Goal: Contribute content: Contribute content

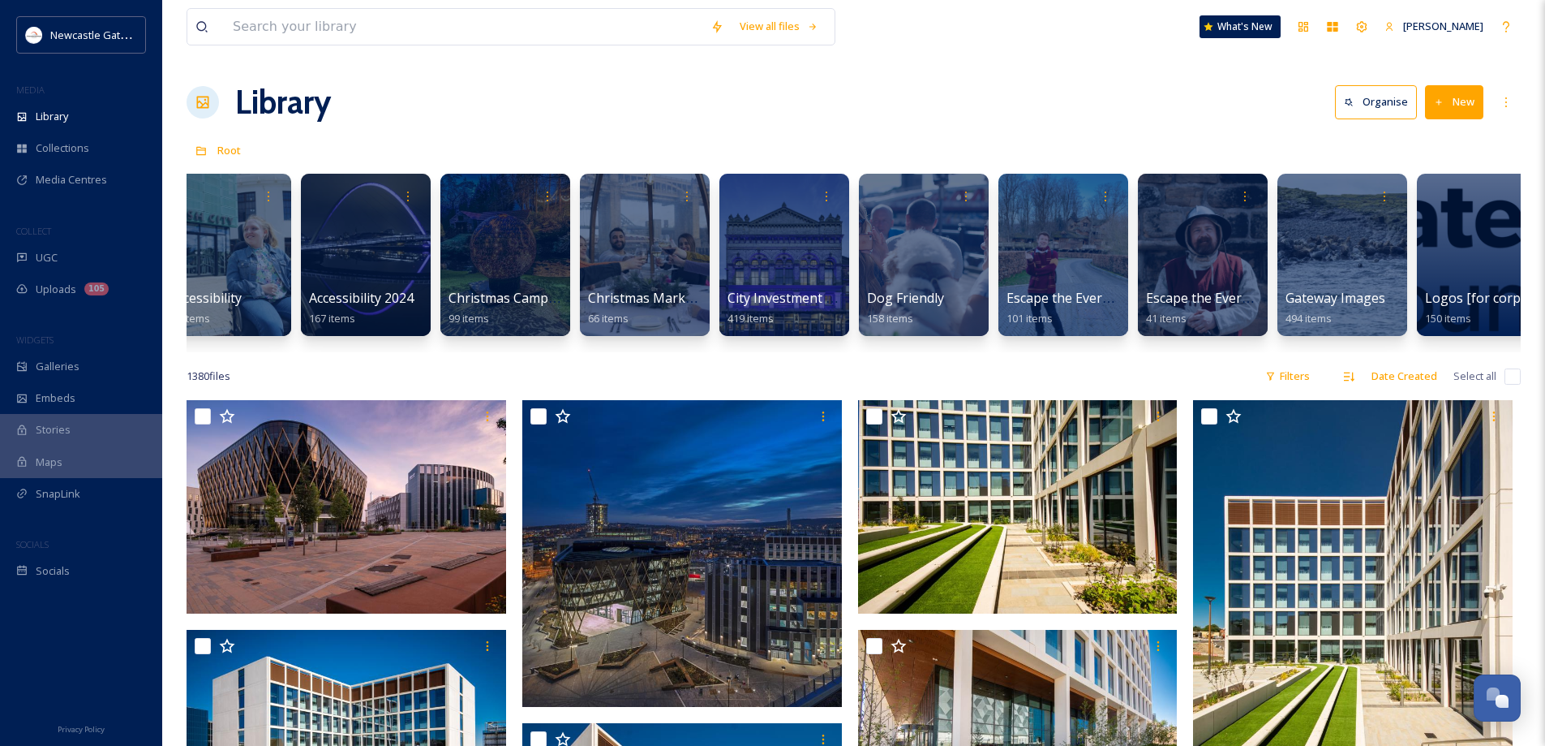
scroll to position [0, 375]
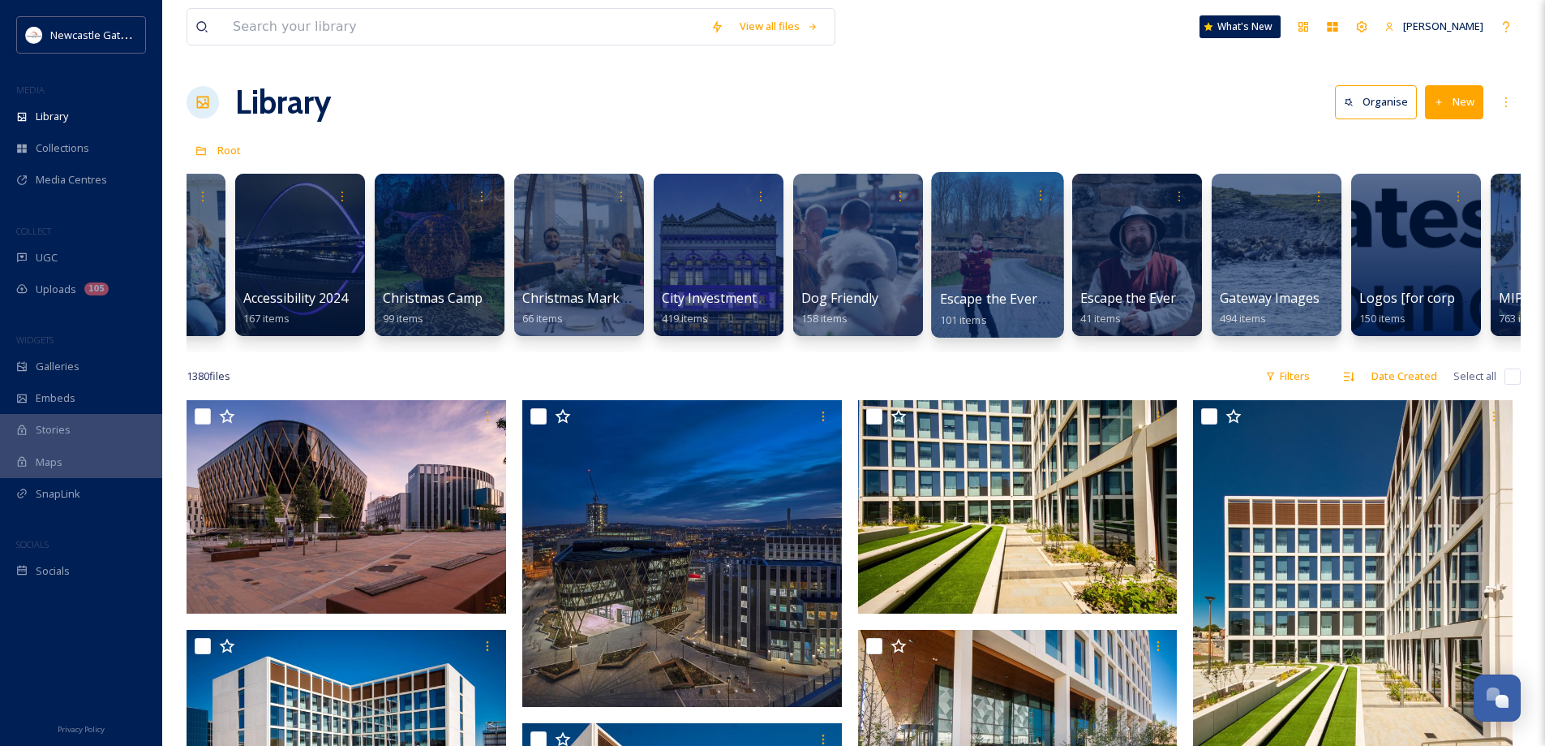
click at [974, 263] on div at bounding box center [997, 254] width 132 height 165
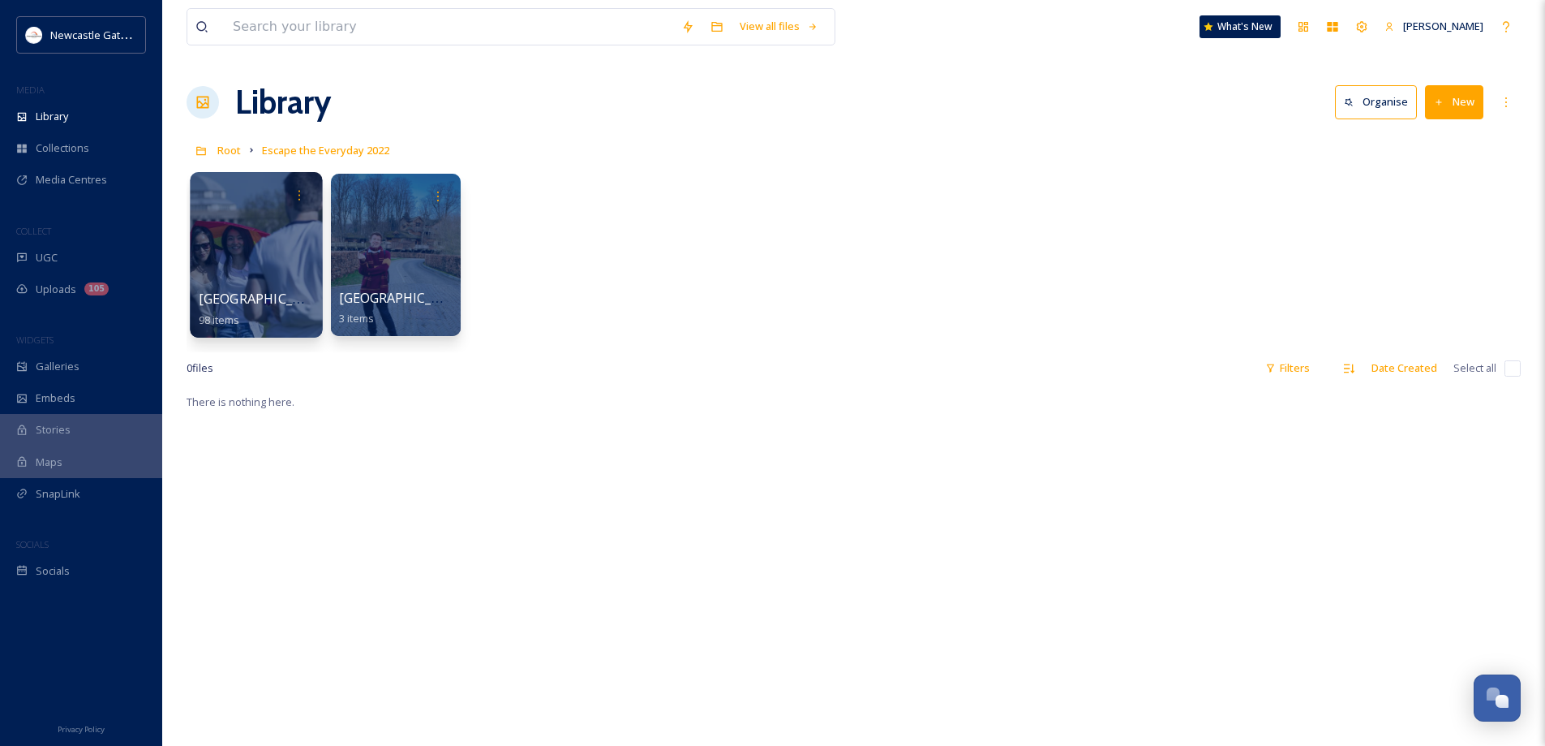
click at [277, 249] on div at bounding box center [256, 254] width 132 height 165
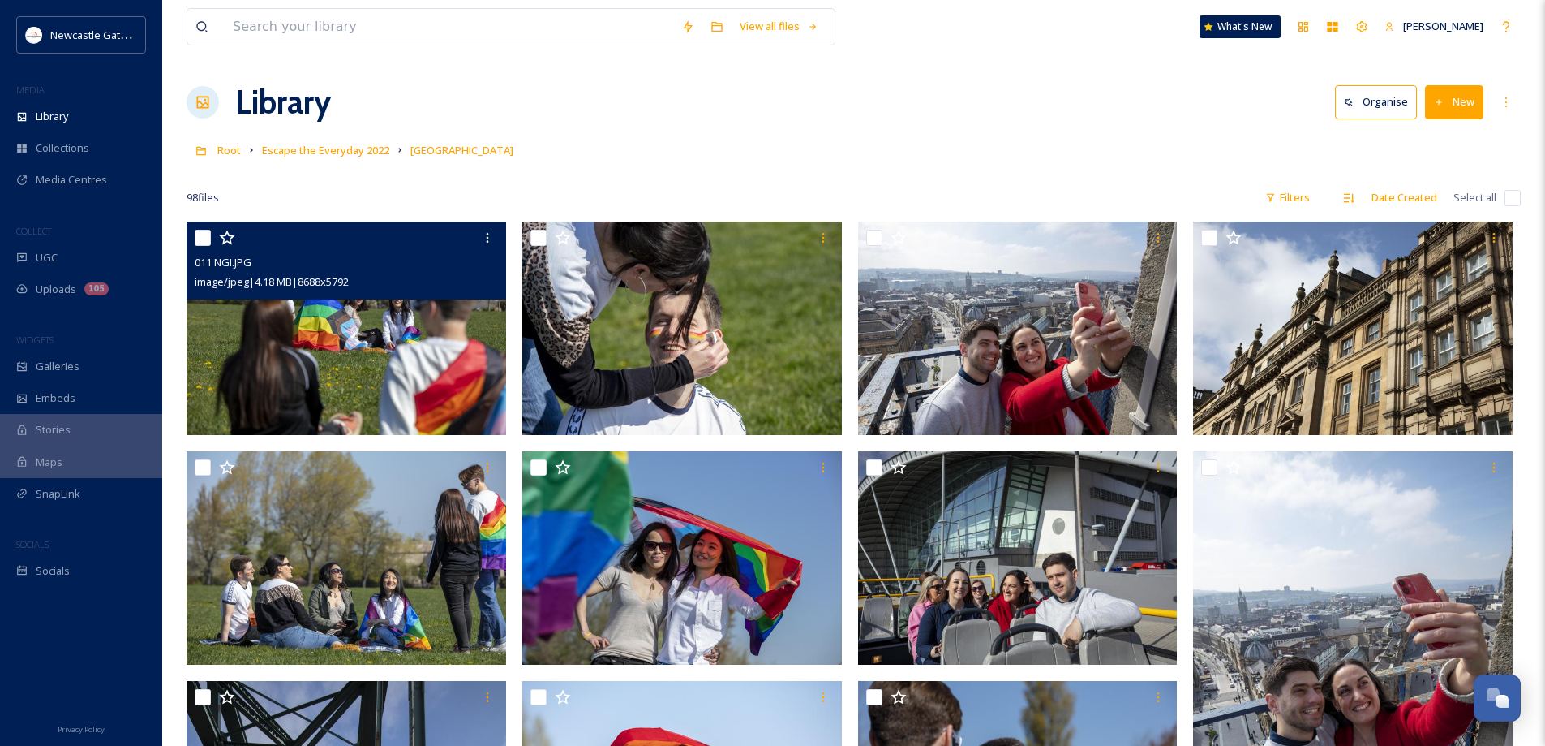
click at [442, 339] on img at bounding box center [347, 327] width 320 height 213
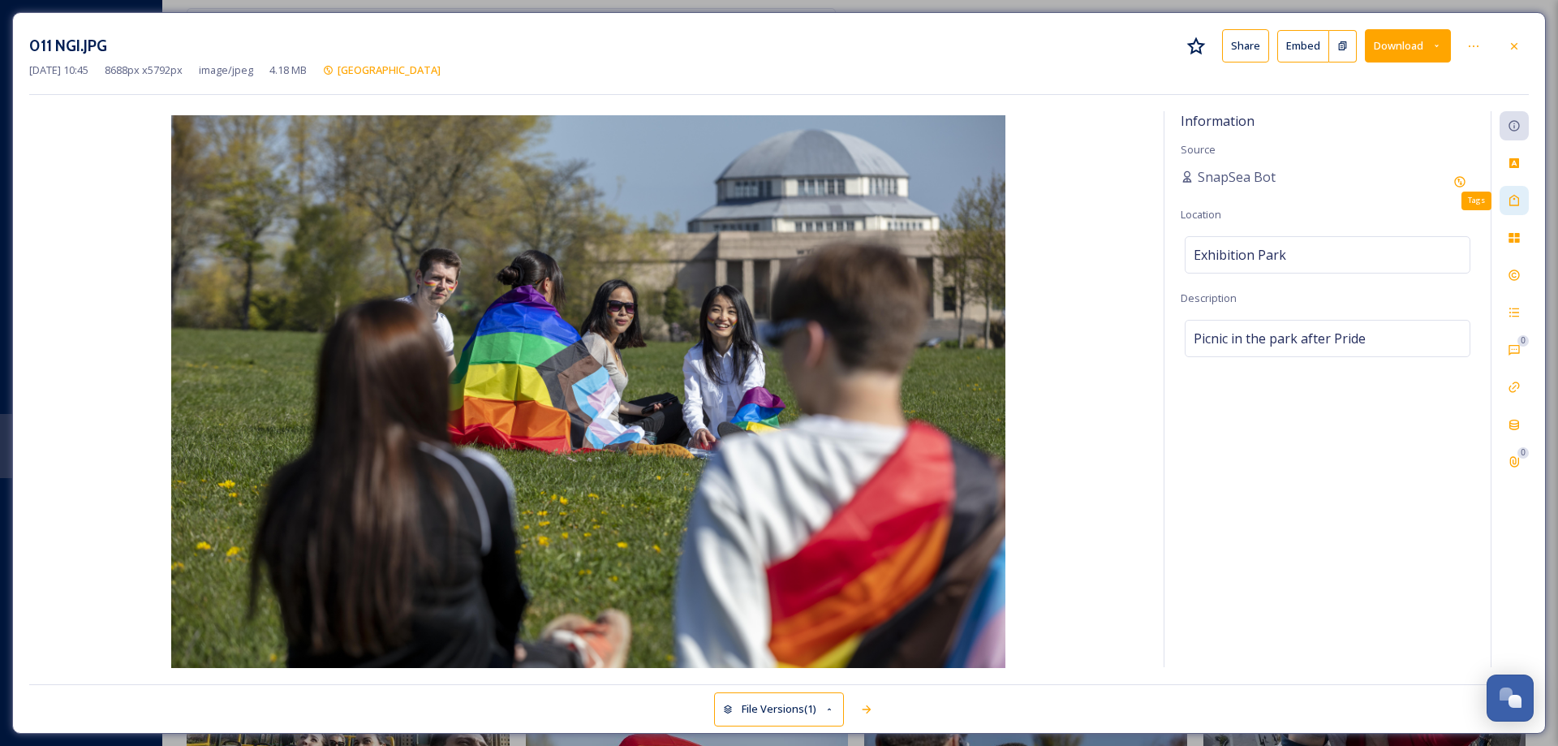
click at [1518, 201] on icon at bounding box center [1514, 200] width 10 height 11
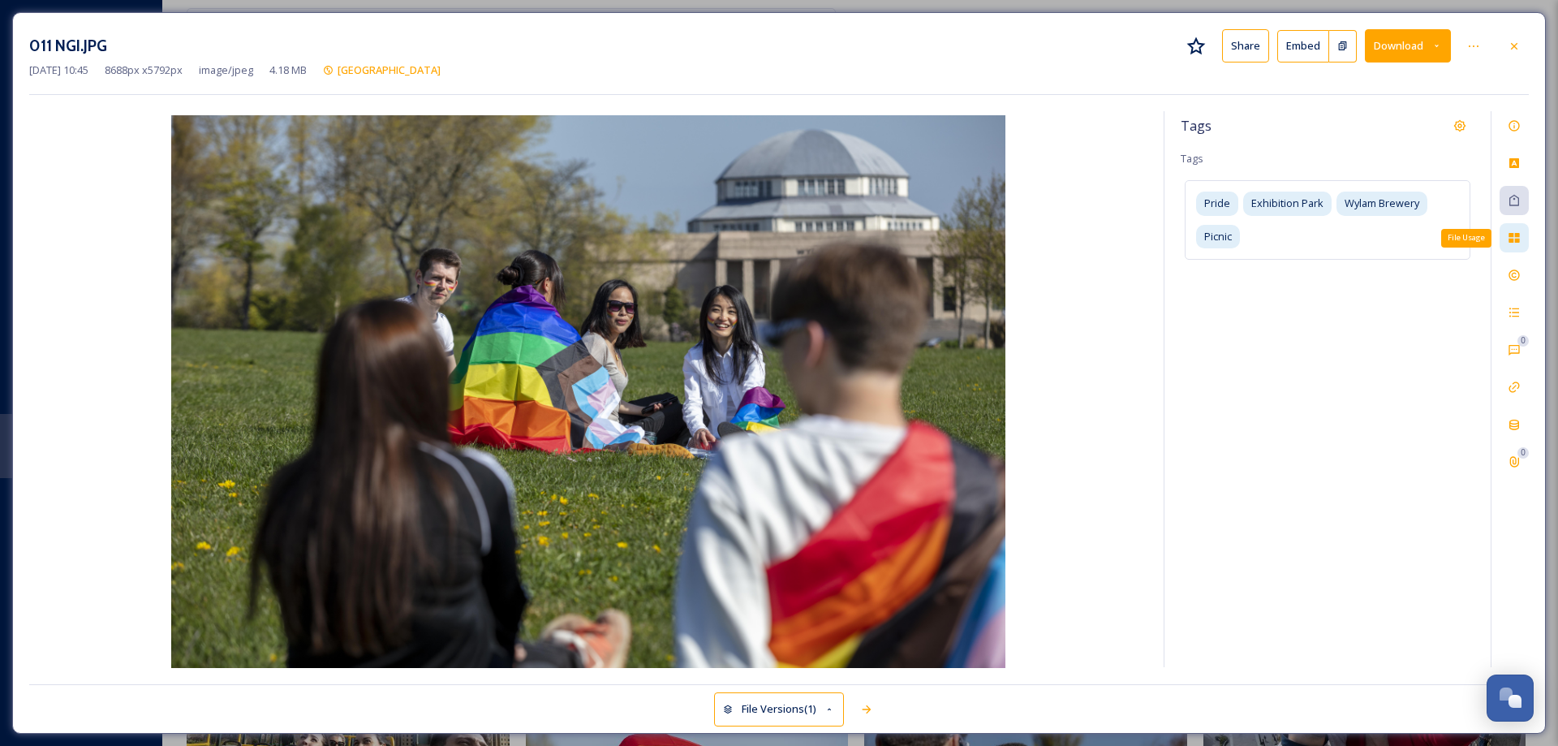
click at [1518, 238] on icon at bounding box center [1513, 237] width 13 height 13
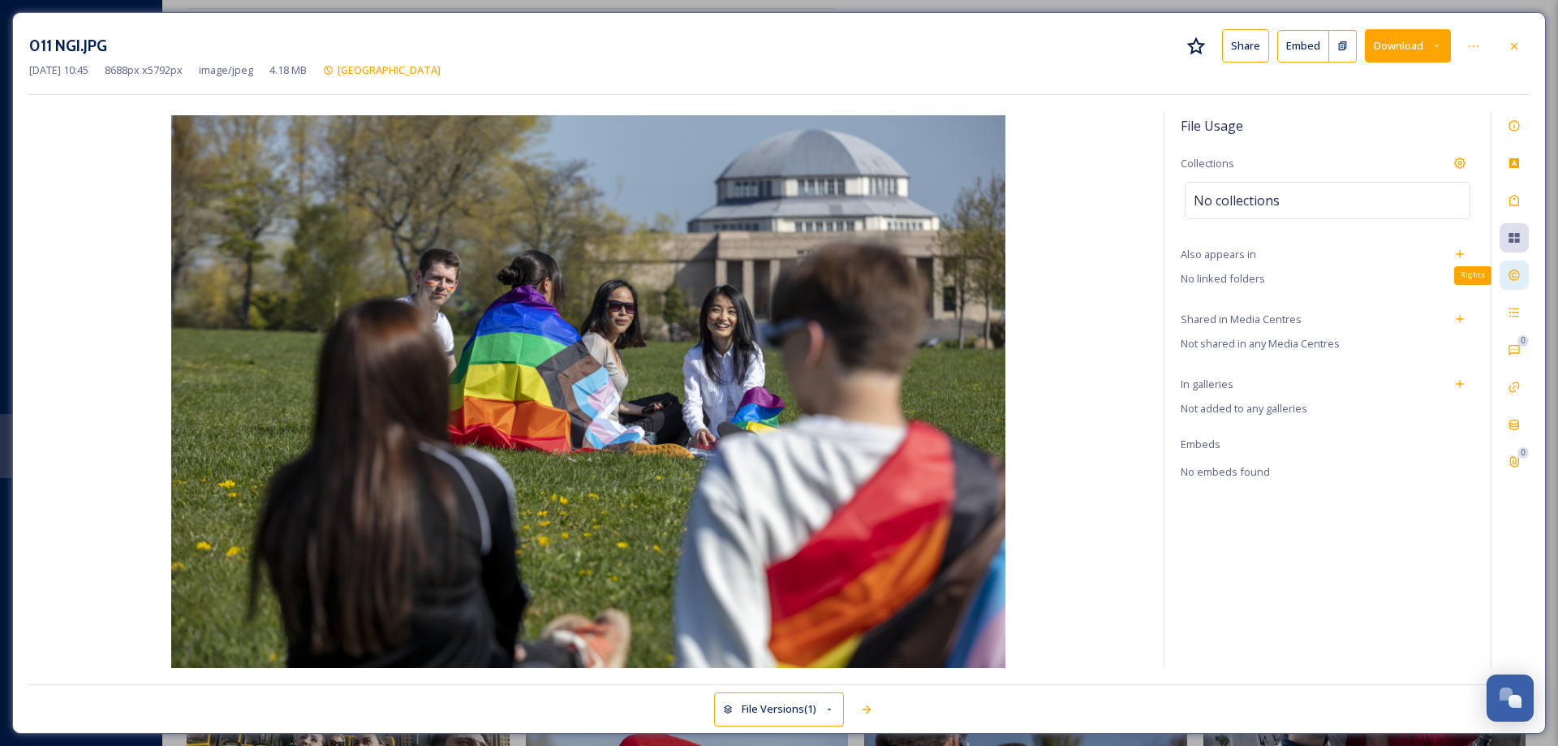
click at [1513, 275] on icon at bounding box center [1513, 275] width 13 height 13
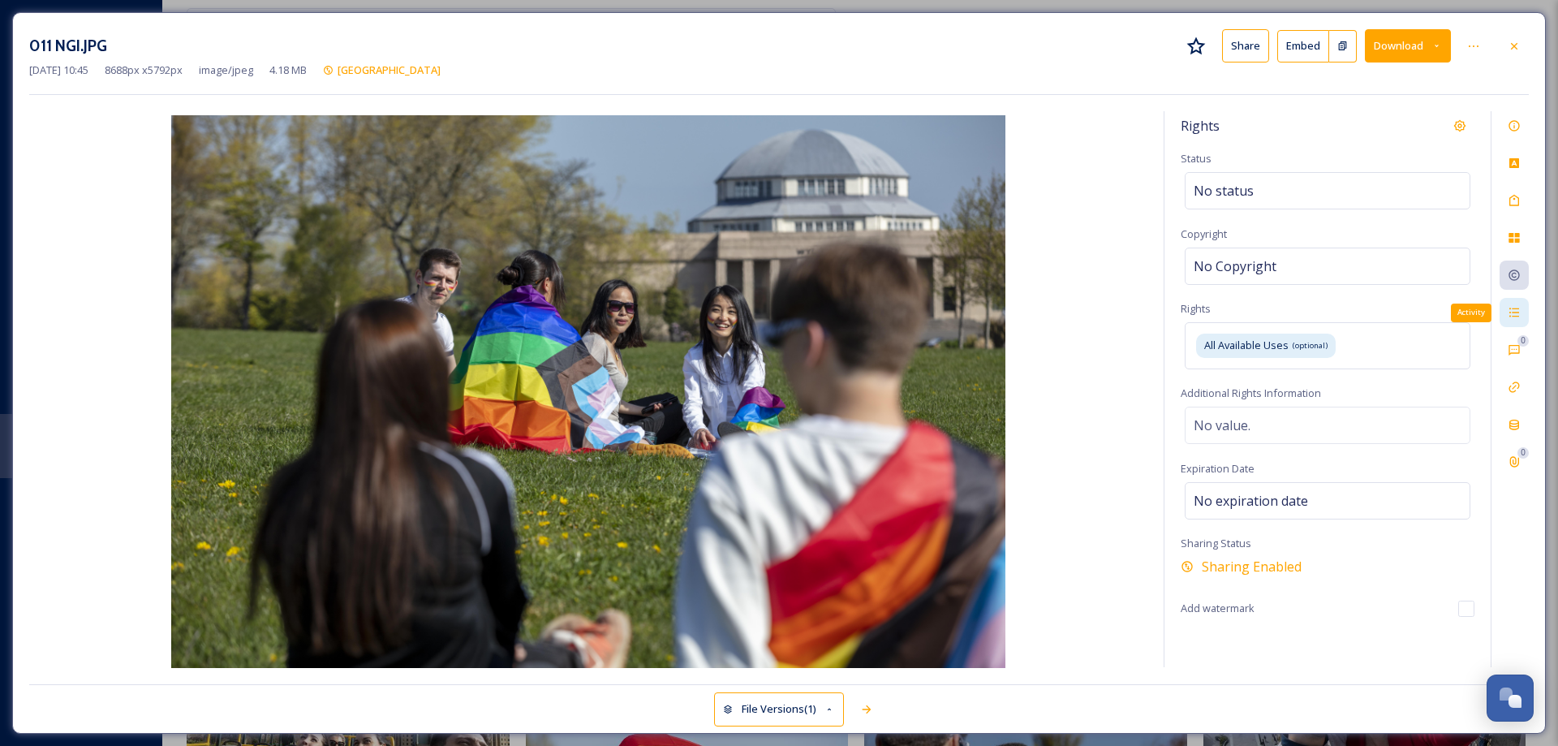
click at [1515, 311] on icon at bounding box center [1513, 312] width 13 height 13
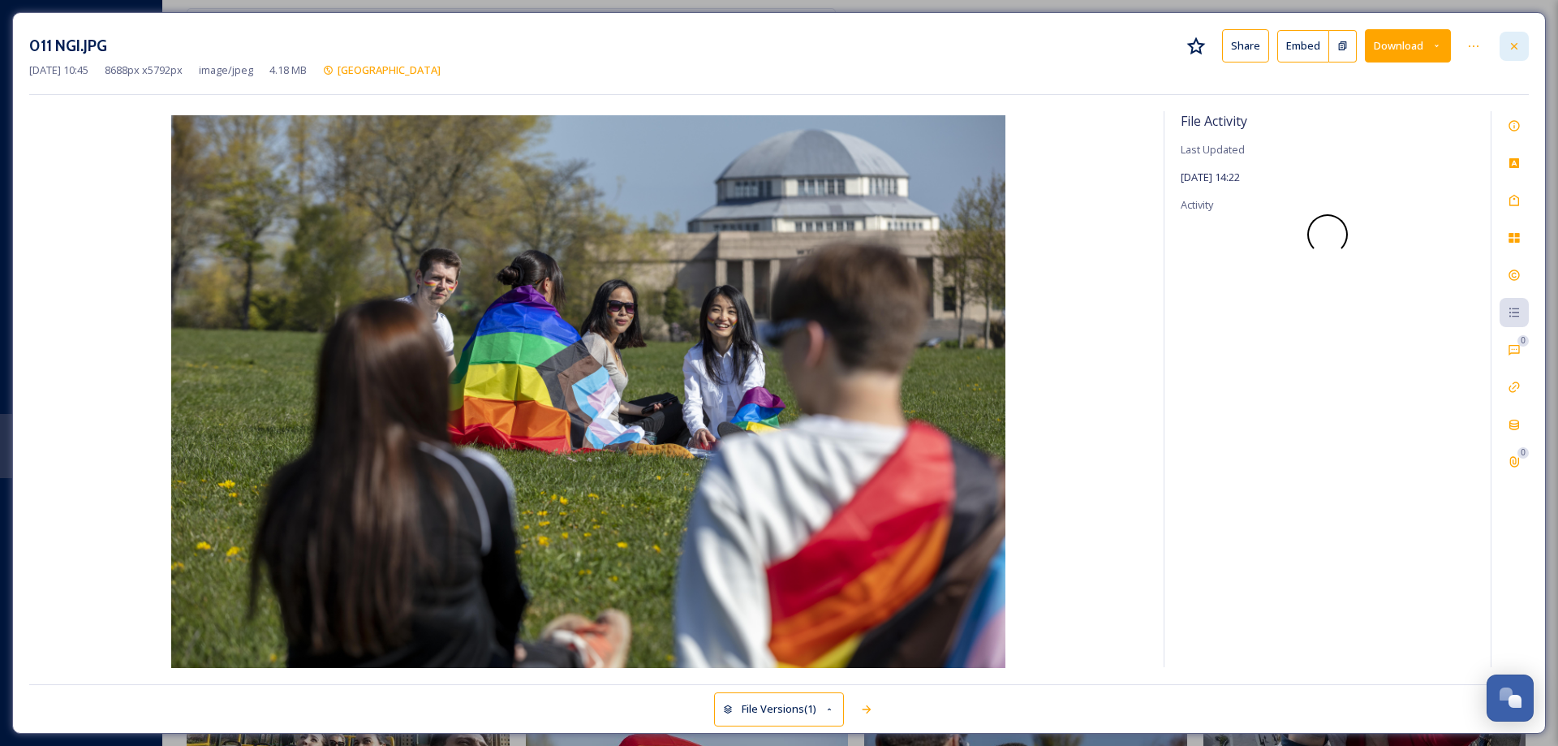
click at [1519, 41] on icon at bounding box center [1513, 46] width 13 height 13
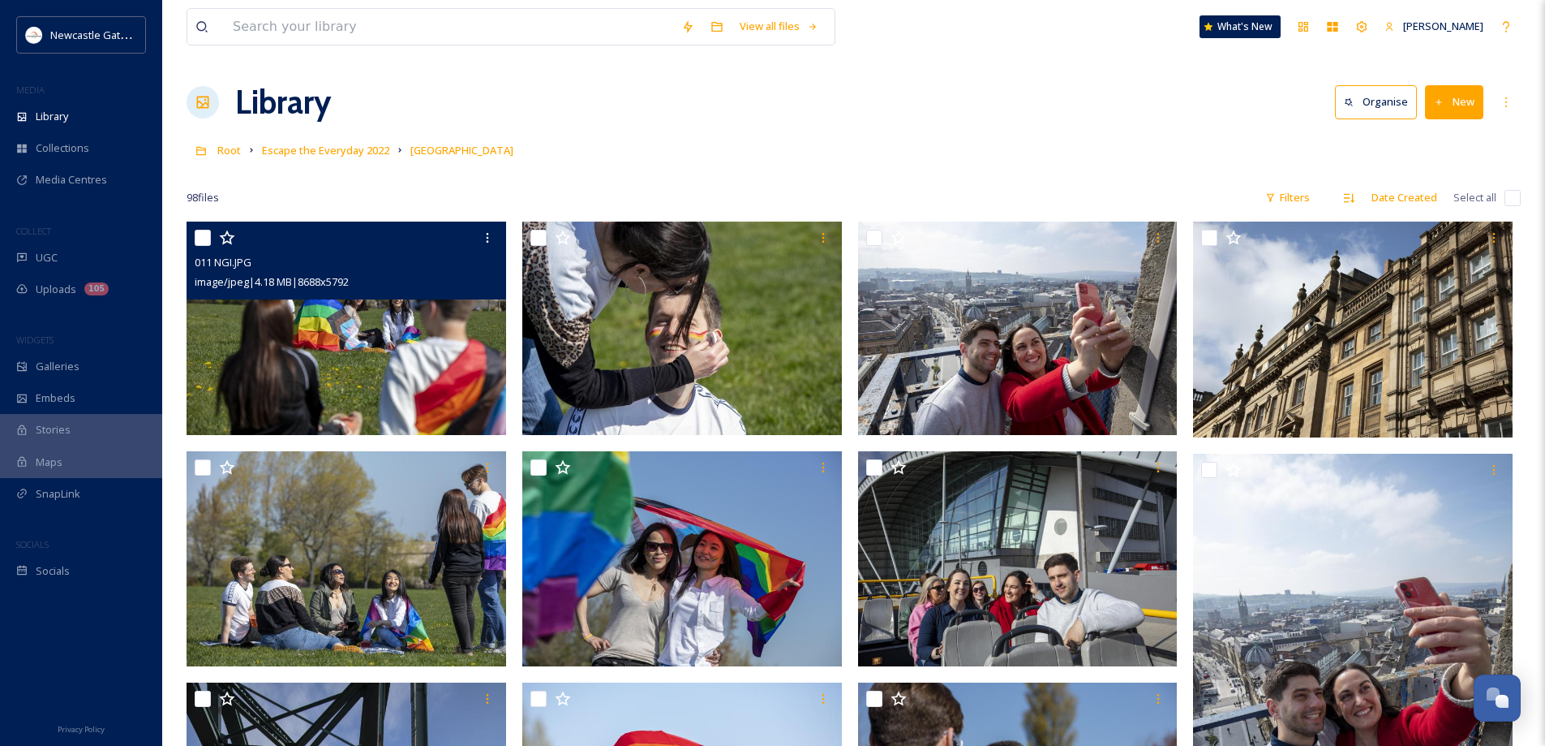
click at [1519, 202] on input "checkbox" at bounding box center [1513, 198] width 16 height 16
checkbox input "true"
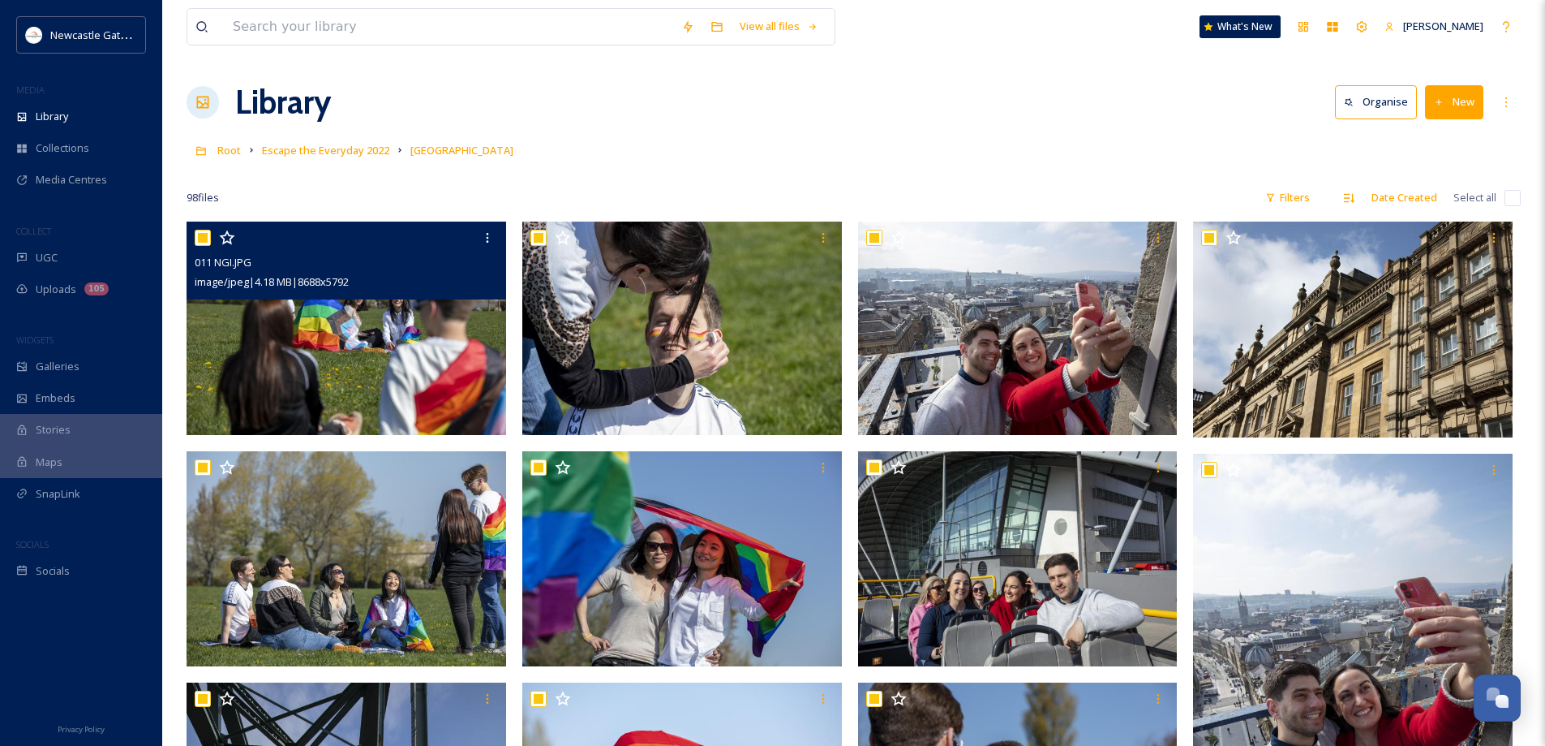
checkbox input "true"
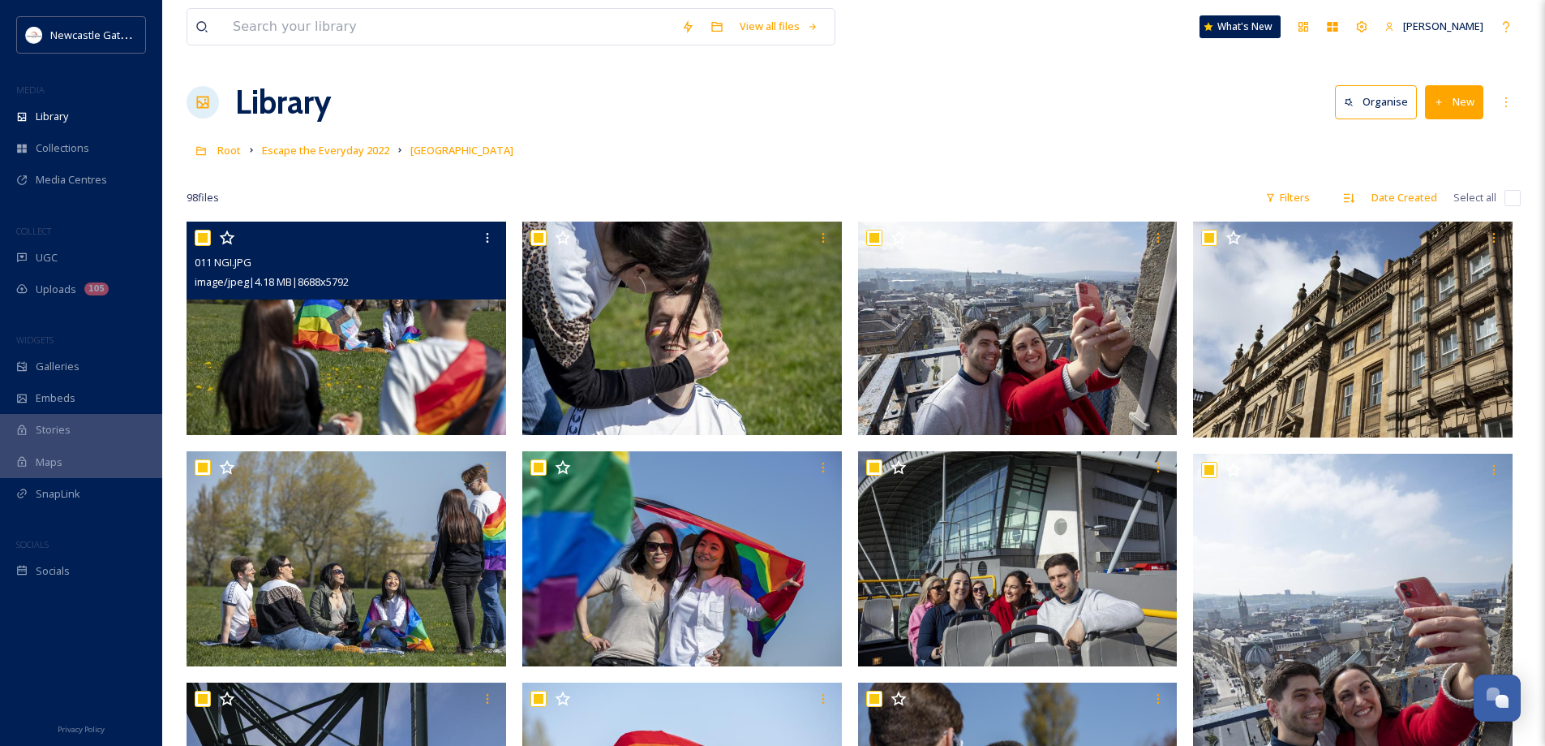
checkbox input "true"
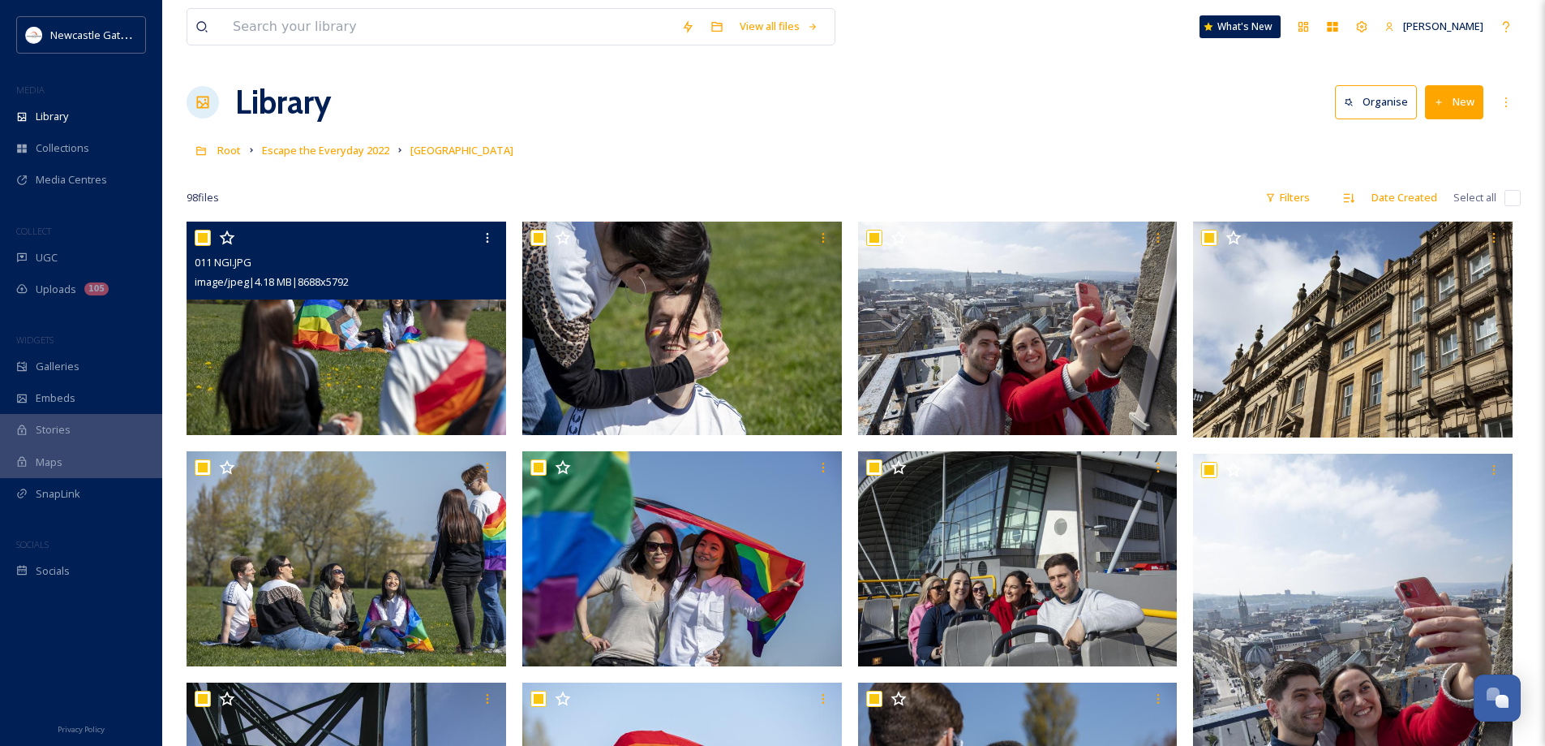
checkbox input "true"
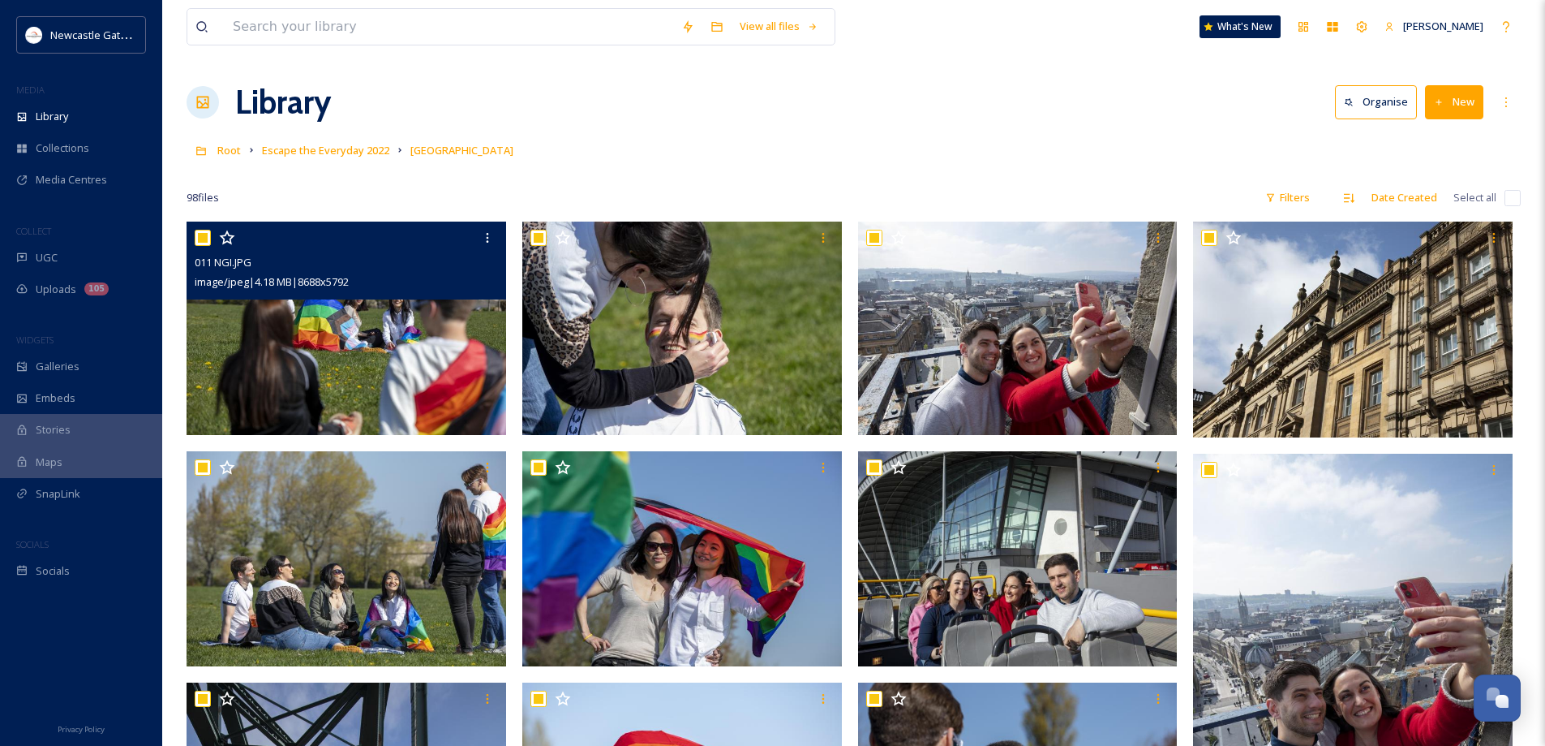
checkbox input "true"
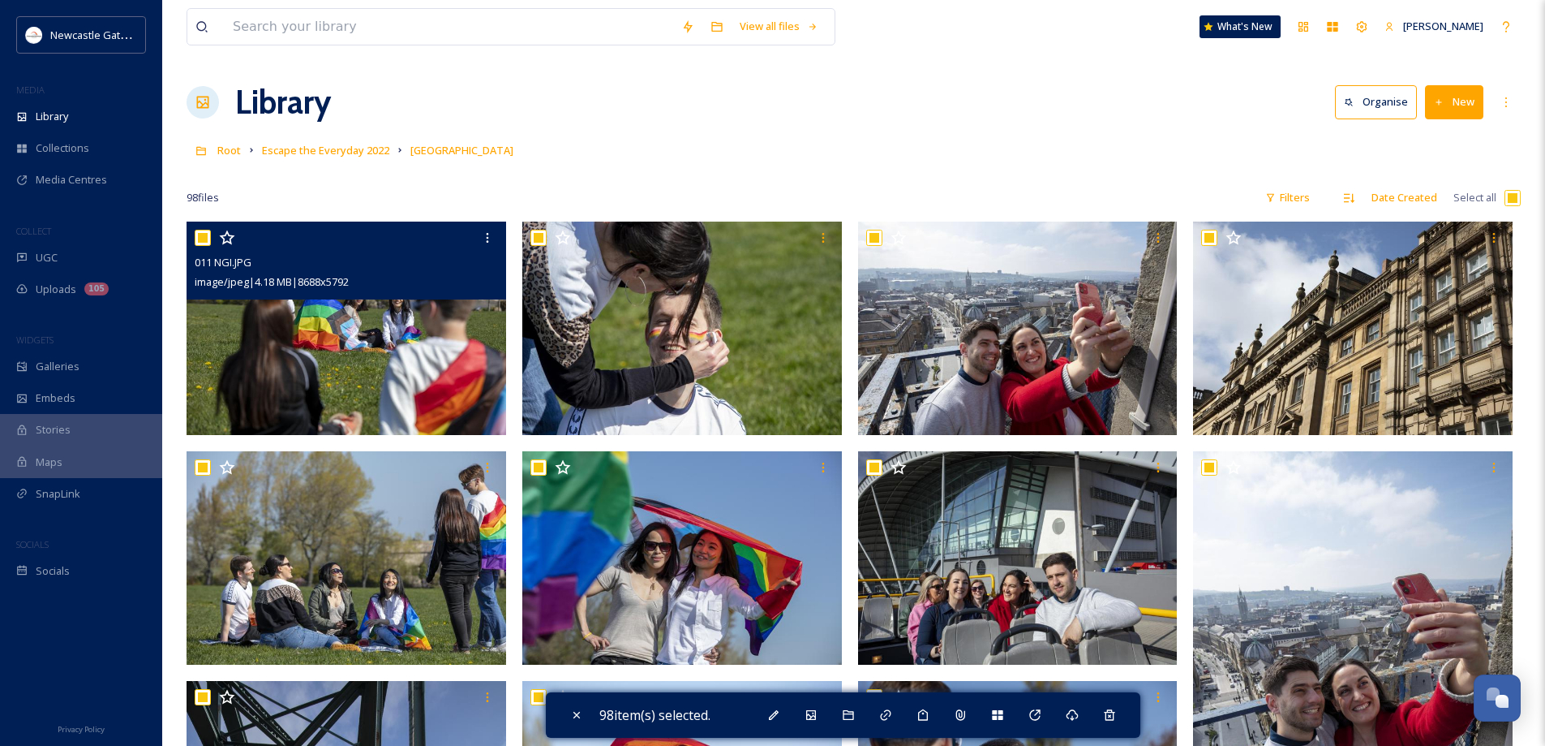
click at [1506, 196] on input "checkbox" at bounding box center [1513, 198] width 16 height 16
checkbox input "false"
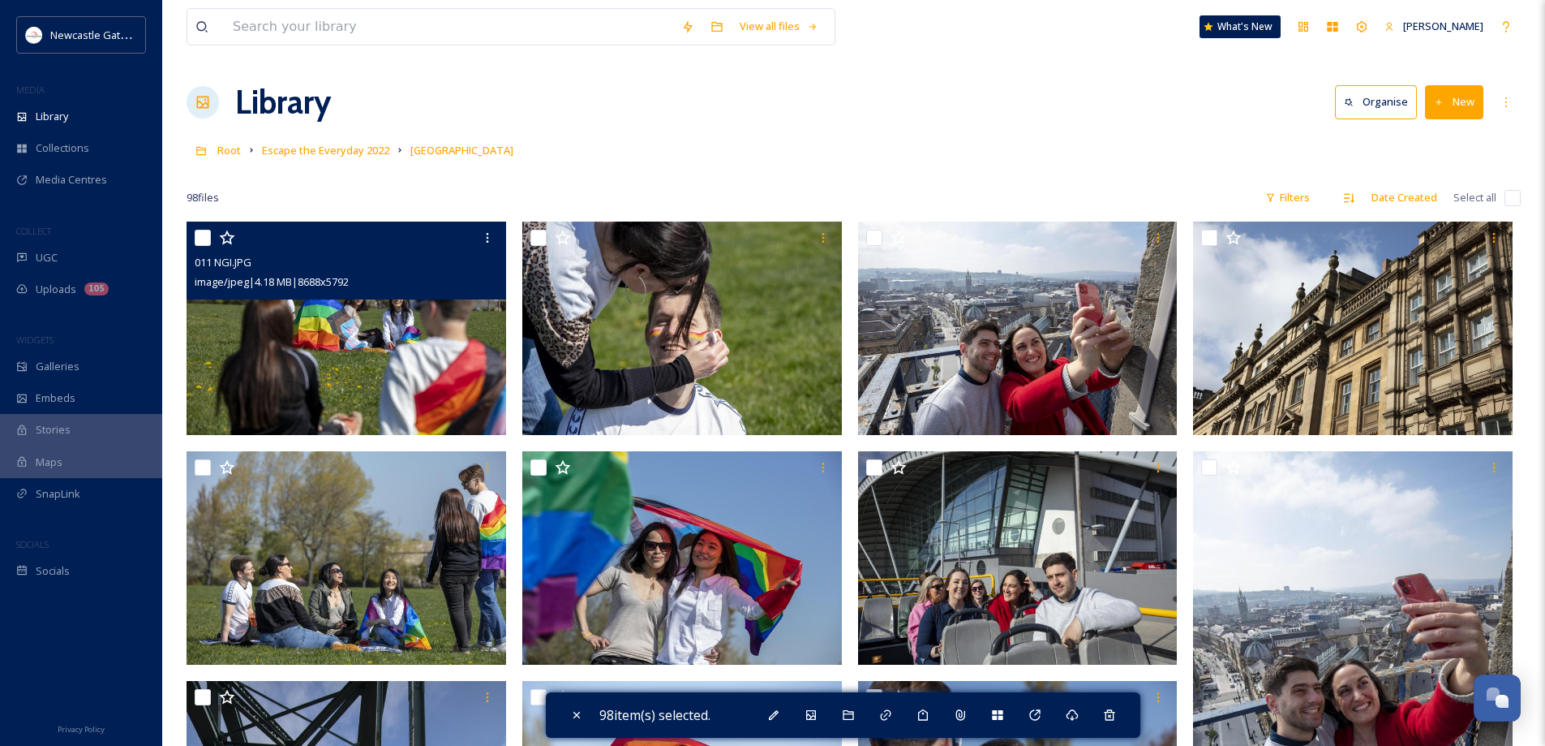
checkbox input "false"
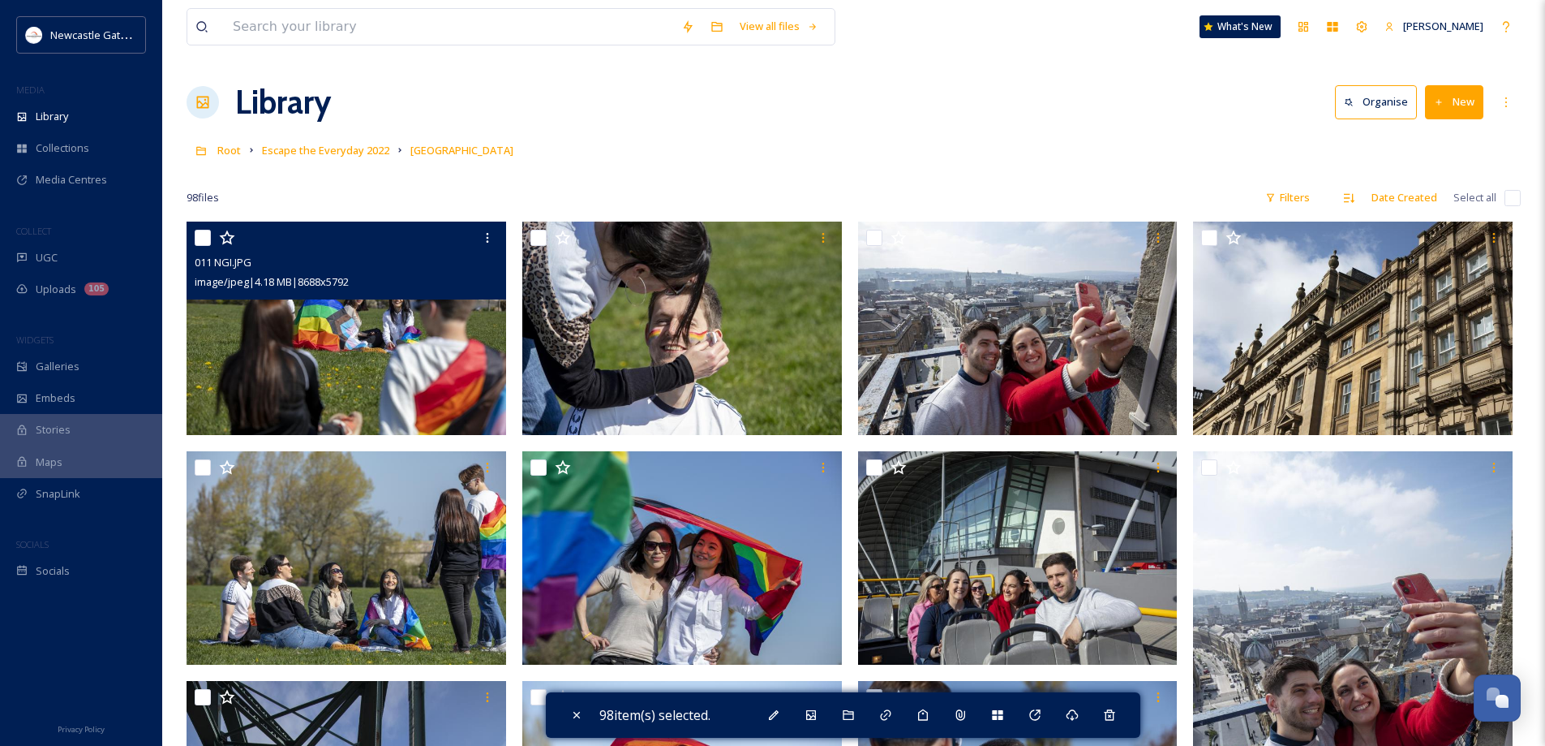
checkbox input "false"
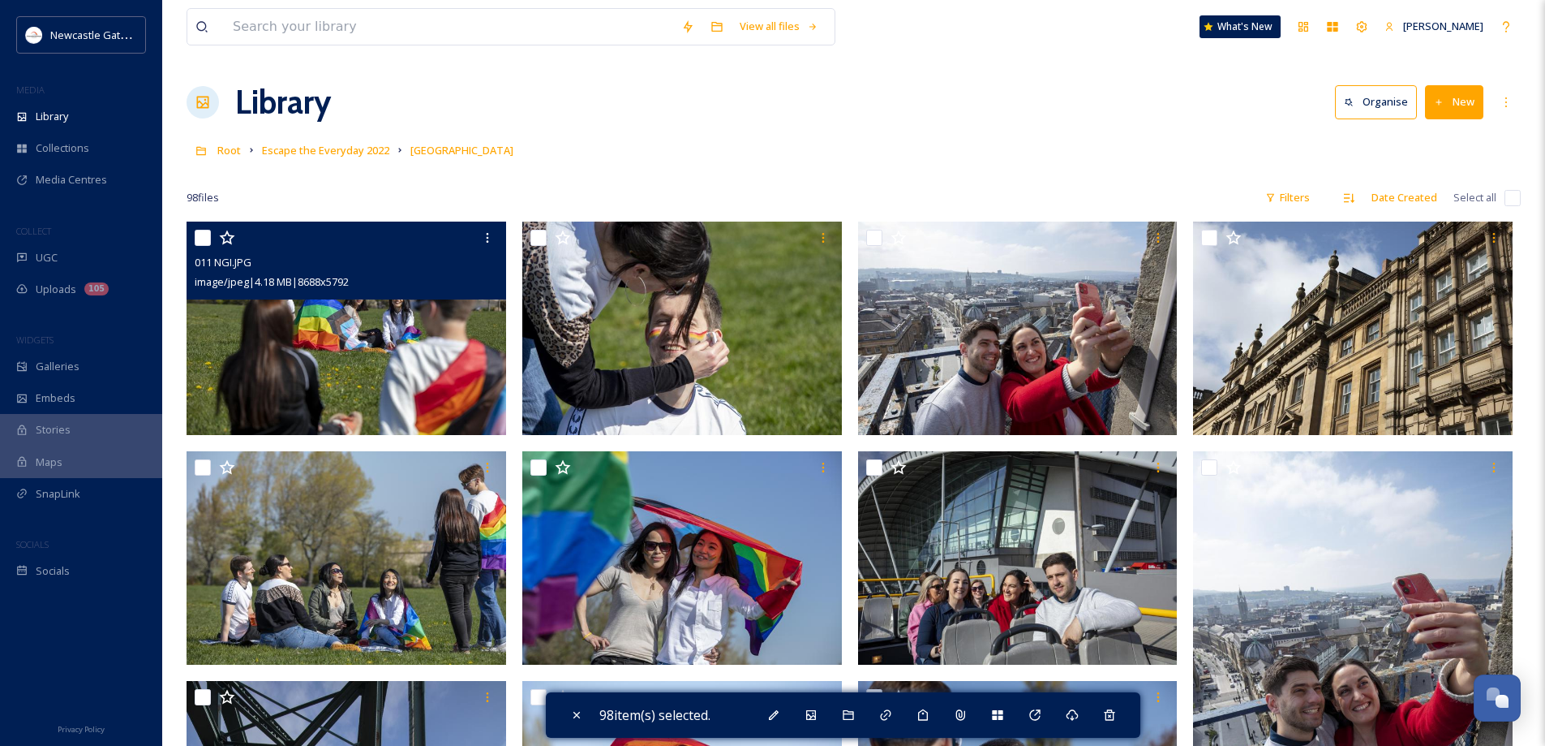
checkbox input "false"
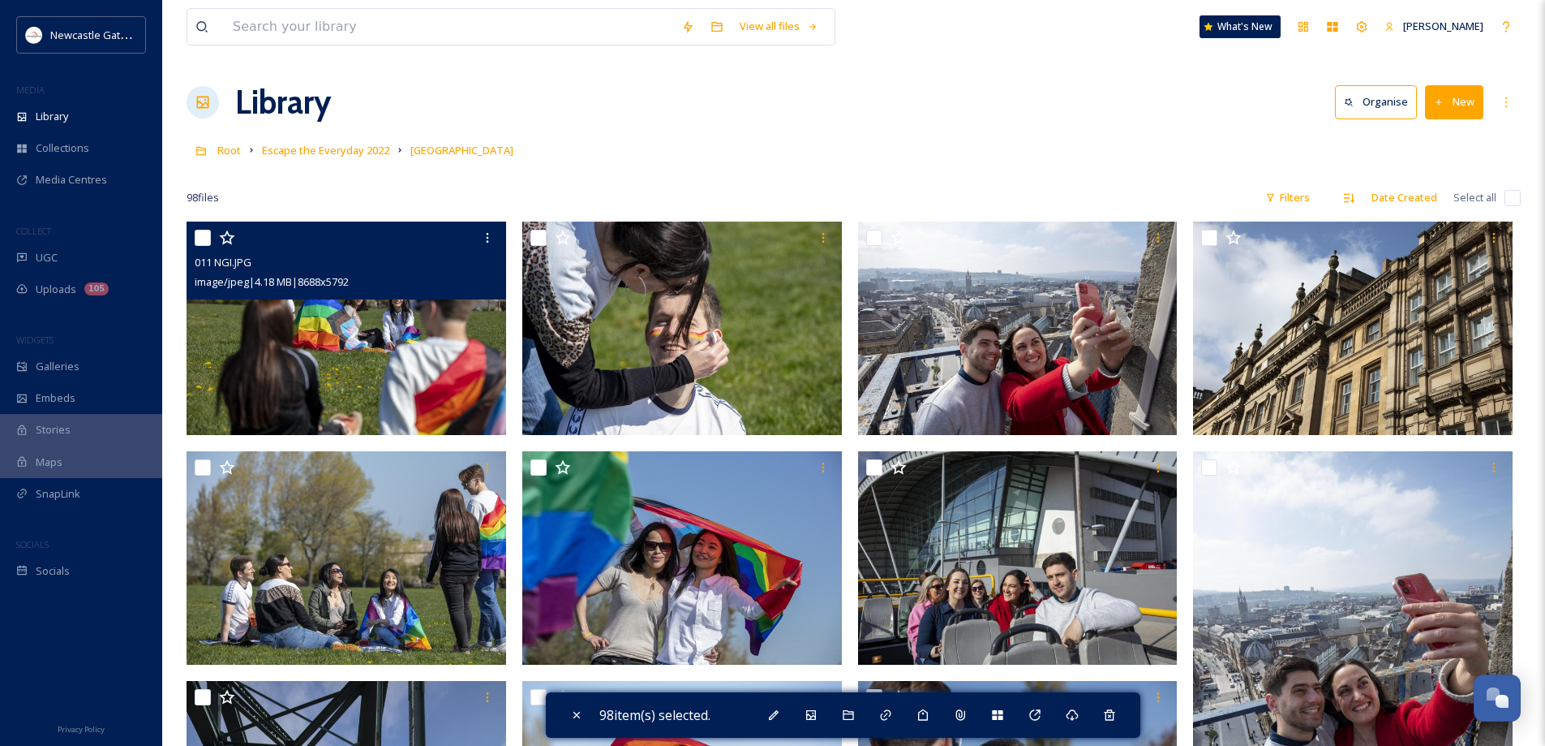
checkbox input "false"
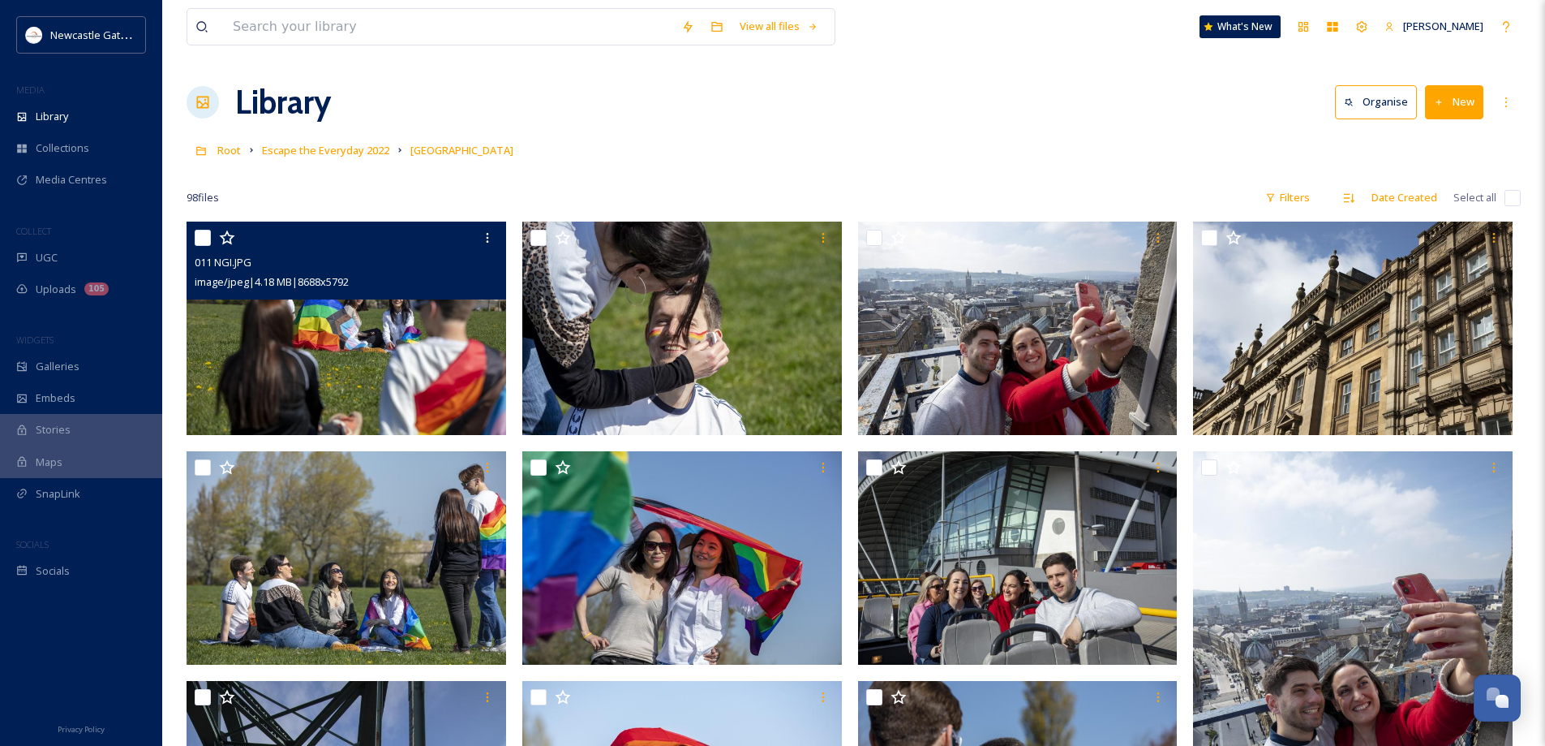
click at [1510, 198] on input "checkbox" at bounding box center [1513, 198] width 16 height 16
checkbox input "true"
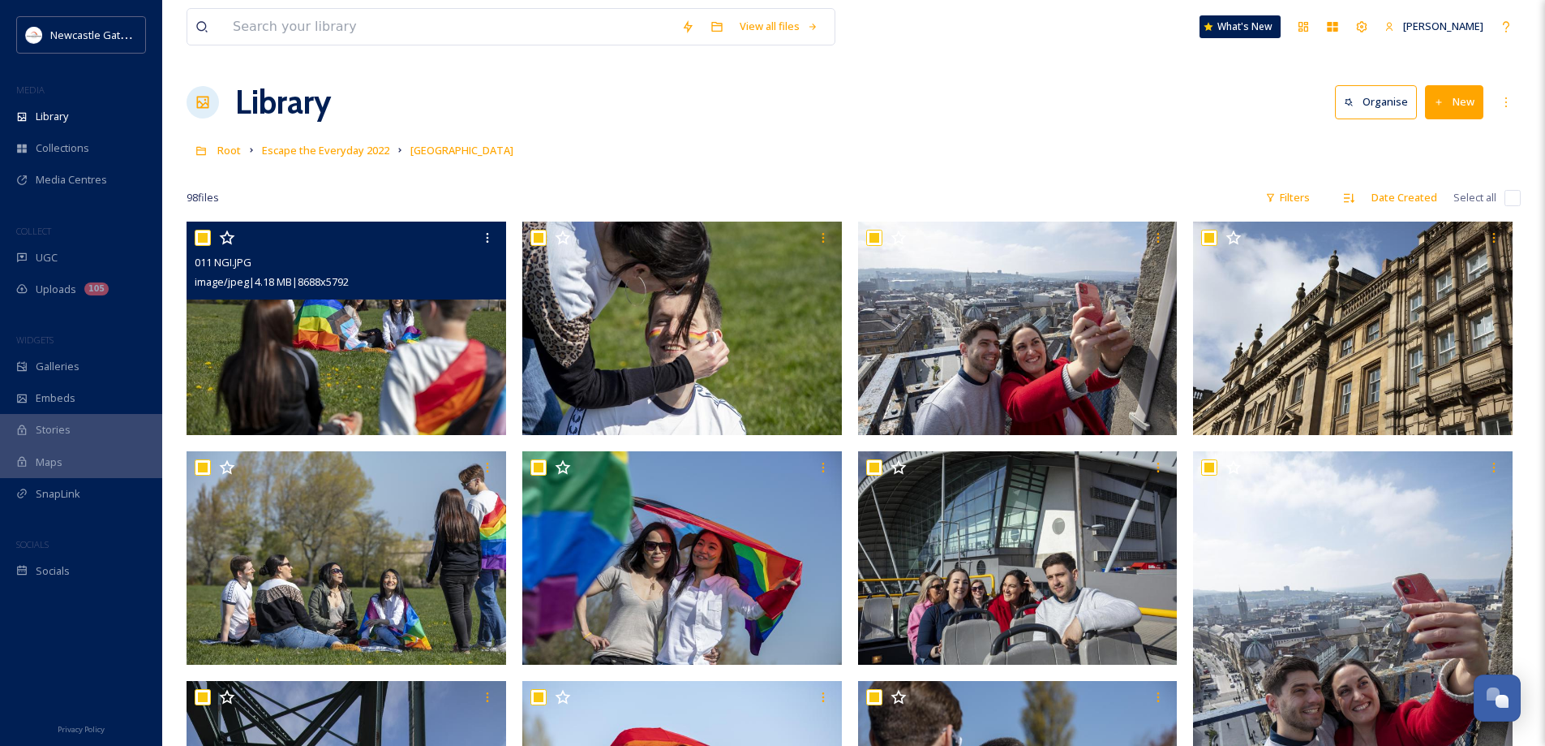
checkbox input "true"
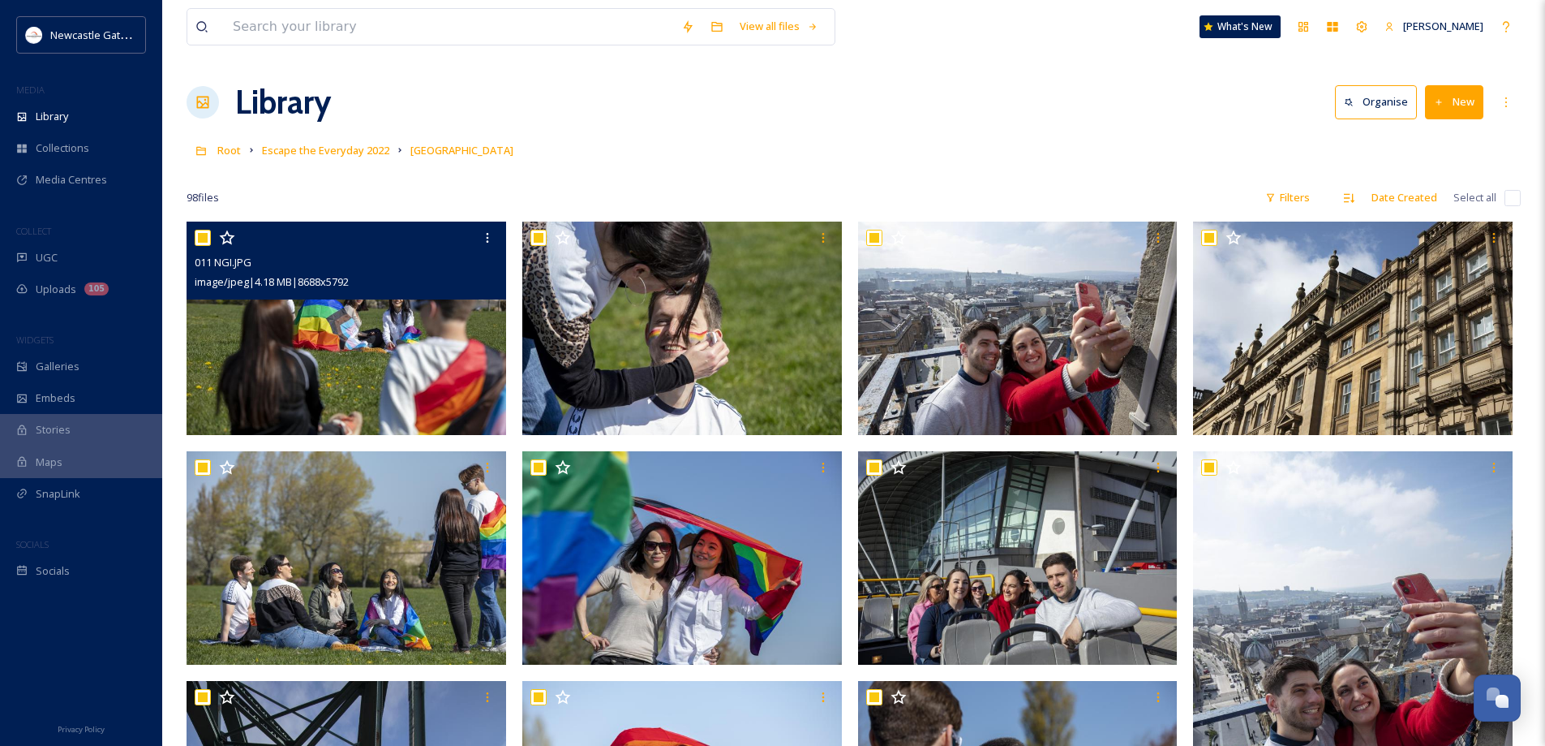
checkbox input "true"
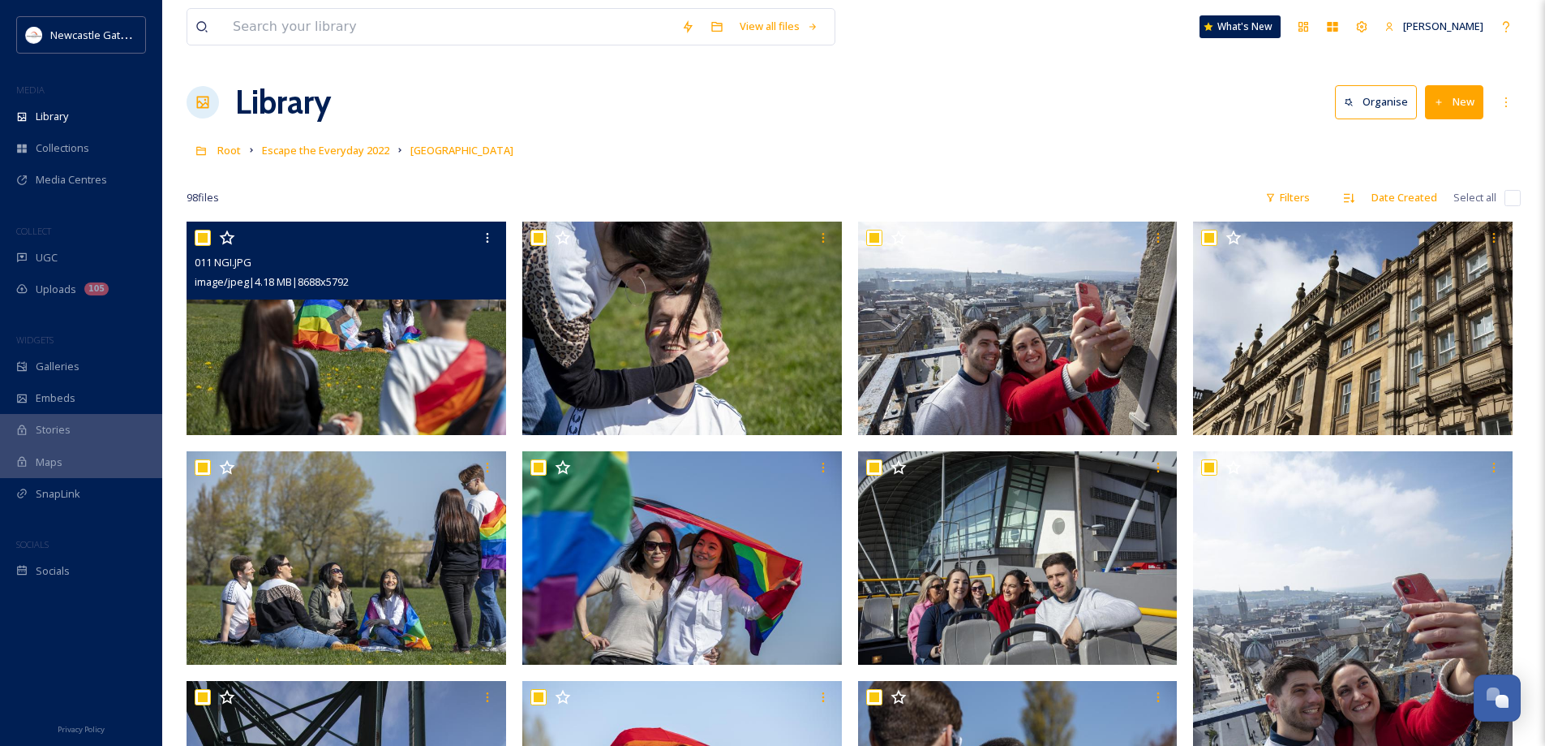
checkbox input "true"
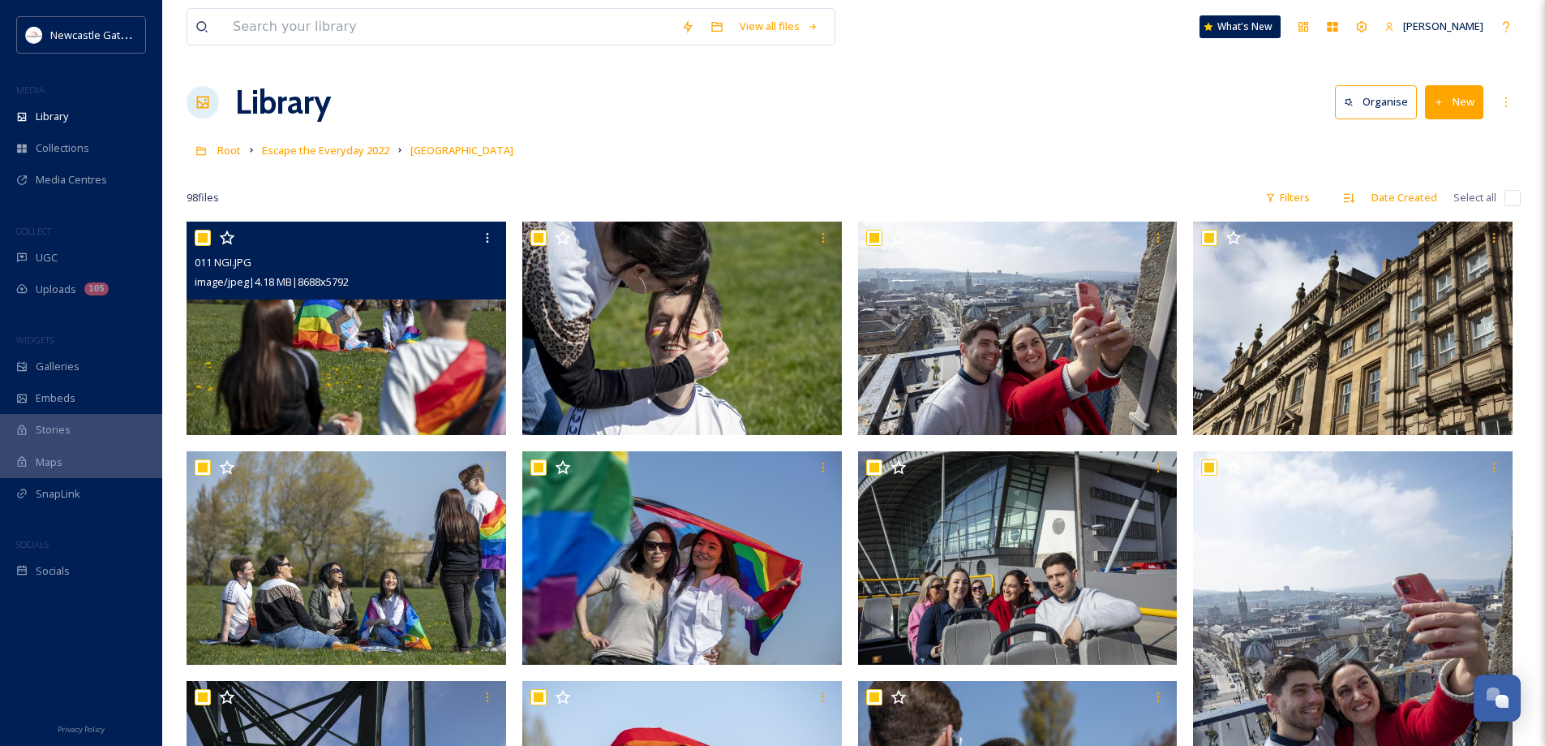
checkbox input "true"
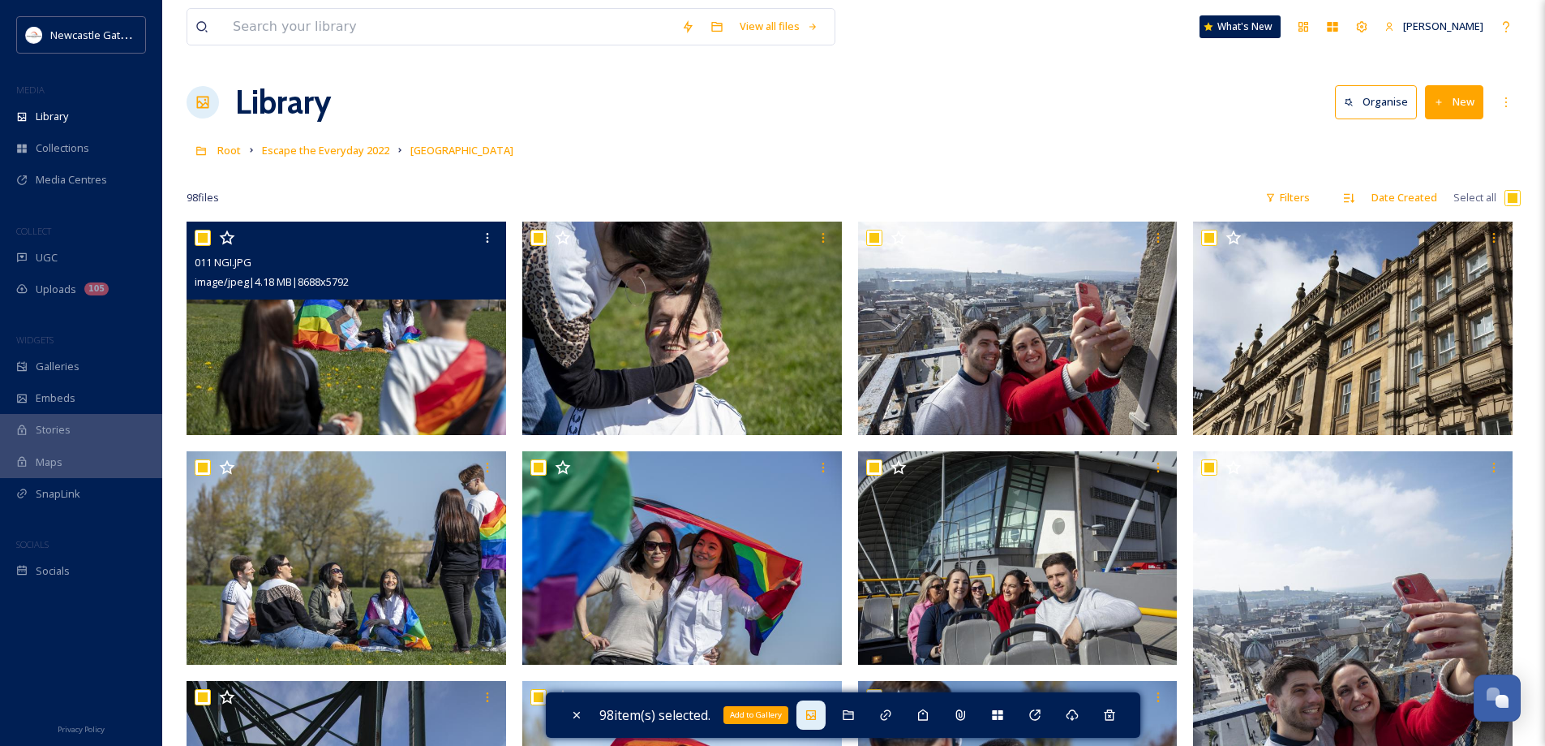
click at [782, 711] on div "Add to Gallery" at bounding box center [756, 715] width 65 height 18
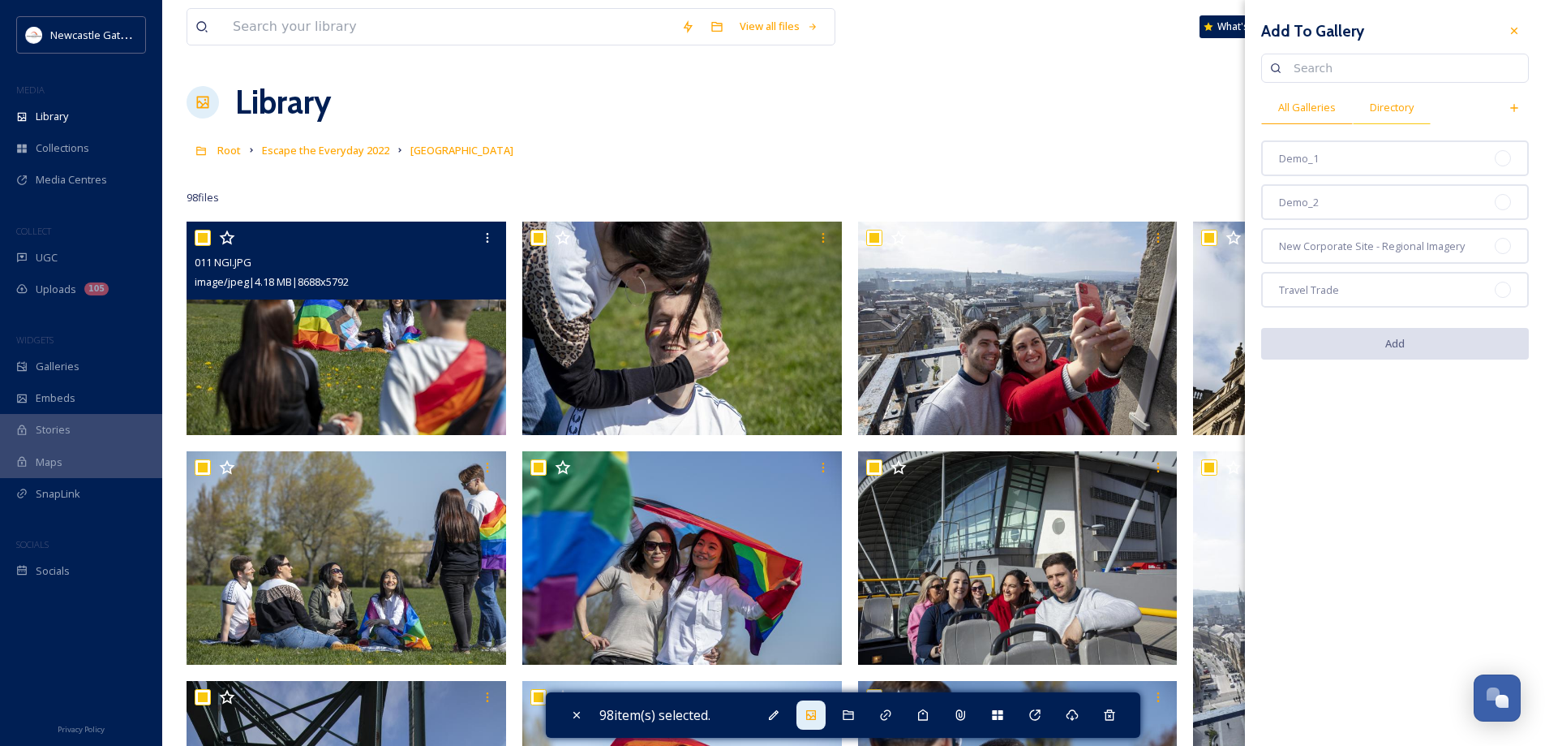
click at [1396, 108] on span "Directory" at bounding box center [1392, 107] width 44 height 15
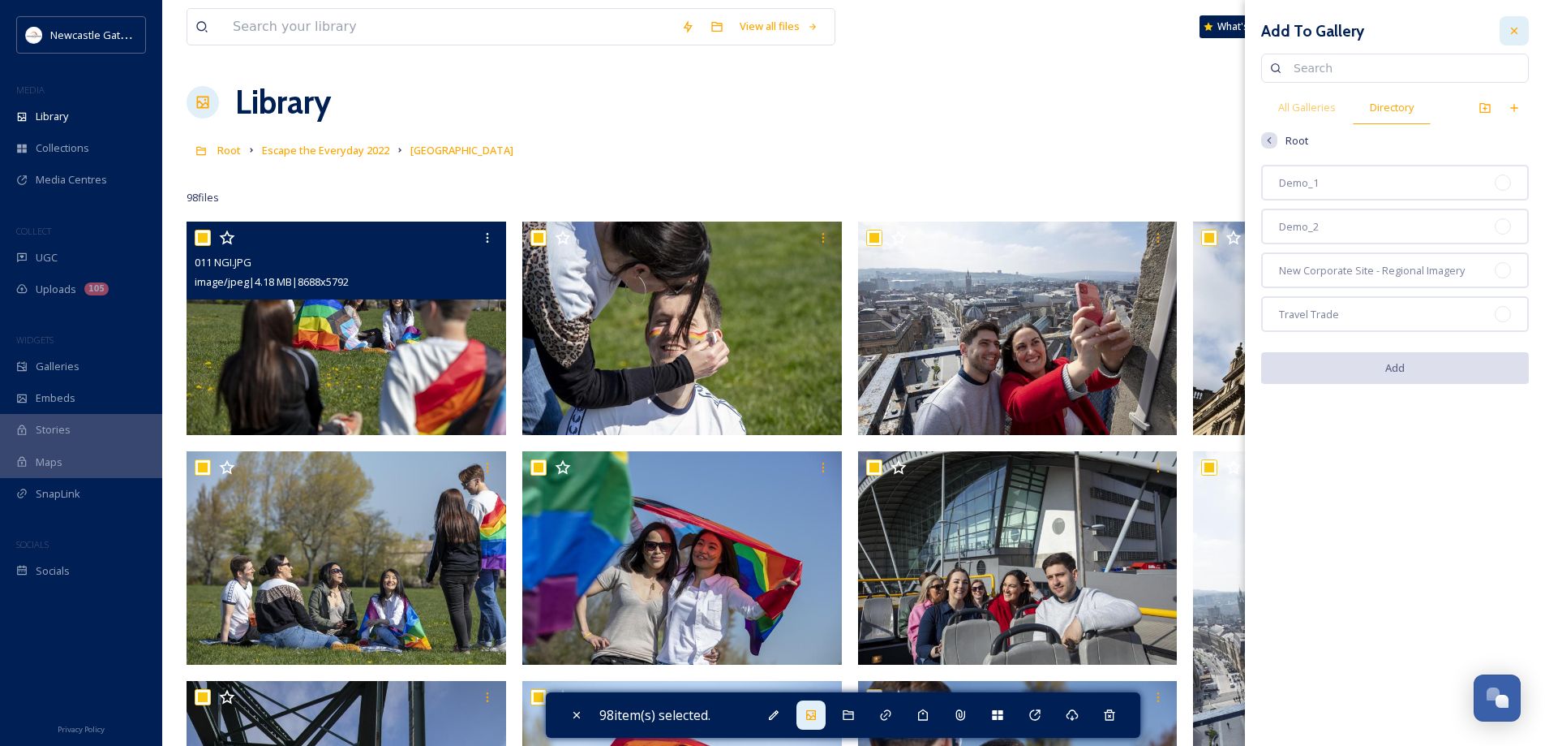
click at [1515, 30] on icon at bounding box center [1514, 31] width 6 height 6
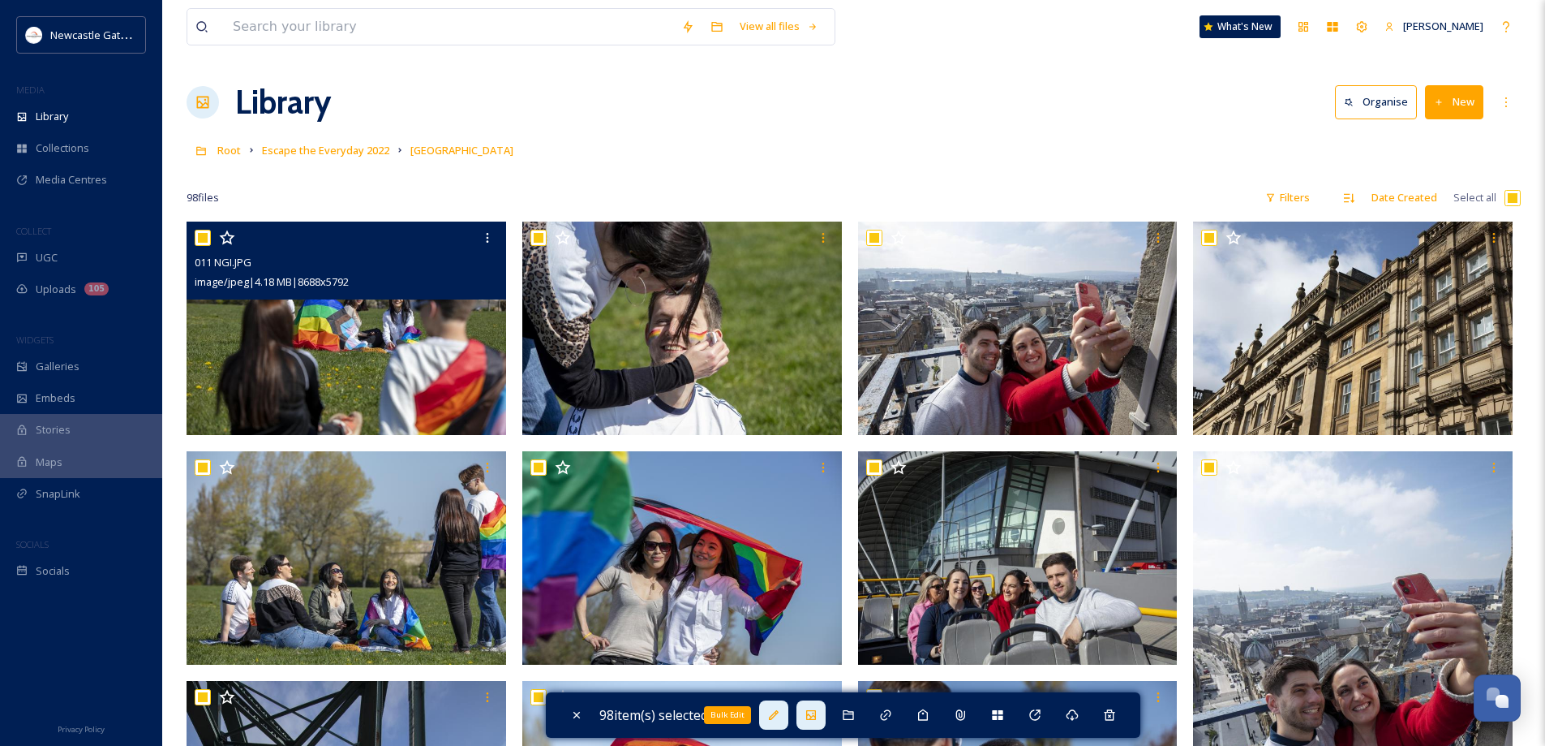
click at [778, 715] on icon at bounding box center [773, 714] width 13 height 13
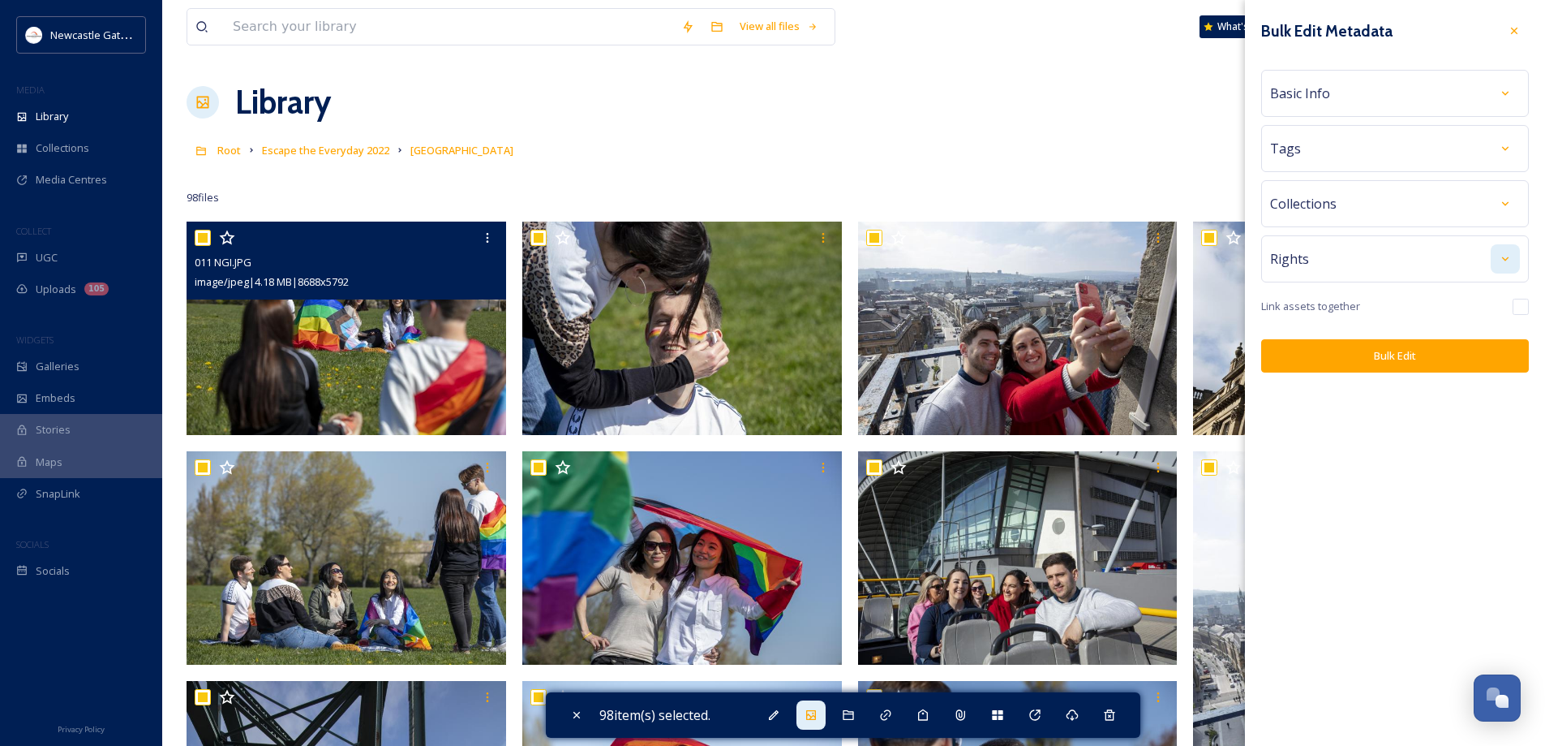
click at [1502, 255] on icon at bounding box center [1505, 258] width 13 height 13
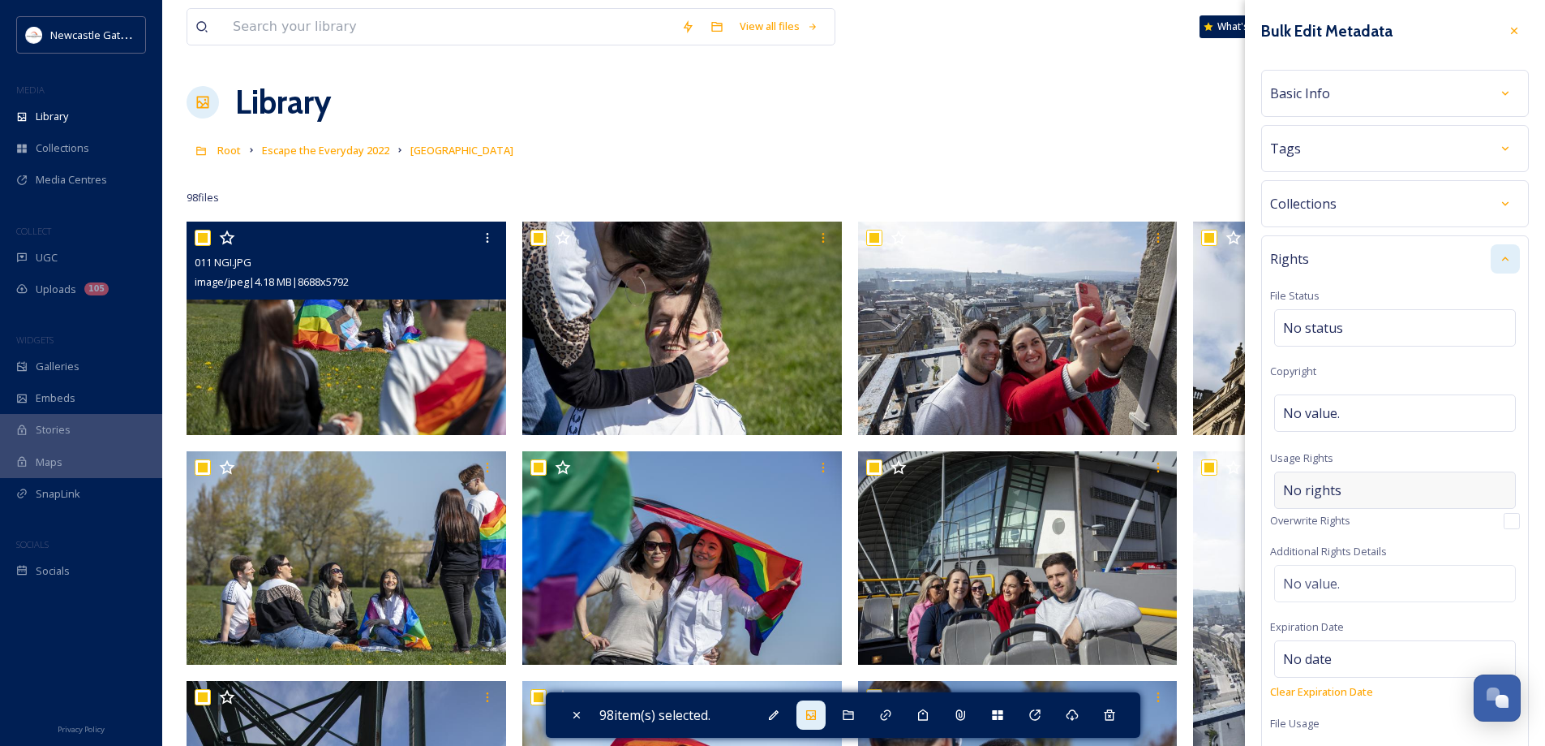
click at [1344, 492] on div "No rights" at bounding box center [1395, 489] width 242 height 37
click at [1338, 488] on input at bounding box center [1368, 494] width 178 height 36
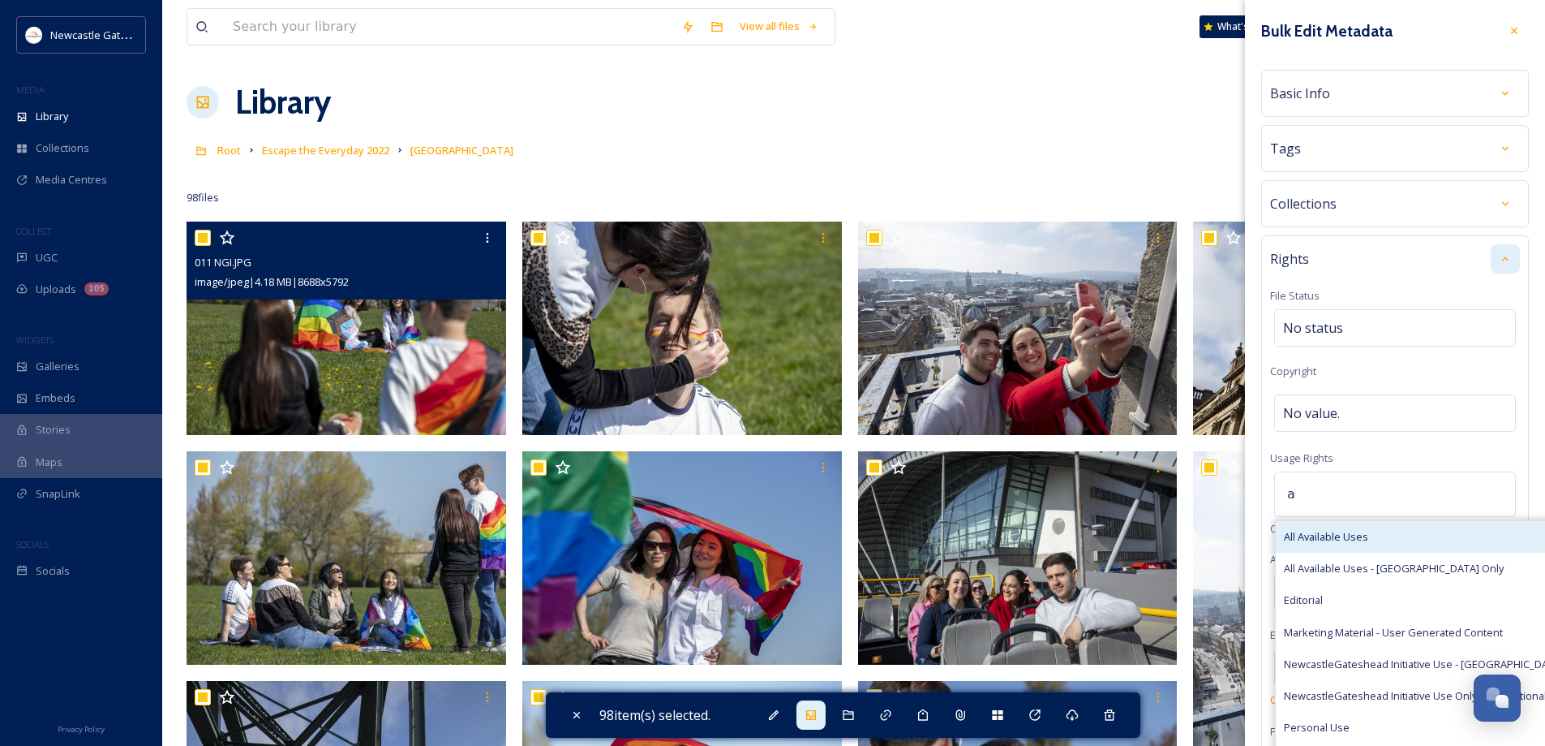
type input "a"
click at [1335, 537] on span "All Available Uses" at bounding box center [1326, 536] width 84 height 15
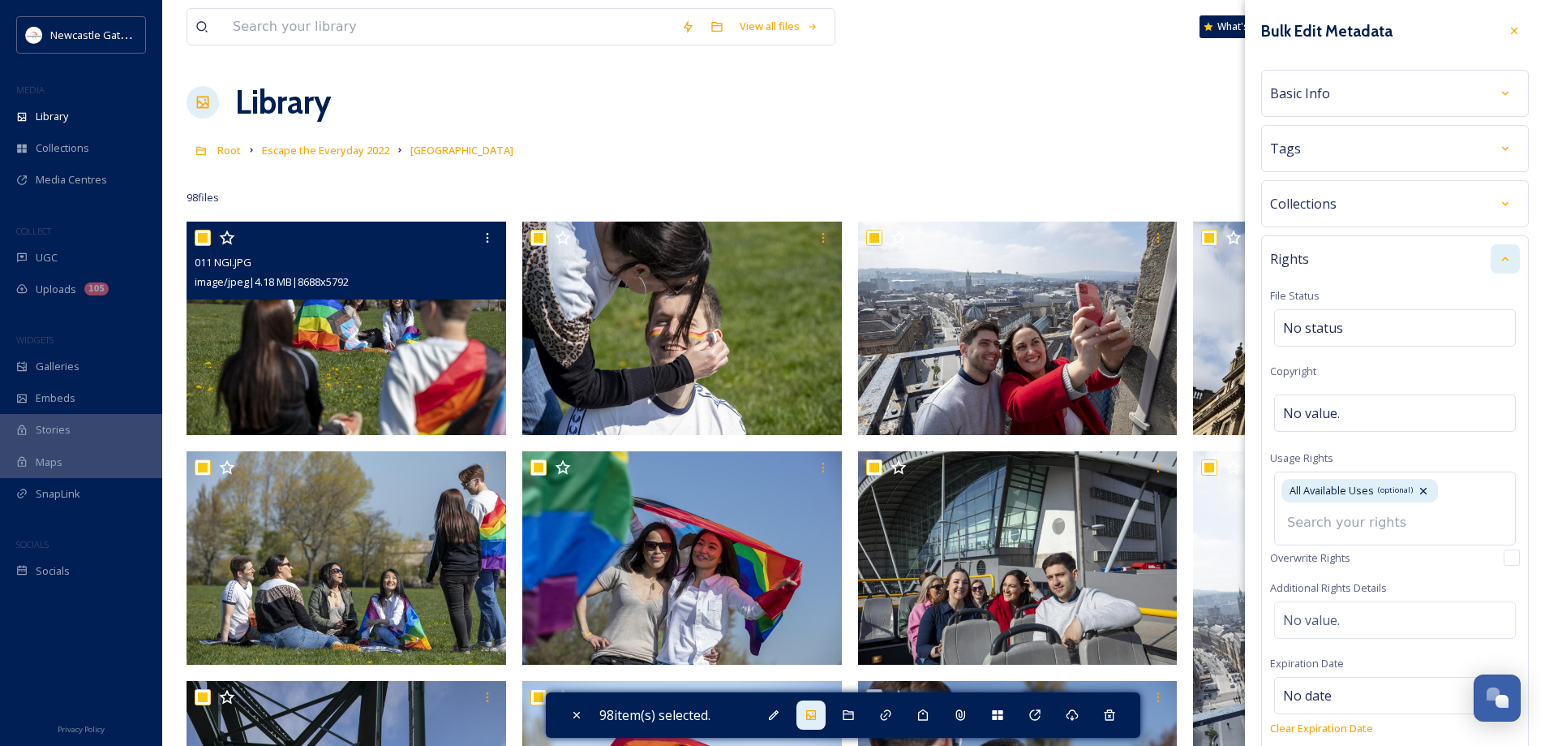
click at [1502, 260] on icon at bounding box center [1505, 258] width 6 height 4
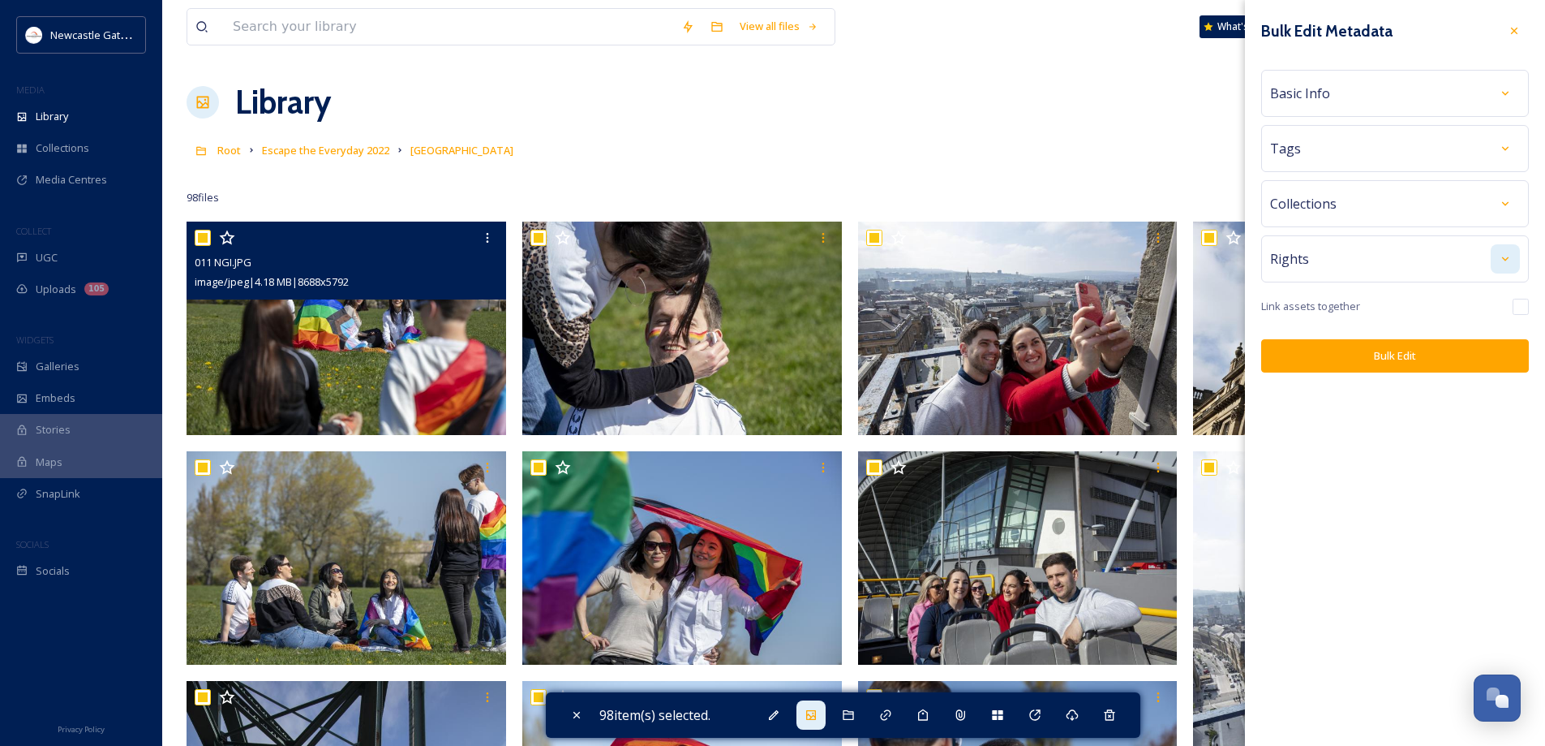
click at [1433, 353] on button "Bulk Edit" at bounding box center [1395, 355] width 268 height 33
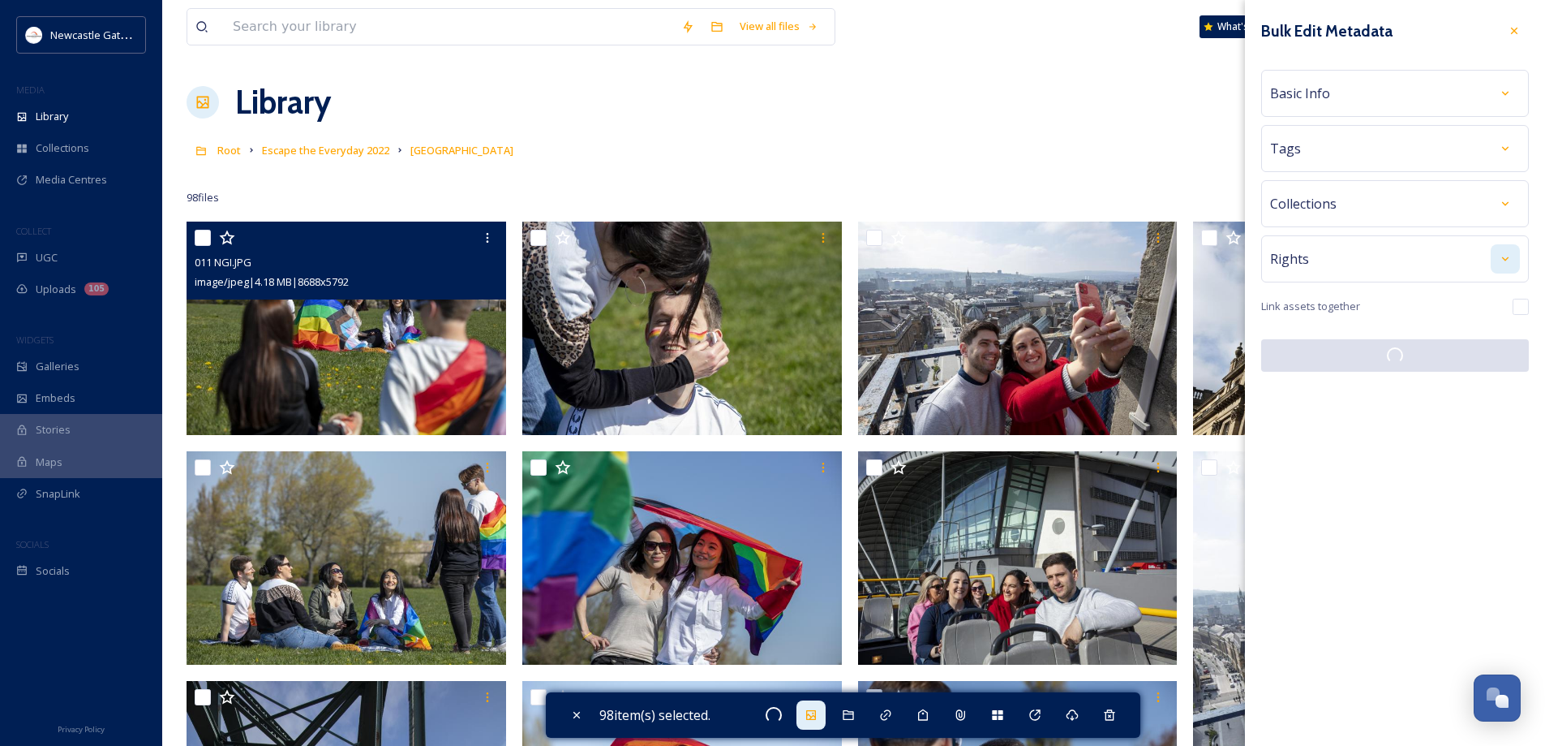
checkbox input "false"
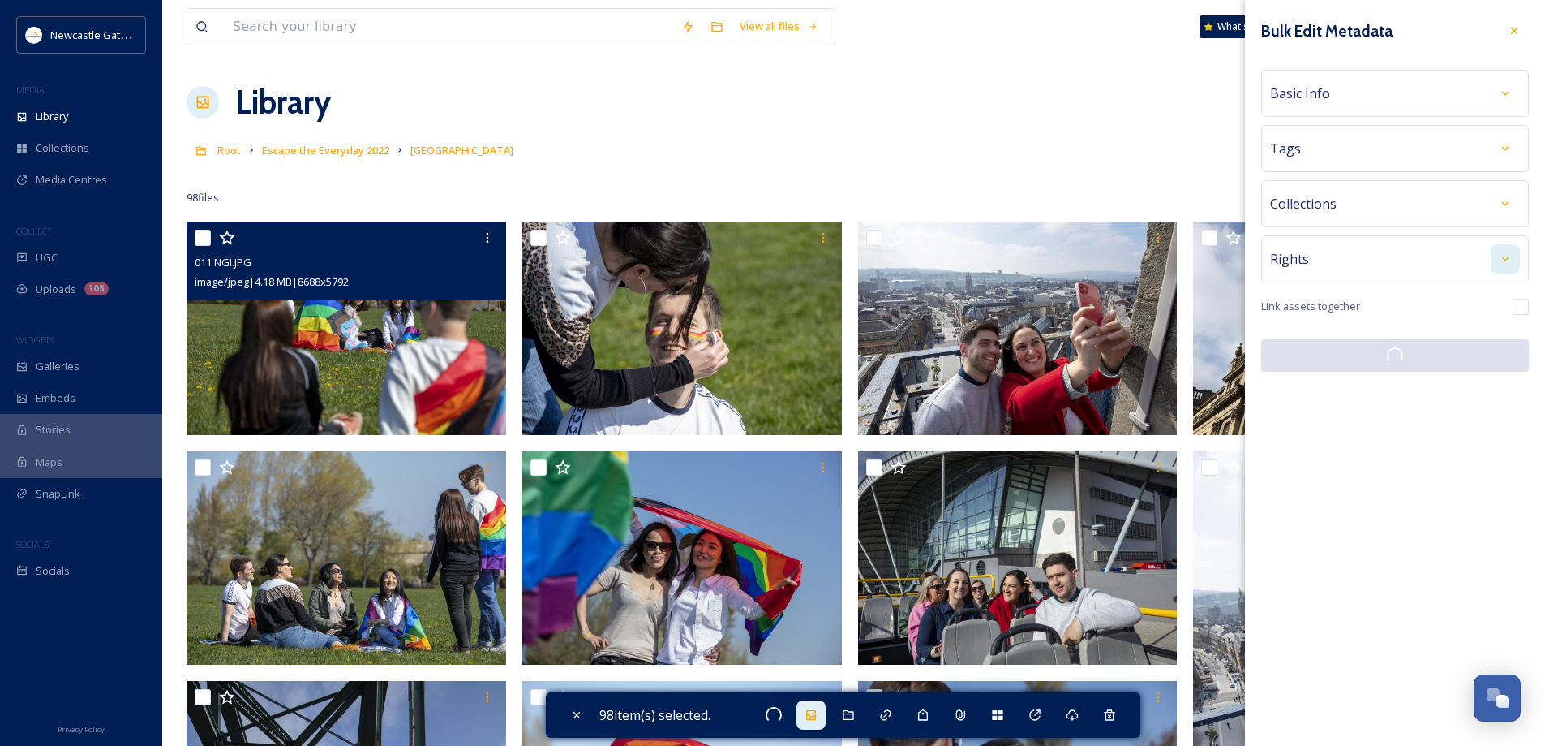
checkbox input "false"
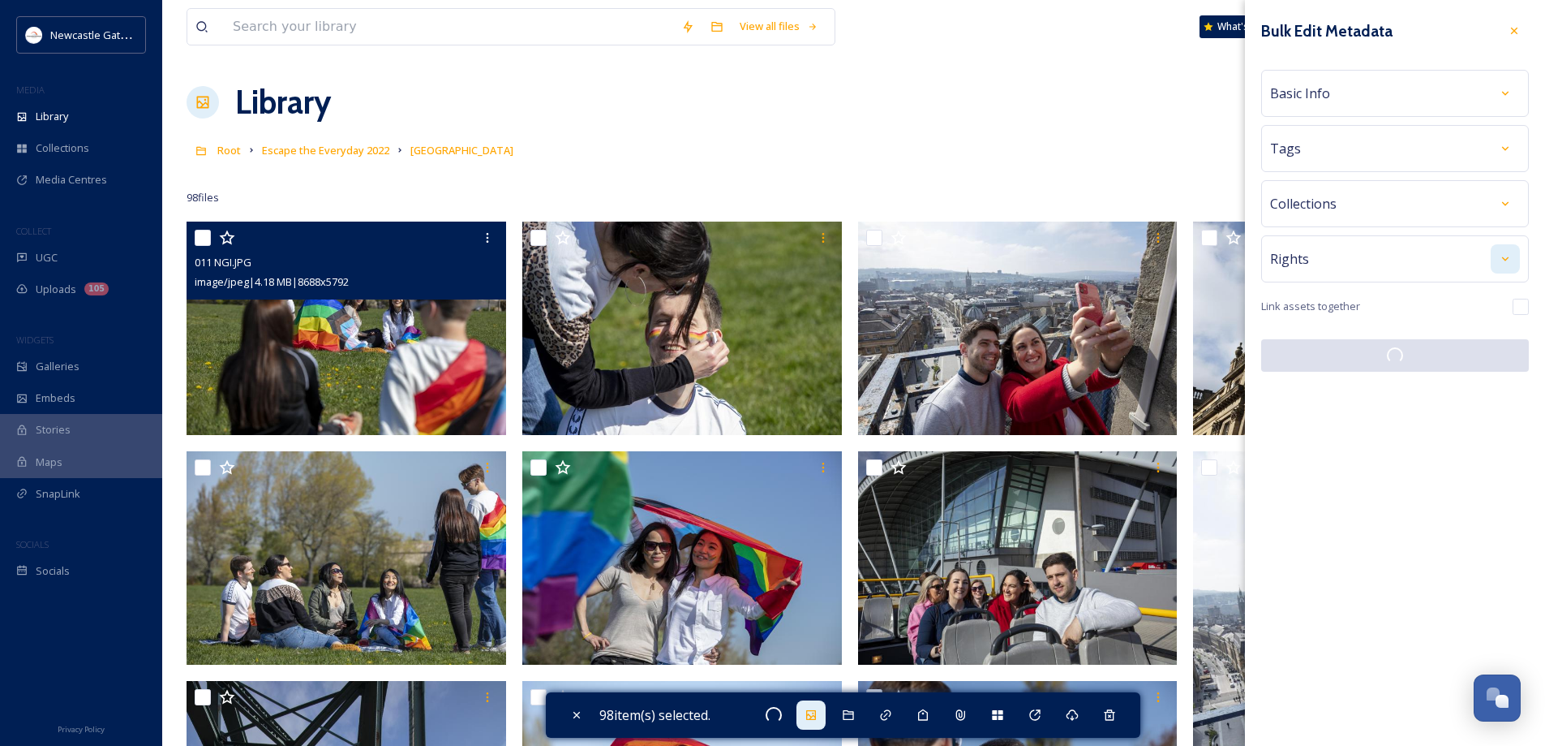
checkbox input "false"
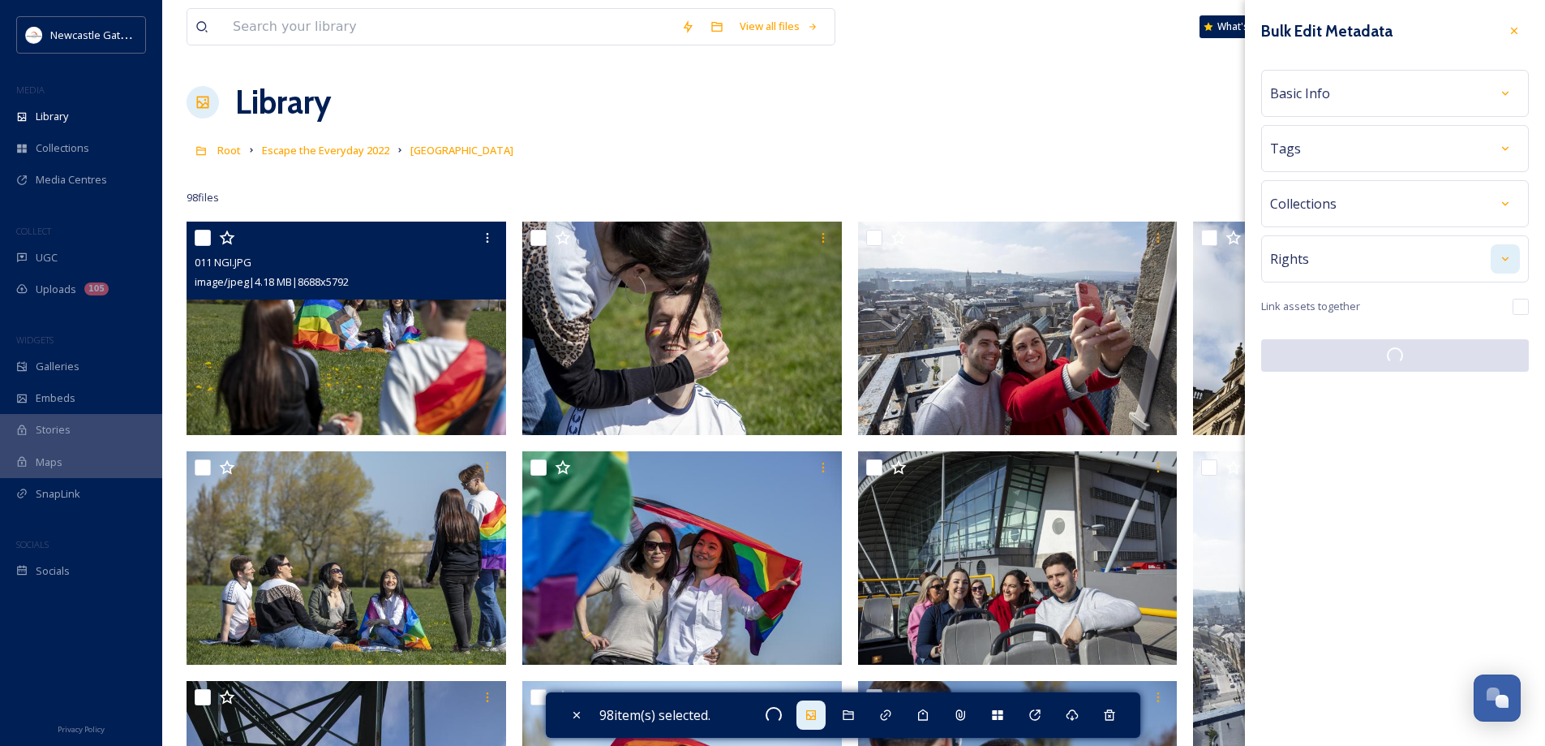
checkbox input "false"
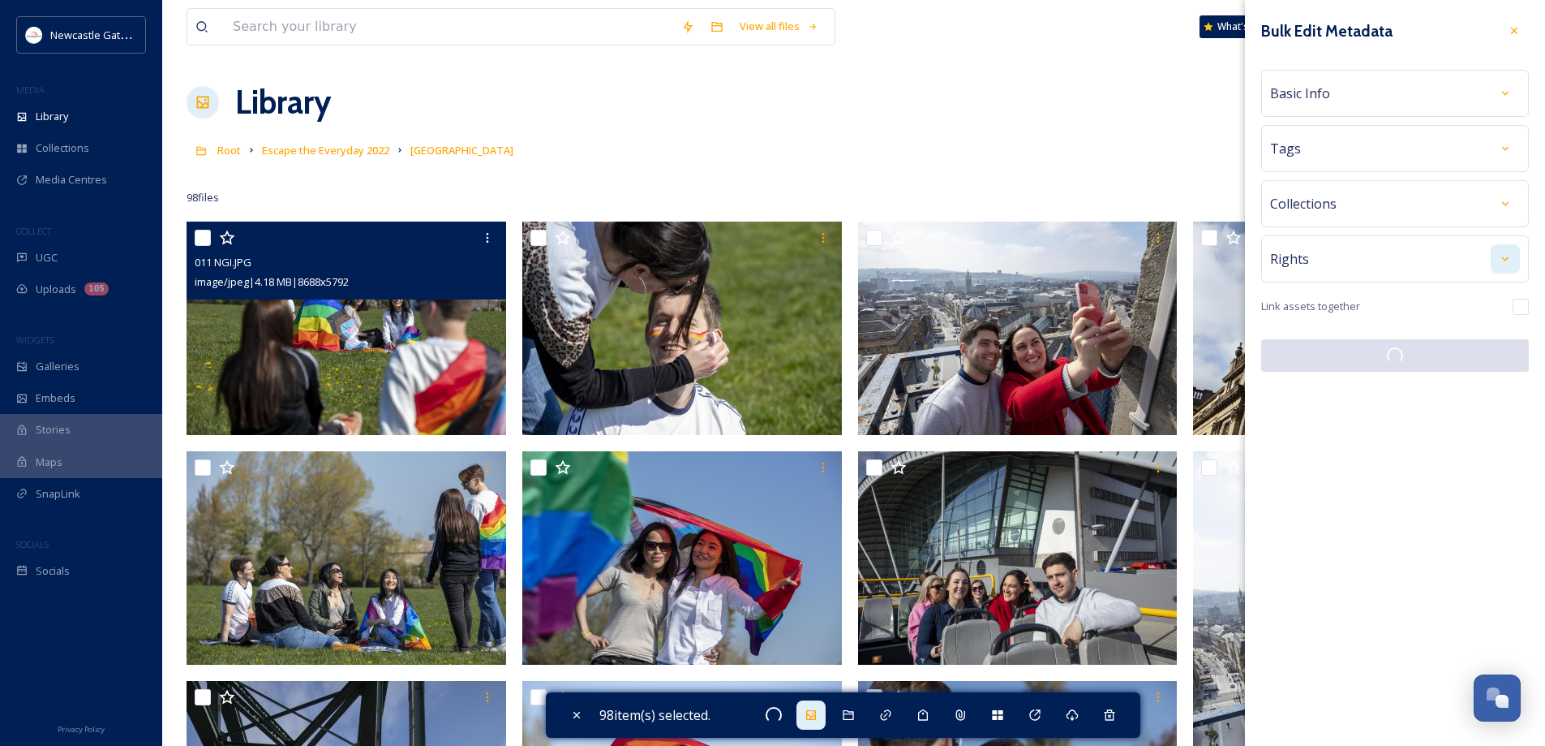
checkbox input "false"
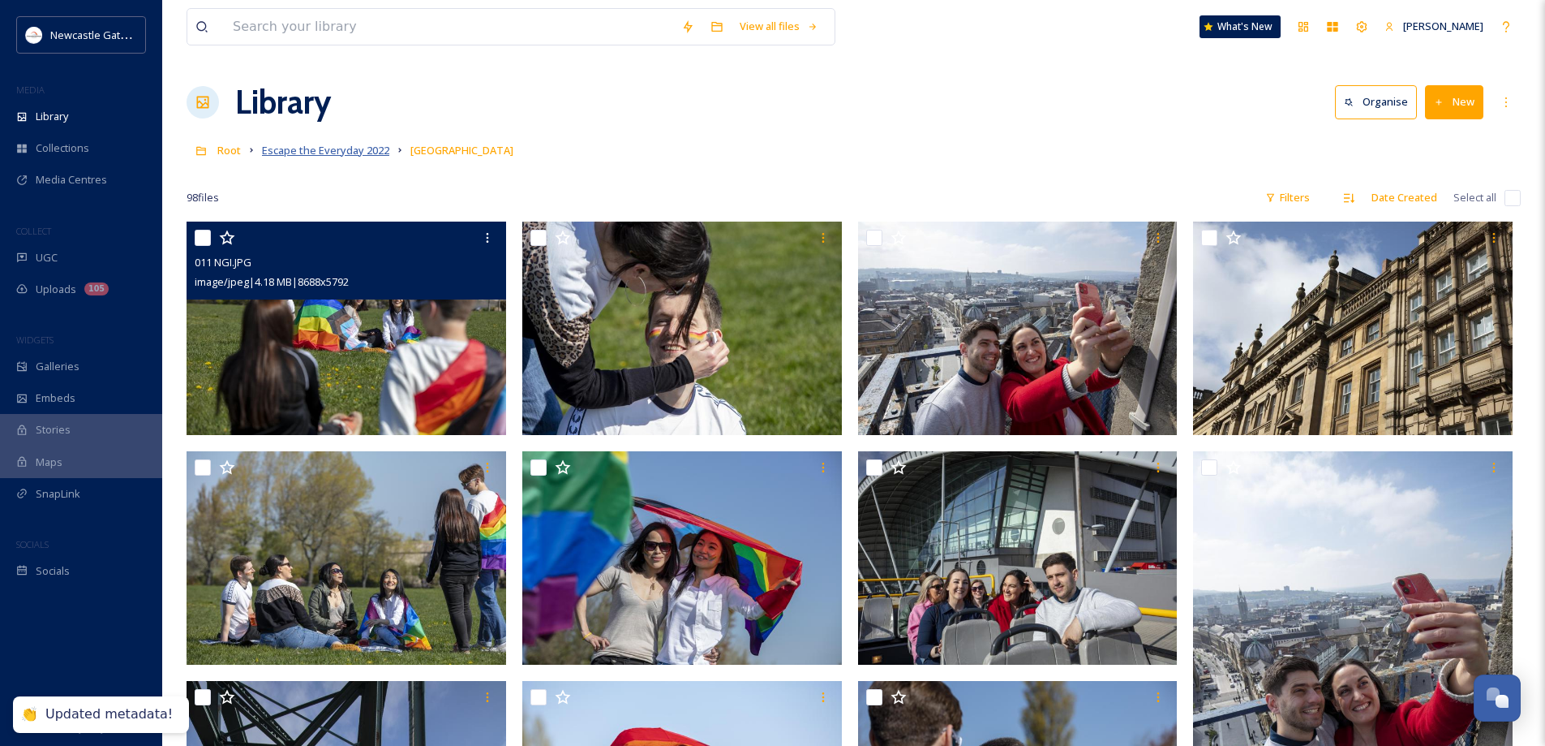
click at [346, 152] on span "Escape the Everyday 2022" at bounding box center [325, 150] width 127 height 15
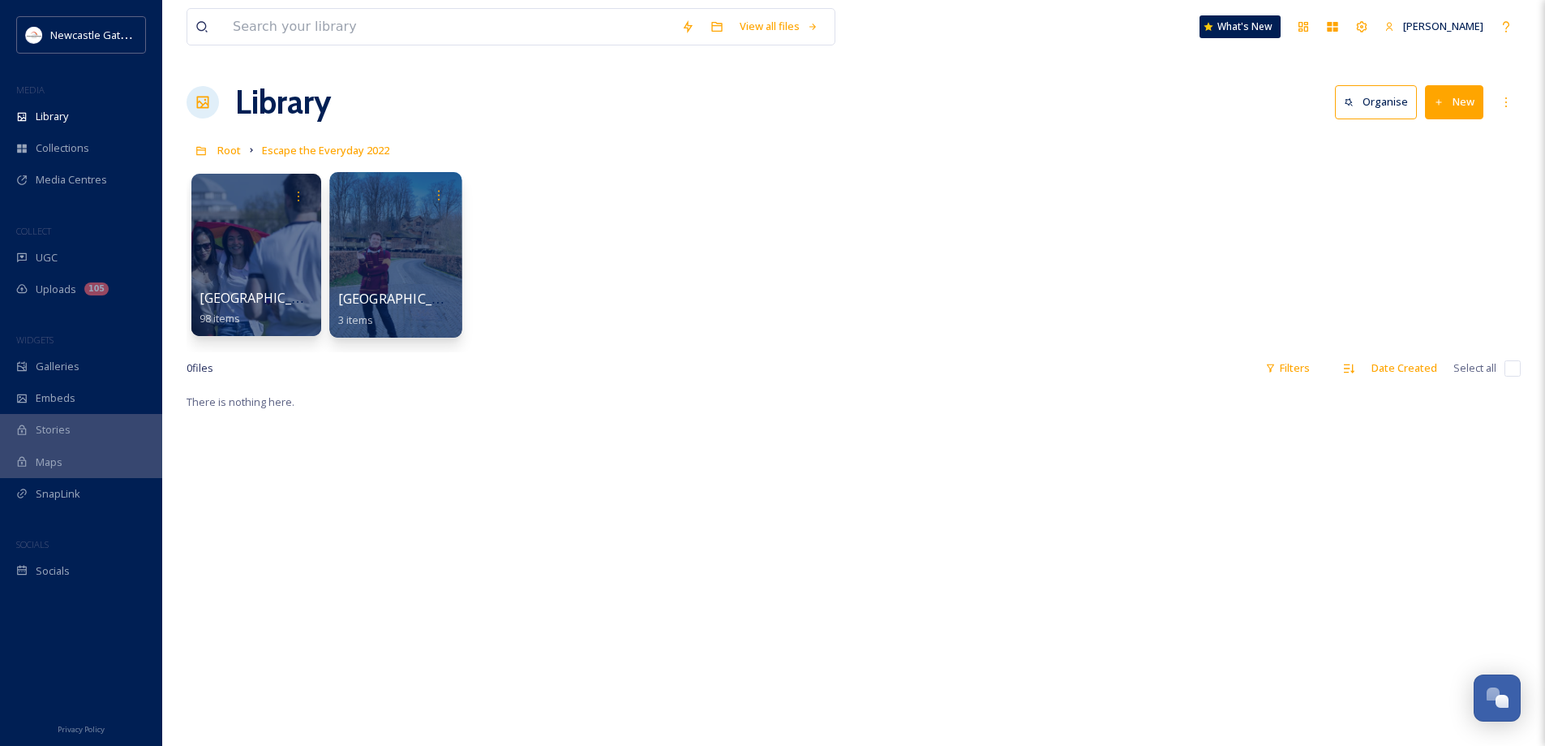
click at [432, 232] on div at bounding box center [395, 254] width 132 height 165
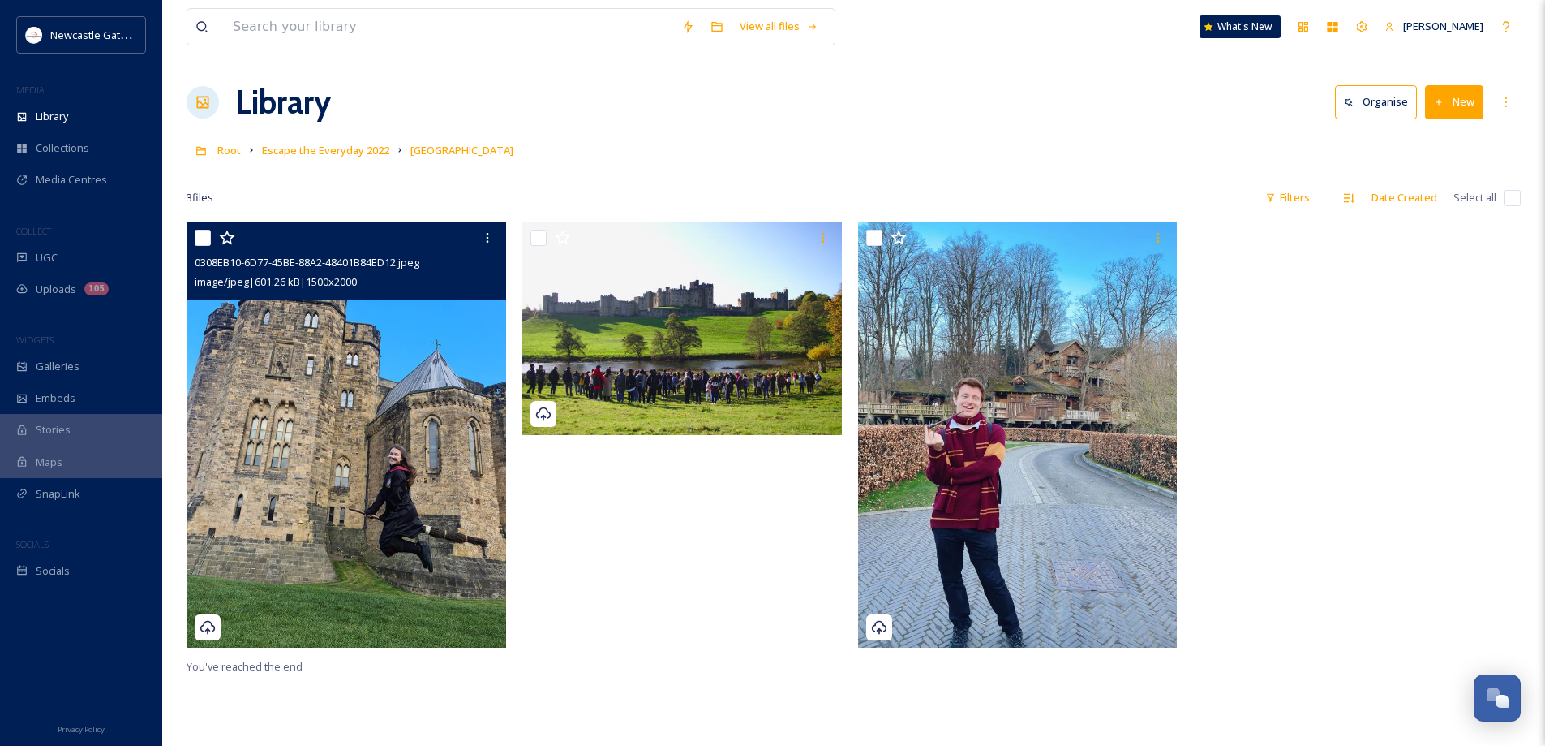
click at [304, 404] on img at bounding box center [347, 434] width 320 height 426
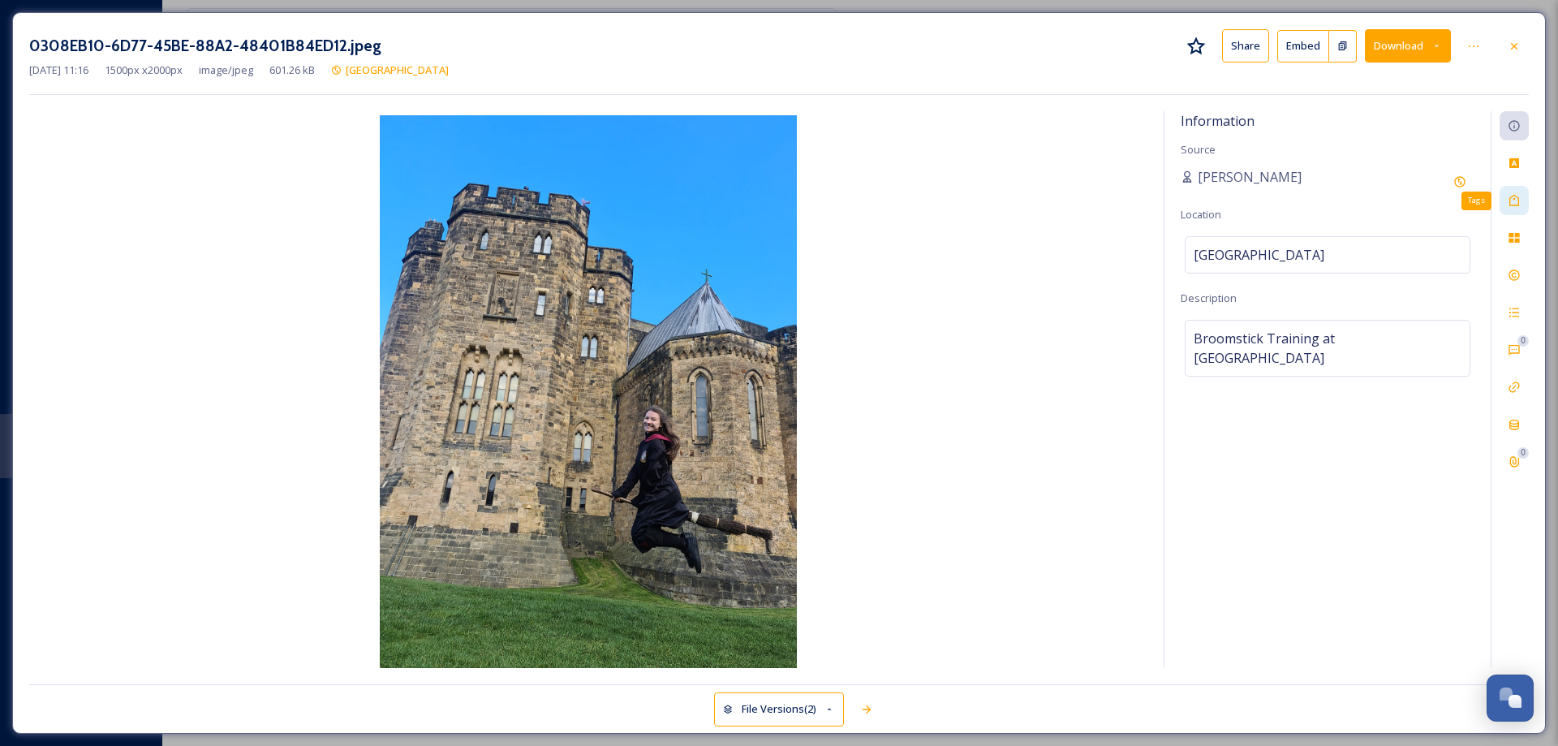
click at [1515, 201] on icon at bounding box center [1513, 200] width 13 height 13
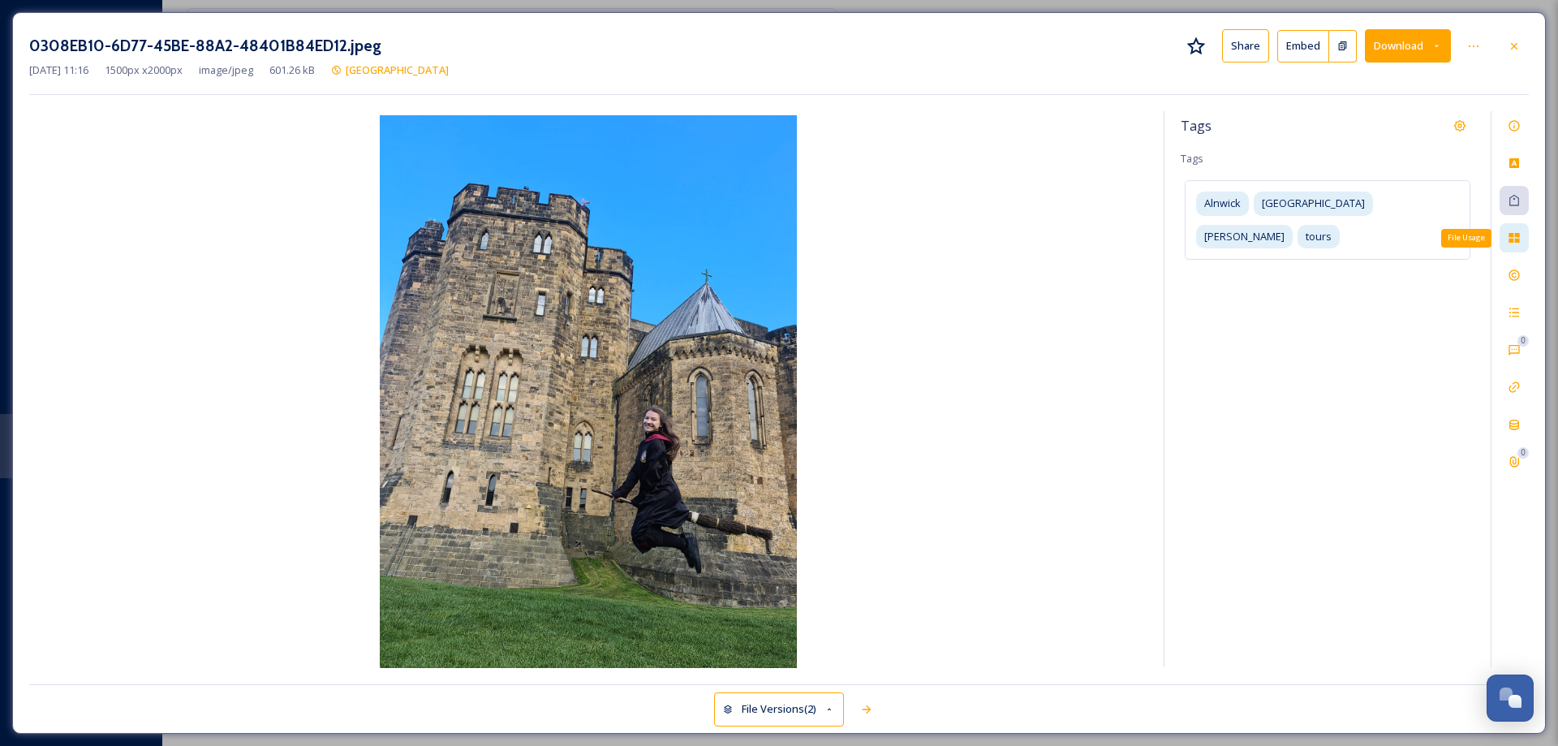
click at [1516, 244] on icon at bounding box center [1513, 237] width 13 height 13
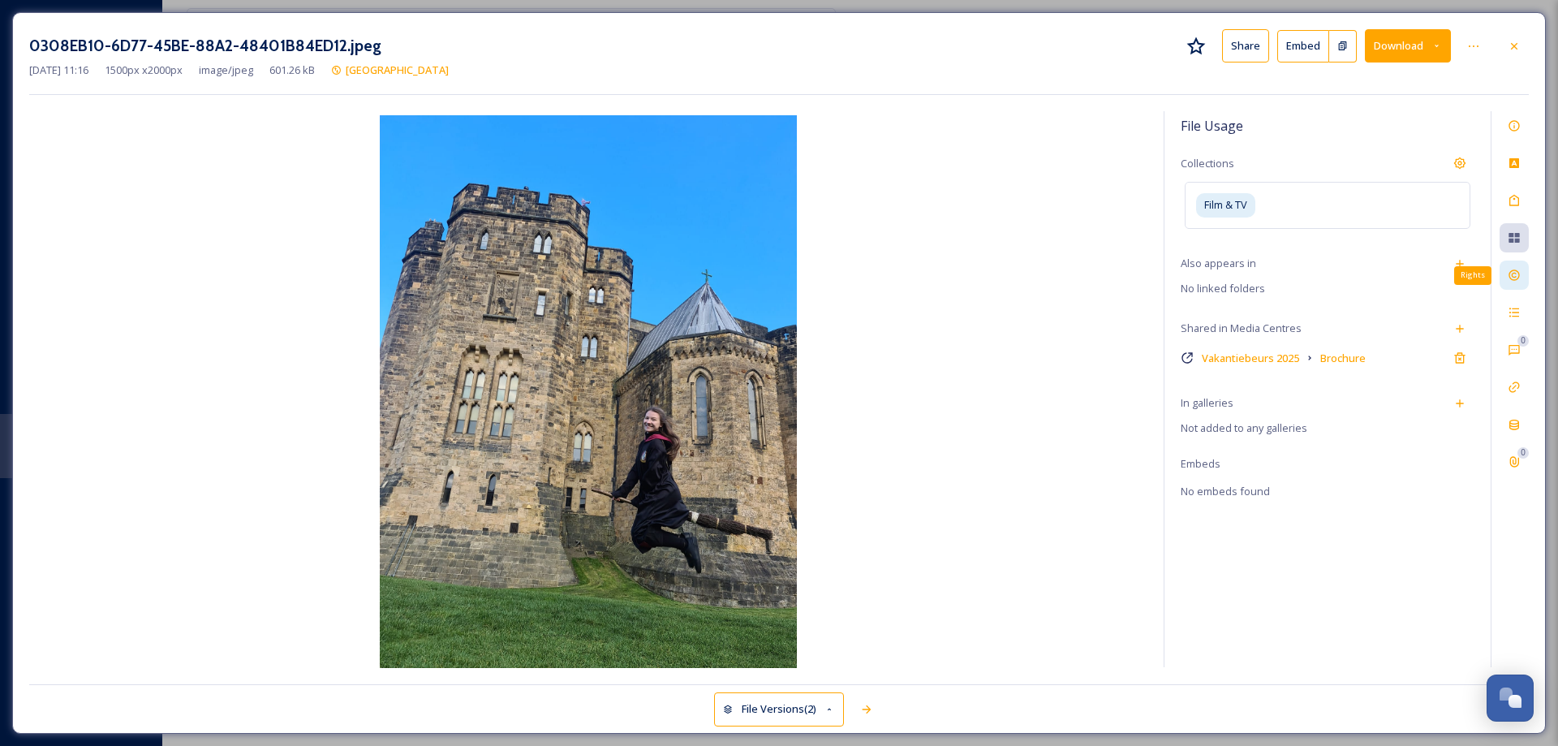
click at [1517, 275] on icon at bounding box center [1513, 275] width 13 height 13
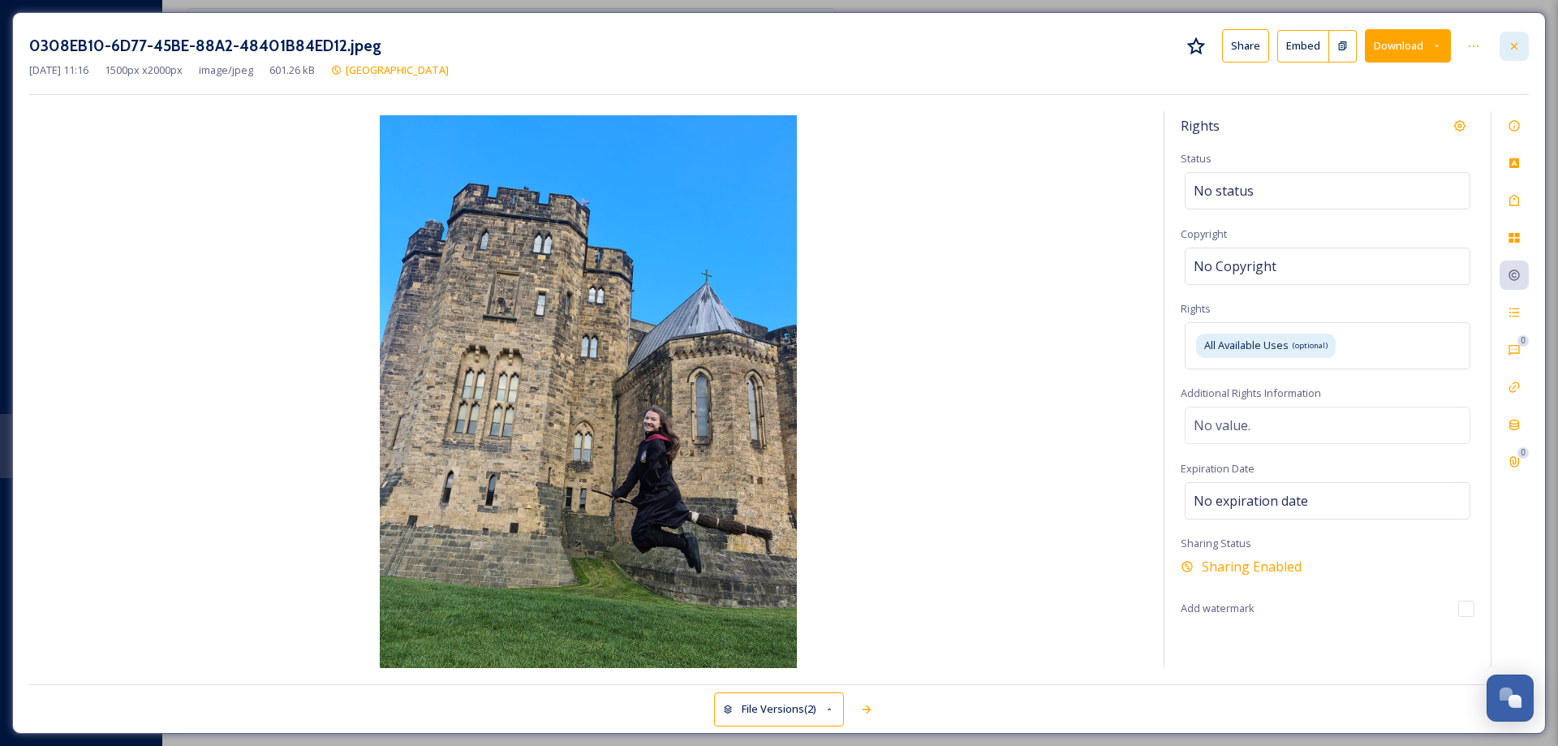
click at [1512, 43] on icon at bounding box center [1513, 46] width 13 height 13
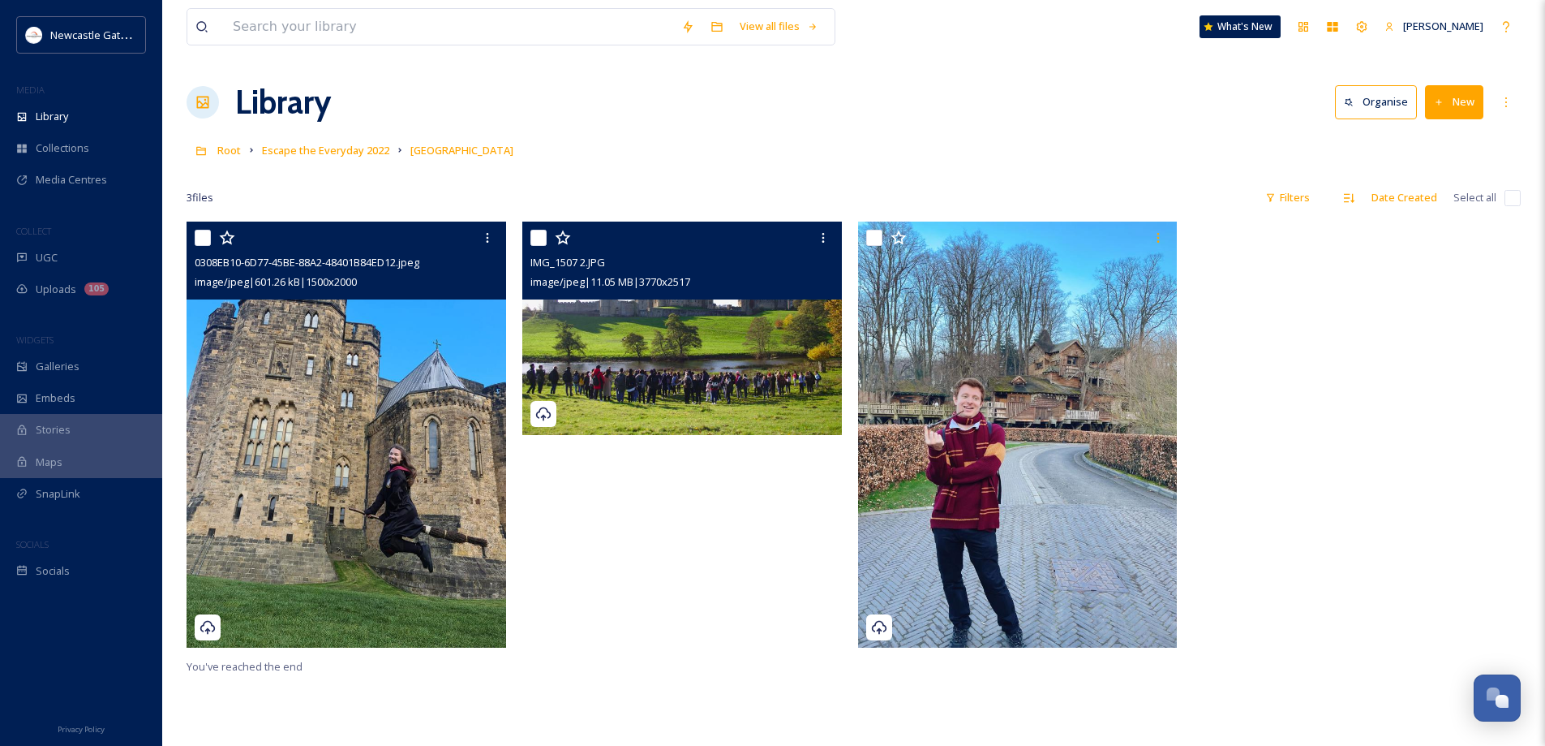
click at [753, 347] on img at bounding box center [682, 327] width 320 height 213
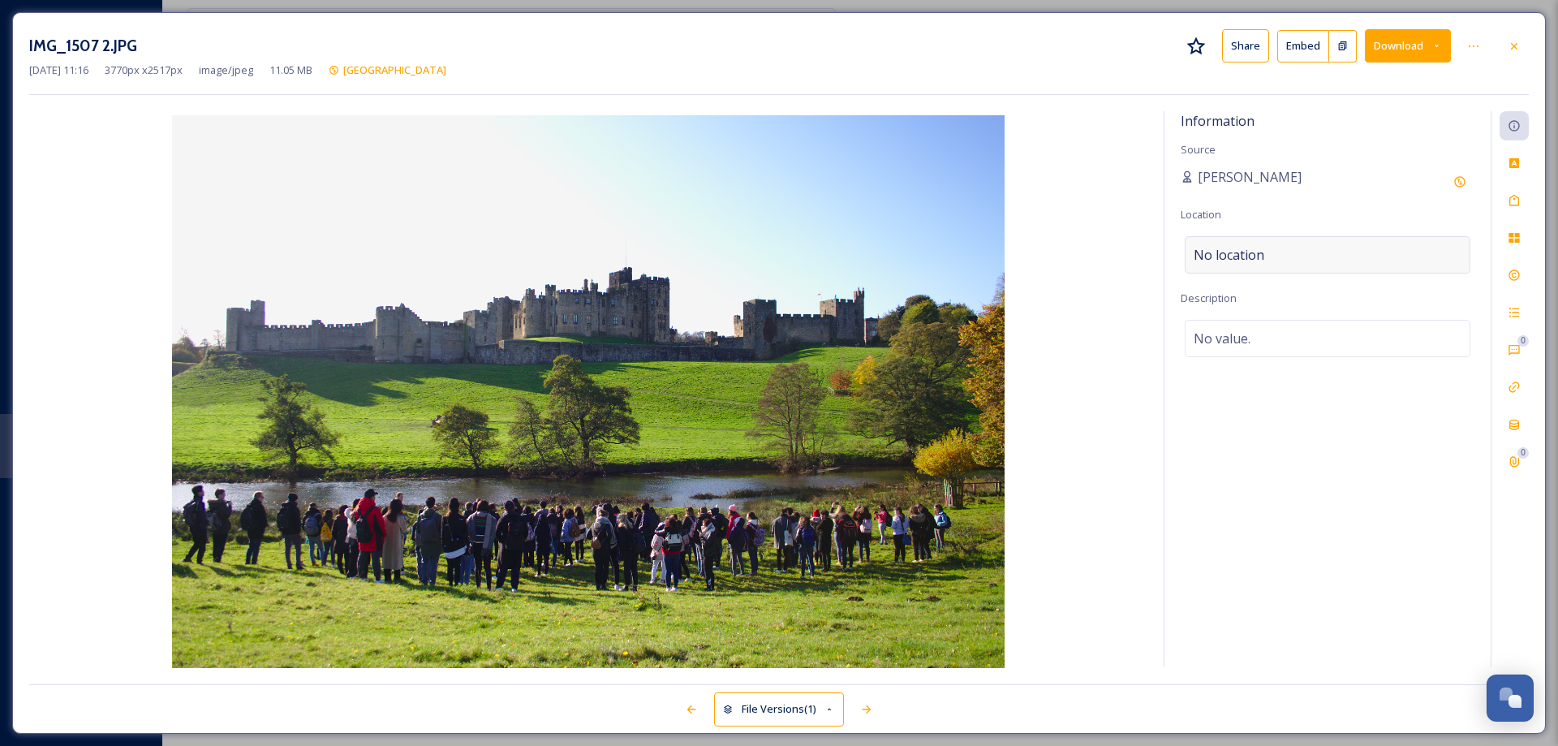
click at [1284, 251] on div "No location" at bounding box center [1327, 254] width 286 height 37
click at [1272, 251] on input at bounding box center [1327, 255] width 284 height 36
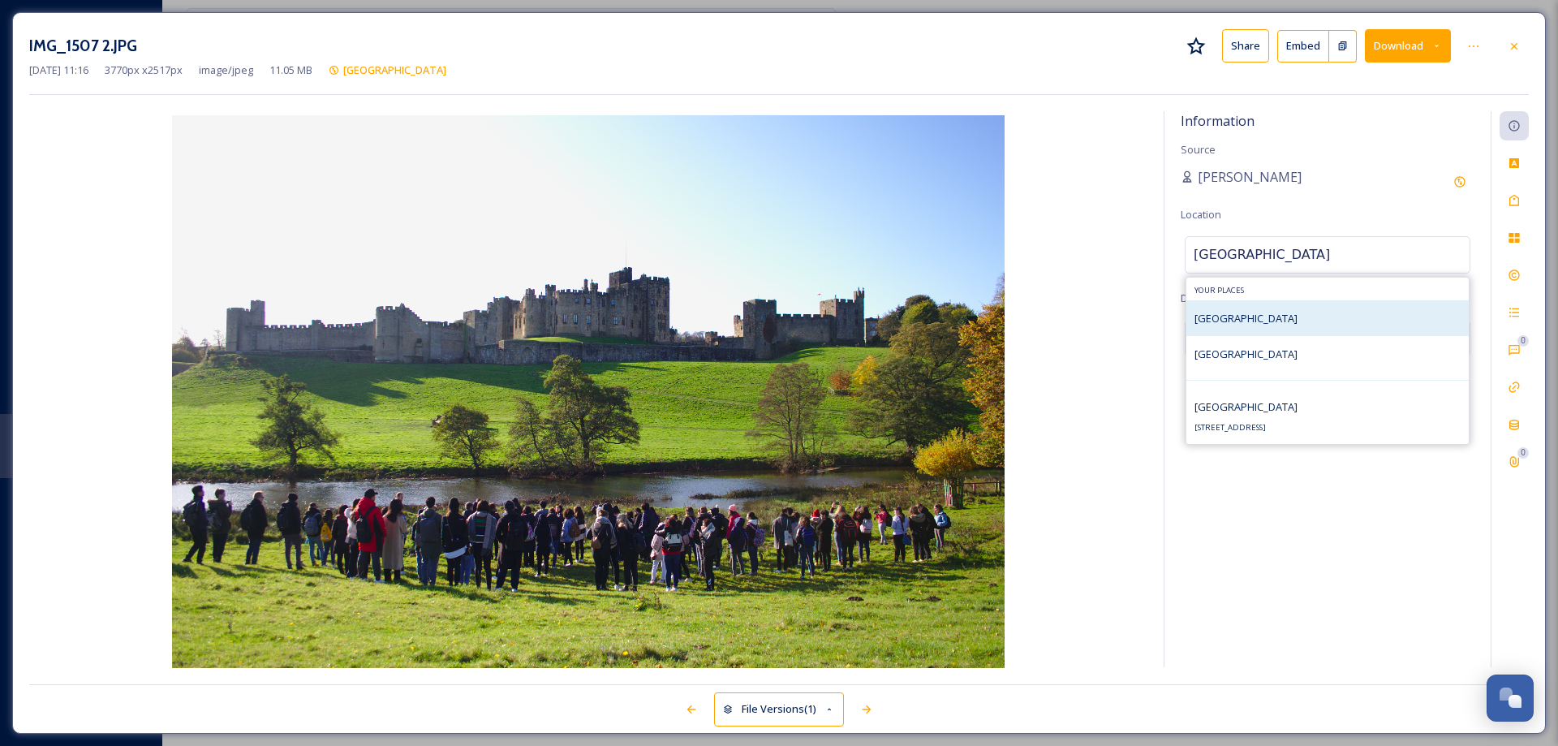
type input "[GEOGRAPHIC_DATA]"
click at [1255, 315] on span "[GEOGRAPHIC_DATA]" at bounding box center [1245, 318] width 103 height 15
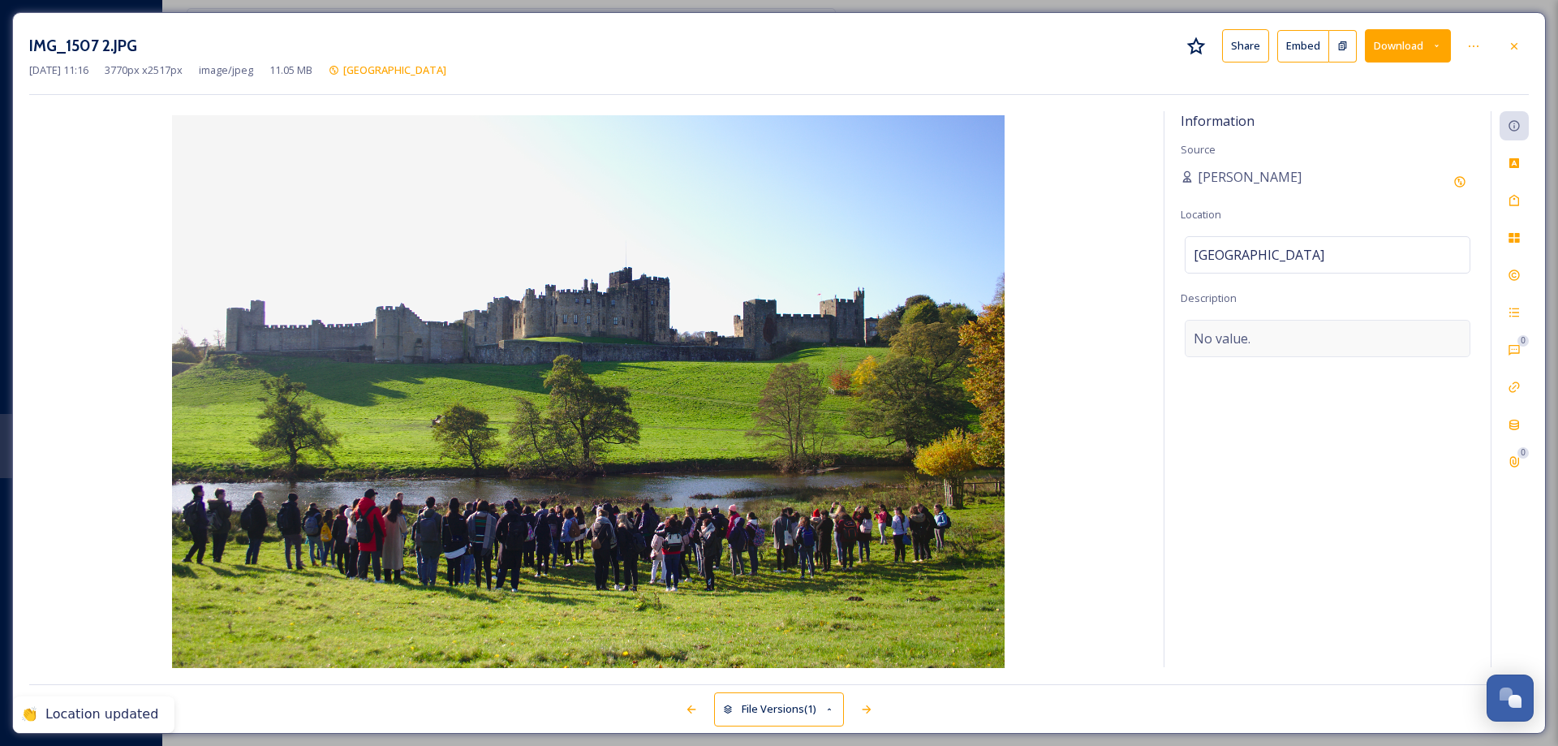
click at [1227, 338] on span "No value." at bounding box center [1221, 338] width 57 height 19
click at [1227, 338] on textarea at bounding box center [1327, 387] width 294 height 135
type textarea "Alnwick Castle Tour"
click at [1515, 199] on icon at bounding box center [1513, 200] width 13 height 13
click at [1266, 200] on div "No tags" at bounding box center [1327, 198] width 286 height 37
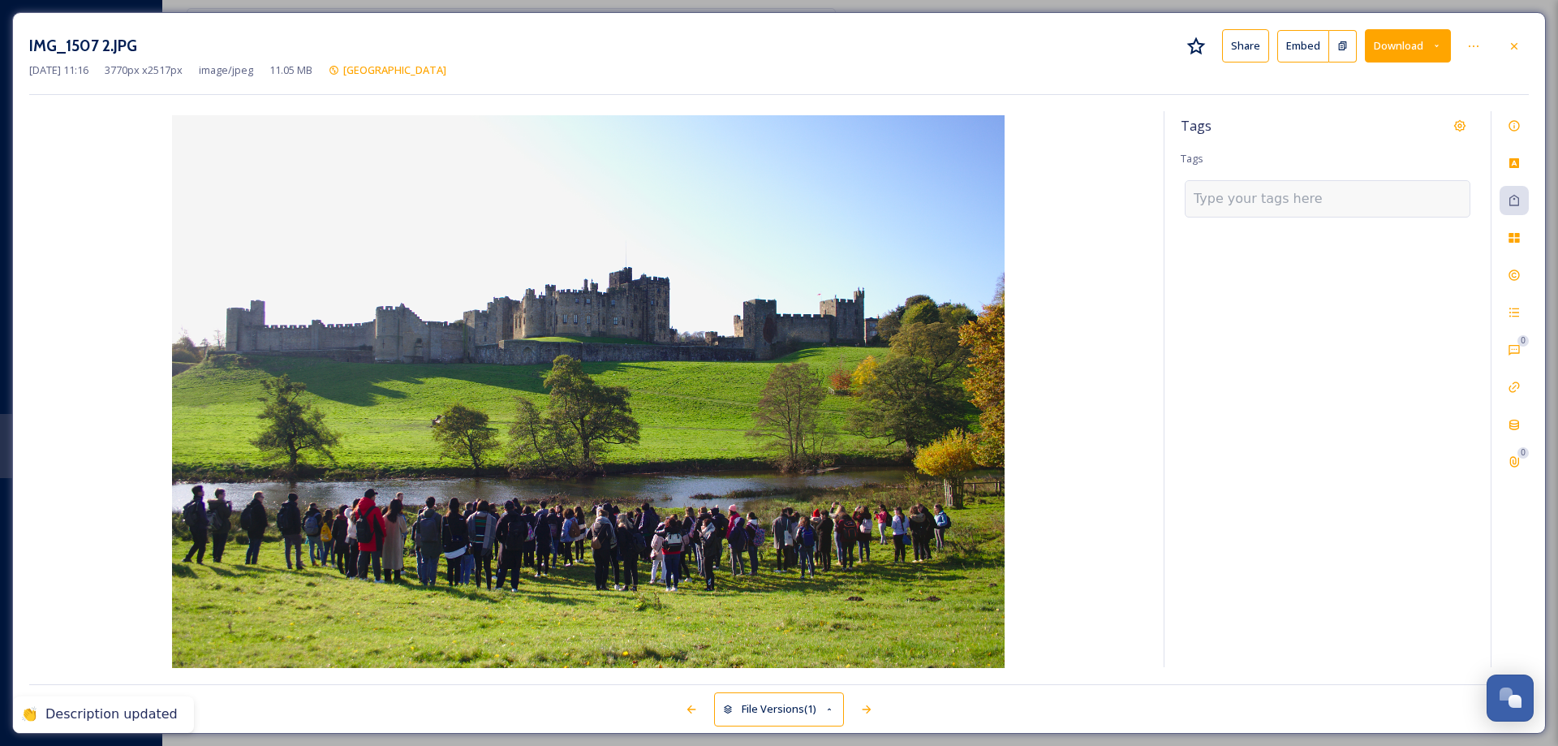
click at [1266, 200] on input at bounding box center [1274, 198] width 162 height 19
type input "[GEOGRAPHIC_DATA]"
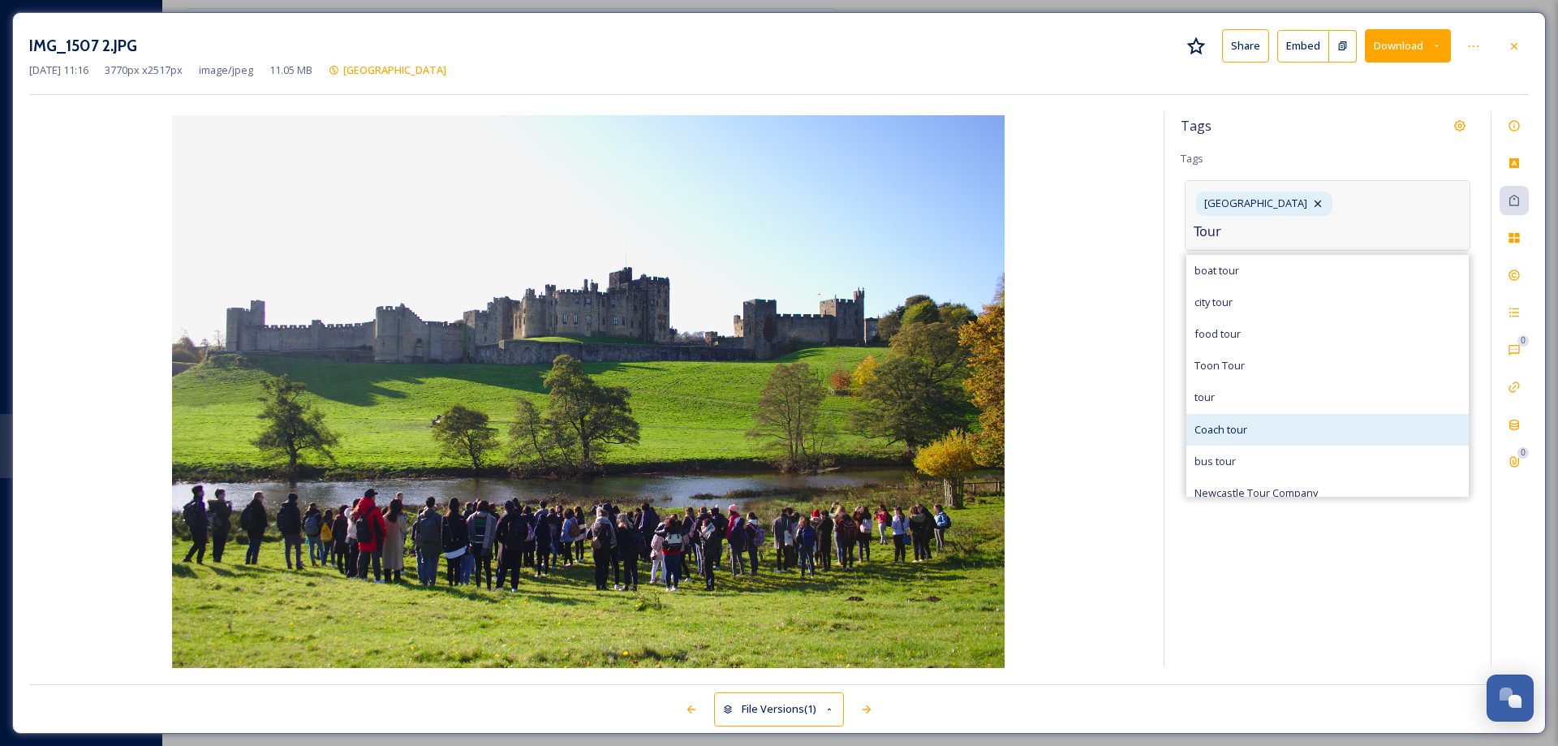
type input "Tour"
click at [1215, 422] on span "Coach tour" at bounding box center [1220, 429] width 53 height 15
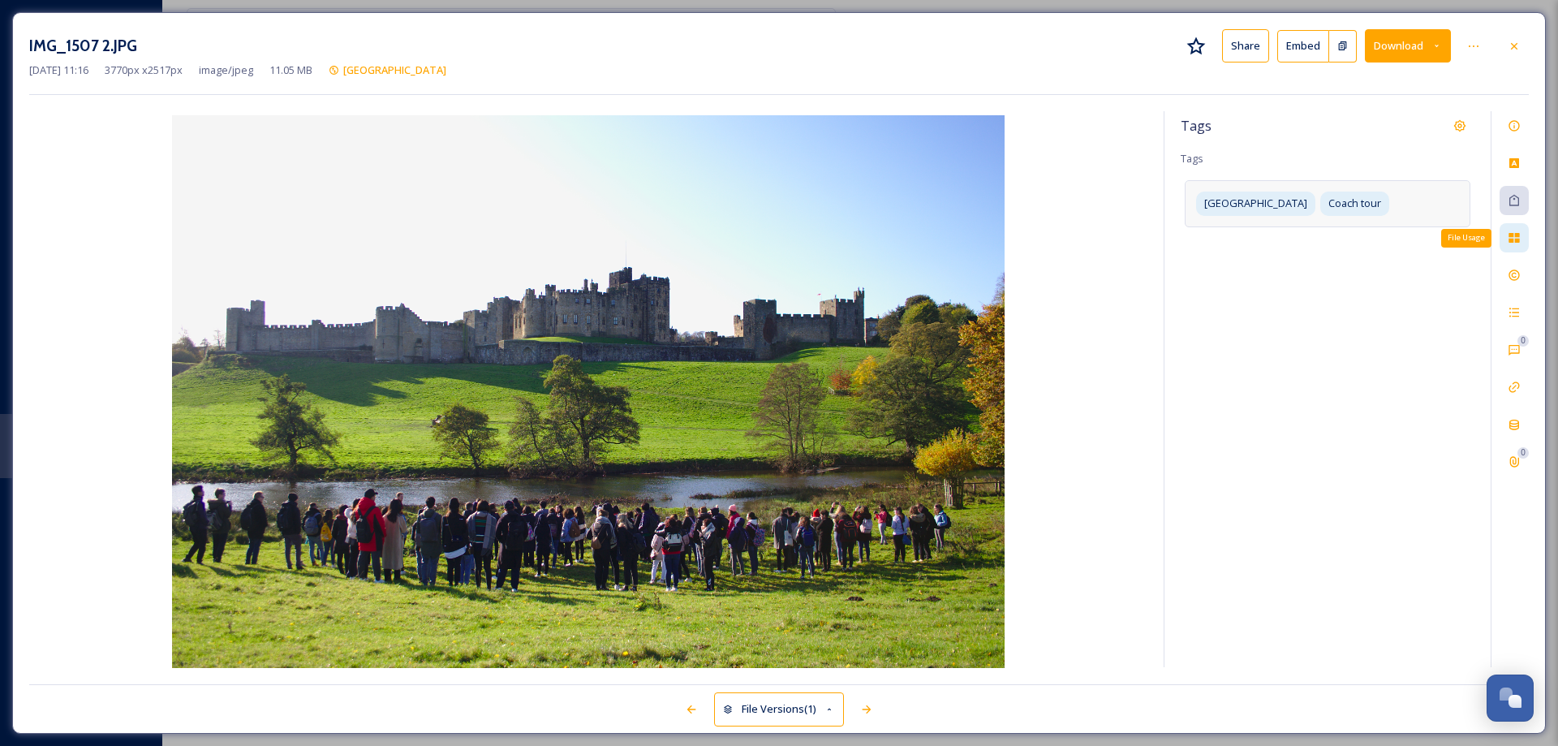
click at [1519, 241] on icon at bounding box center [1513, 238] width 11 height 10
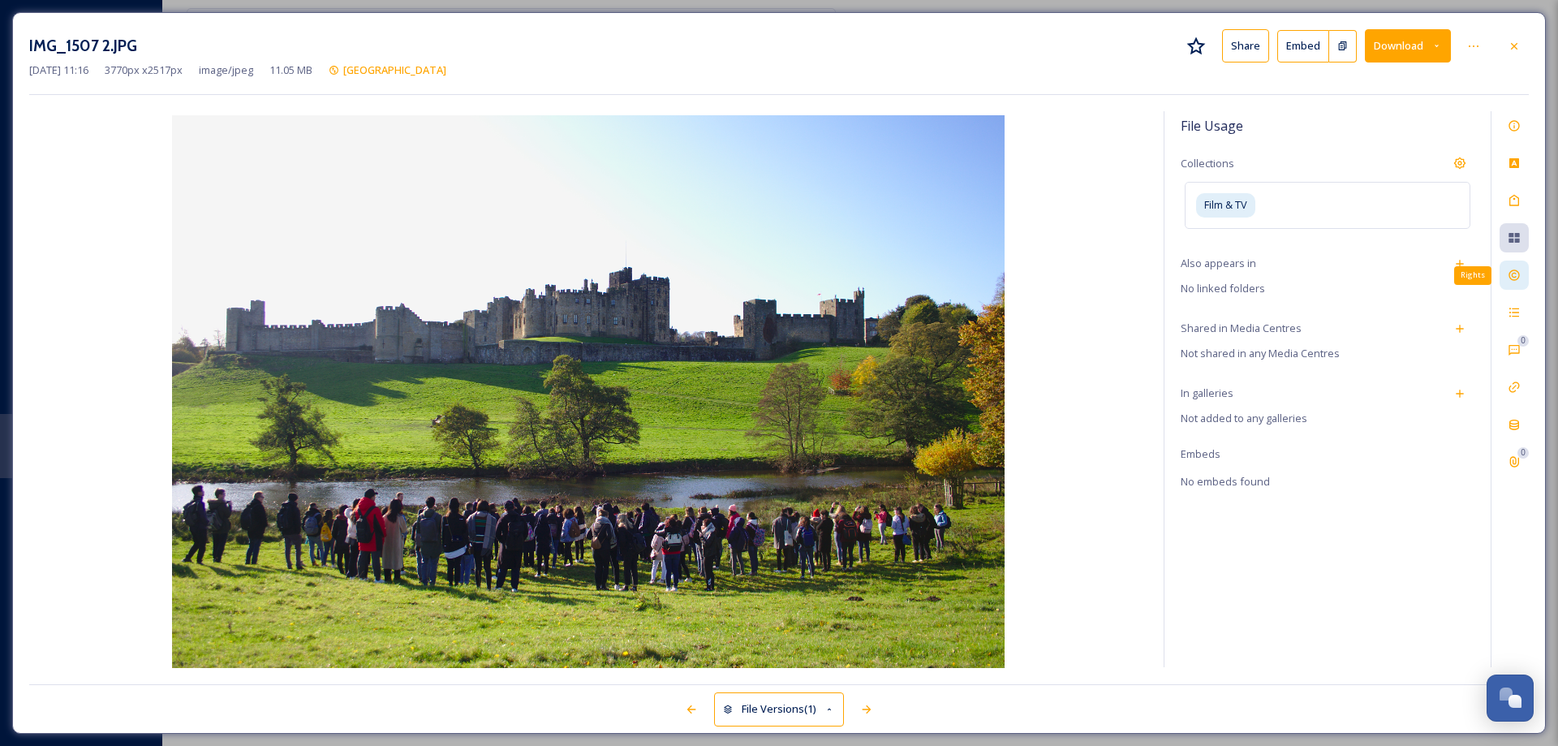
click at [1510, 278] on icon at bounding box center [1513, 275] width 11 height 11
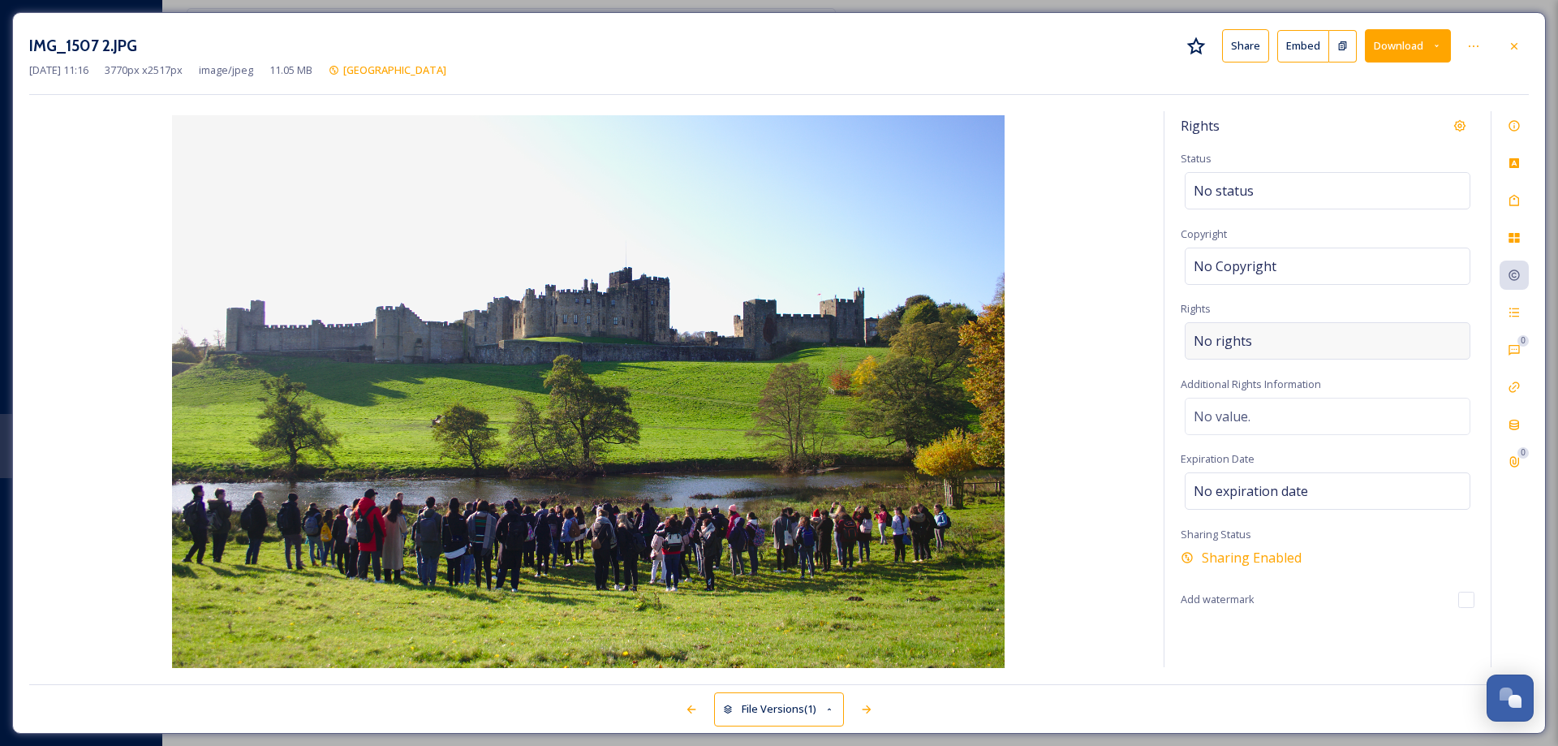
click at [1249, 338] on div "No rights" at bounding box center [1327, 340] width 286 height 37
click at [1250, 338] on input at bounding box center [1278, 345] width 178 height 36
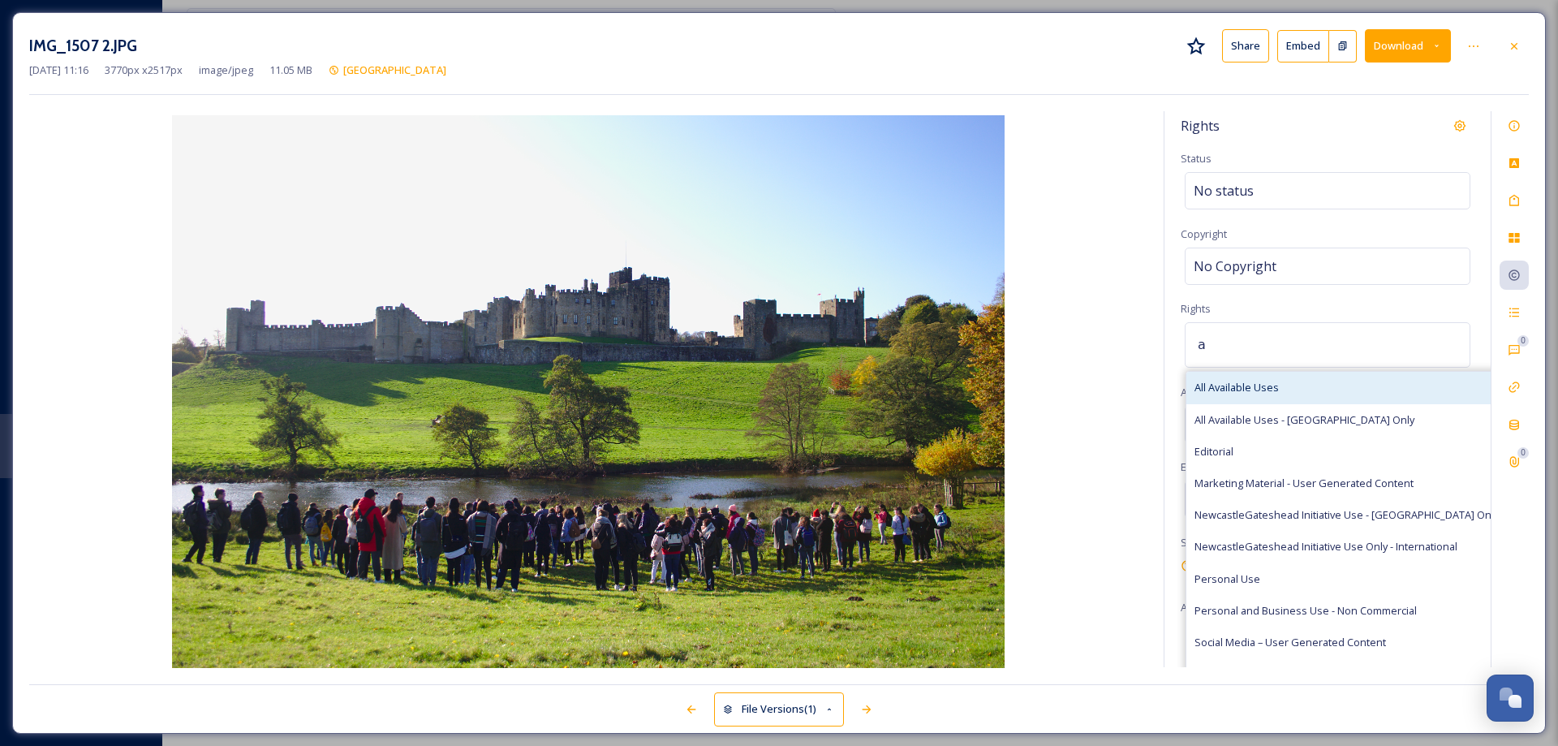
type input "a"
click at [1267, 385] on span "All Available Uses" at bounding box center [1236, 387] width 84 height 15
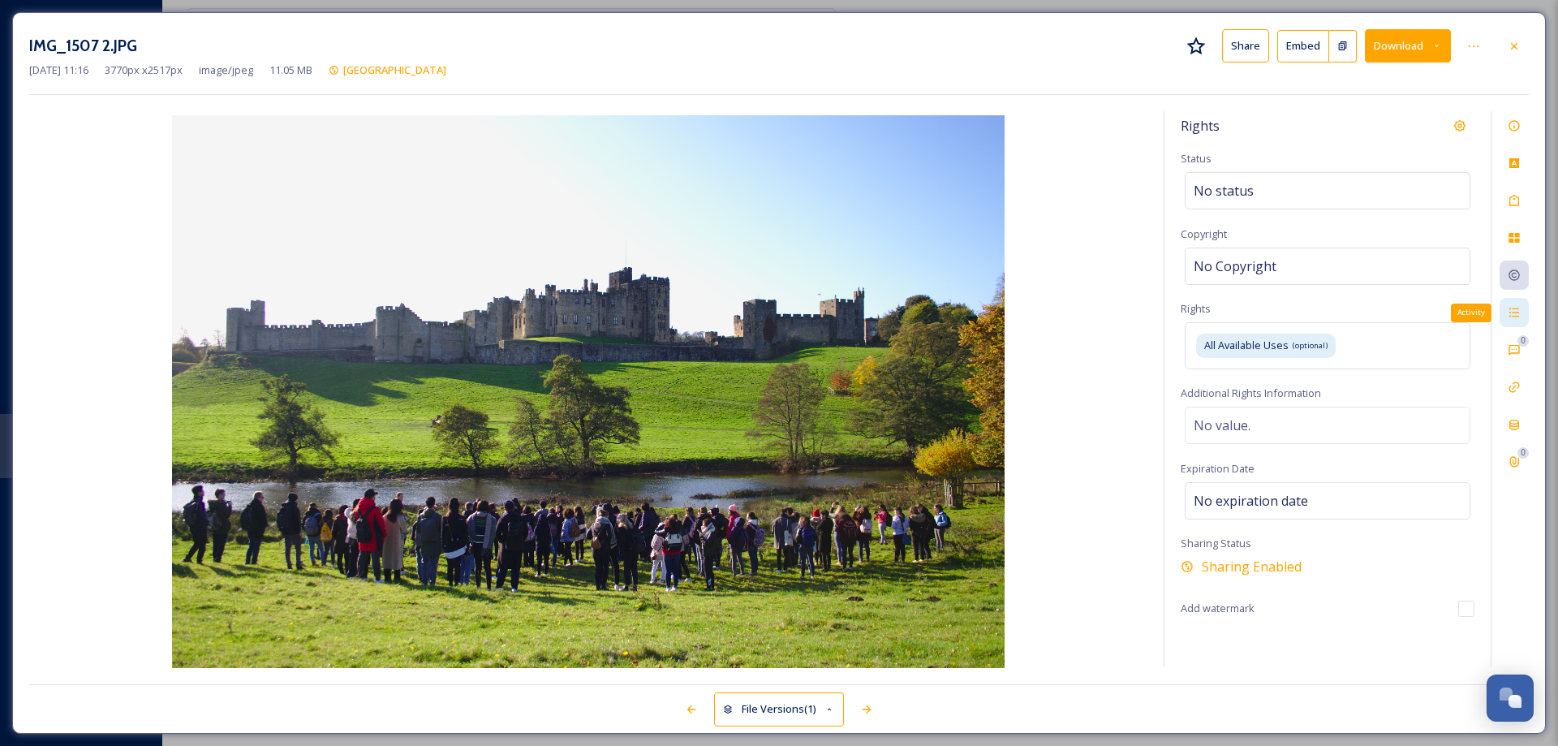
click at [1514, 311] on icon at bounding box center [1513, 312] width 13 height 13
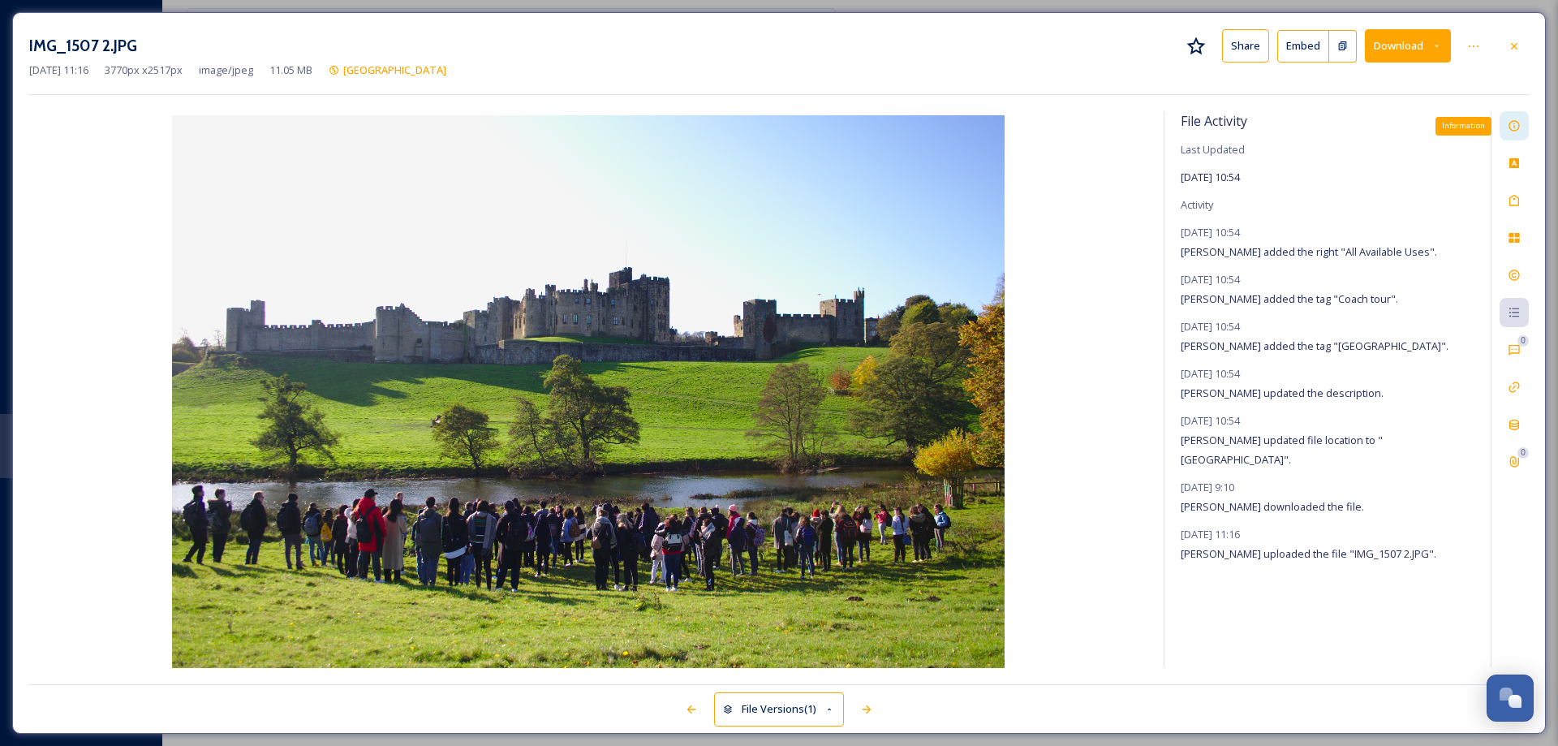
click at [1512, 127] on icon at bounding box center [1513, 125] width 13 height 13
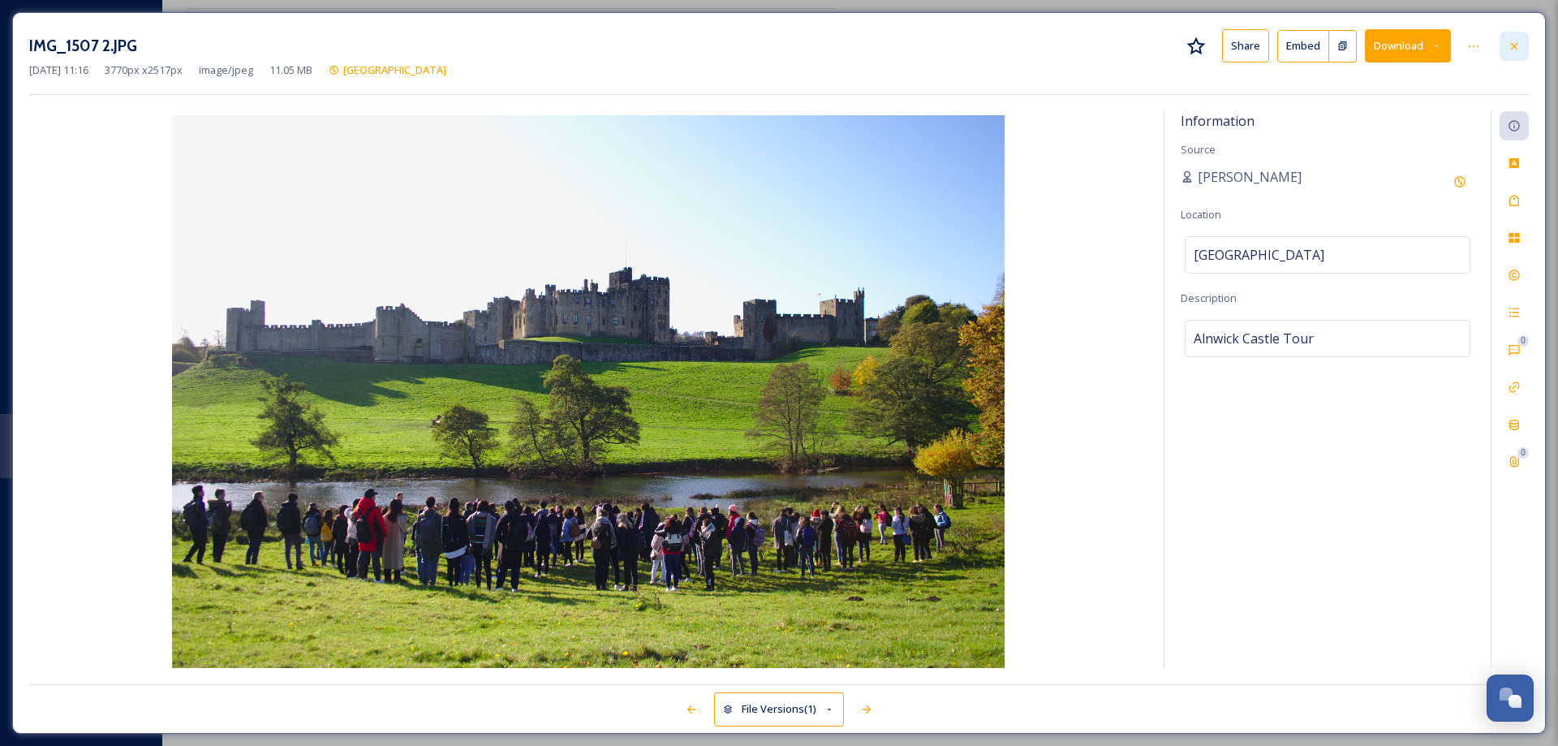
click at [1510, 49] on icon at bounding box center [1513, 45] width 6 height 6
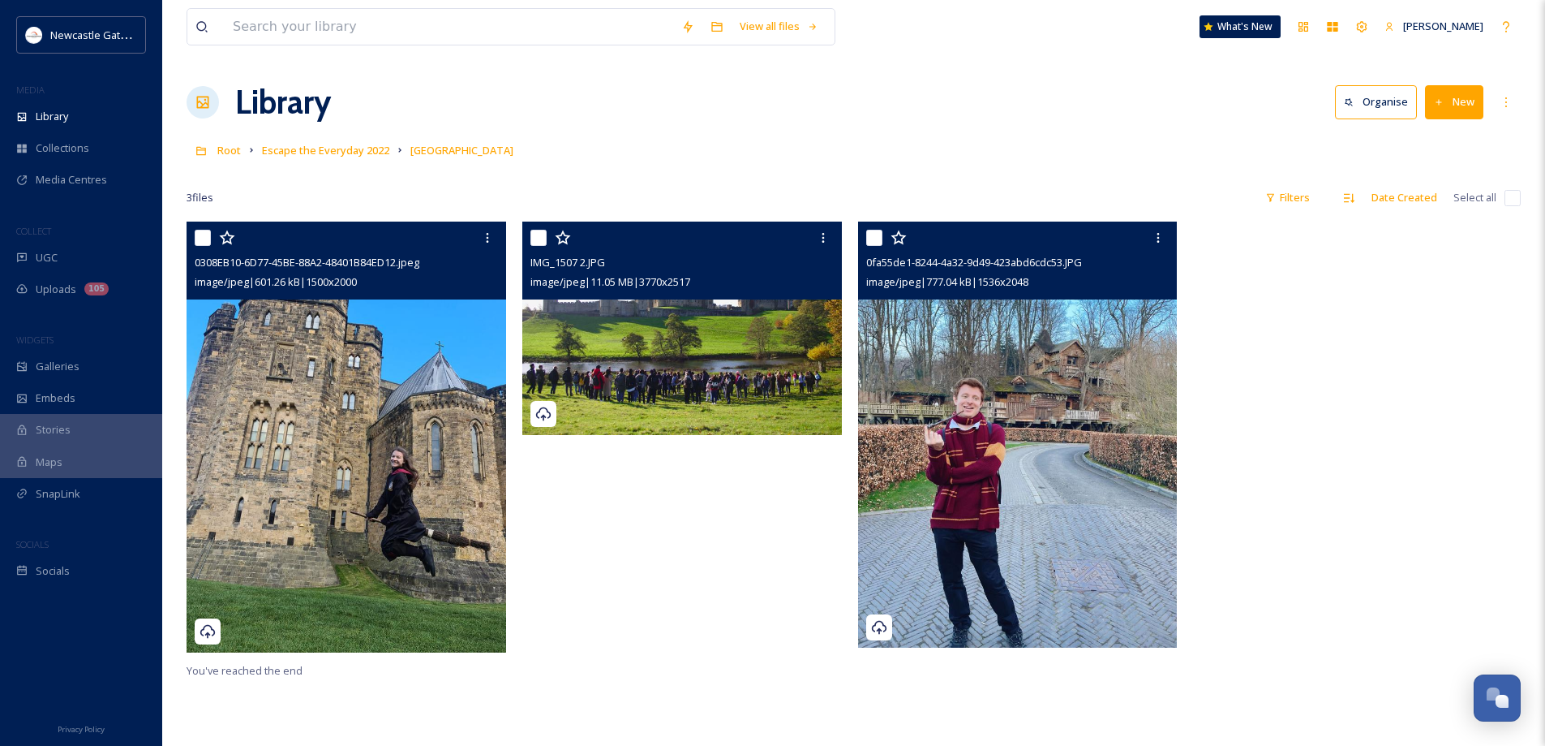
click at [1057, 423] on img at bounding box center [1018, 434] width 320 height 426
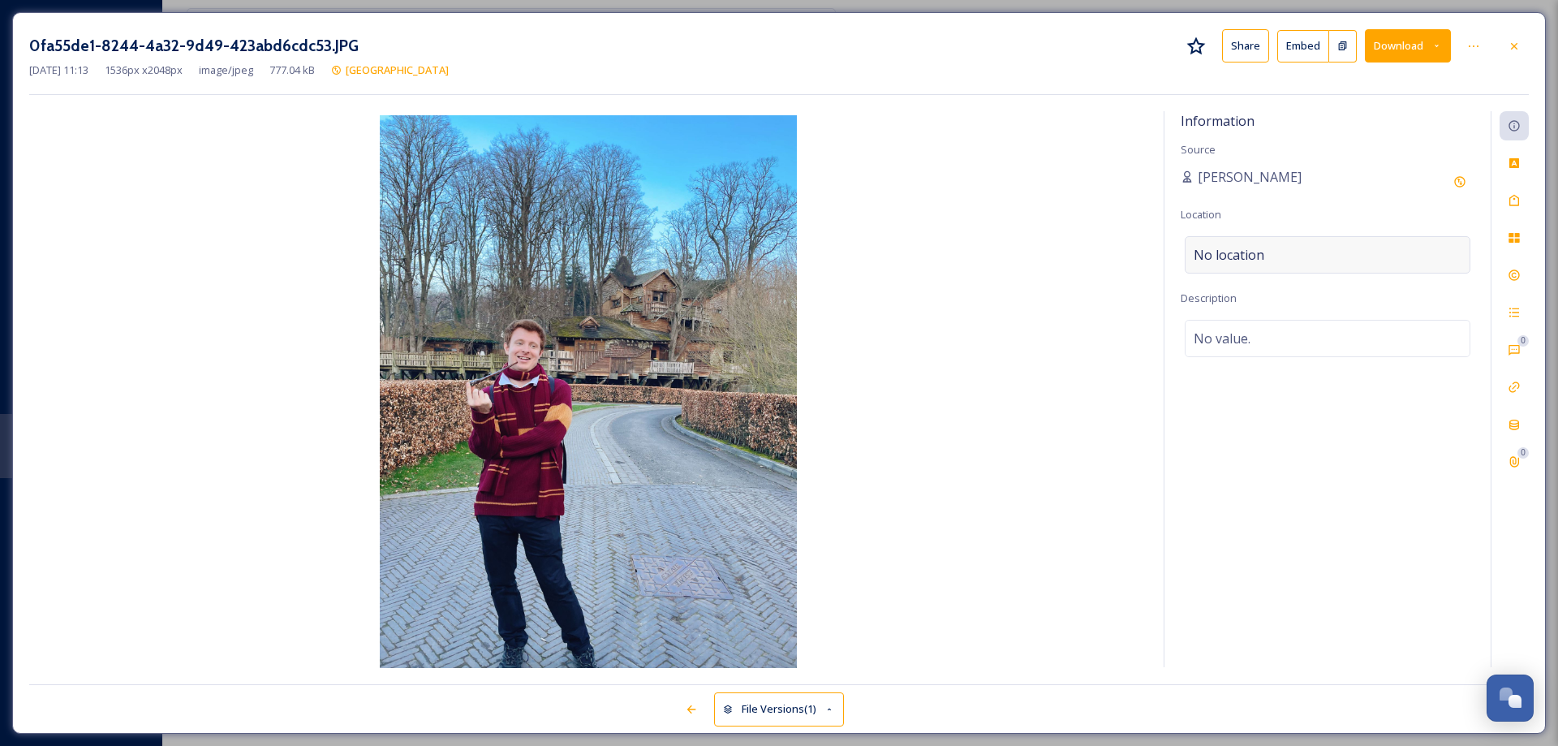
click at [1292, 257] on div "No location" at bounding box center [1327, 254] width 286 height 37
click at [1292, 257] on input at bounding box center [1327, 255] width 284 height 36
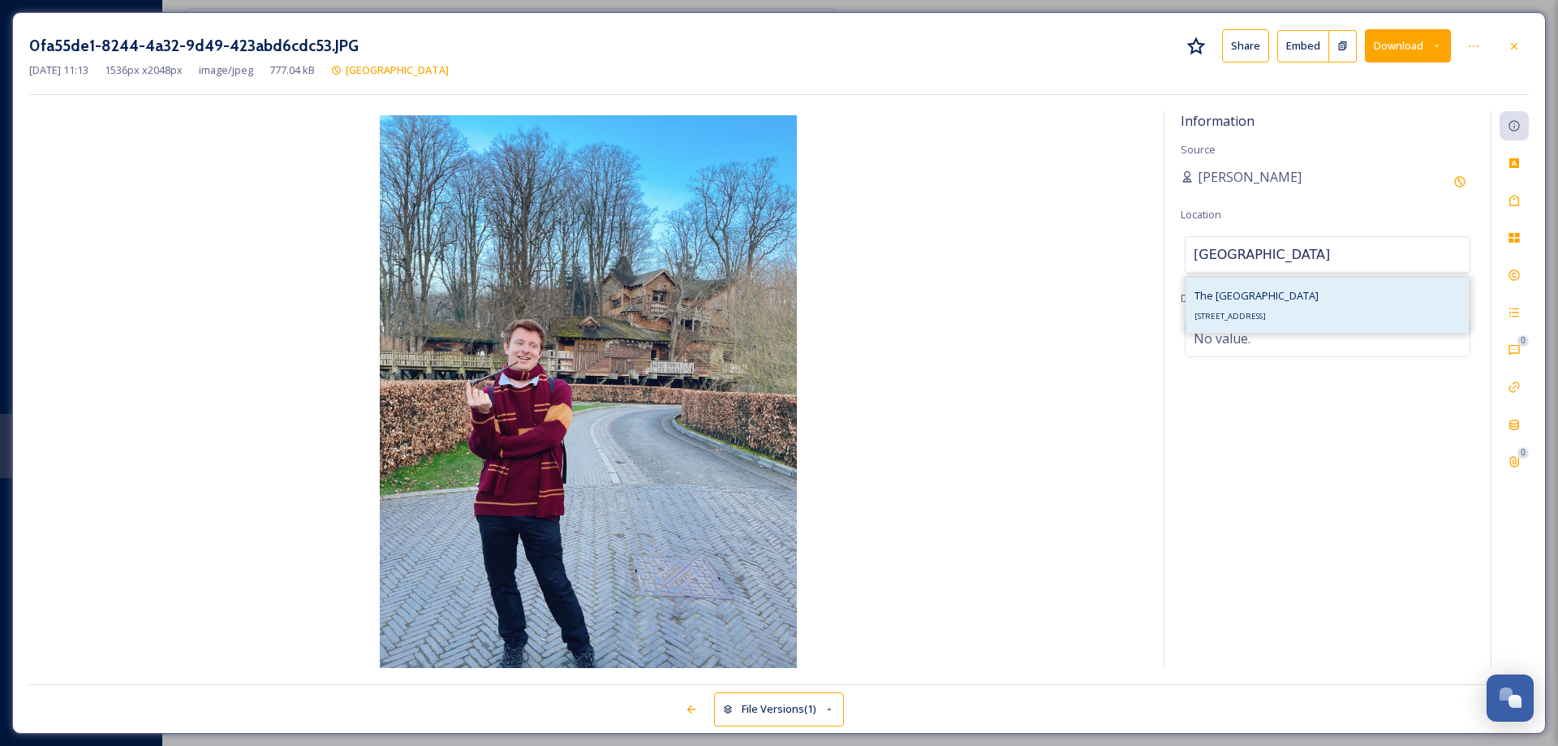
type input "[GEOGRAPHIC_DATA]"
click at [1258, 290] on span "The [GEOGRAPHIC_DATA]" at bounding box center [1256, 295] width 124 height 15
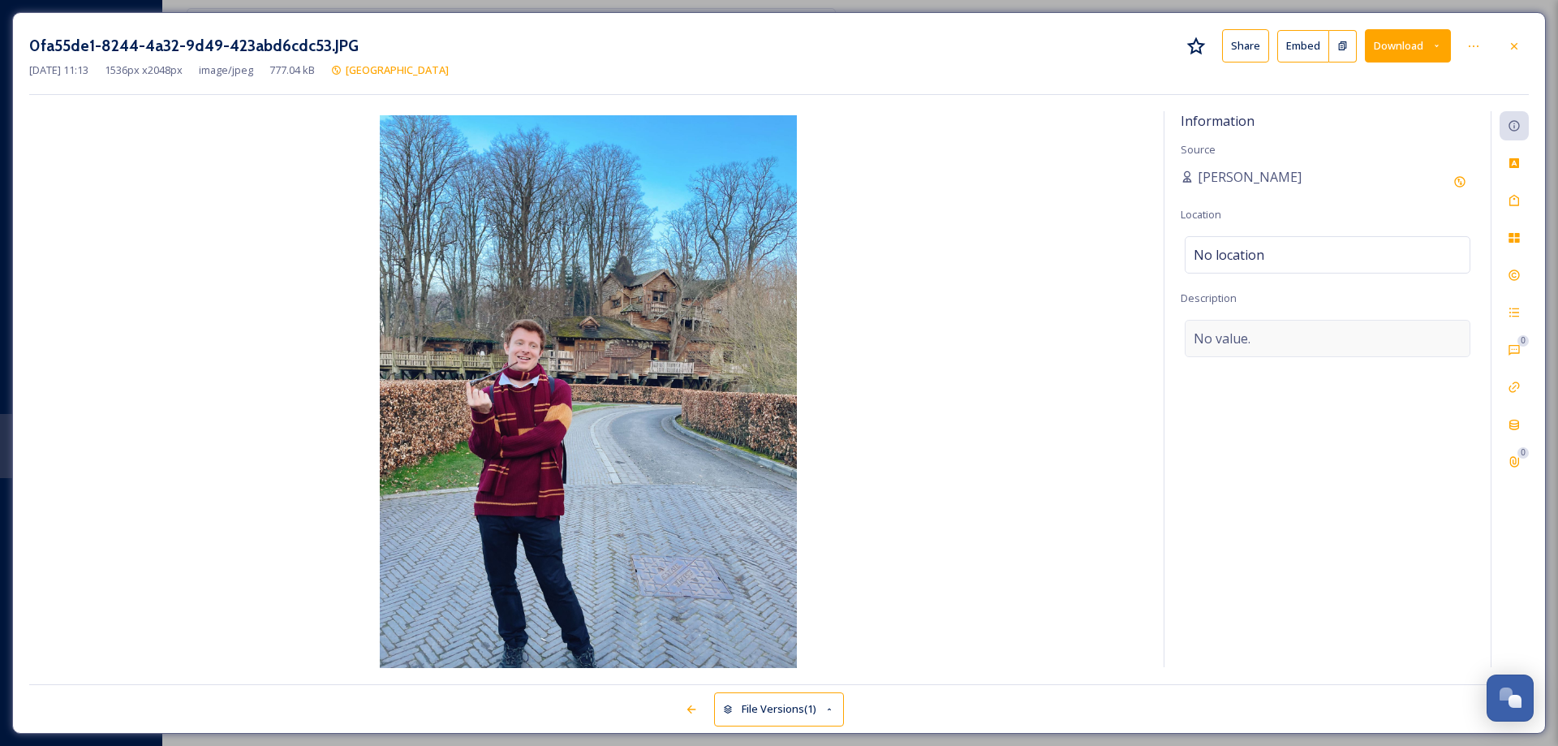
click at [1251, 332] on div "No value." at bounding box center [1327, 338] width 286 height 37
click at [1250, 338] on textarea at bounding box center [1327, 387] width 294 height 135
type textarea "[PERSON_NAME] Tours The [GEOGRAPHIC_DATA]"
click at [1514, 200] on icon at bounding box center [1513, 200] width 13 height 13
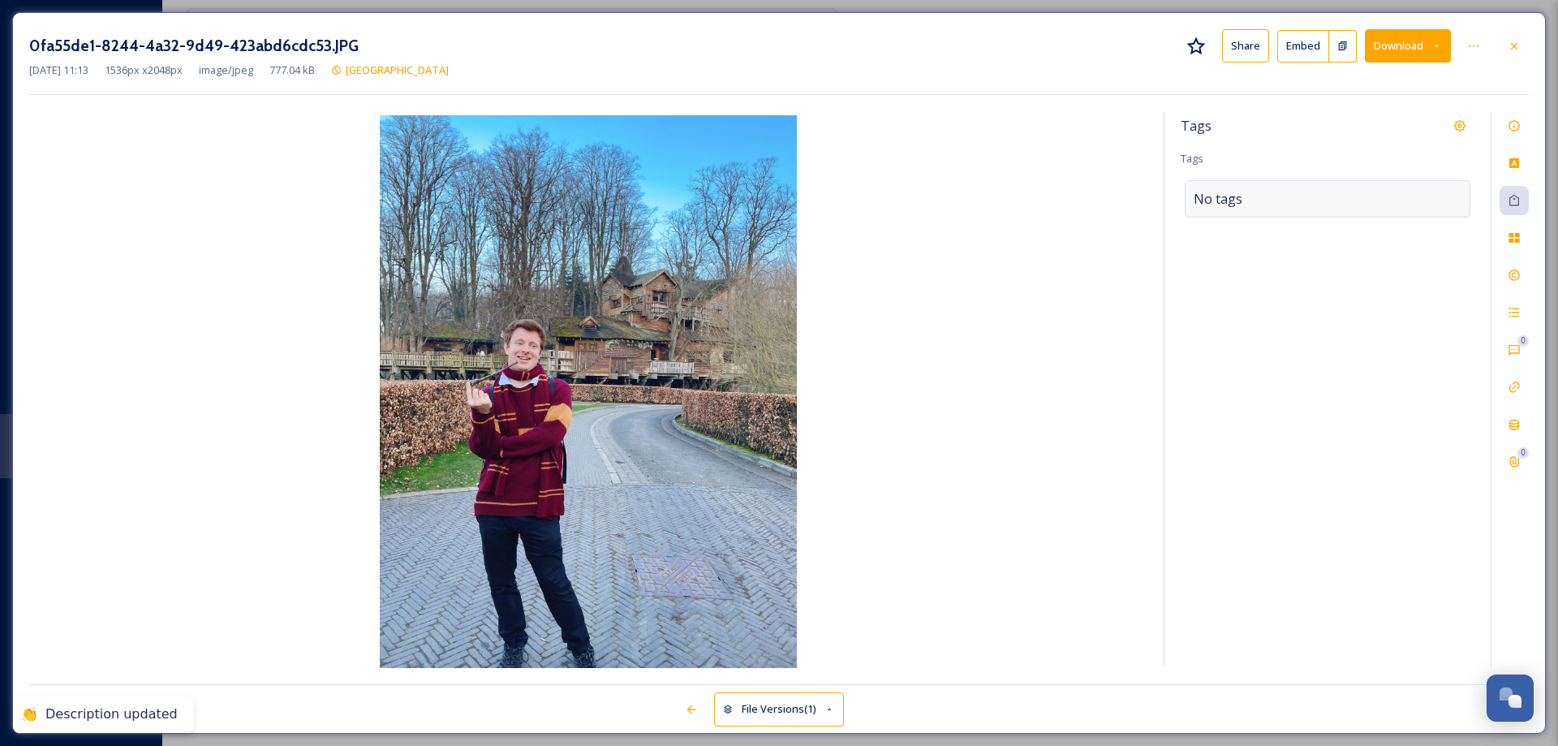
click at [1287, 186] on div "No tags" at bounding box center [1327, 198] width 286 height 37
click at [1290, 196] on input at bounding box center [1274, 198] width 162 height 19
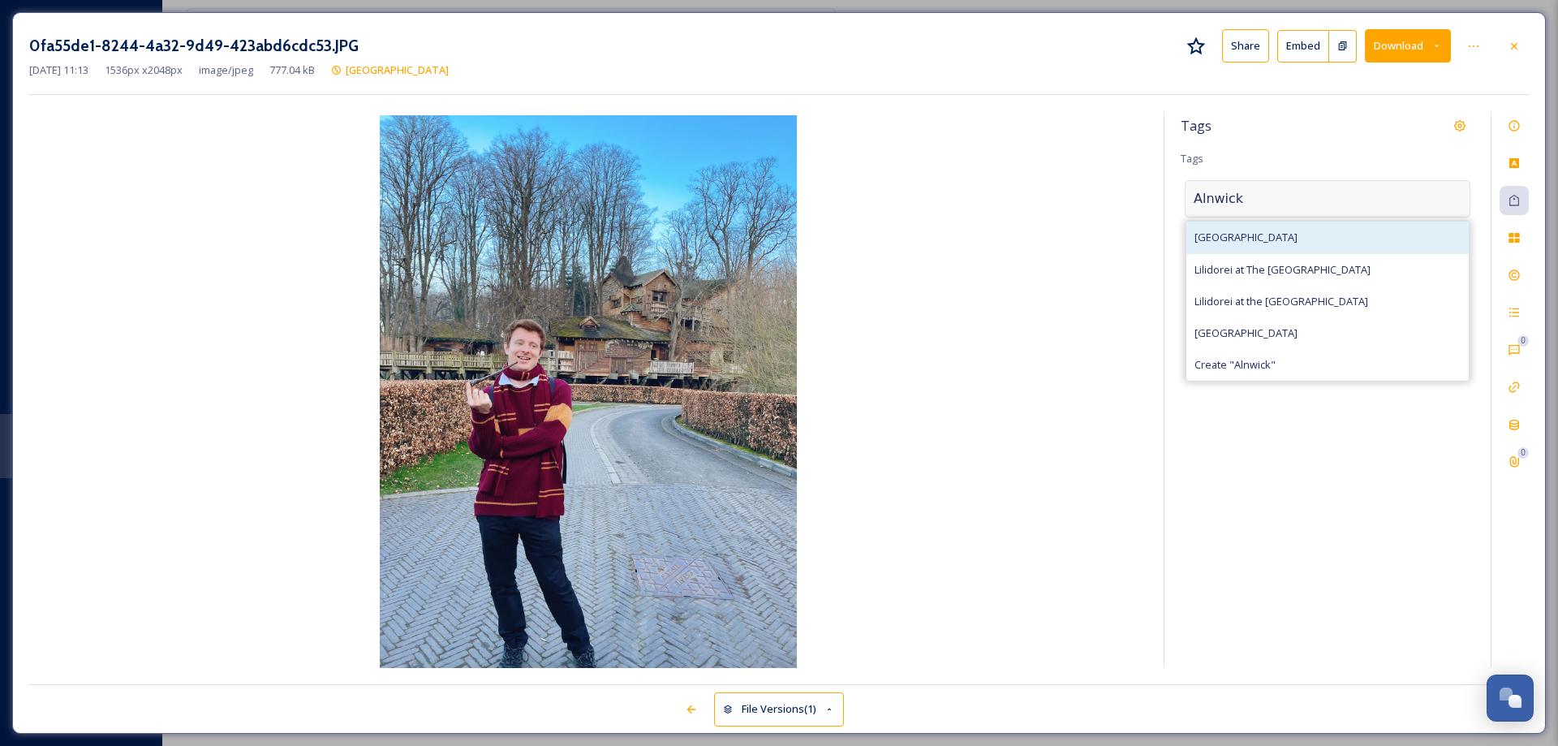
type input "Alnwick"
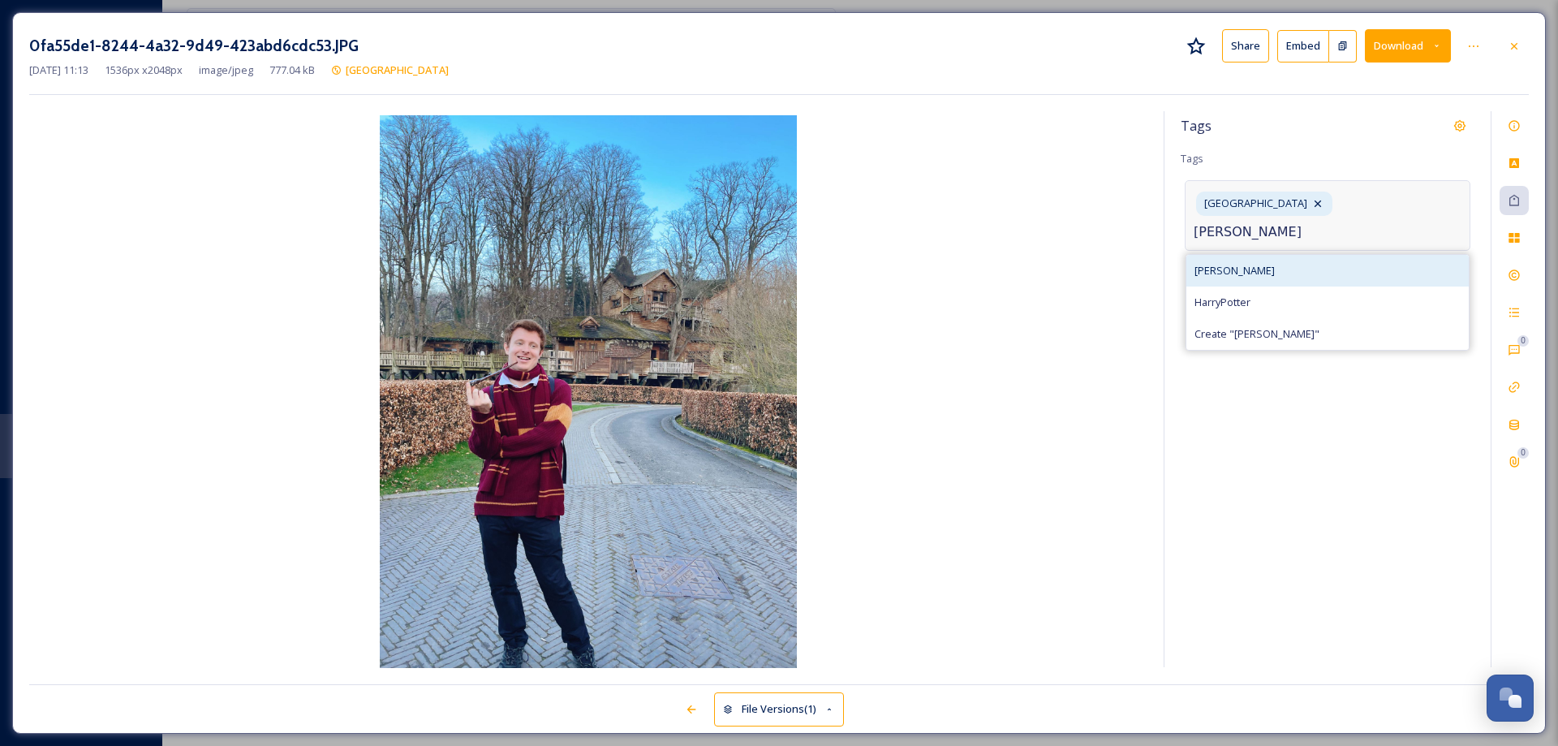
type input "[PERSON_NAME]"
click at [1240, 263] on span "[PERSON_NAME]" at bounding box center [1234, 270] width 80 height 15
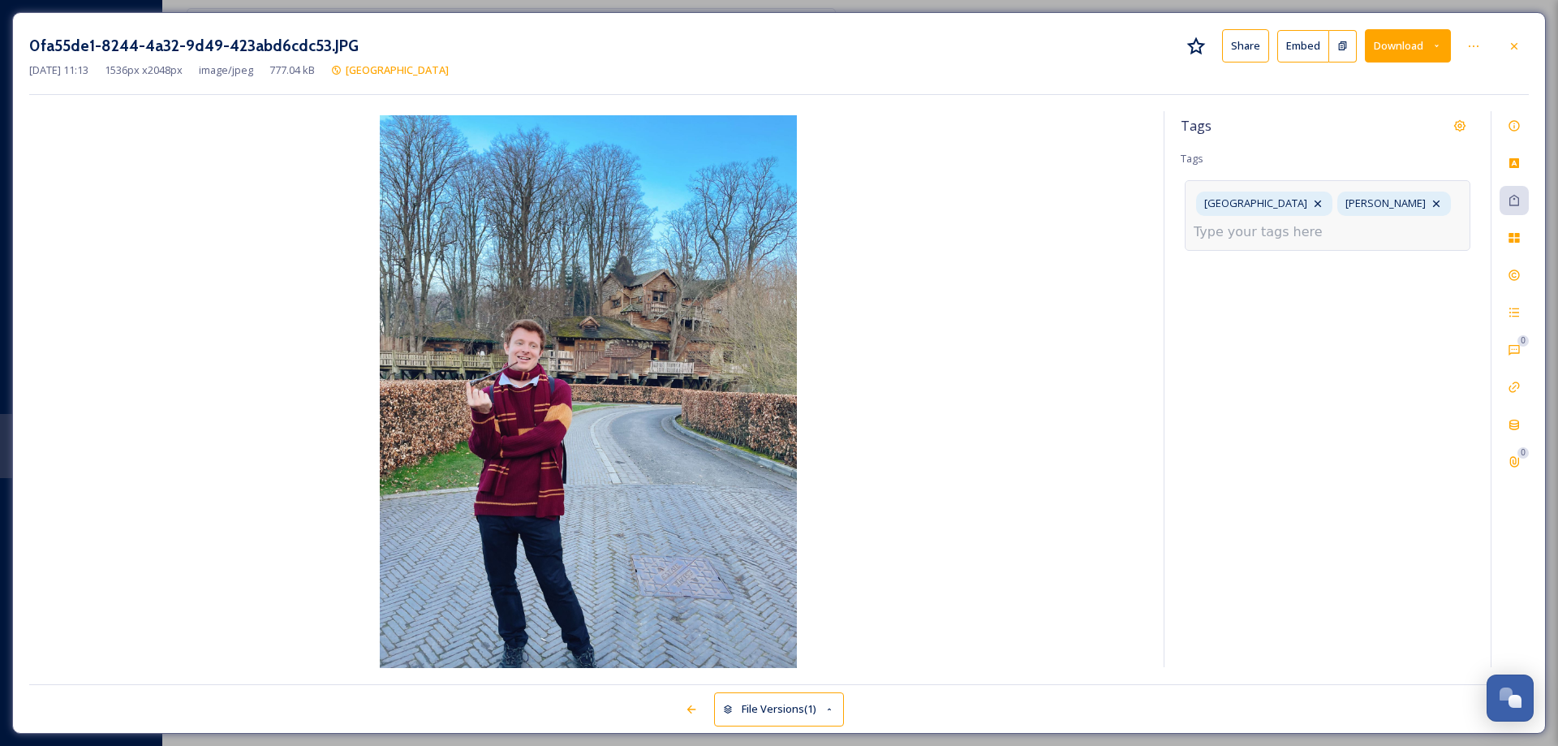
click at [1245, 236] on input at bounding box center [1274, 231] width 162 height 19
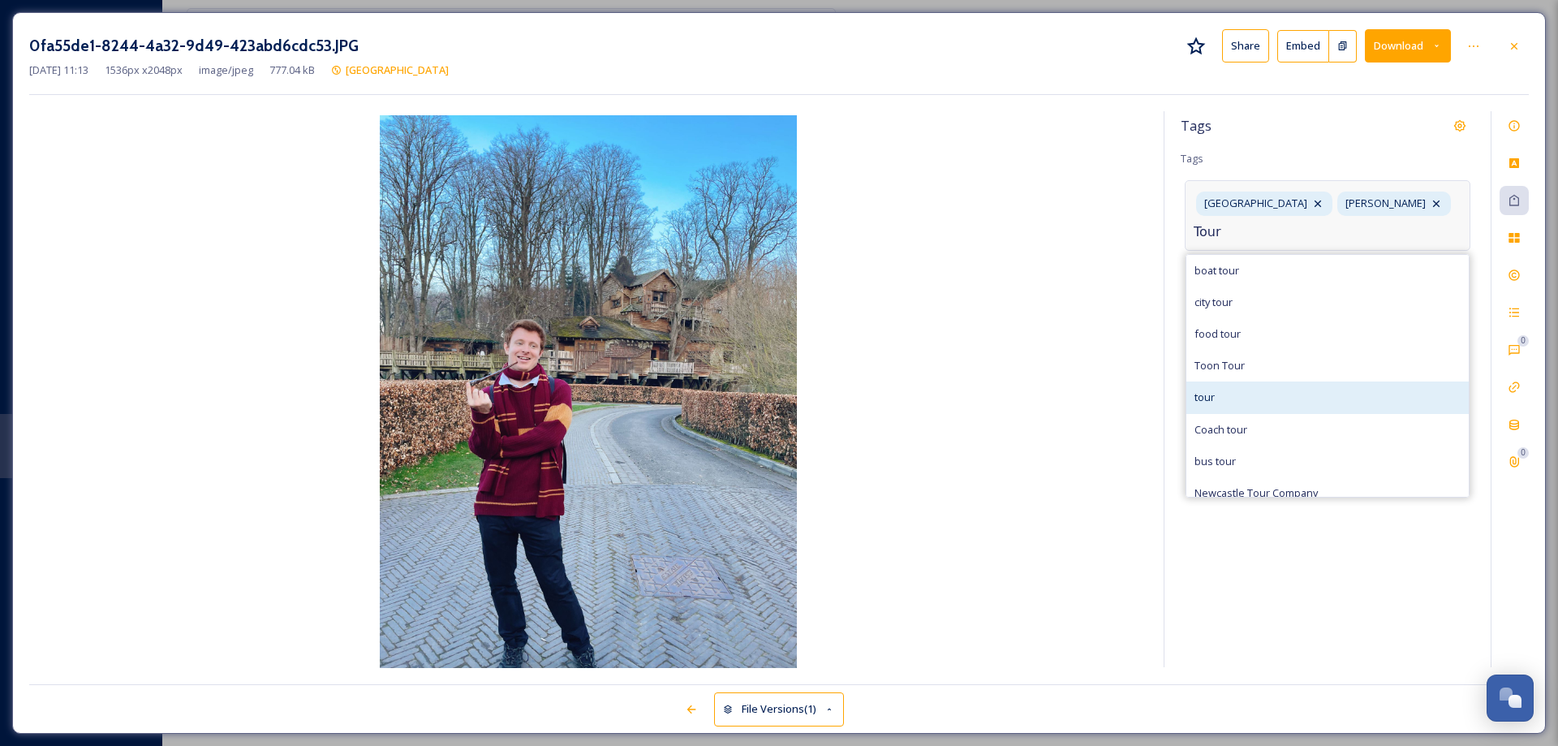
type input "Tour"
click at [1212, 394] on span "tour" at bounding box center [1204, 396] width 20 height 15
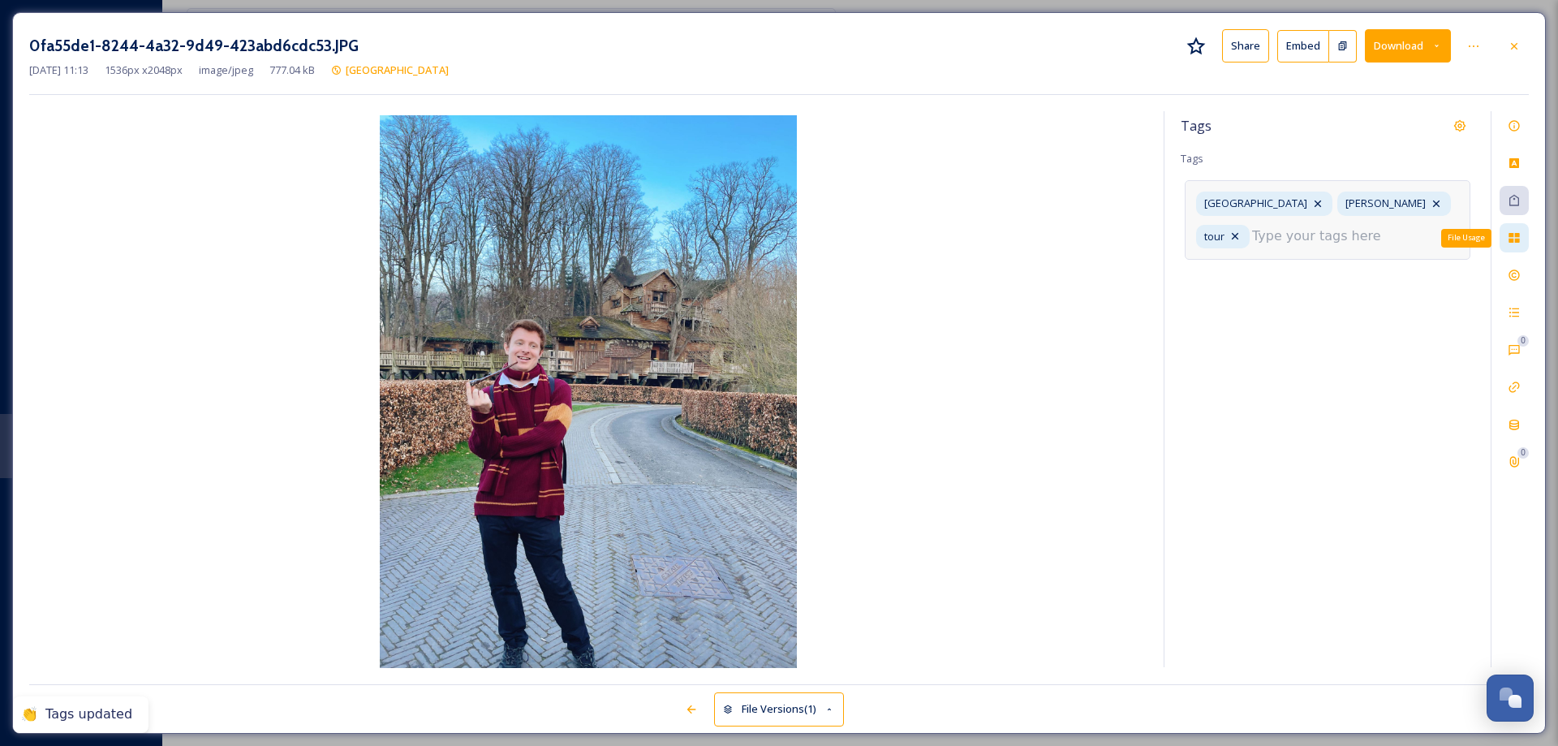
click at [1523, 237] on div "File Usage" at bounding box center [1513, 237] width 29 height 29
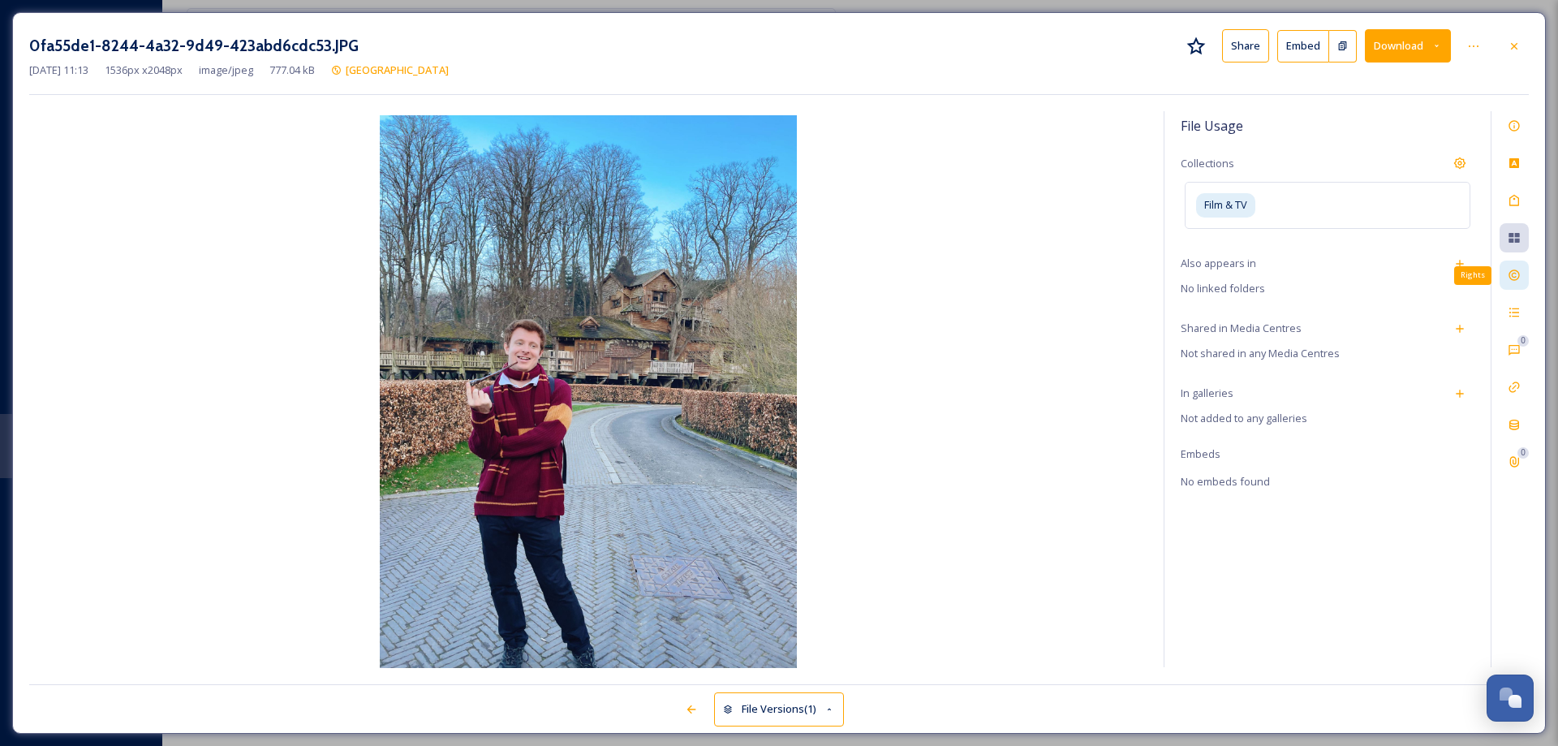
click at [1517, 276] on icon at bounding box center [1513, 275] width 13 height 13
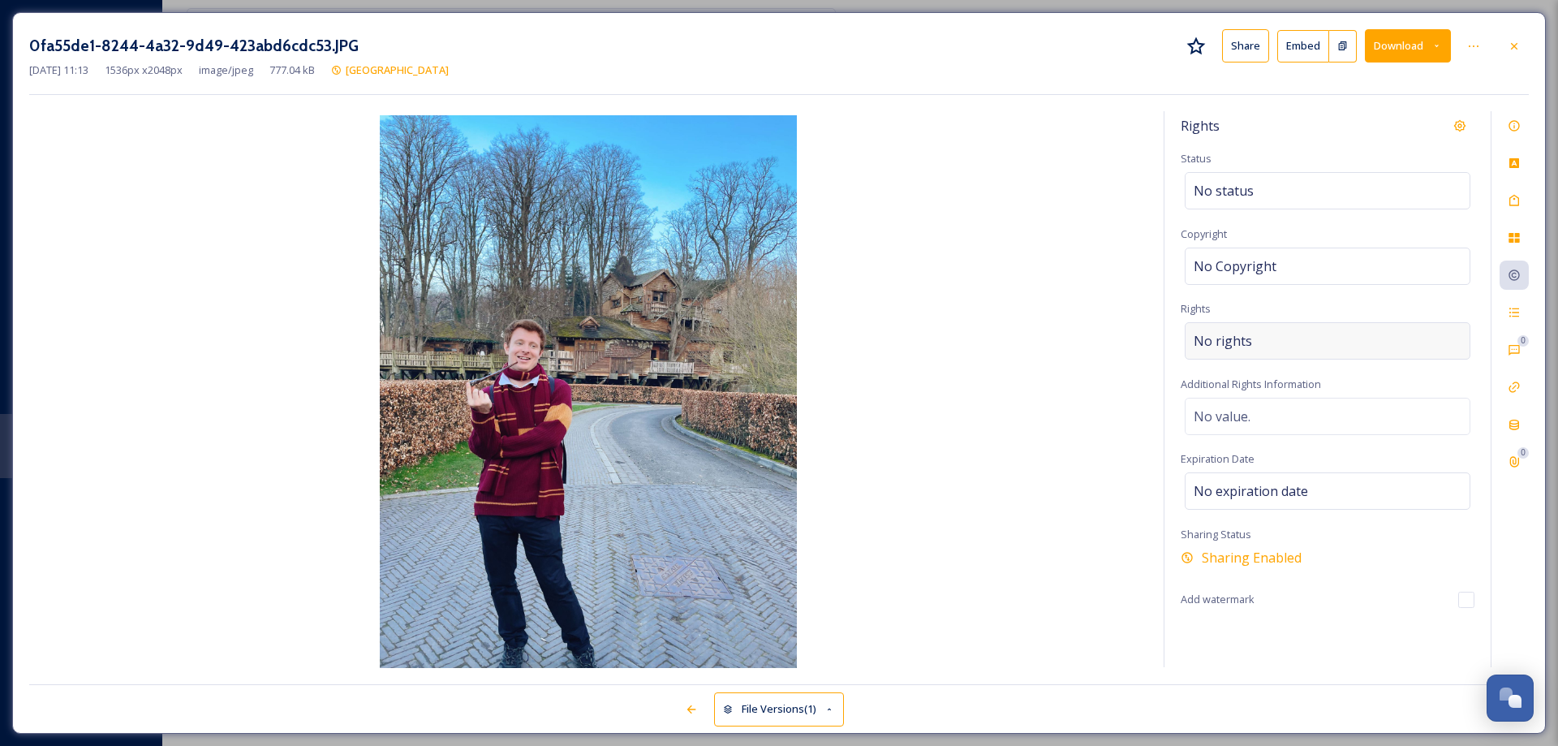
click at [1264, 339] on div "No rights" at bounding box center [1327, 340] width 286 height 37
click at [1264, 340] on input at bounding box center [1278, 345] width 178 height 36
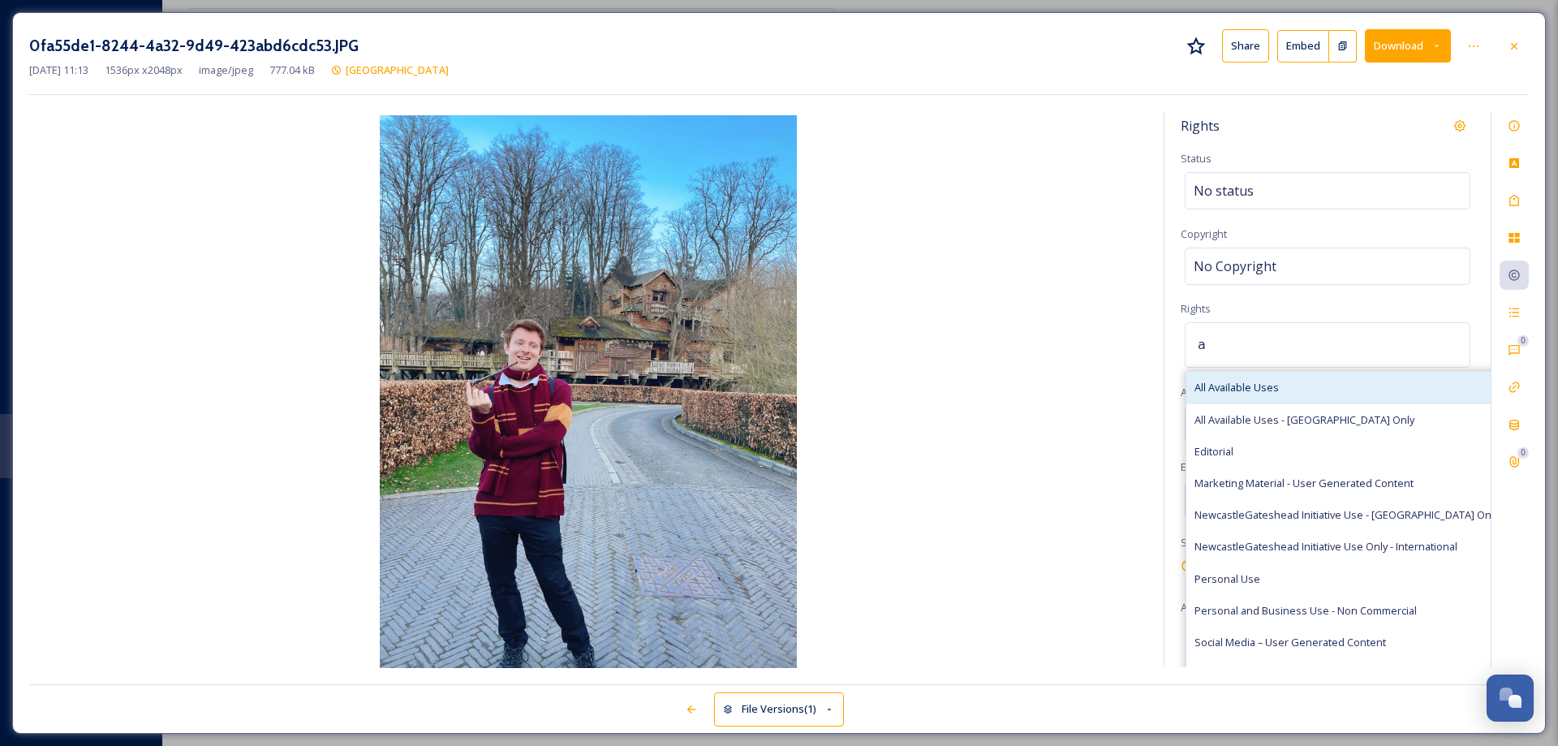
type input "a"
click at [1258, 380] on span "All Available Uses" at bounding box center [1236, 387] width 84 height 15
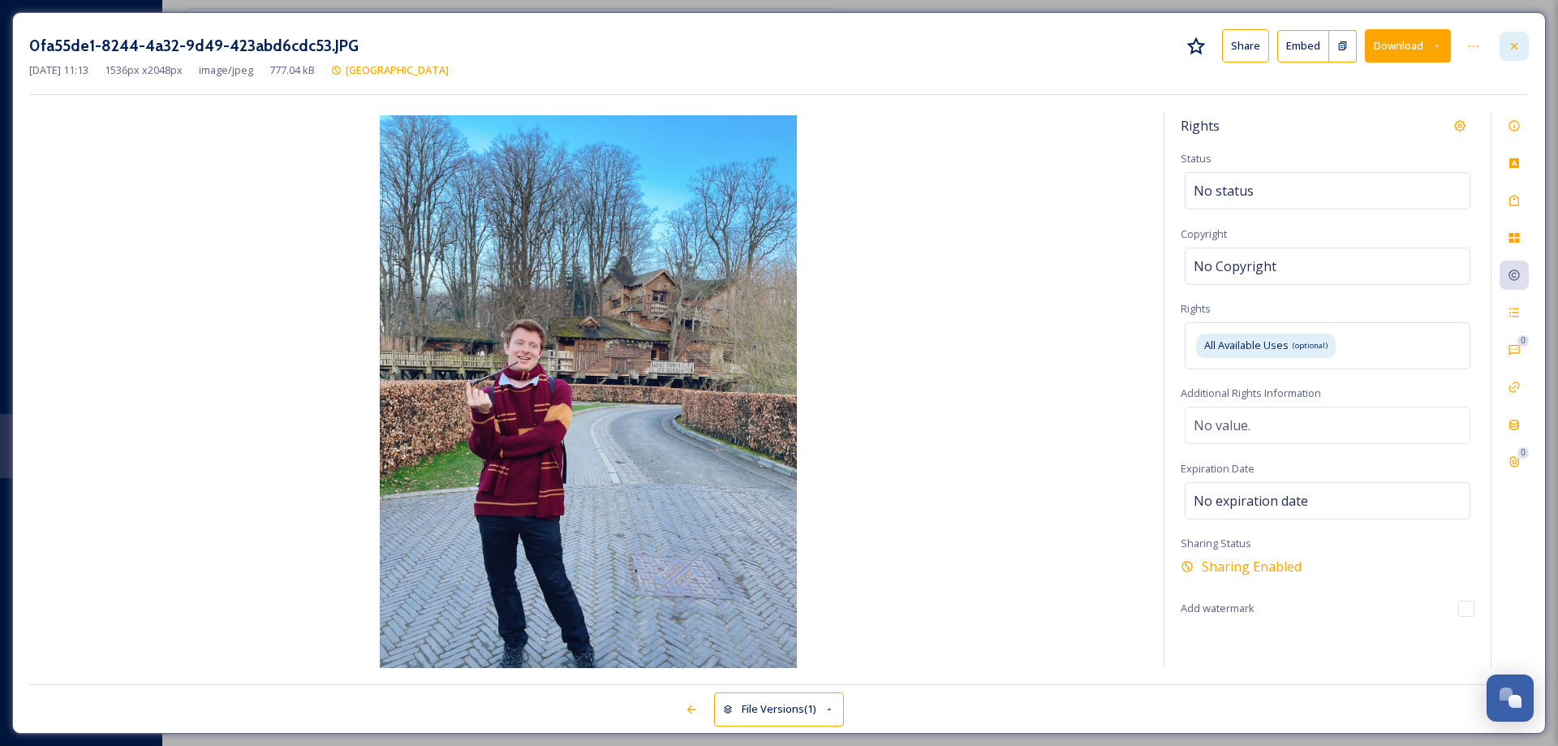
click at [1520, 45] on div at bounding box center [1513, 46] width 29 height 29
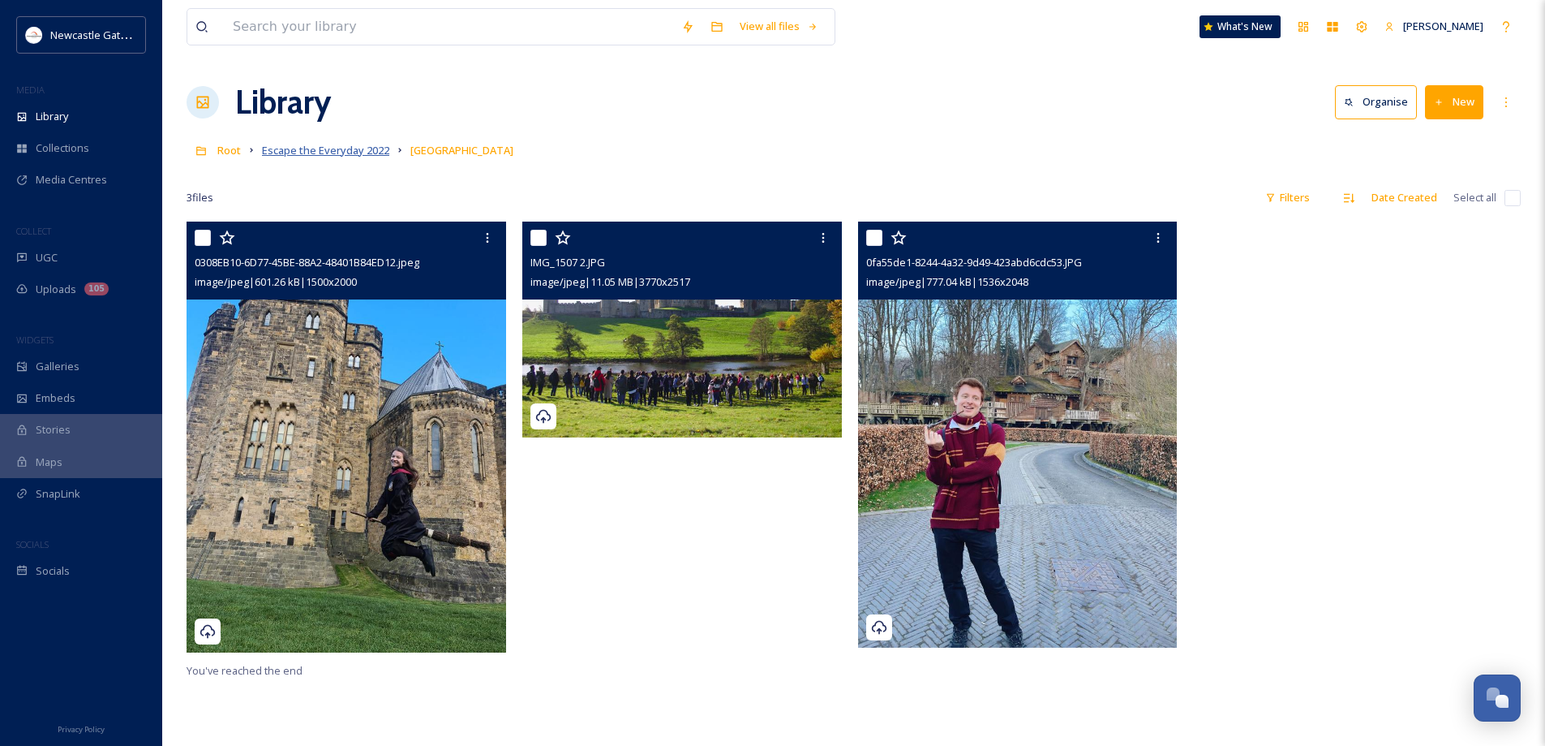
click at [339, 147] on span "Escape the Everyday 2022" at bounding box center [325, 150] width 127 height 15
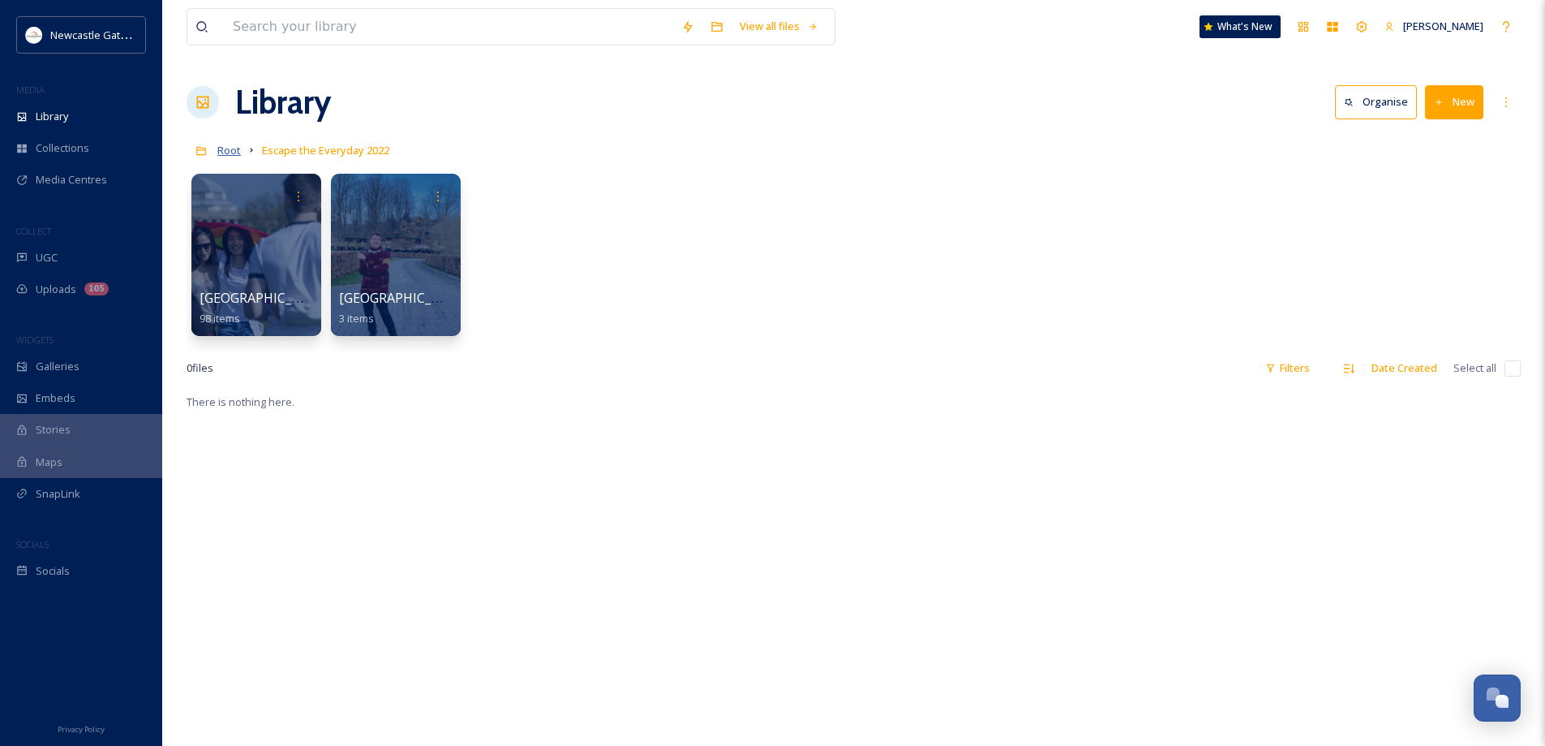
click at [233, 151] on span "Root" at bounding box center [229, 150] width 24 height 15
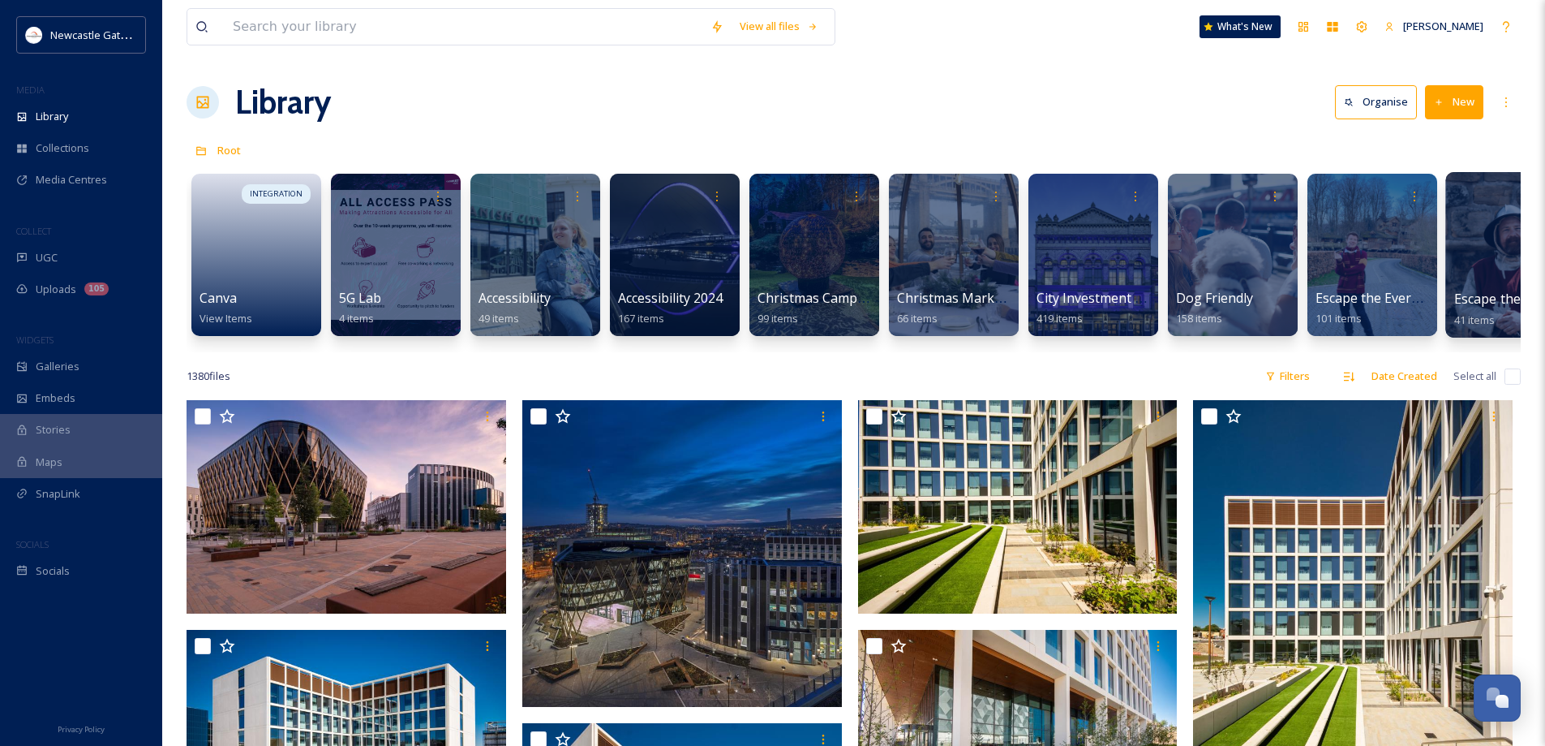
click at [1477, 264] on div at bounding box center [1512, 254] width 132 height 165
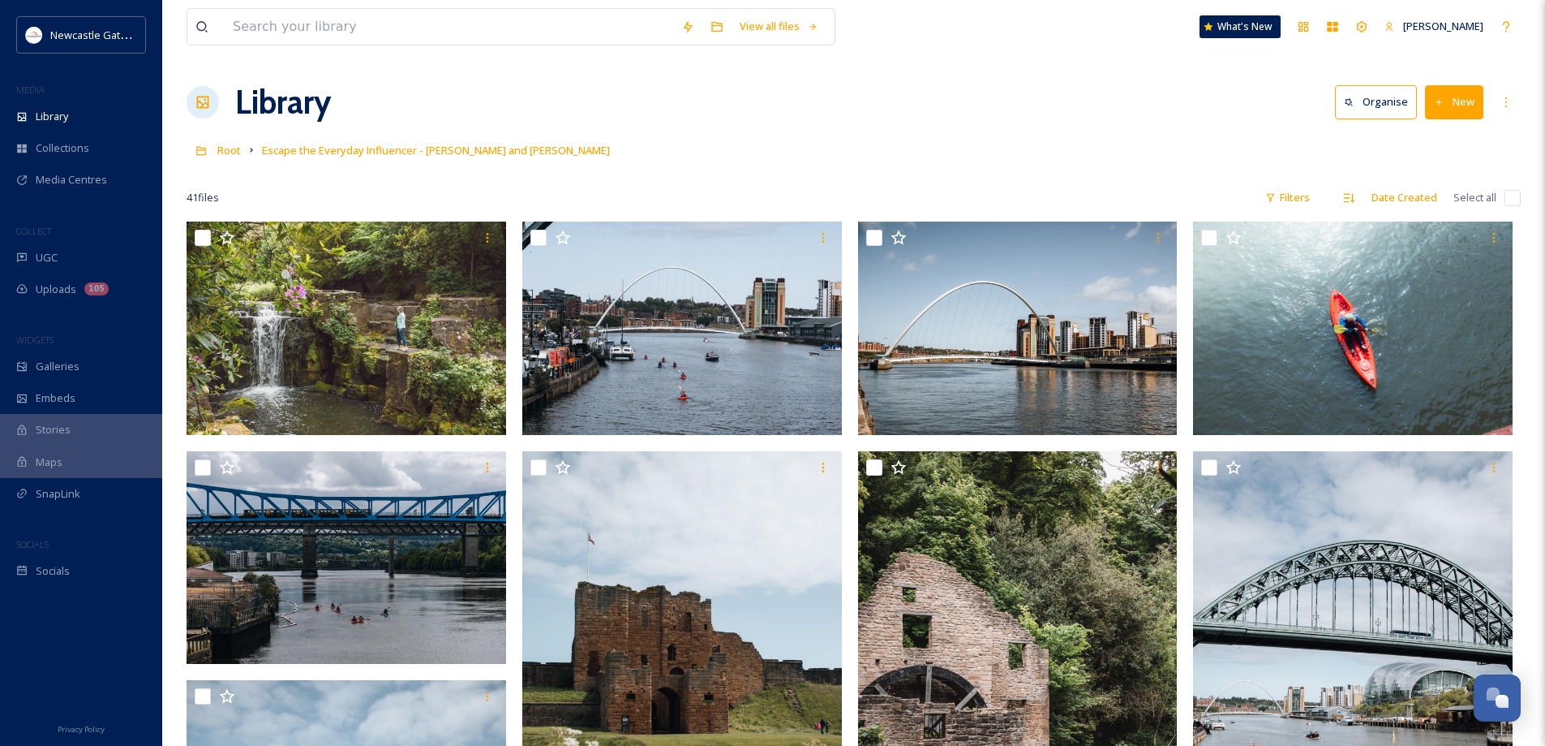
click at [1515, 203] on input "checkbox" at bounding box center [1513, 198] width 16 height 16
checkbox input "true"
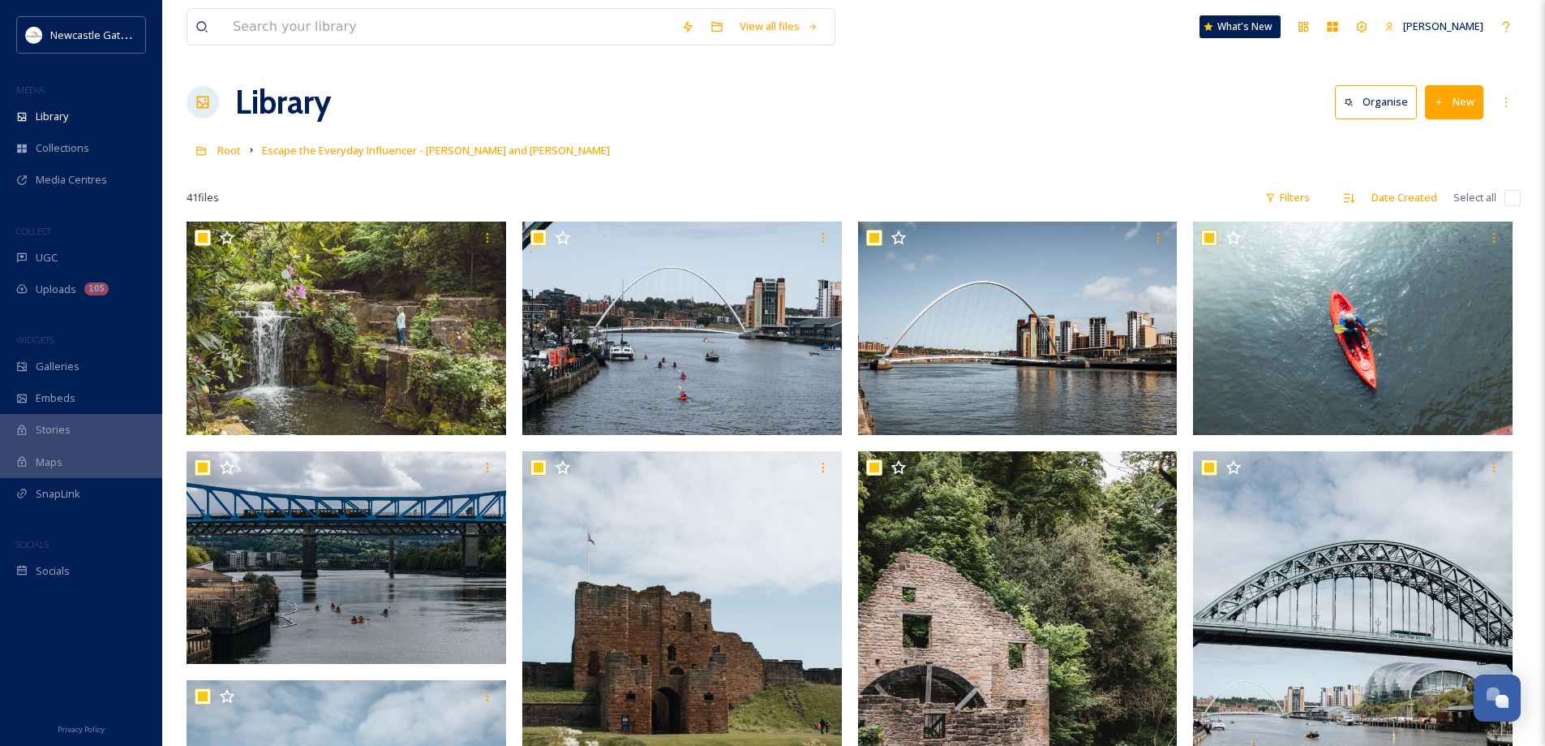
checkbox input "true"
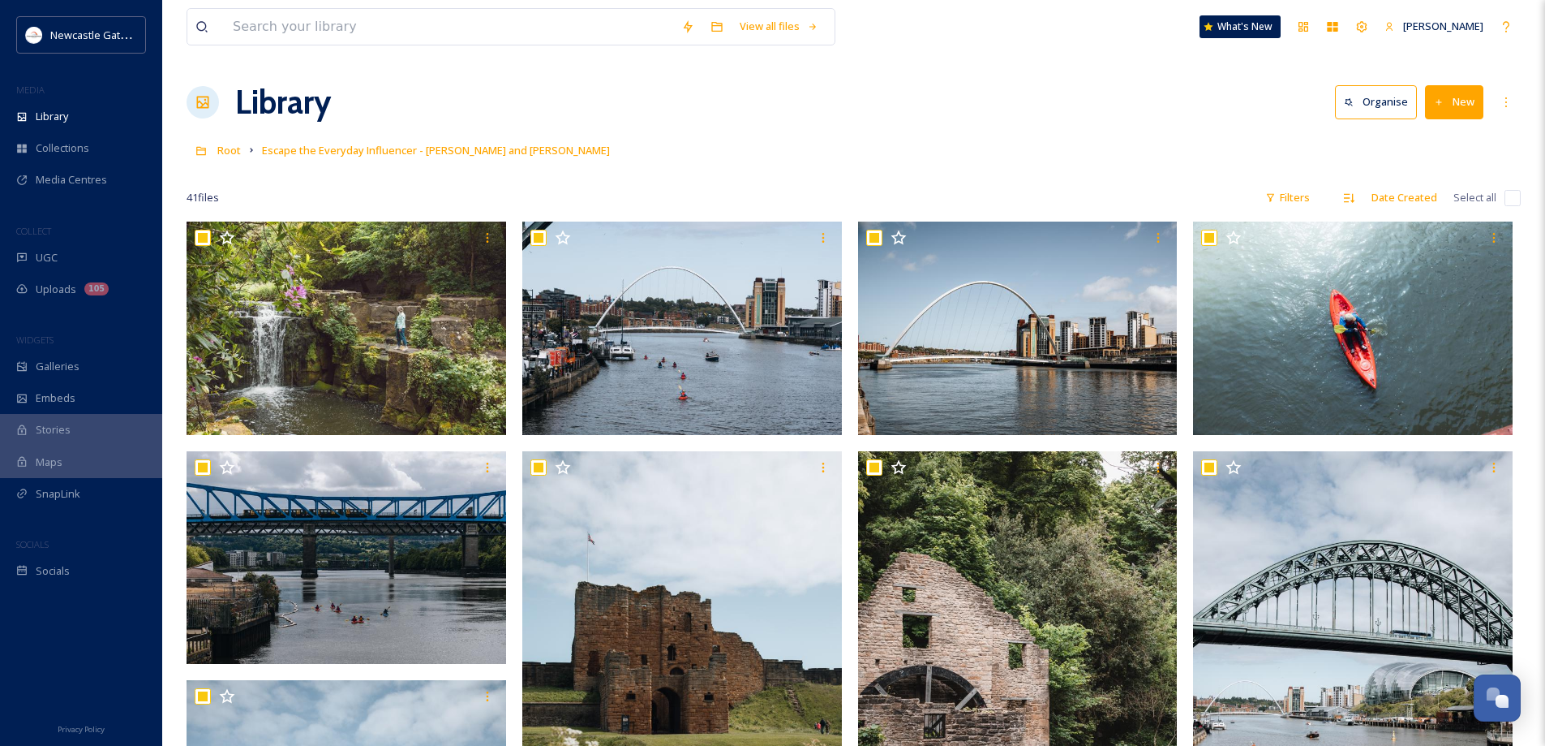
checkbox input "true"
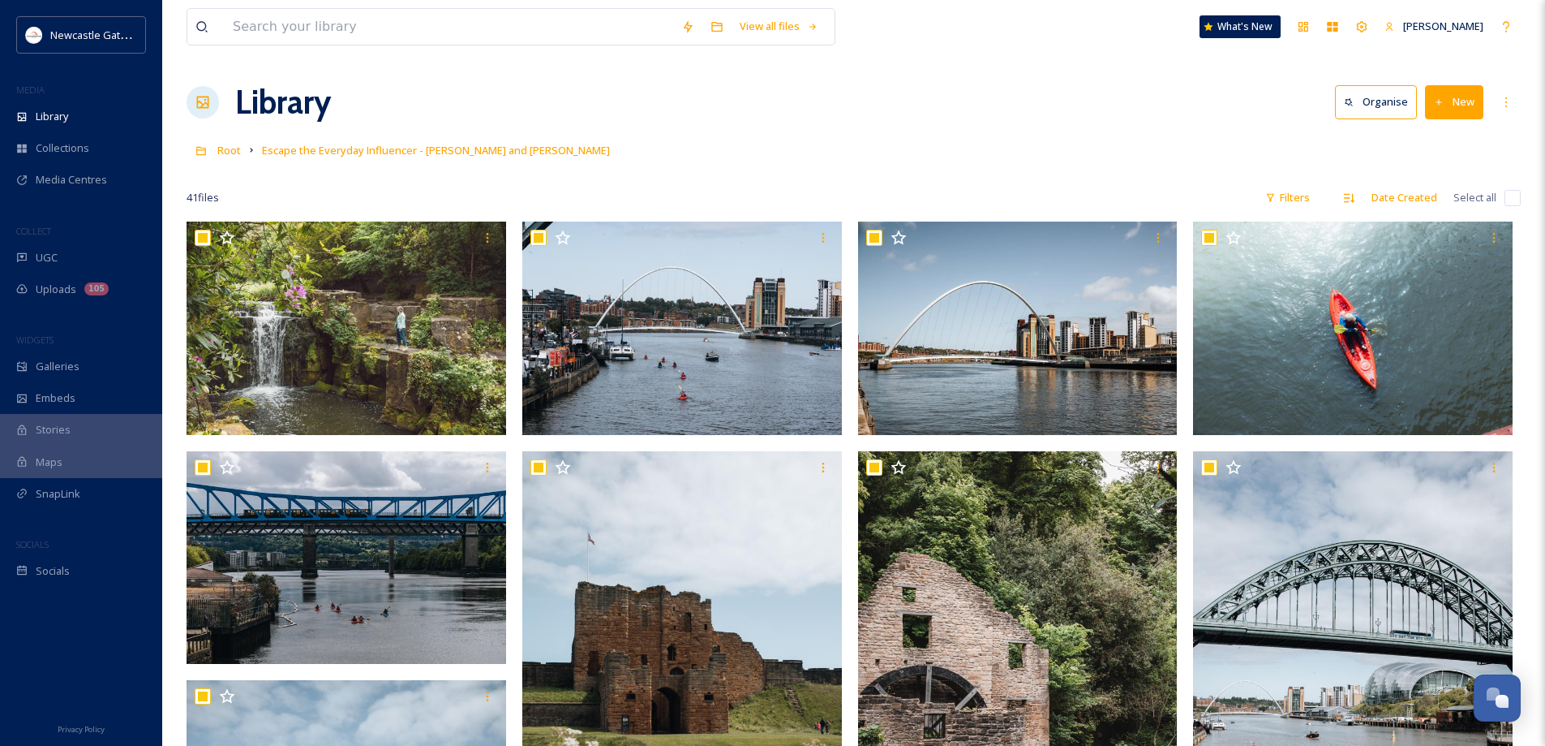
checkbox input "true"
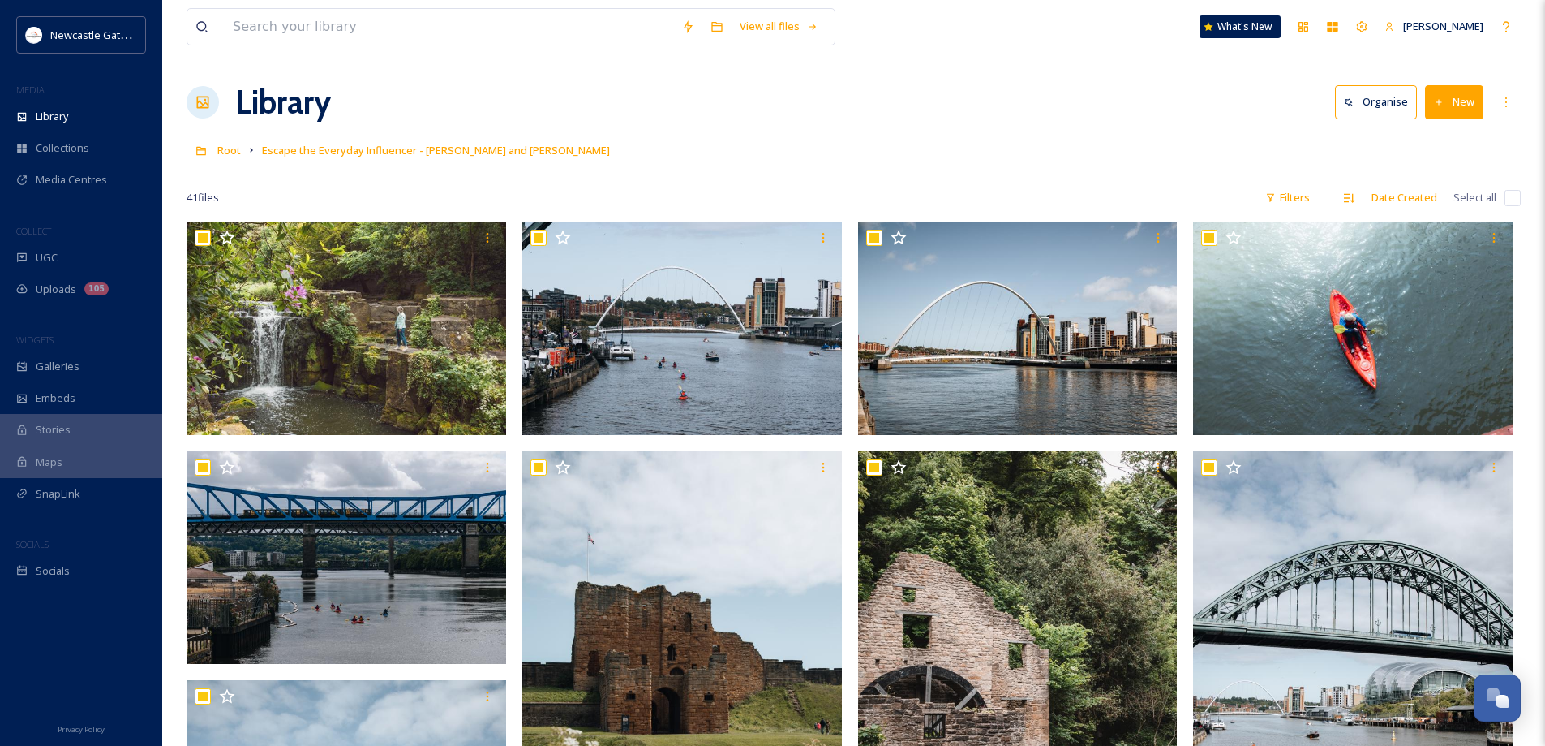
checkbox input "true"
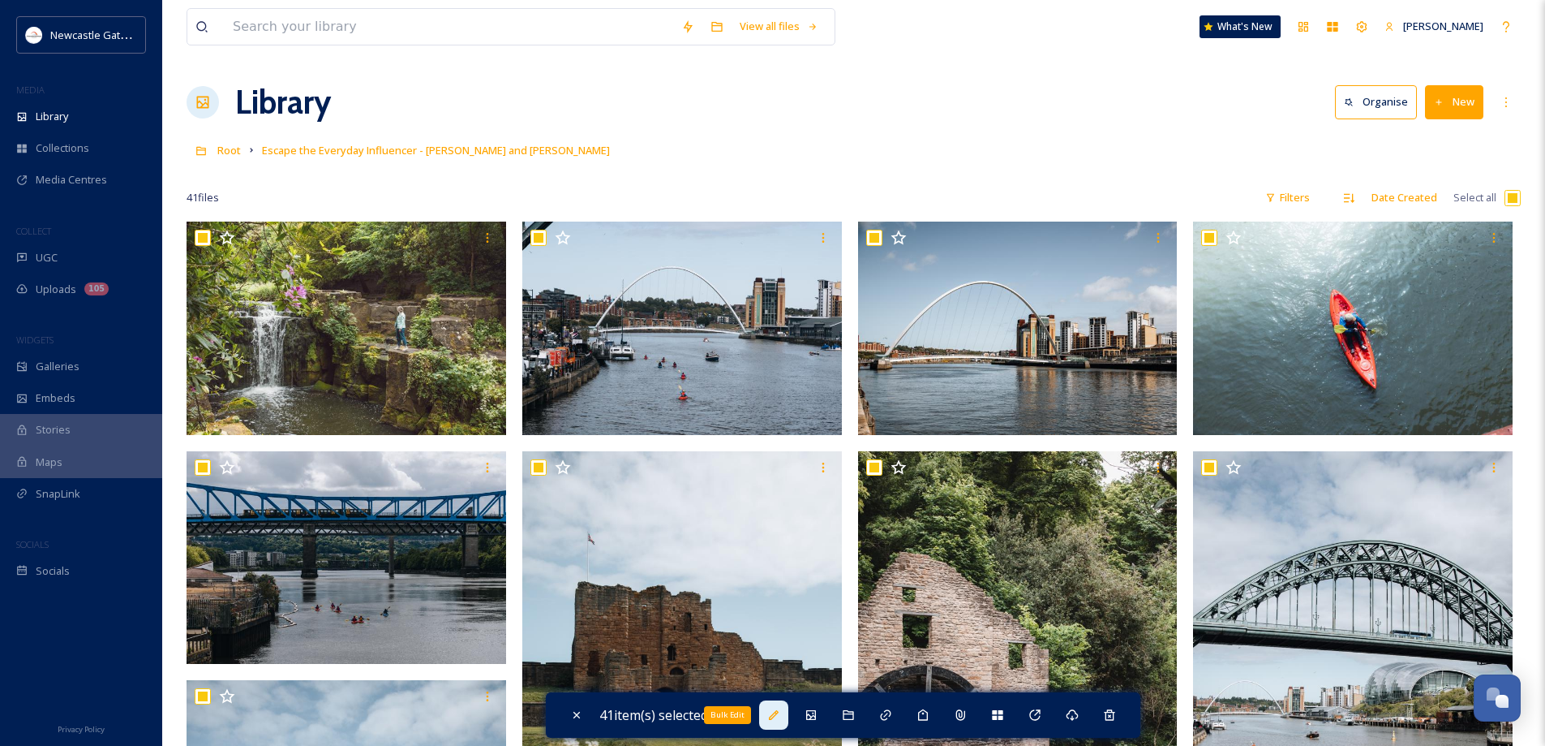
click at [772, 715] on icon at bounding box center [773, 714] width 13 height 13
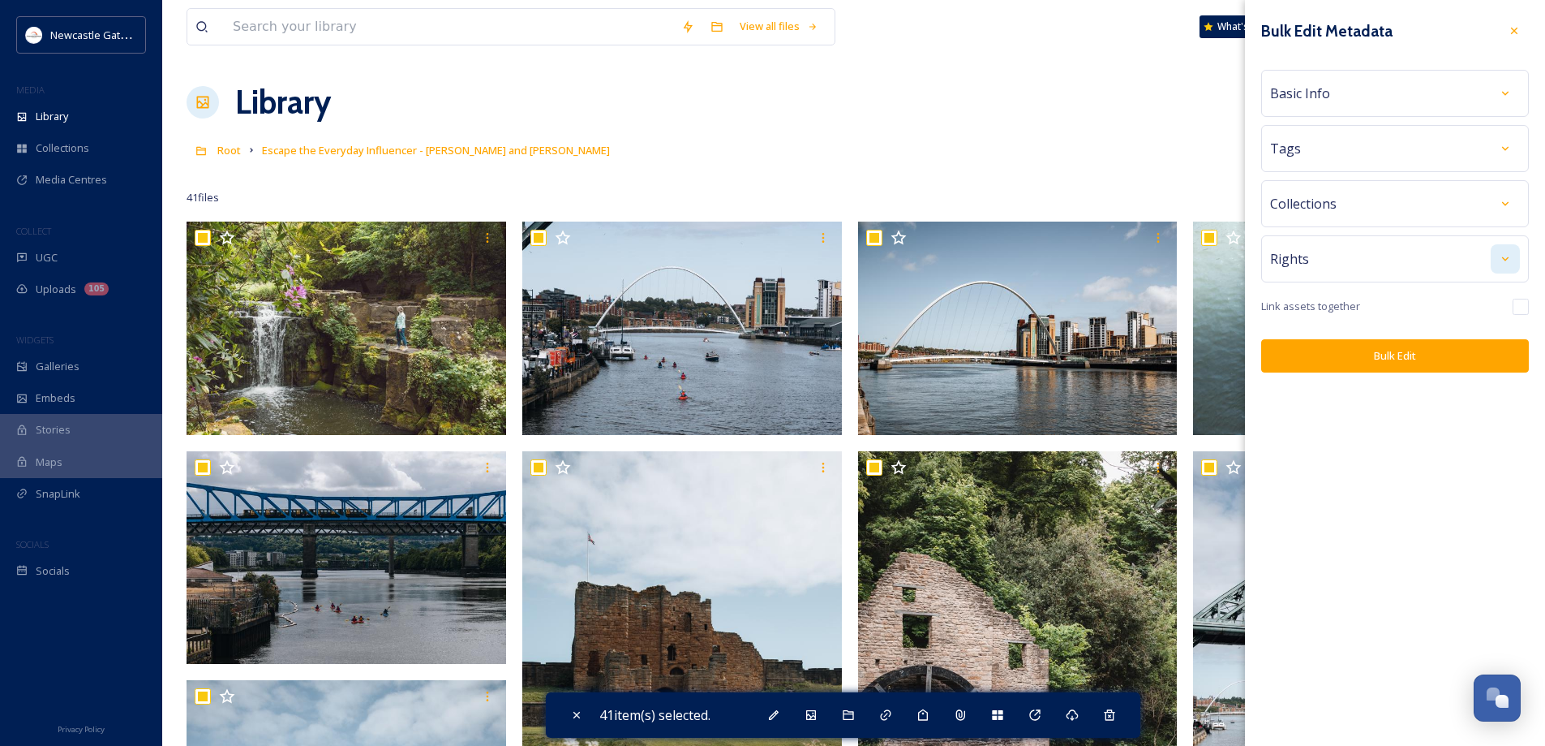
click at [1505, 265] on div at bounding box center [1505, 258] width 29 height 29
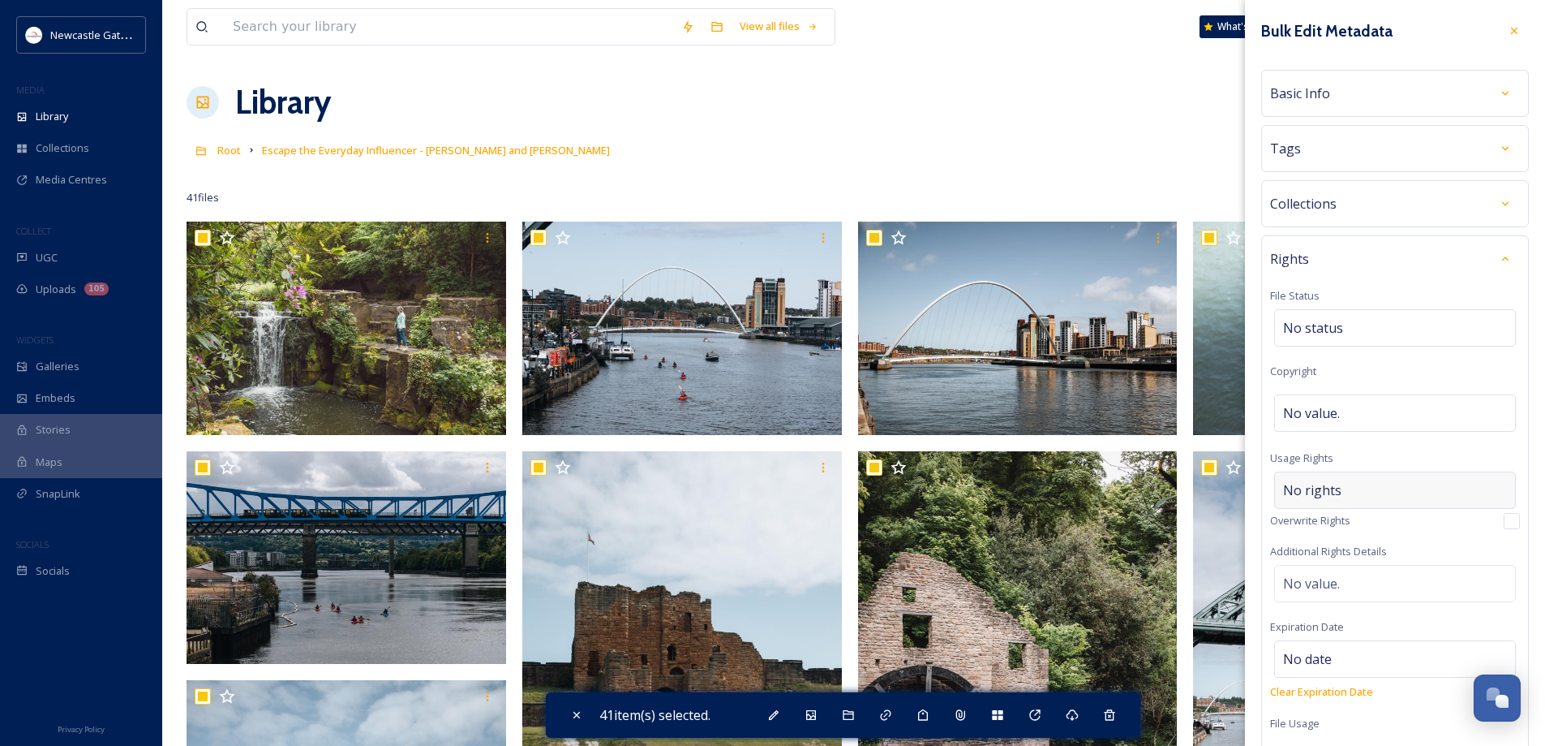
click at [1336, 481] on span "No rights" at bounding box center [1312, 489] width 58 height 19
click at [1342, 485] on input at bounding box center [1368, 494] width 178 height 36
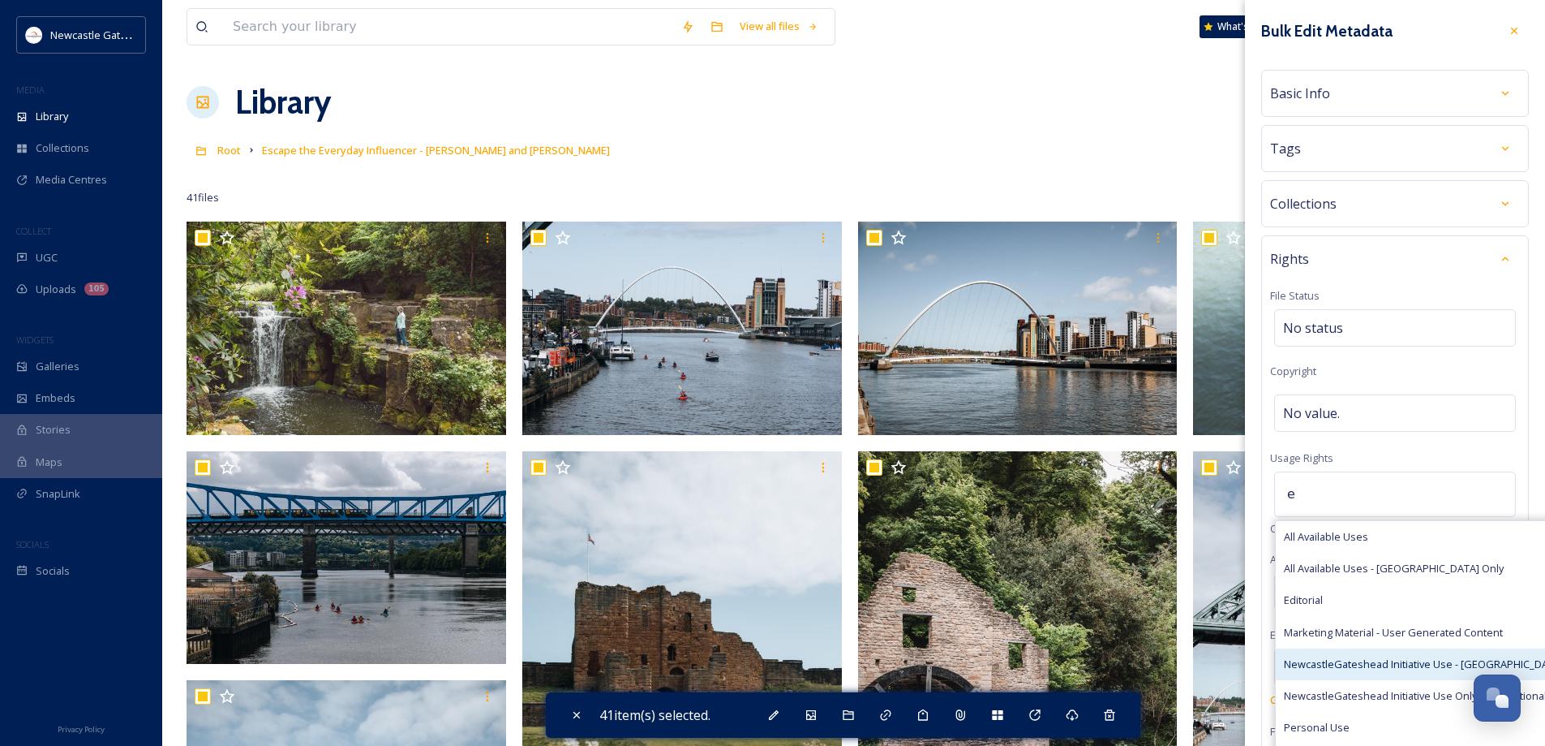
type input "e"
click at [1435, 654] on div "NewcastleGateshead Initiative Use - [GEOGRAPHIC_DATA] Only" at bounding box center [1436, 664] width 320 height 32
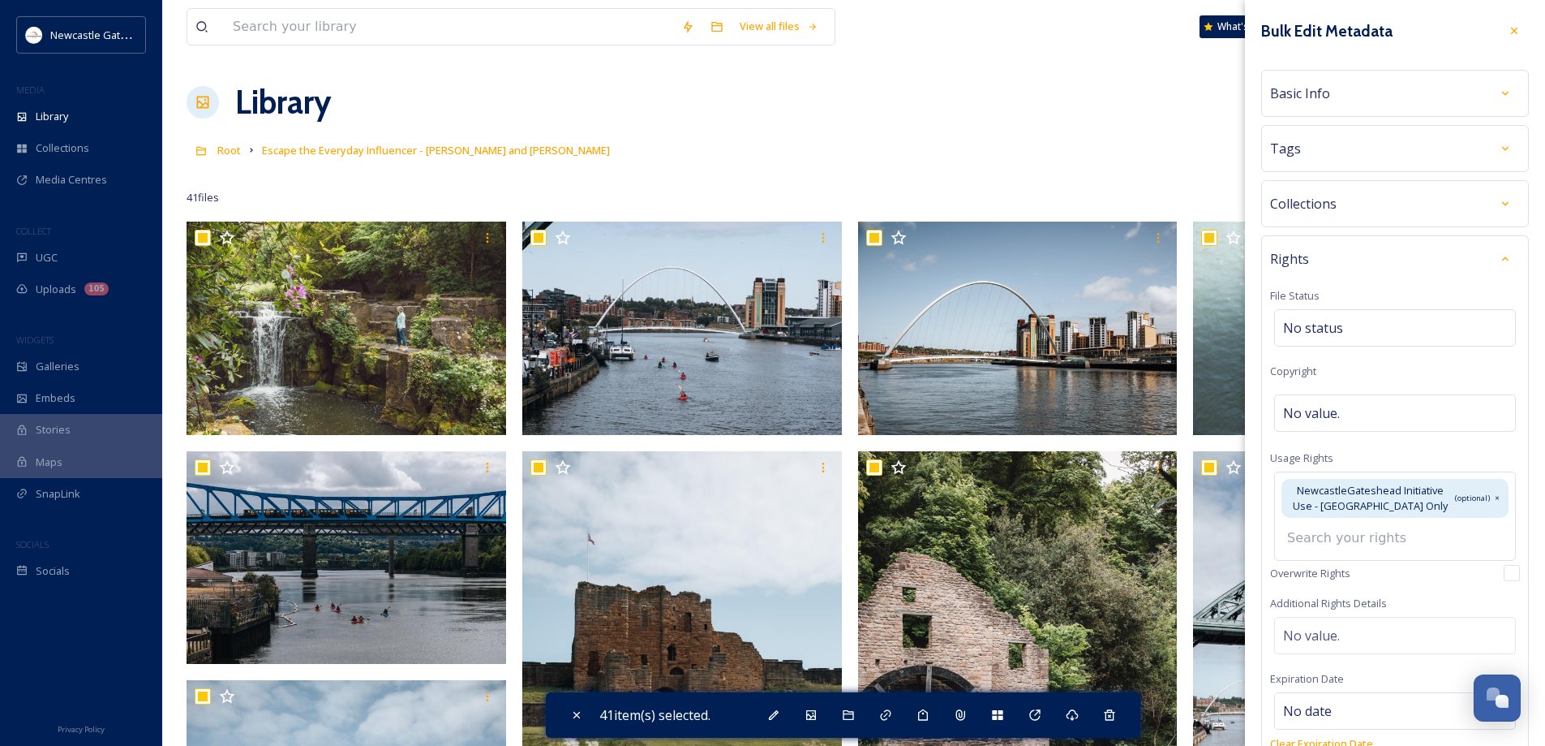
click at [1337, 547] on input at bounding box center [1368, 538] width 178 height 36
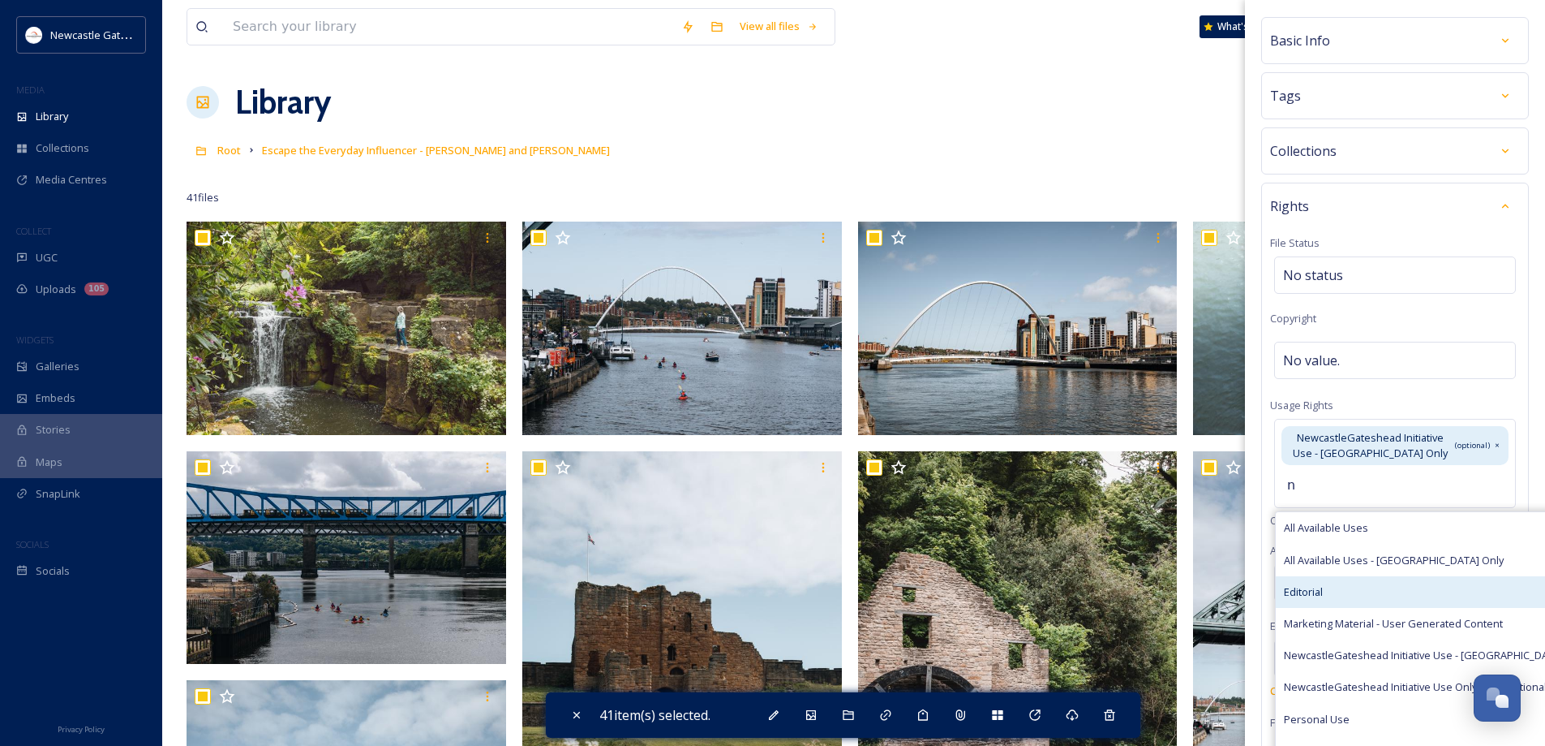
scroll to position [81, 0]
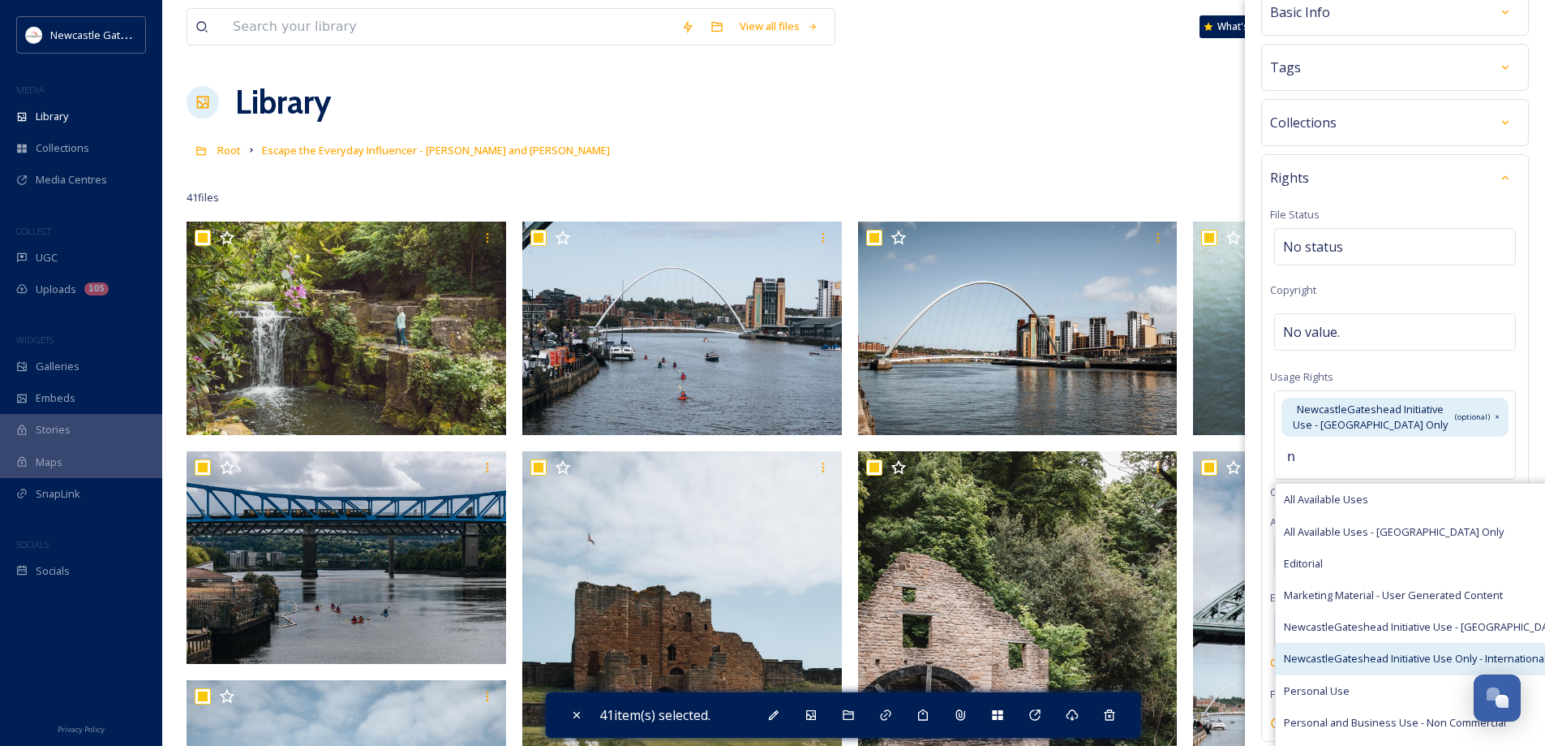
type input "n"
click at [1428, 655] on span "NewcastleGateshead Initiative Use Only - International" at bounding box center [1415, 658] width 263 height 15
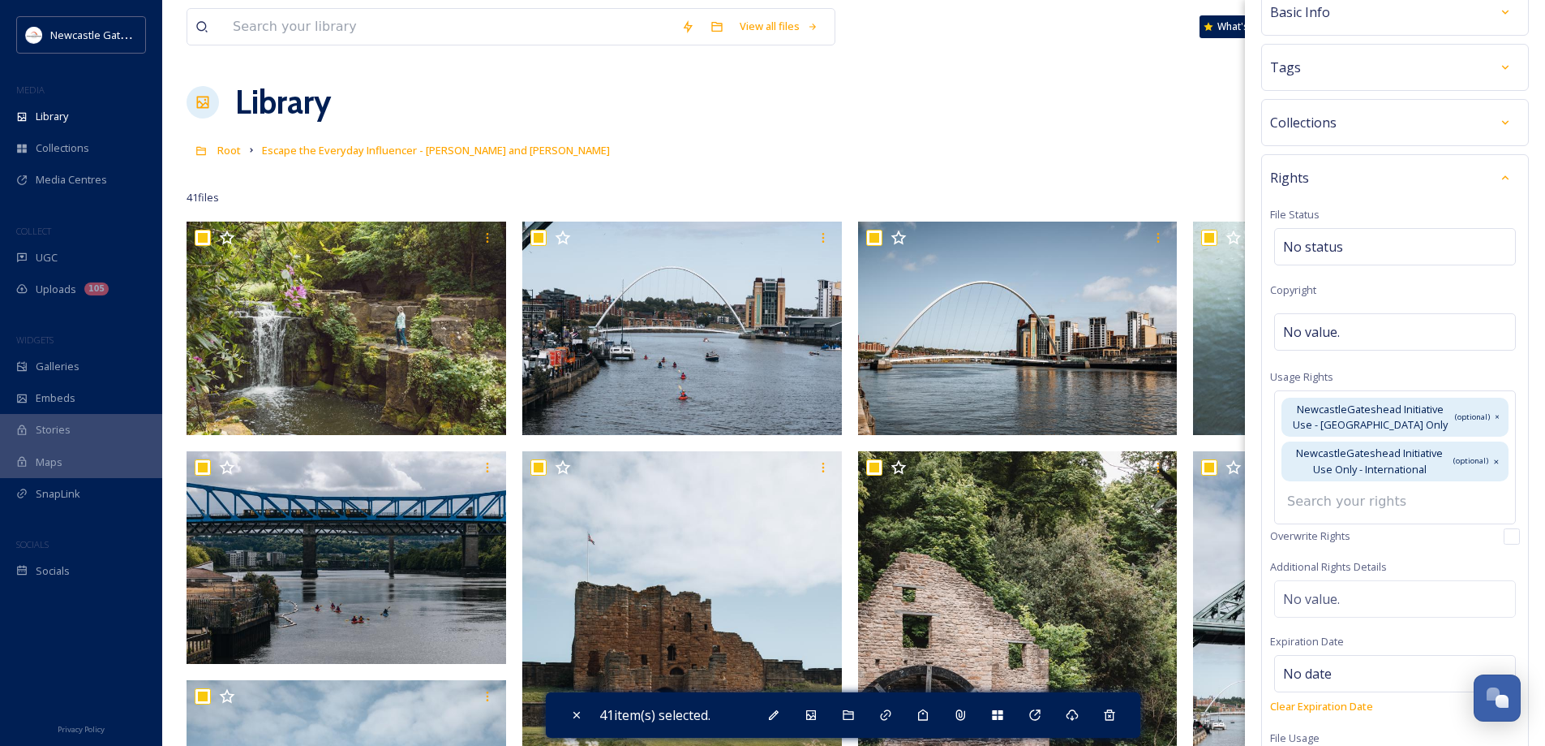
click at [1311, 601] on div "Rights File Status No status Copyright No value. Usage Rights NewcastleGateshea…" at bounding box center [1395, 470] width 268 height 632
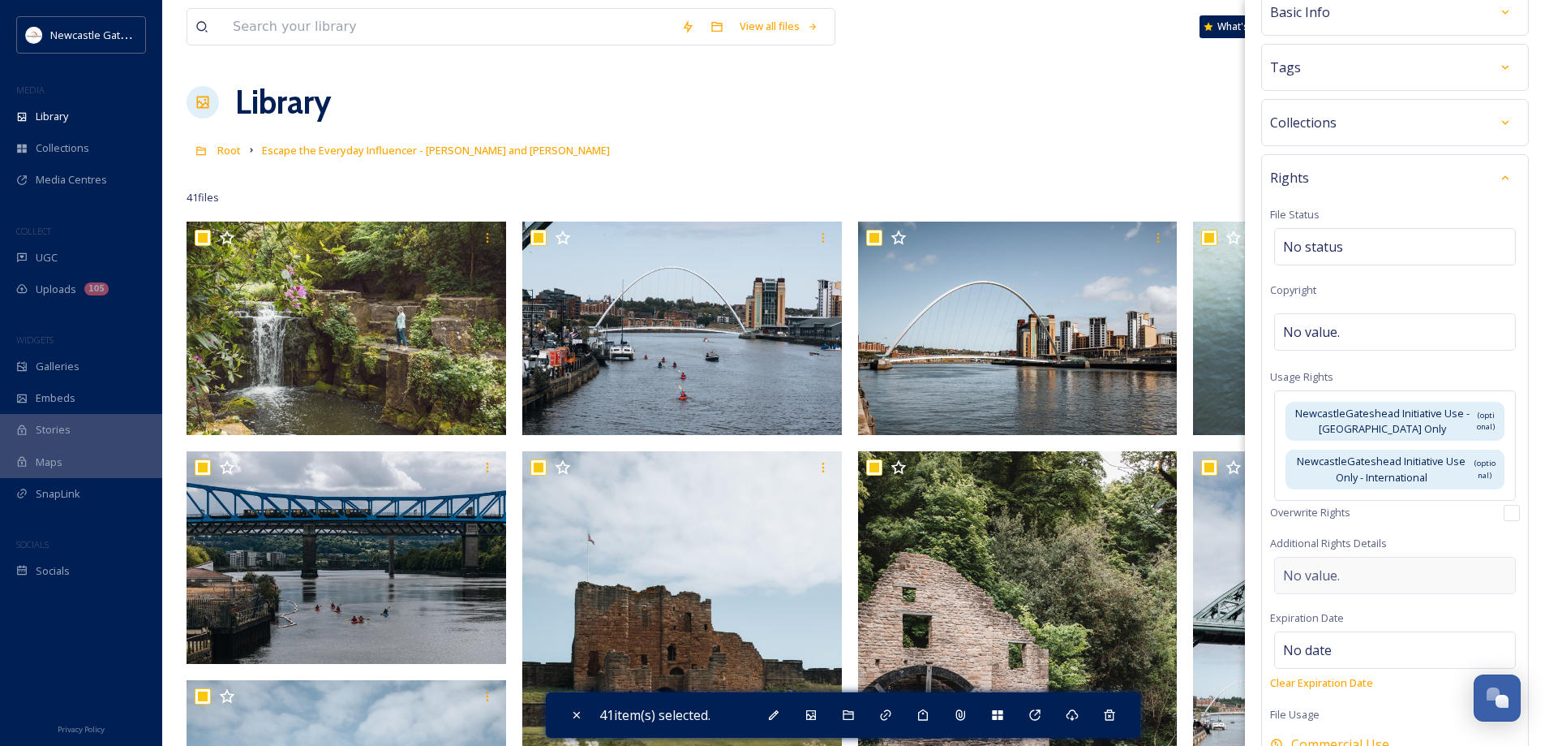
click at [1323, 574] on span "No value." at bounding box center [1311, 574] width 57 height 19
click at [1323, 574] on textarea at bounding box center [1395, 623] width 250 height 135
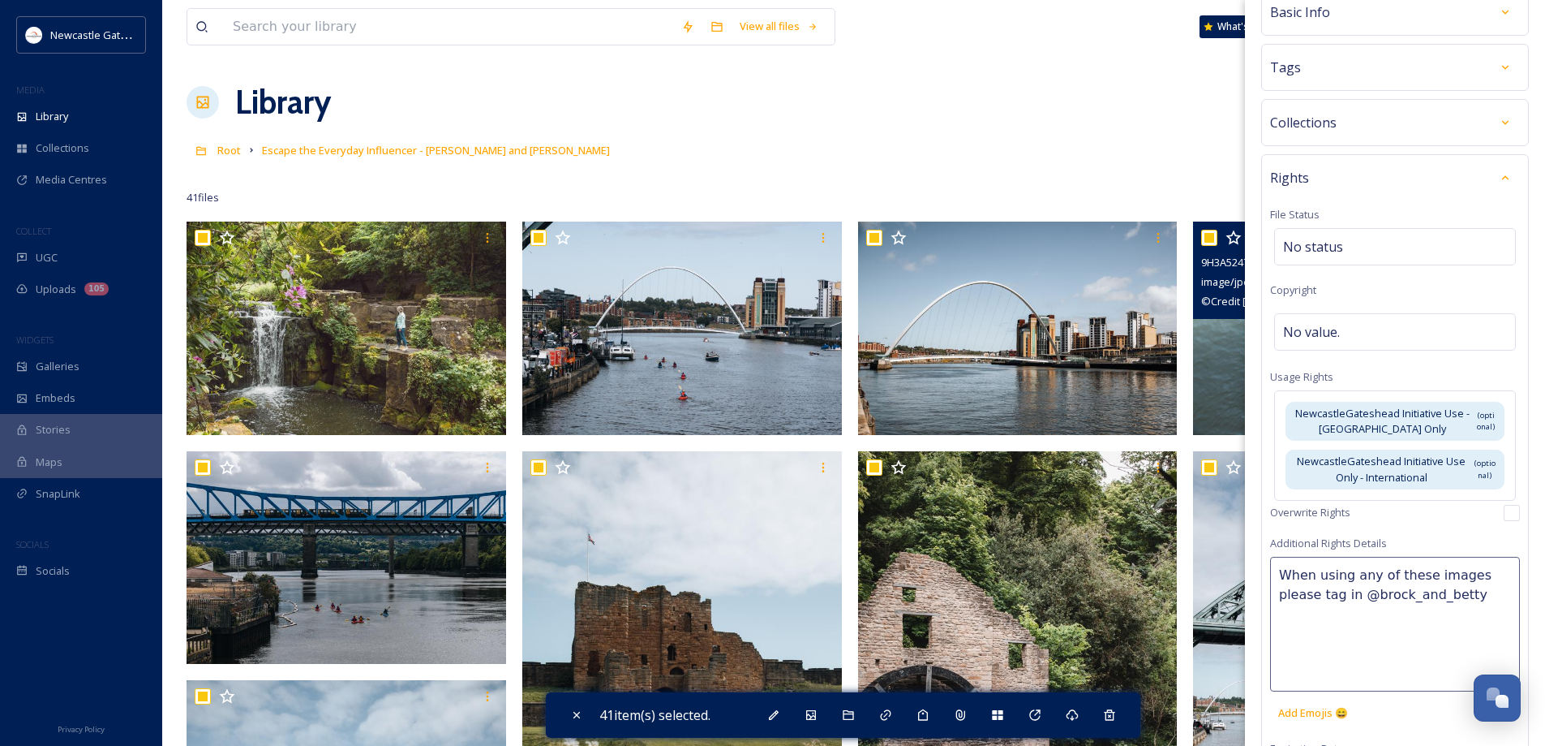
type textarea "When using any of these images please tag in @brock_and_betty"
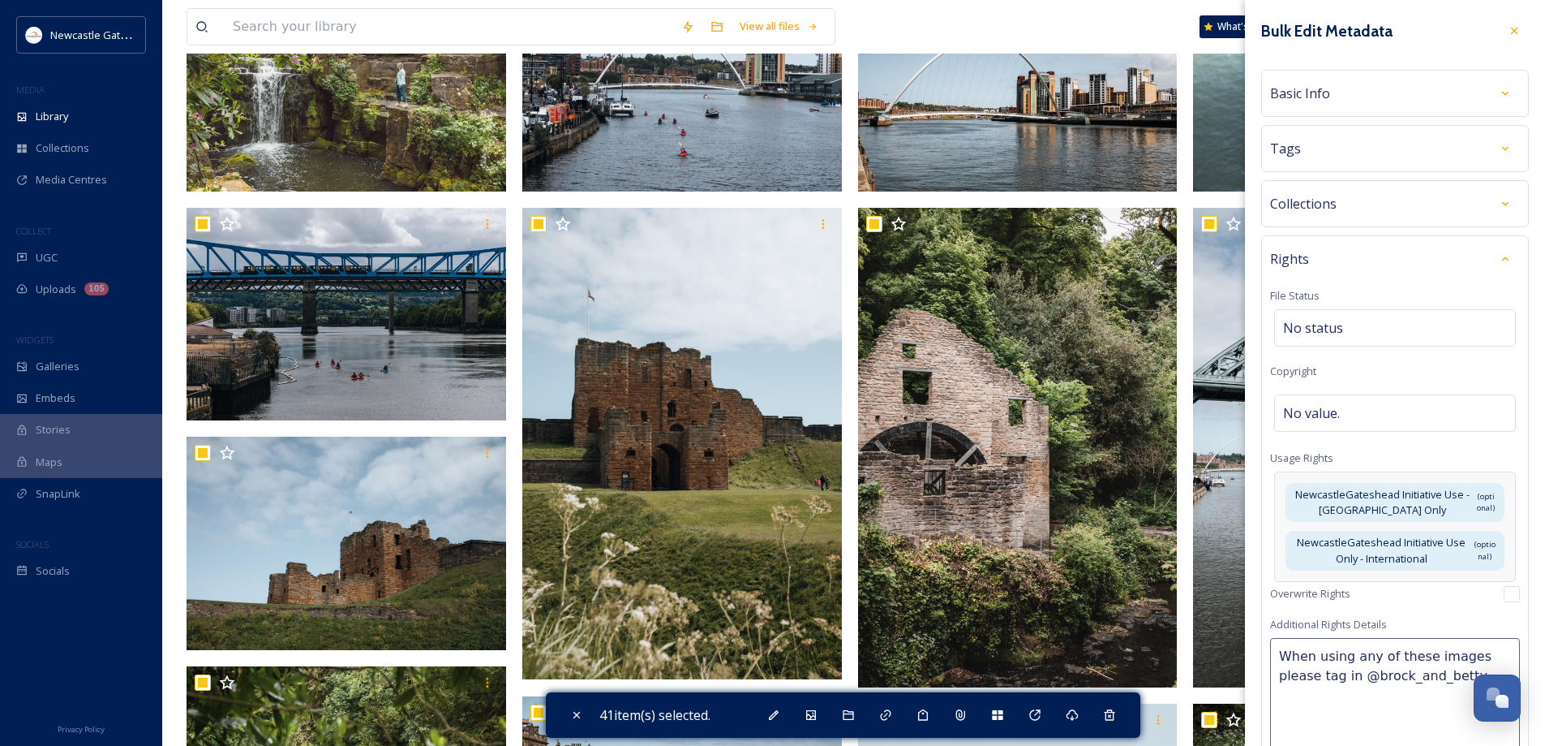
scroll to position [334, 0]
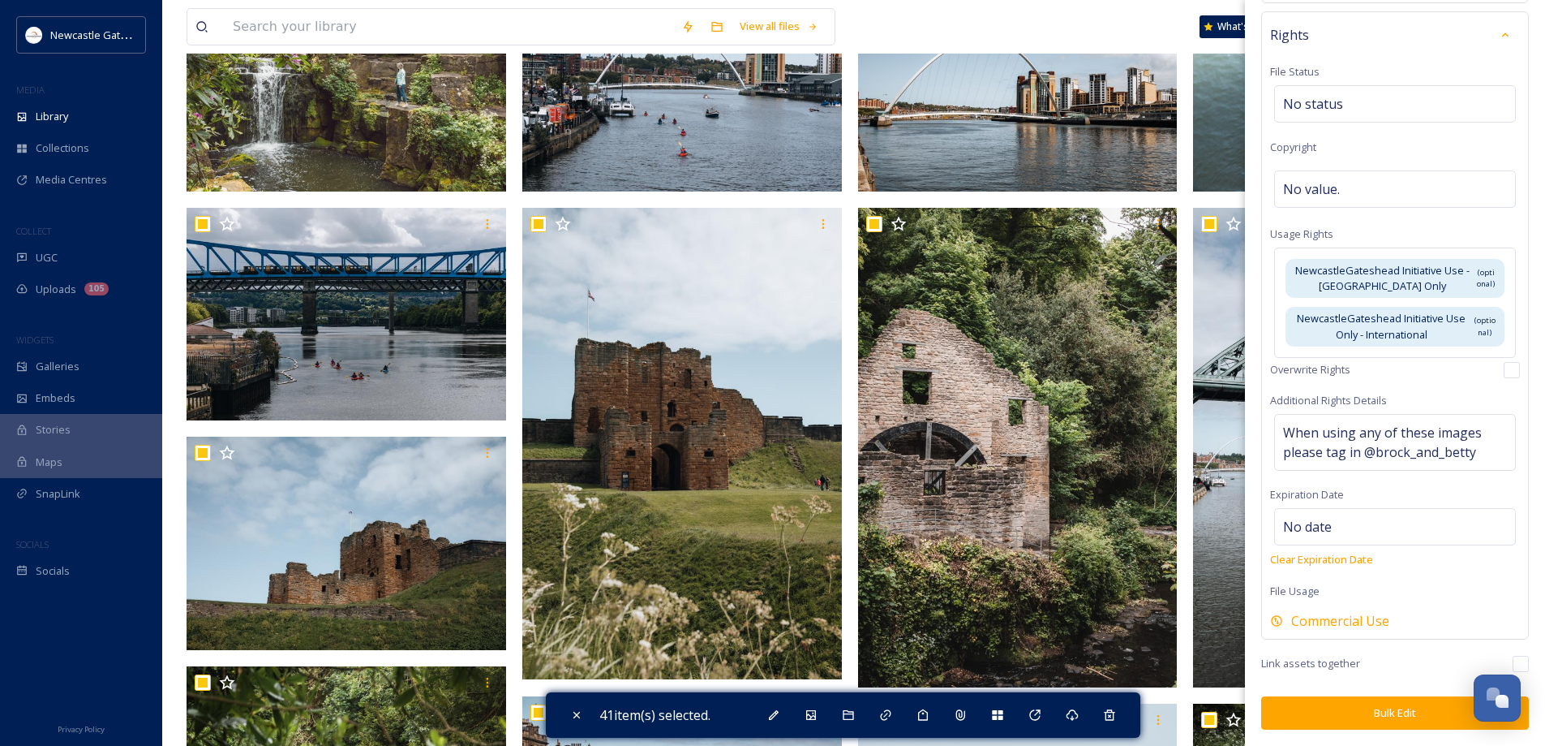
click at [1423, 709] on button "Bulk Edit" at bounding box center [1395, 712] width 268 height 33
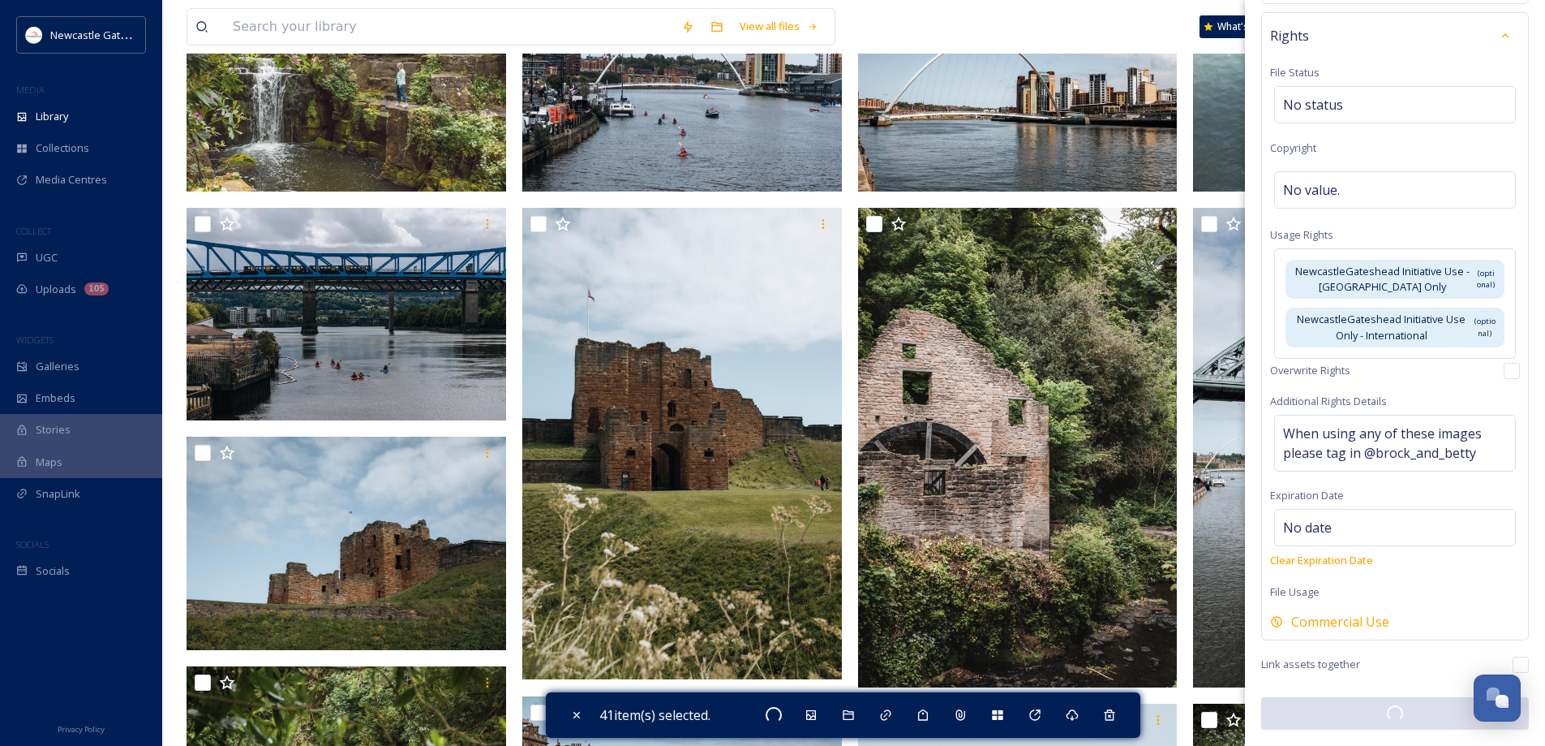
checkbox input "false"
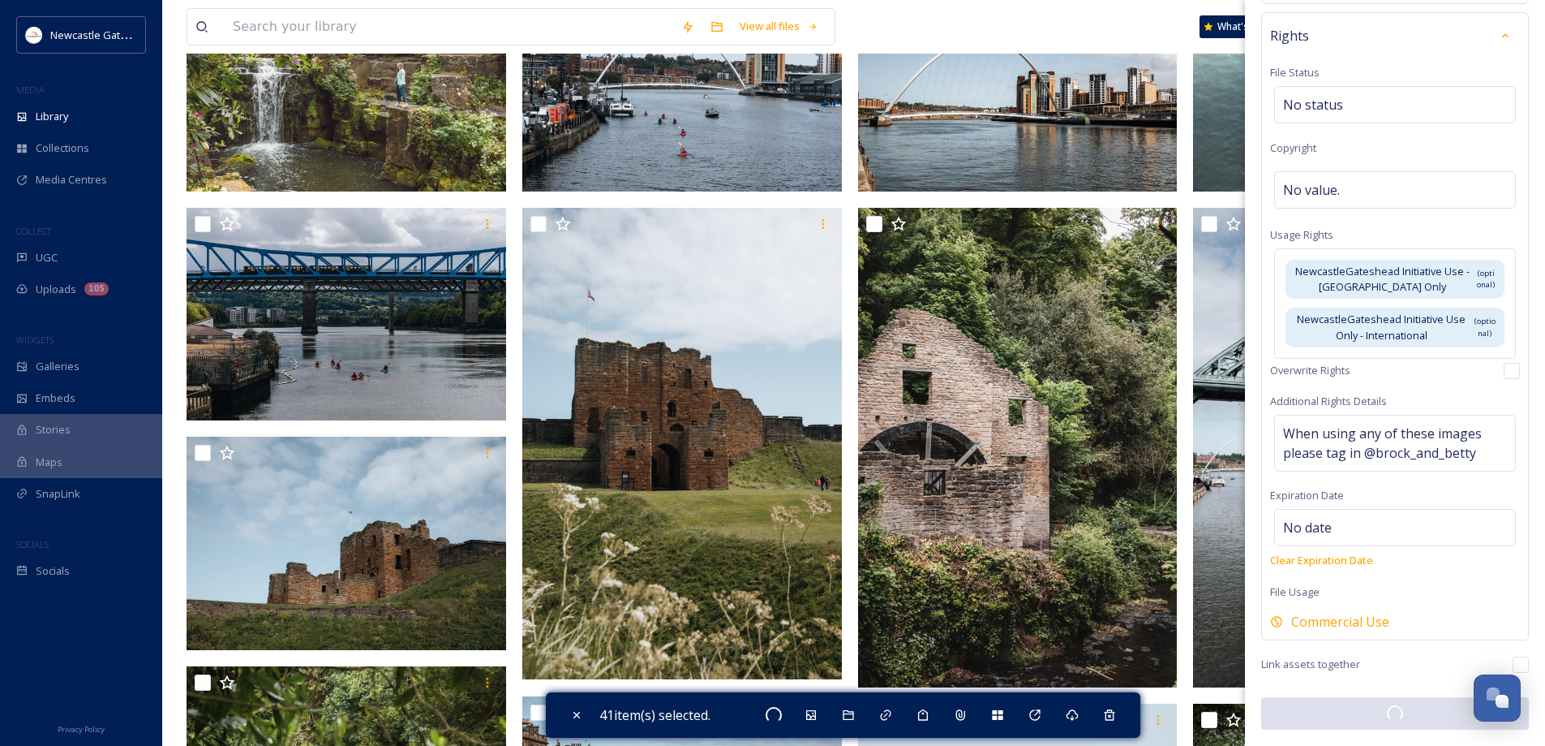
checkbox input "false"
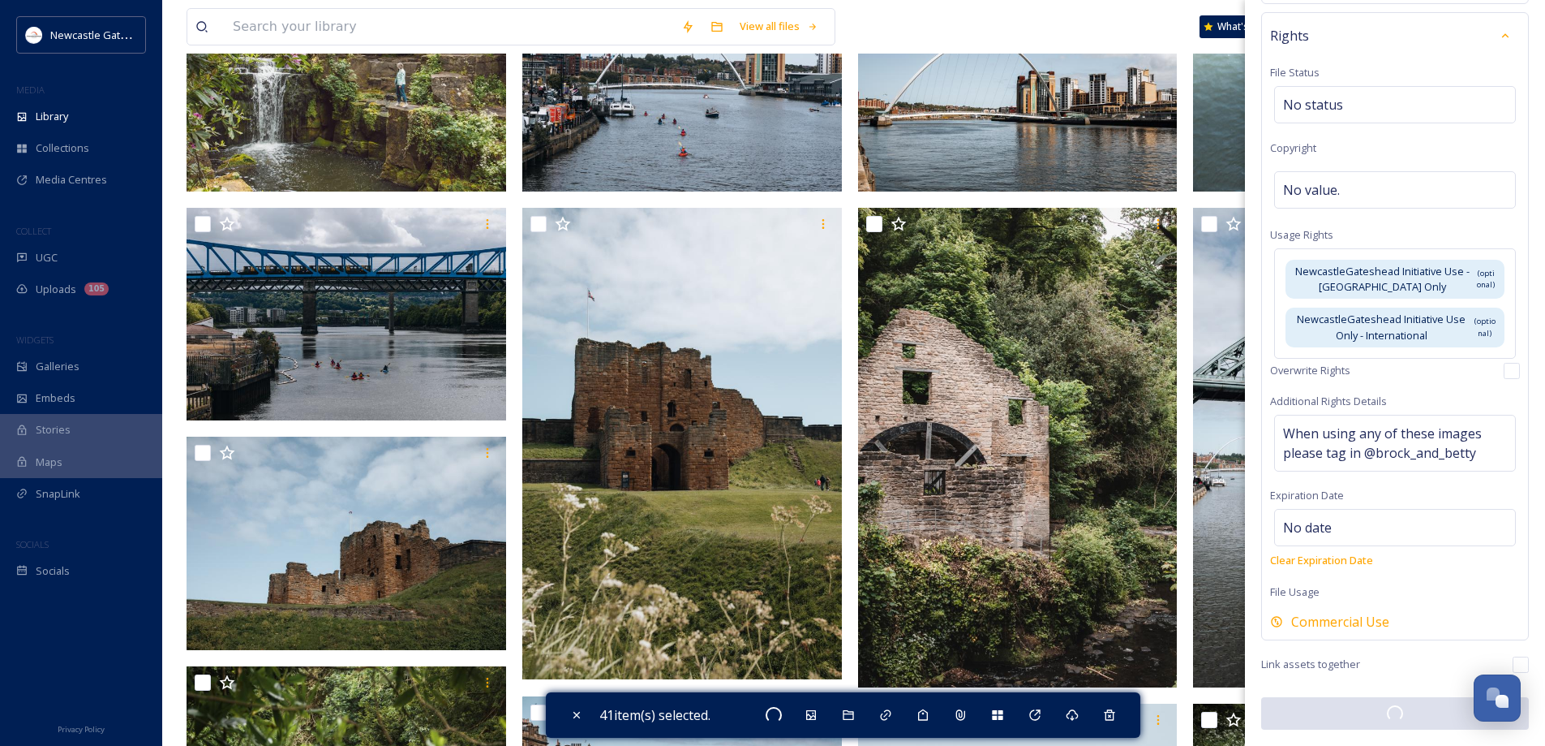
checkbox input "false"
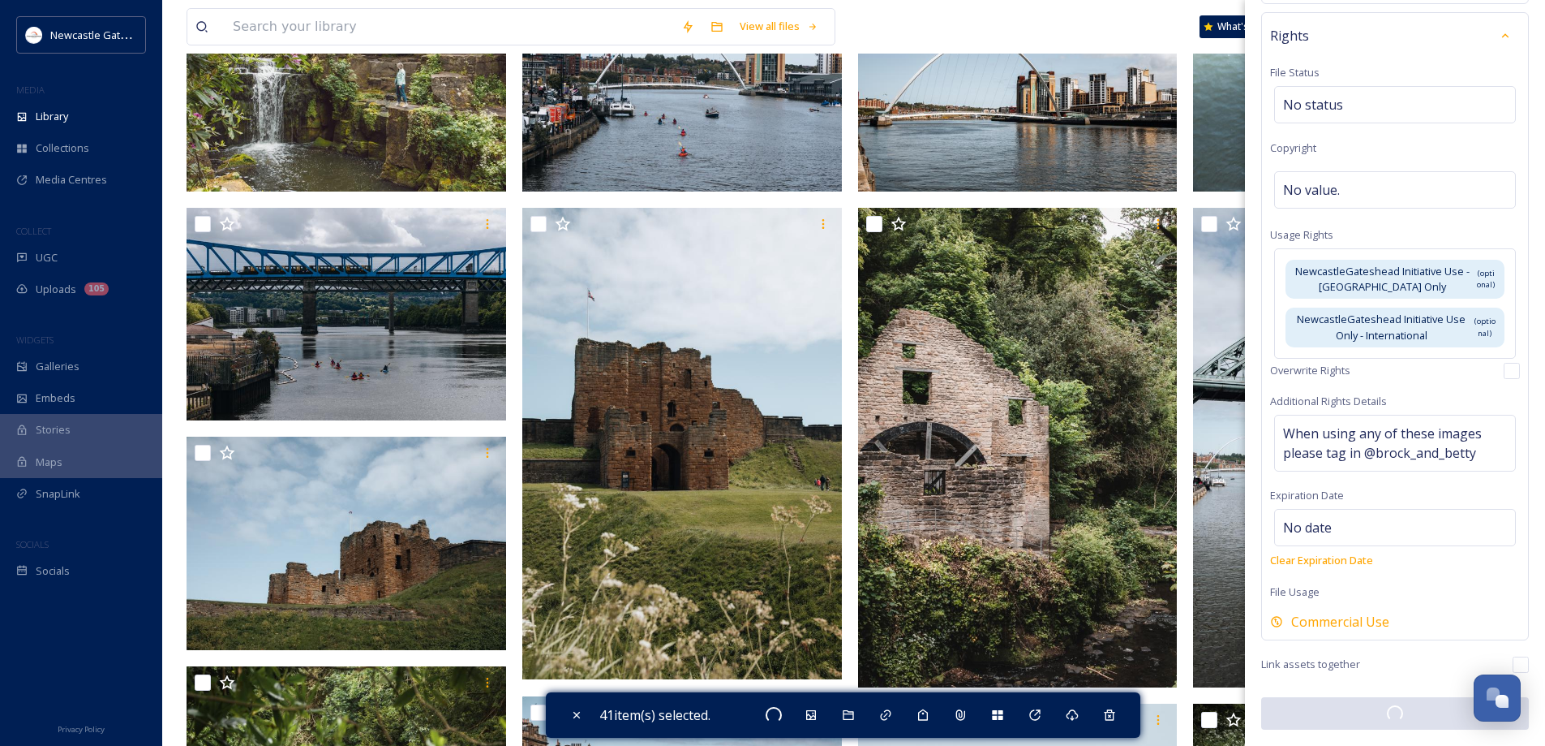
checkbox input "false"
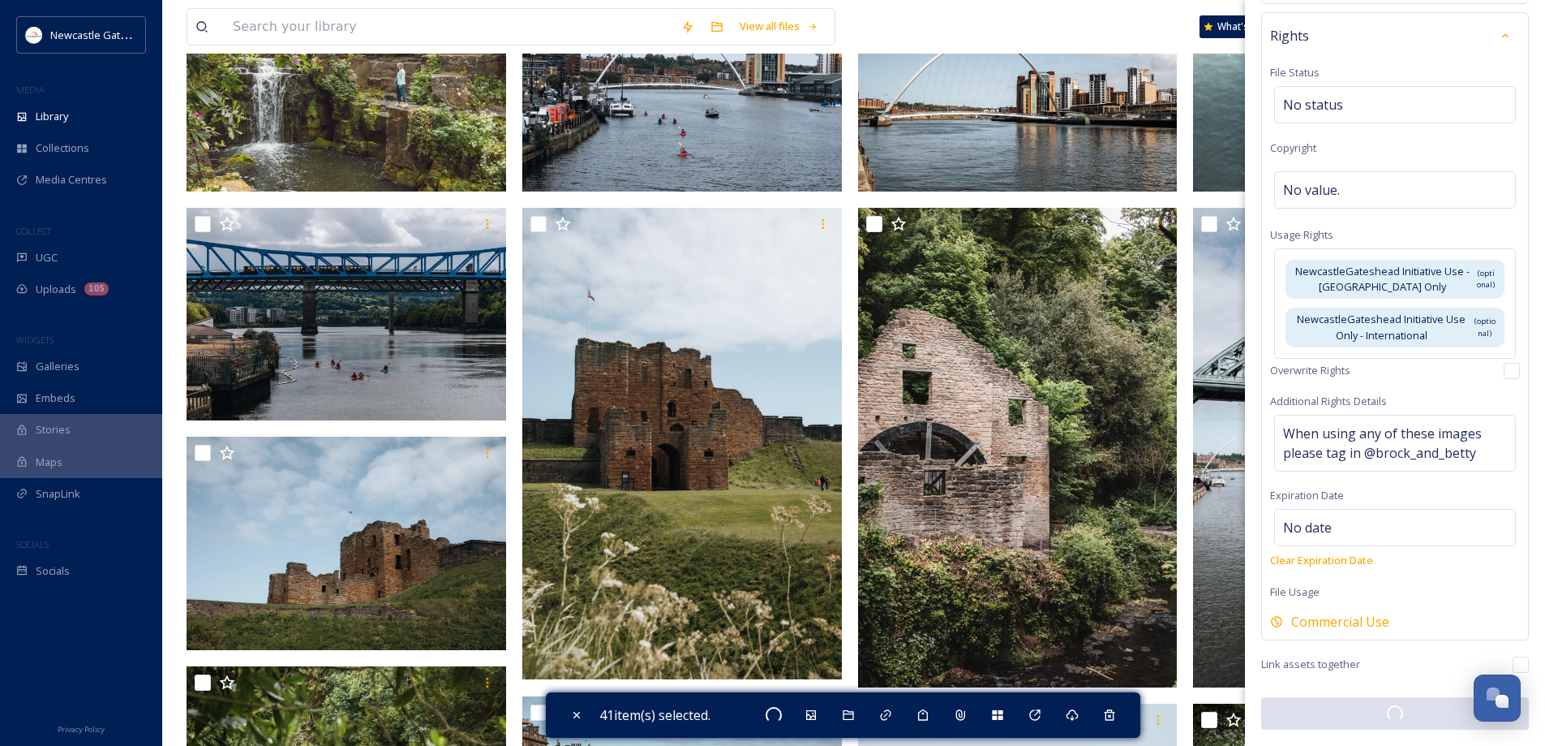
checkbox input "false"
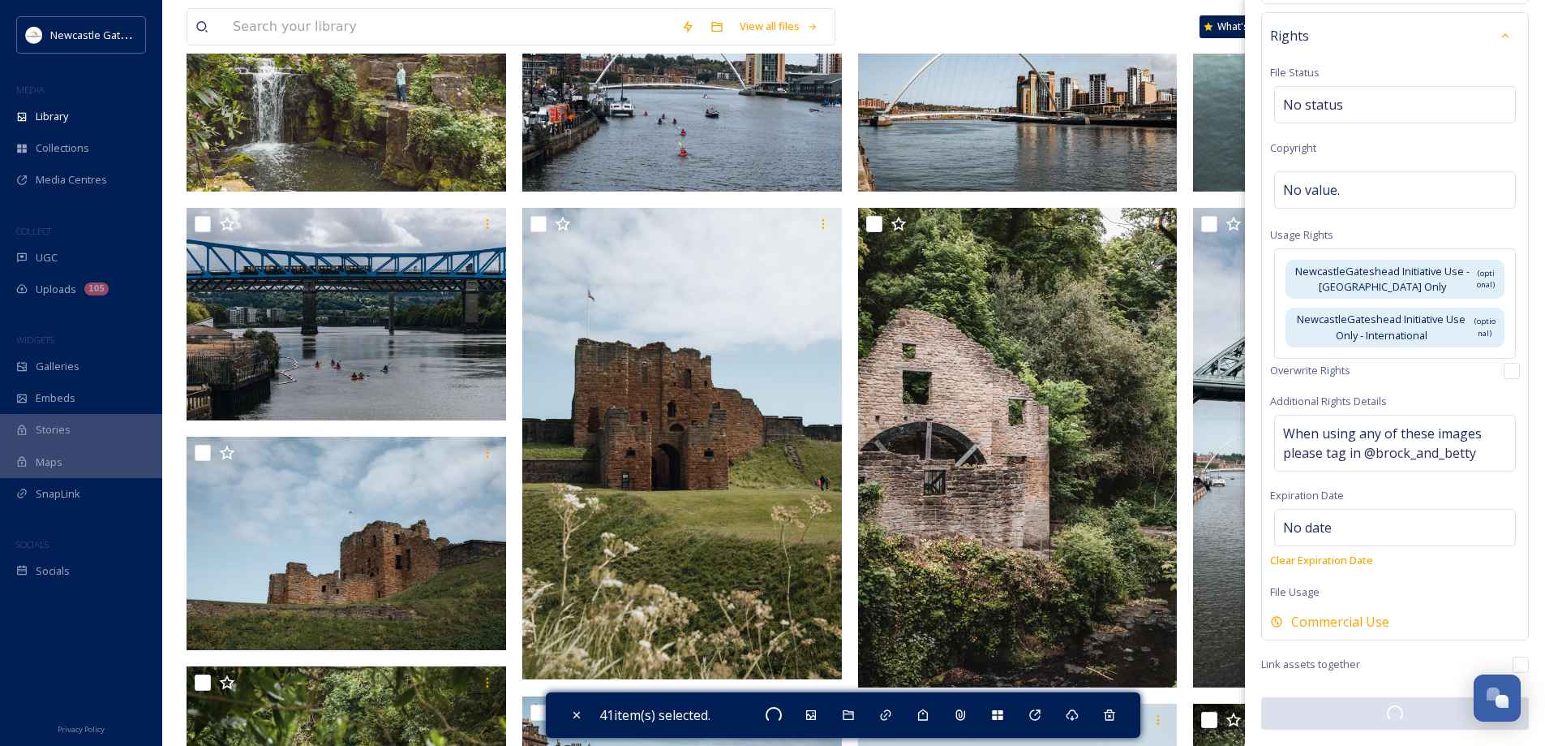
checkbox input "false"
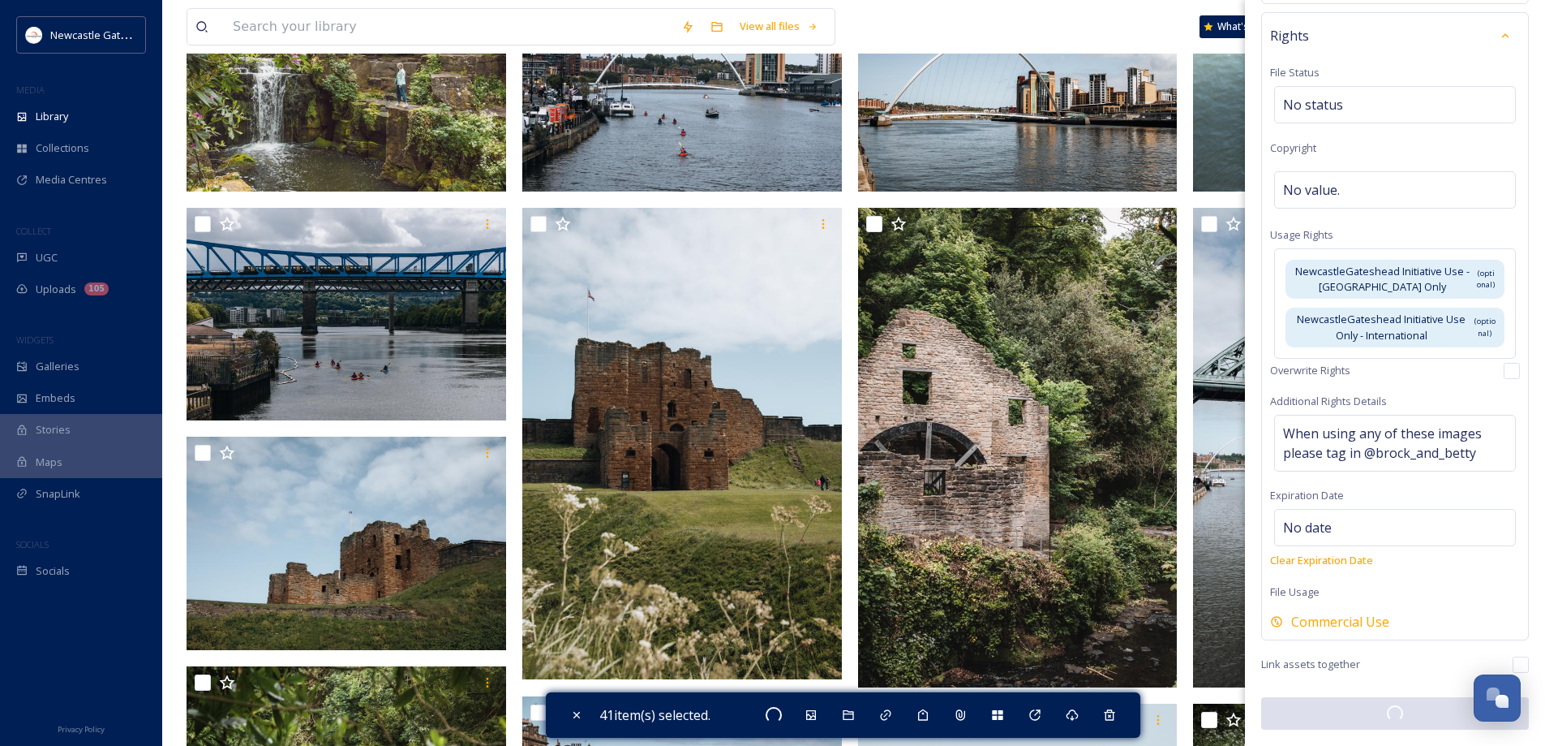
checkbox input "false"
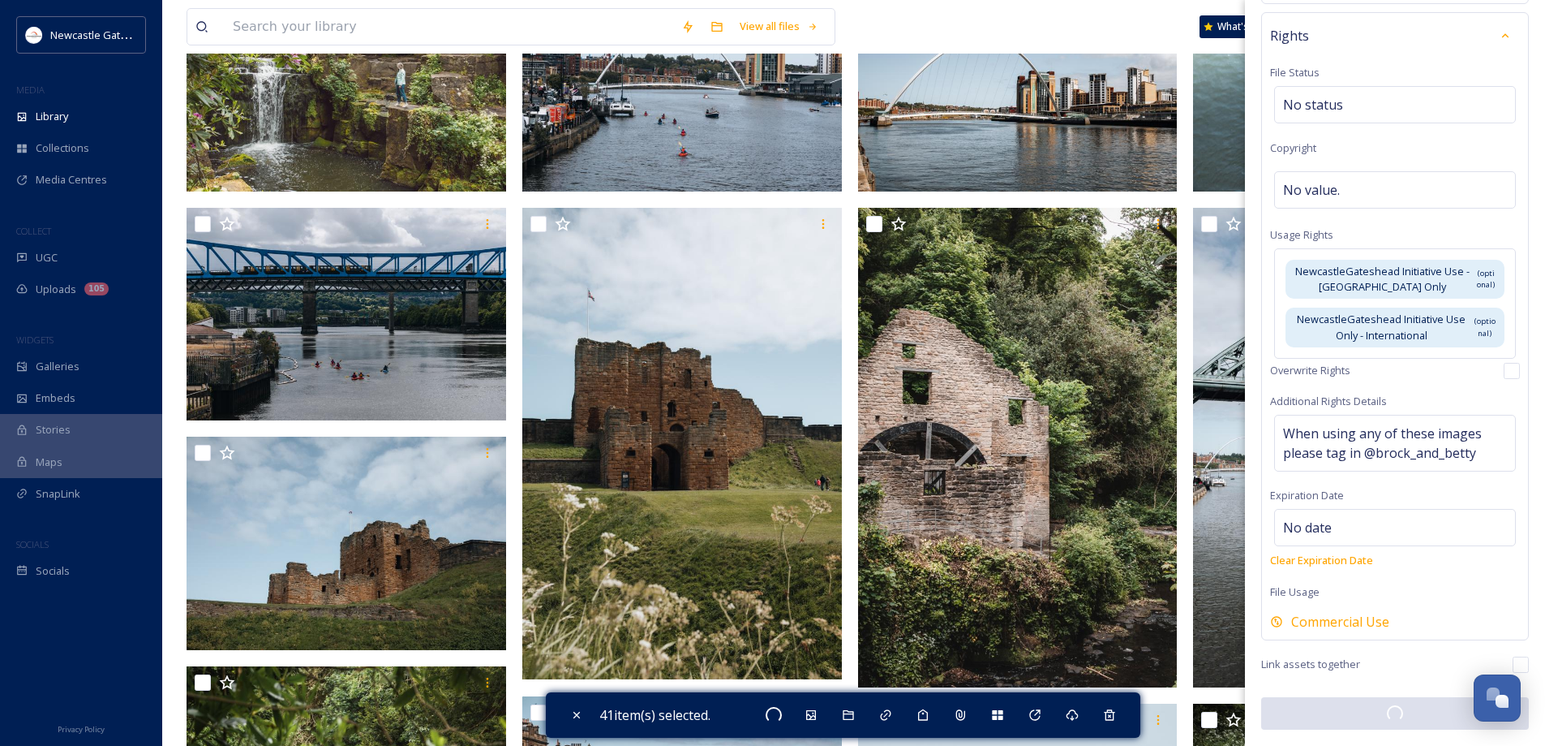
checkbox input "false"
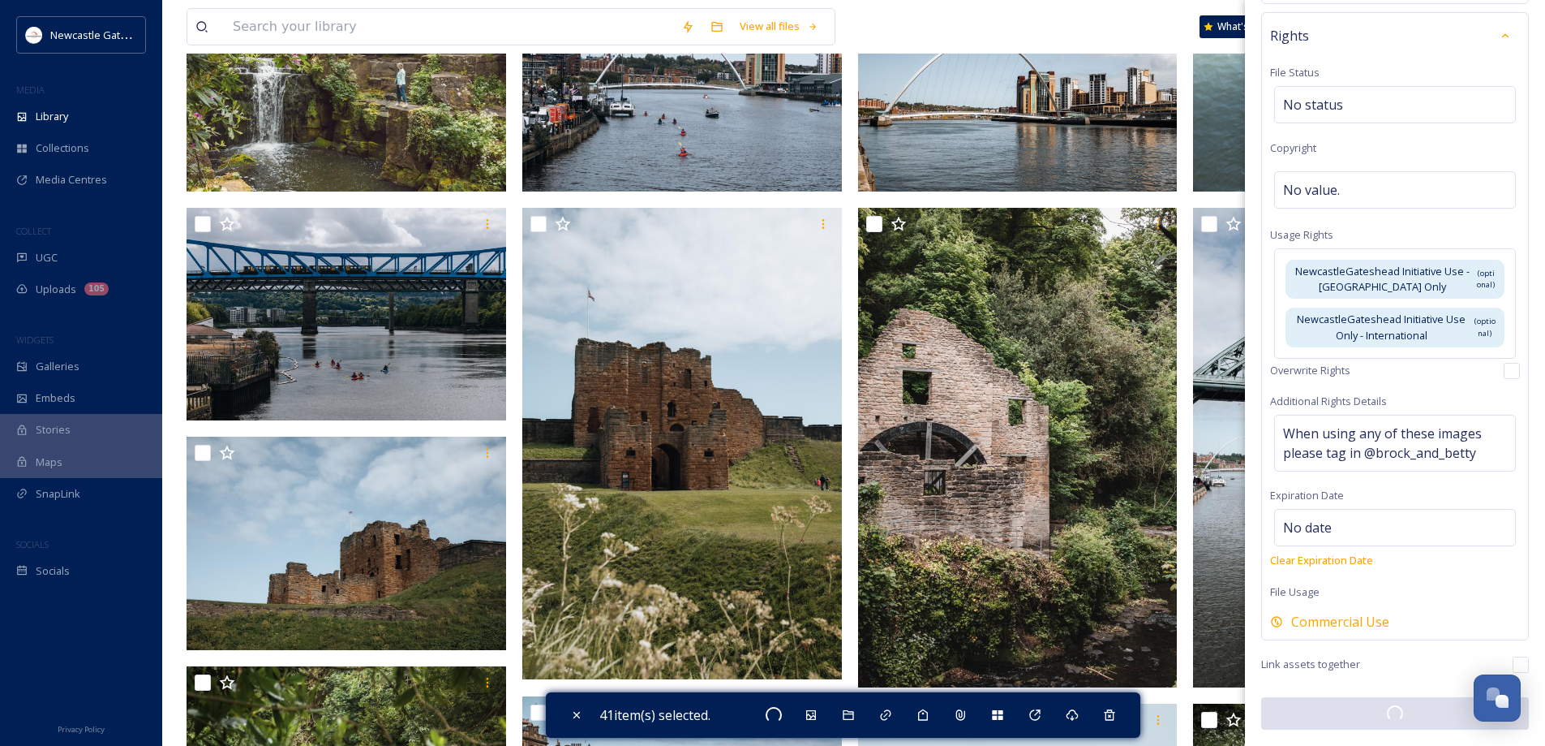
checkbox input "false"
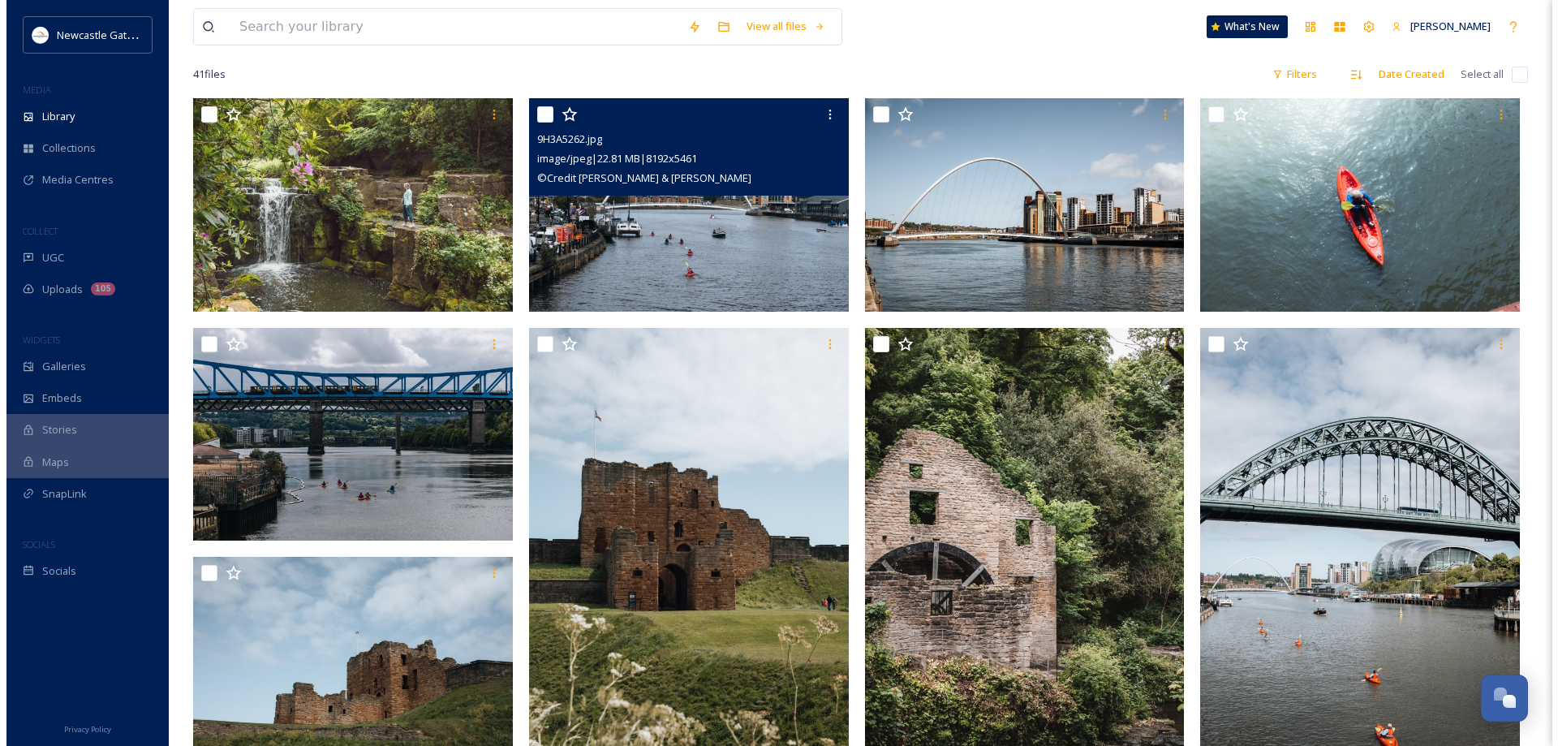
scroll to position [0, 0]
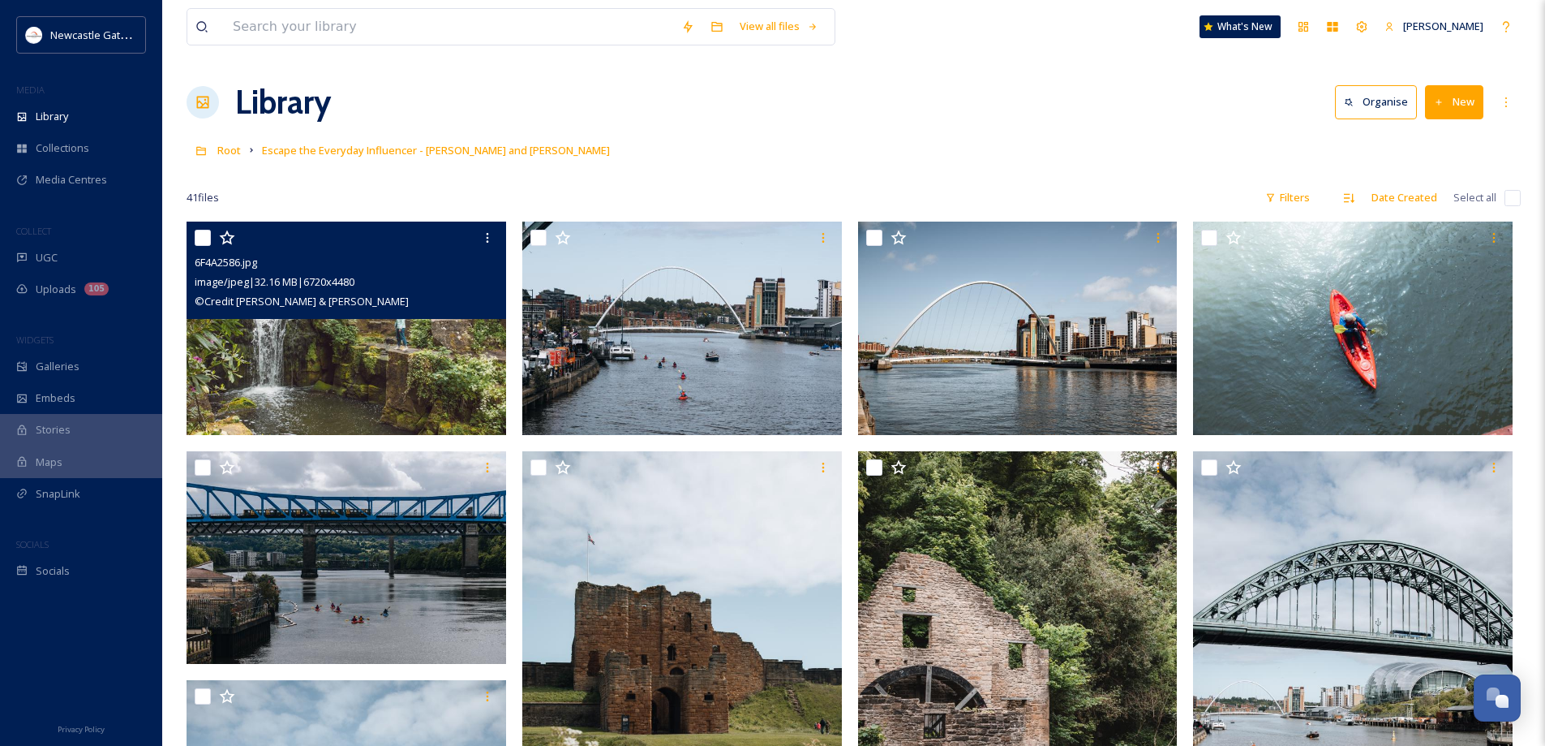
click at [409, 276] on div "image/jpeg | 32.16 MB | 6720 x 4480" at bounding box center [348, 281] width 307 height 19
click at [395, 360] on img at bounding box center [347, 327] width 320 height 213
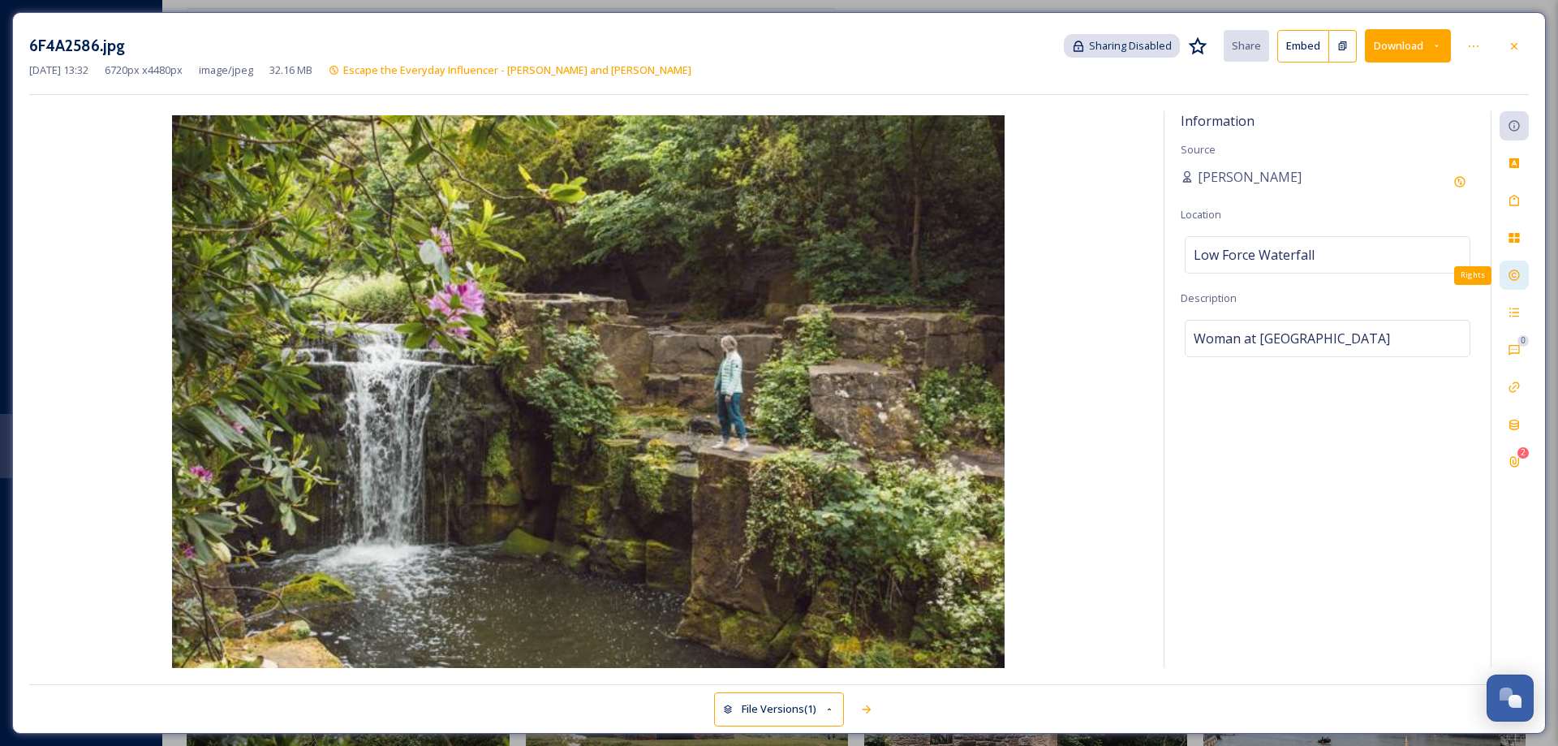
click at [1521, 281] on div "Rights" at bounding box center [1513, 274] width 29 height 29
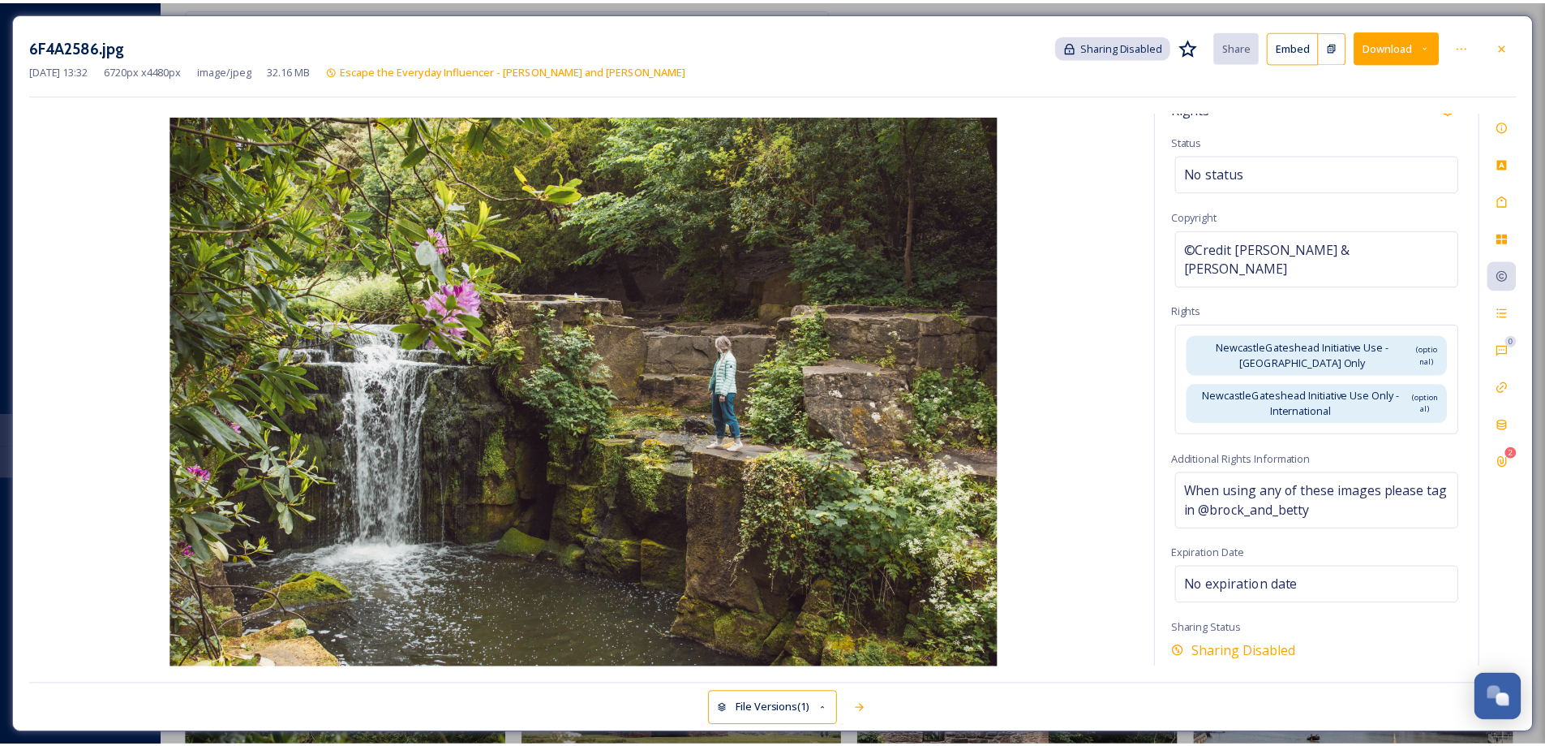
scroll to position [32, 0]
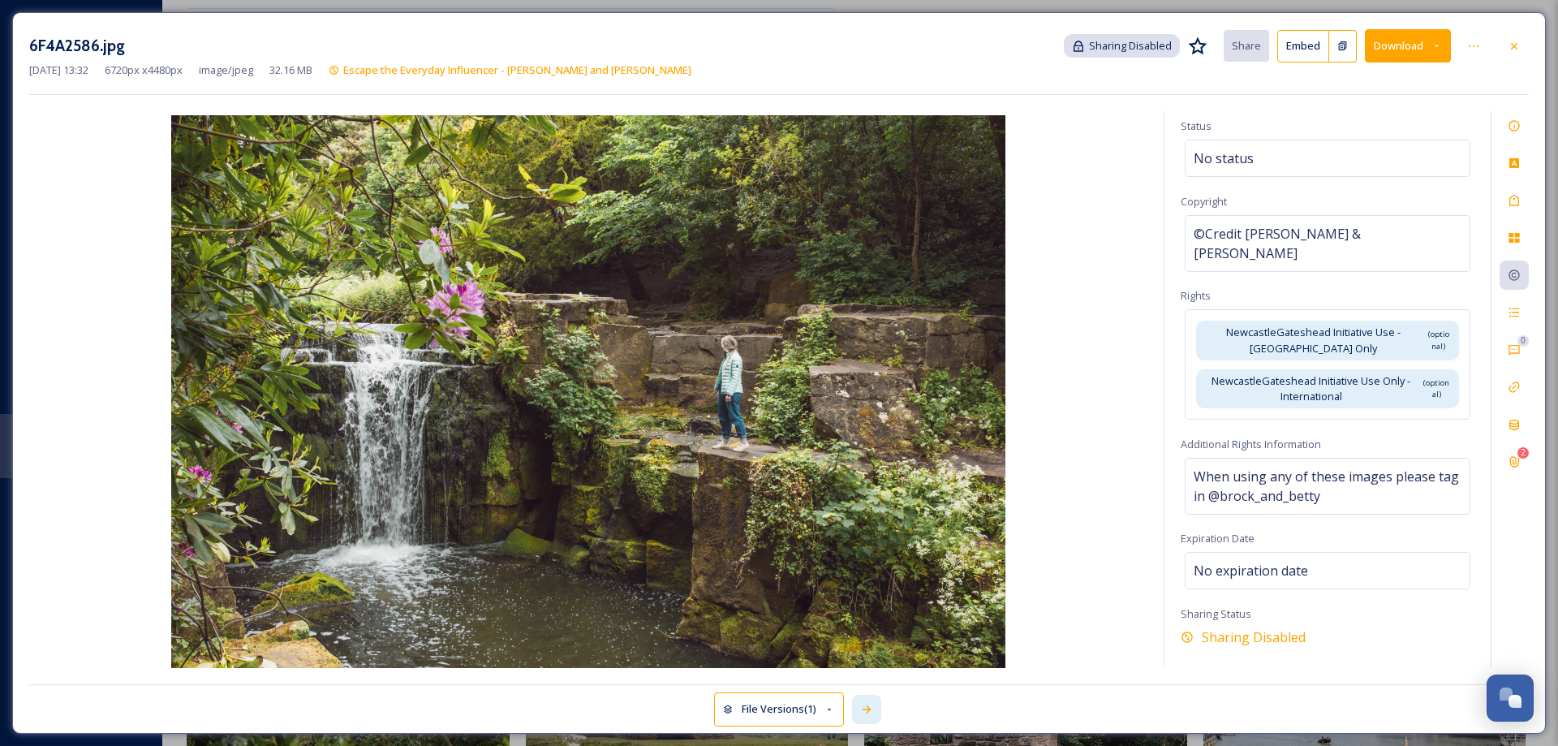
click at [871, 713] on icon at bounding box center [866, 709] width 13 height 13
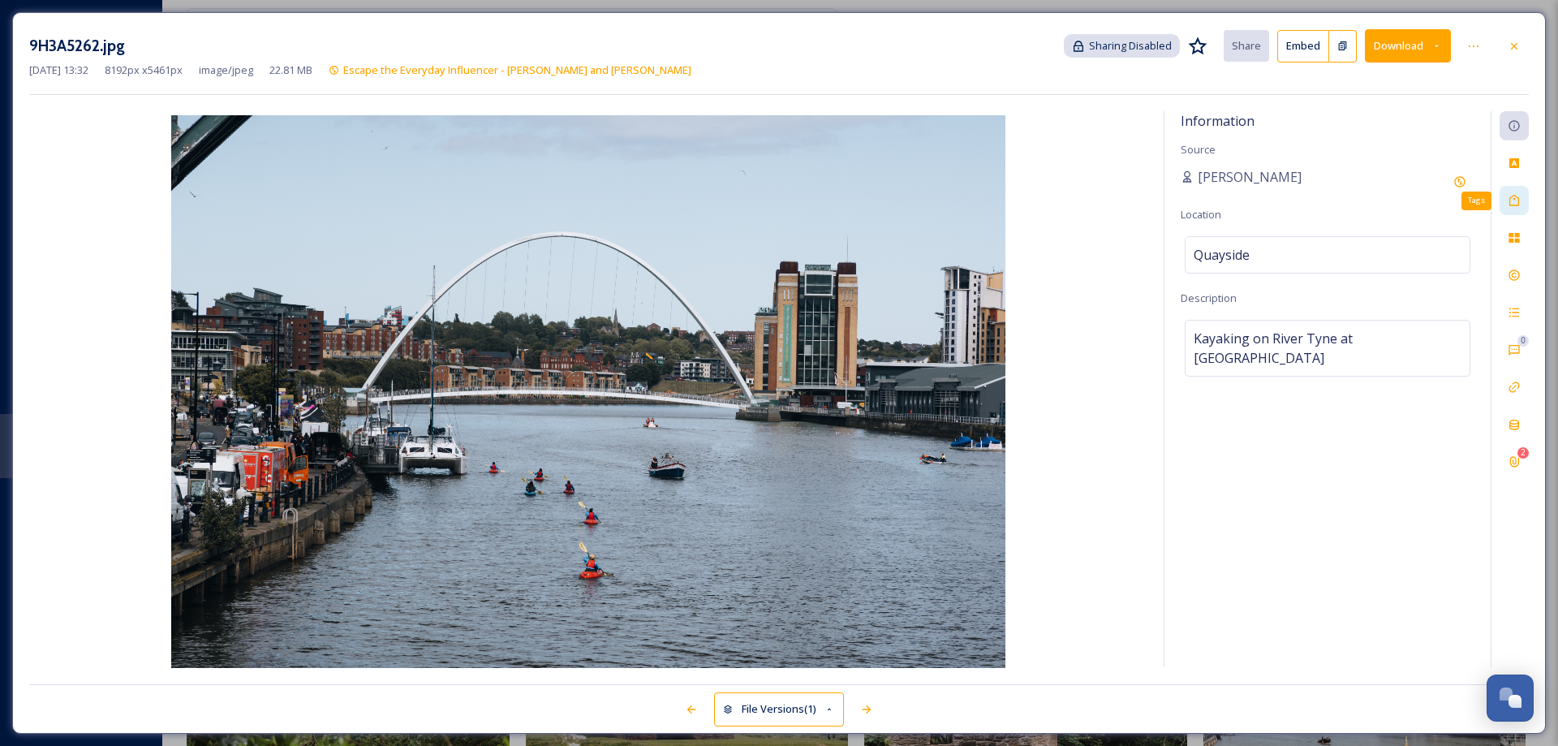
click at [1509, 200] on icon at bounding box center [1513, 200] width 13 height 13
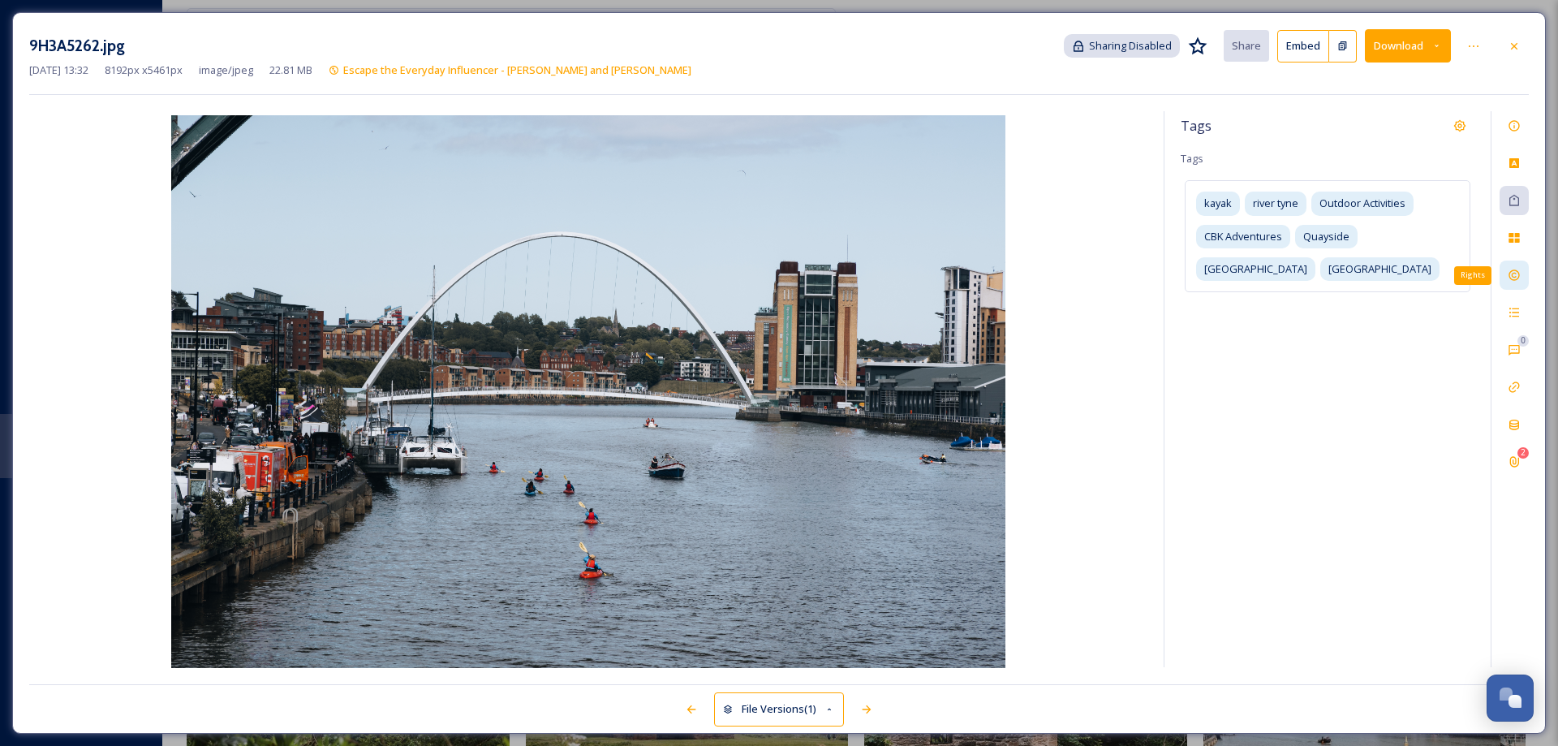
click at [1515, 269] on icon at bounding box center [1513, 275] width 13 height 13
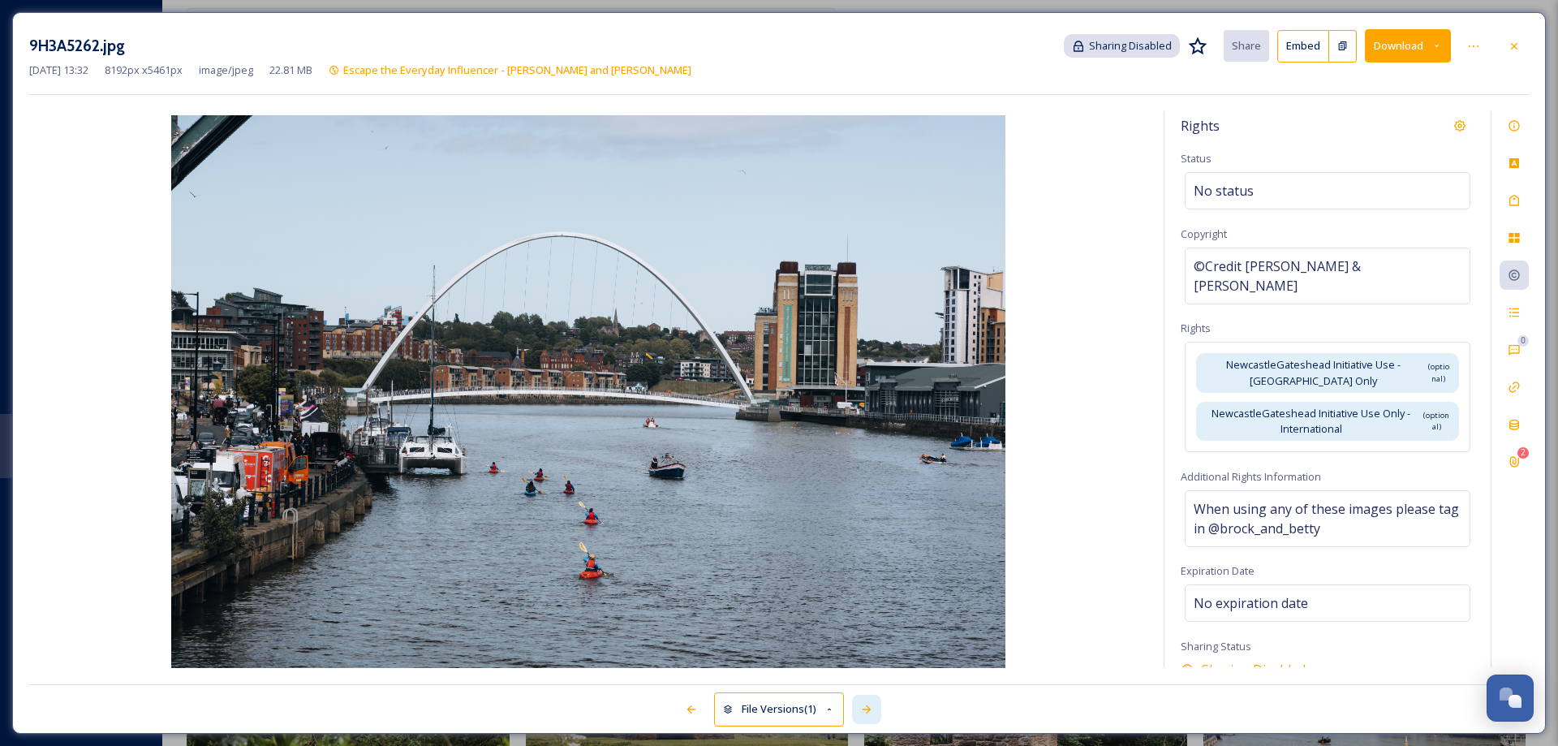
click at [864, 711] on icon at bounding box center [866, 709] width 13 height 13
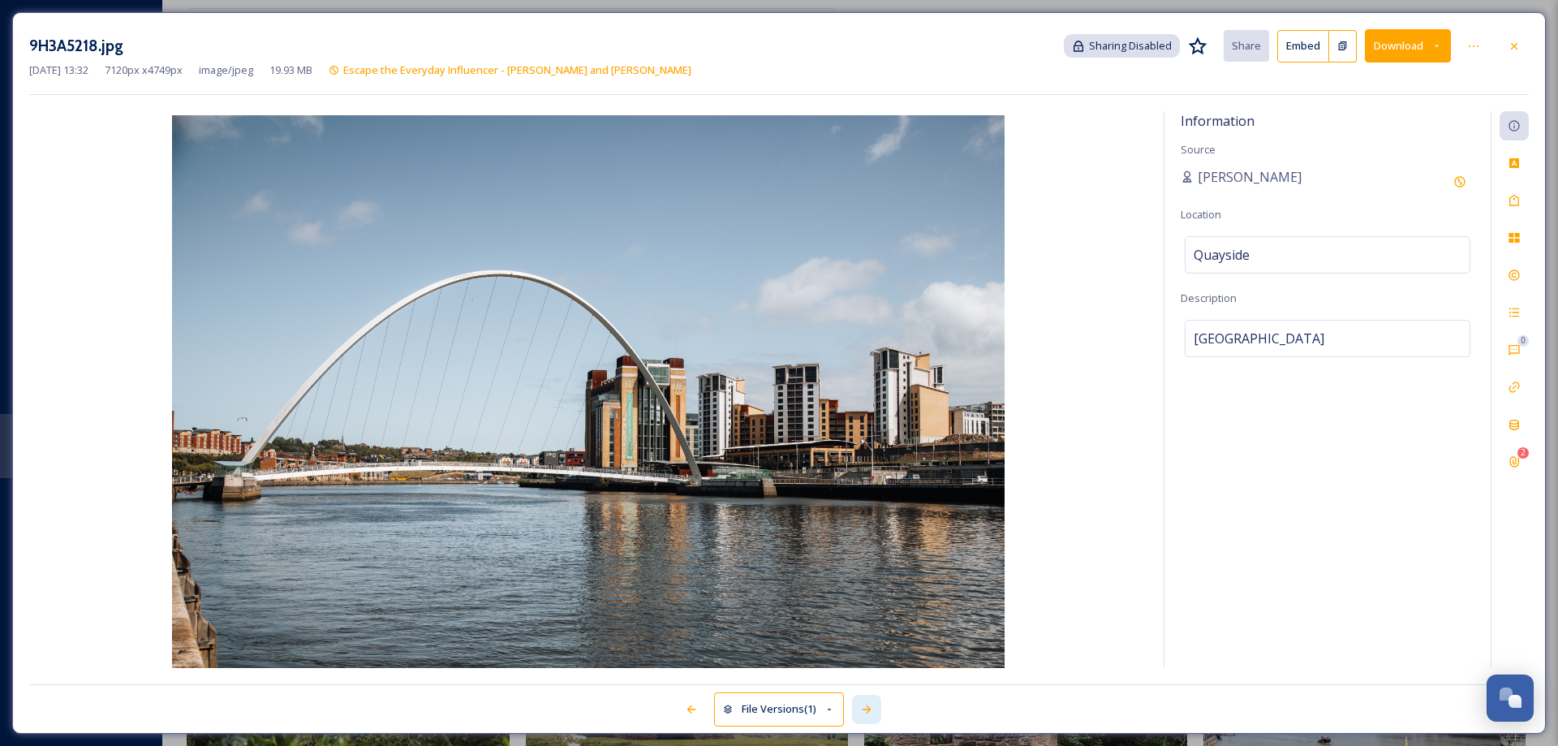
click at [868, 715] on icon at bounding box center [866, 709] width 13 height 13
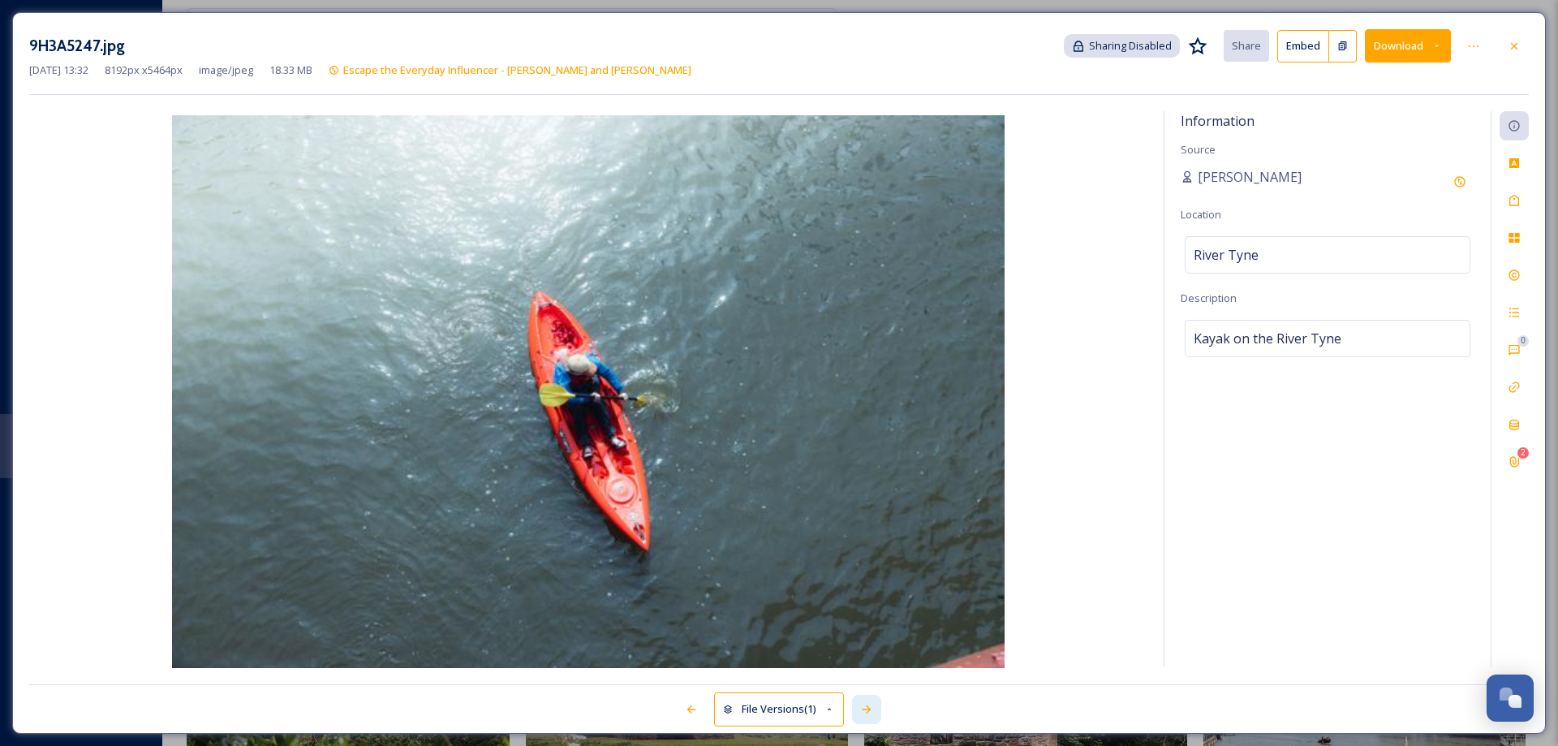
click at [868, 715] on icon at bounding box center [866, 709] width 13 height 13
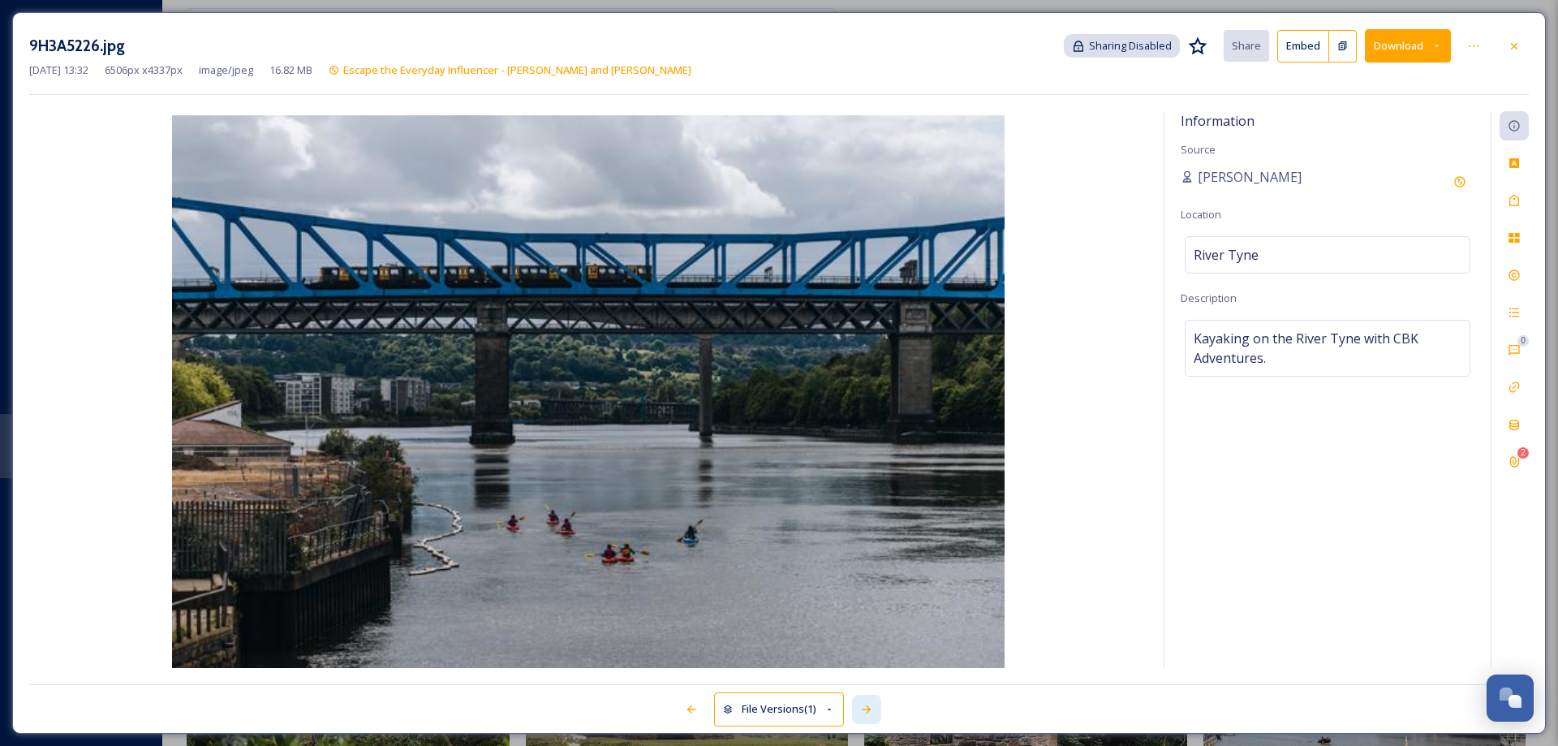
click at [868, 715] on icon at bounding box center [866, 709] width 13 height 13
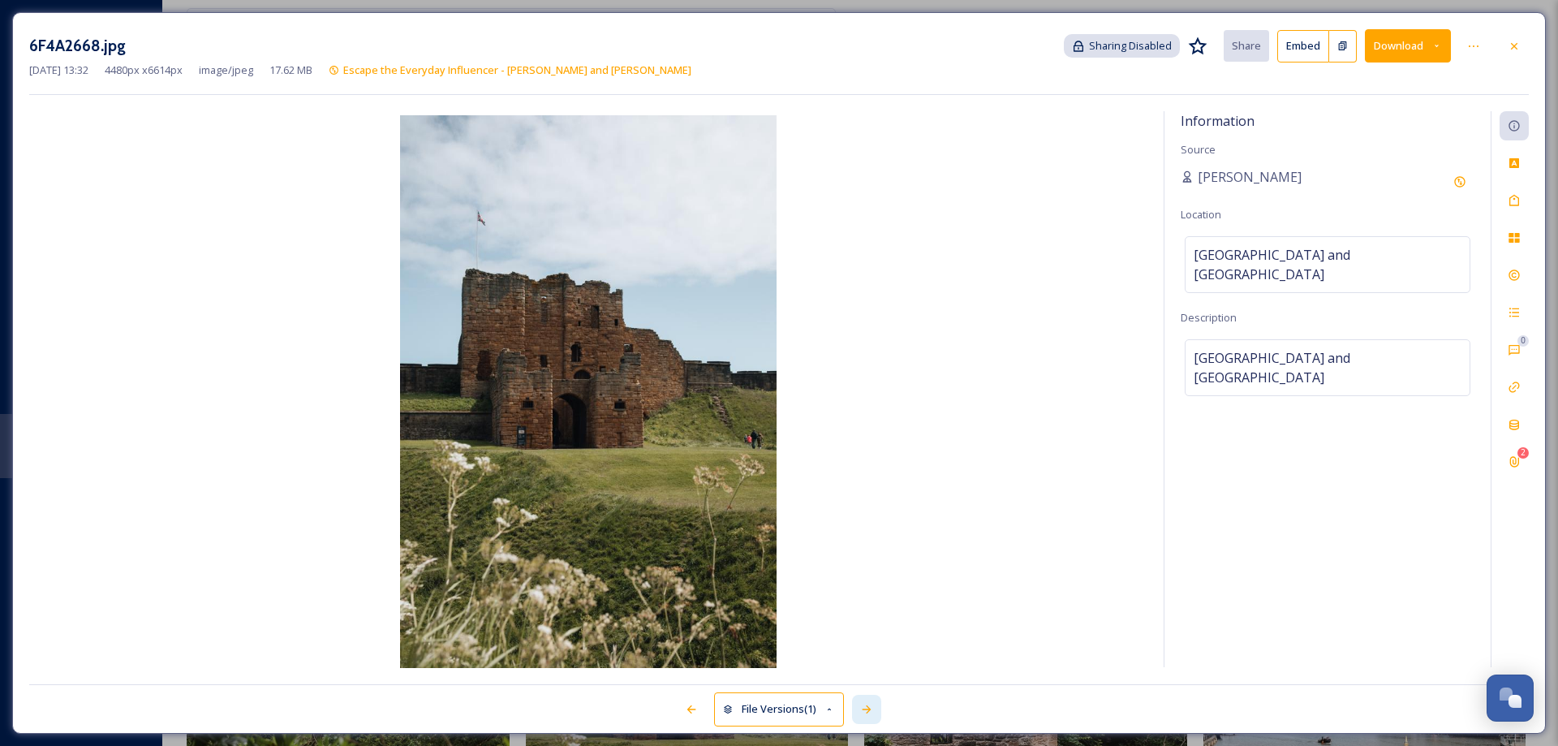
click at [868, 715] on icon at bounding box center [866, 709] width 13 height 13
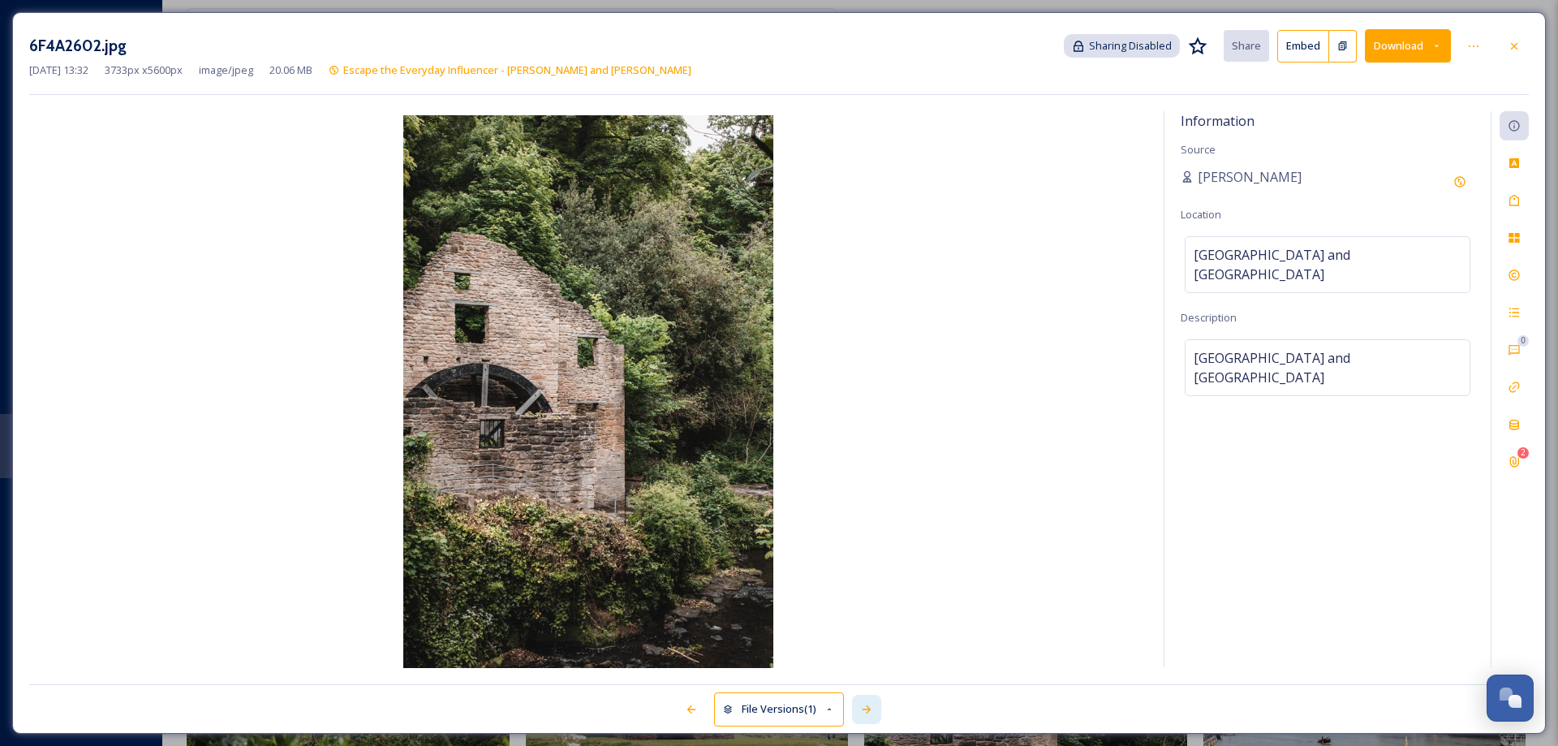
click at [868, 715] on icon at bounding box center [866, 709] width 13 height 13
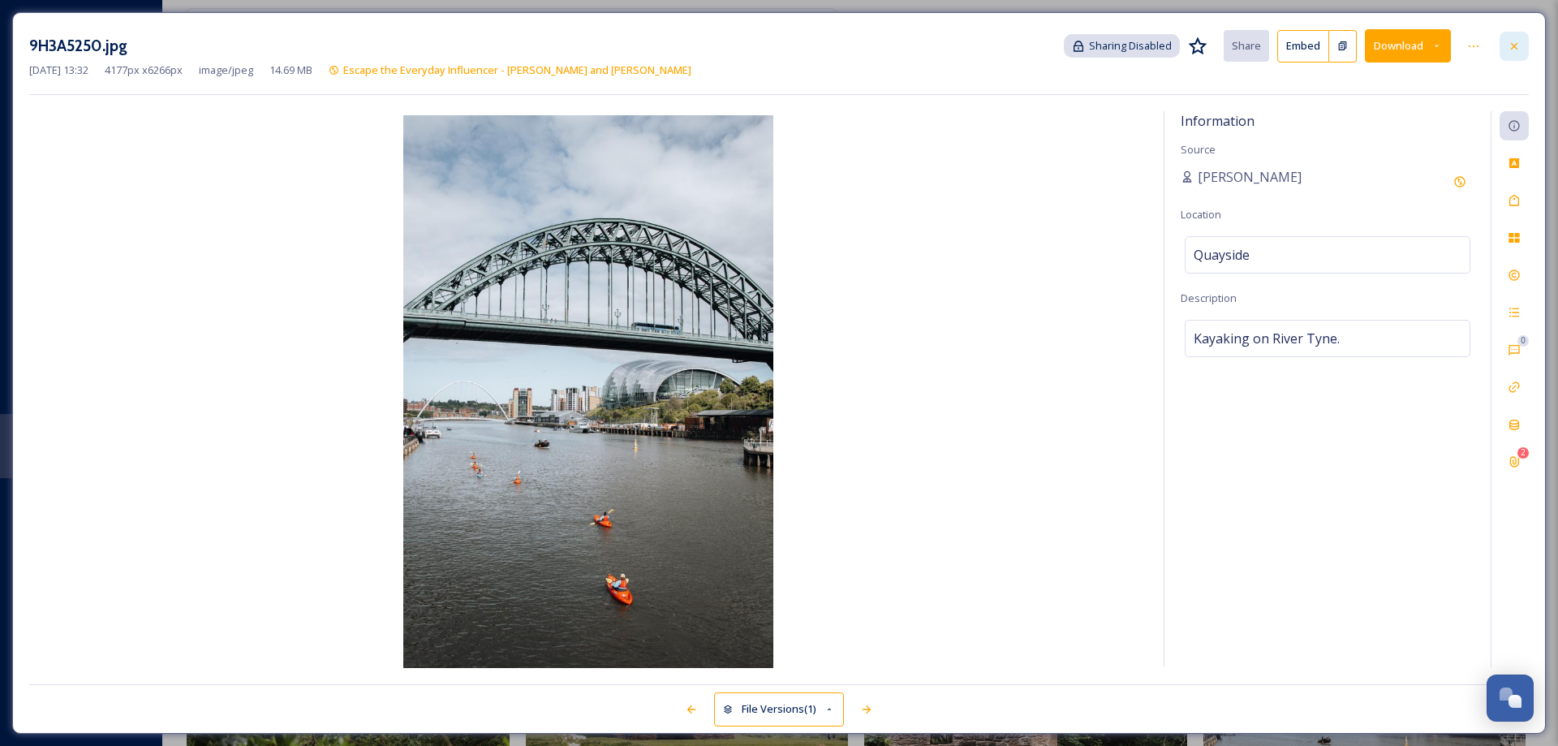
click at [1523, 51] on div at bounding box center [1513, 46] width 29 height 29
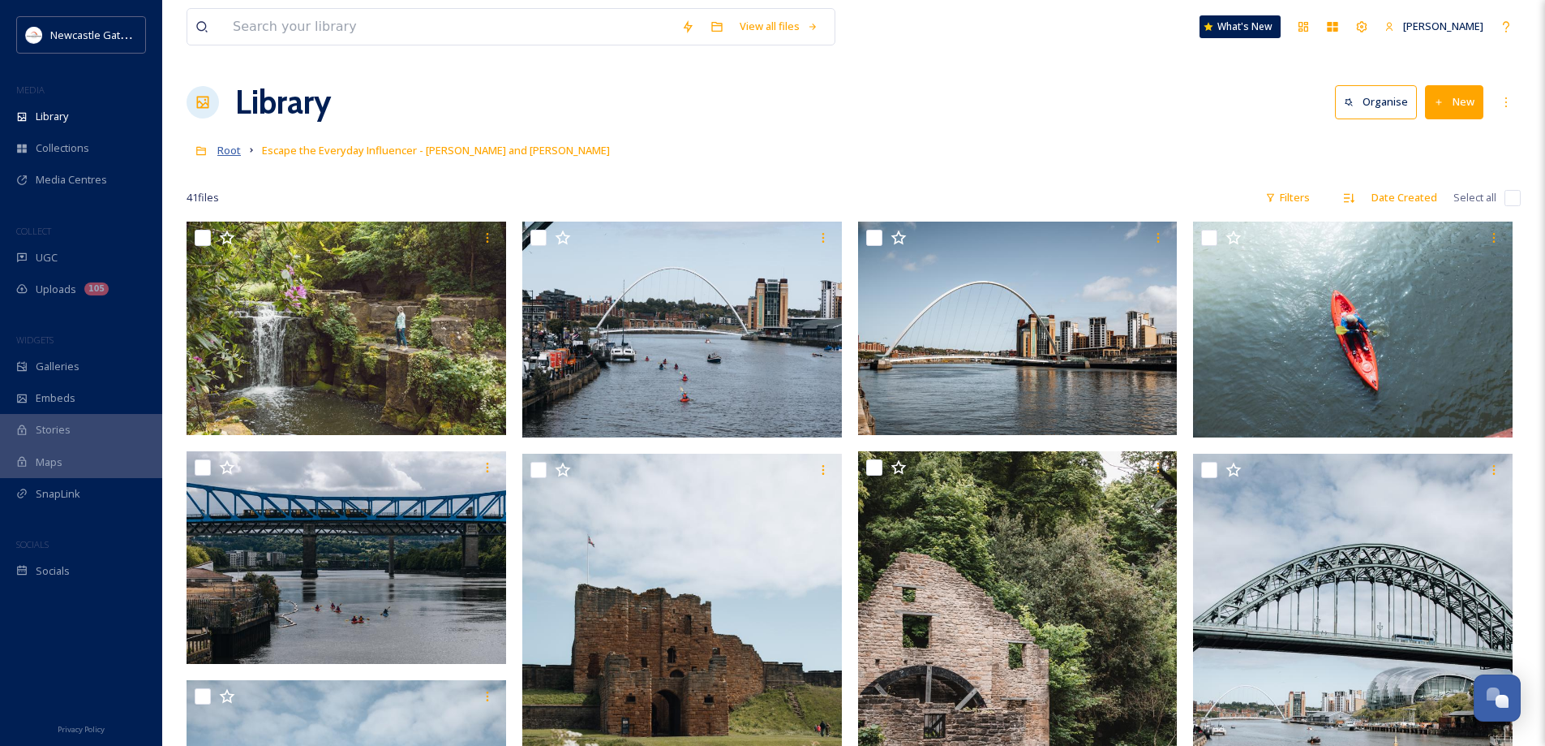
click at [227, 153] on span "Root" at bounding box center [229, 150] width 24 height 15
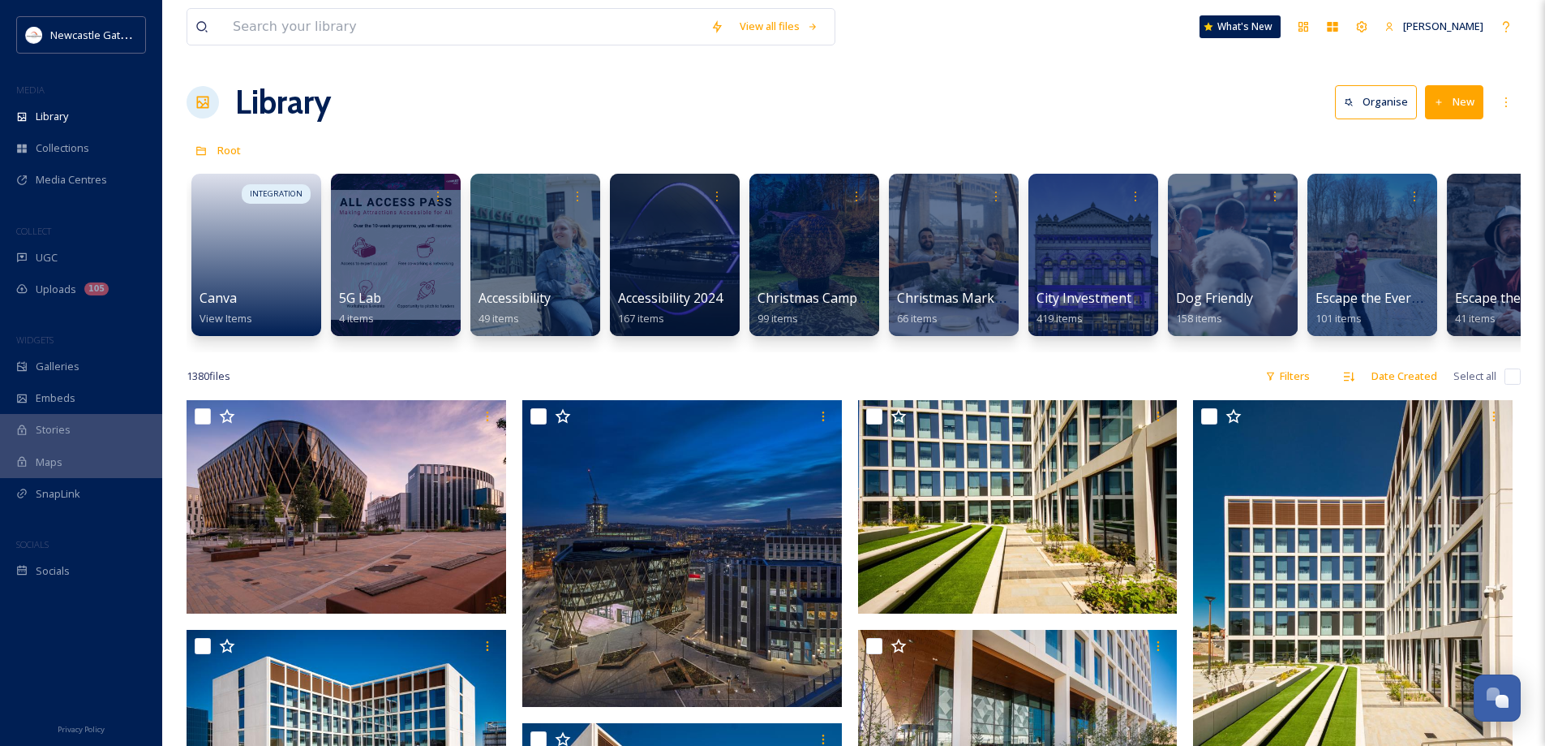
drag, startPoint x: 516, startPoint y: 350, endPoint x: 585, endPoint y: 357, distance: 69.3
click at [585, 352] on div "INTEGRATION Canva View Items 5G Lab 4 items Accessibility 49 items Accessibilit…" at bounding box center [854, 258] width 1334 height 187
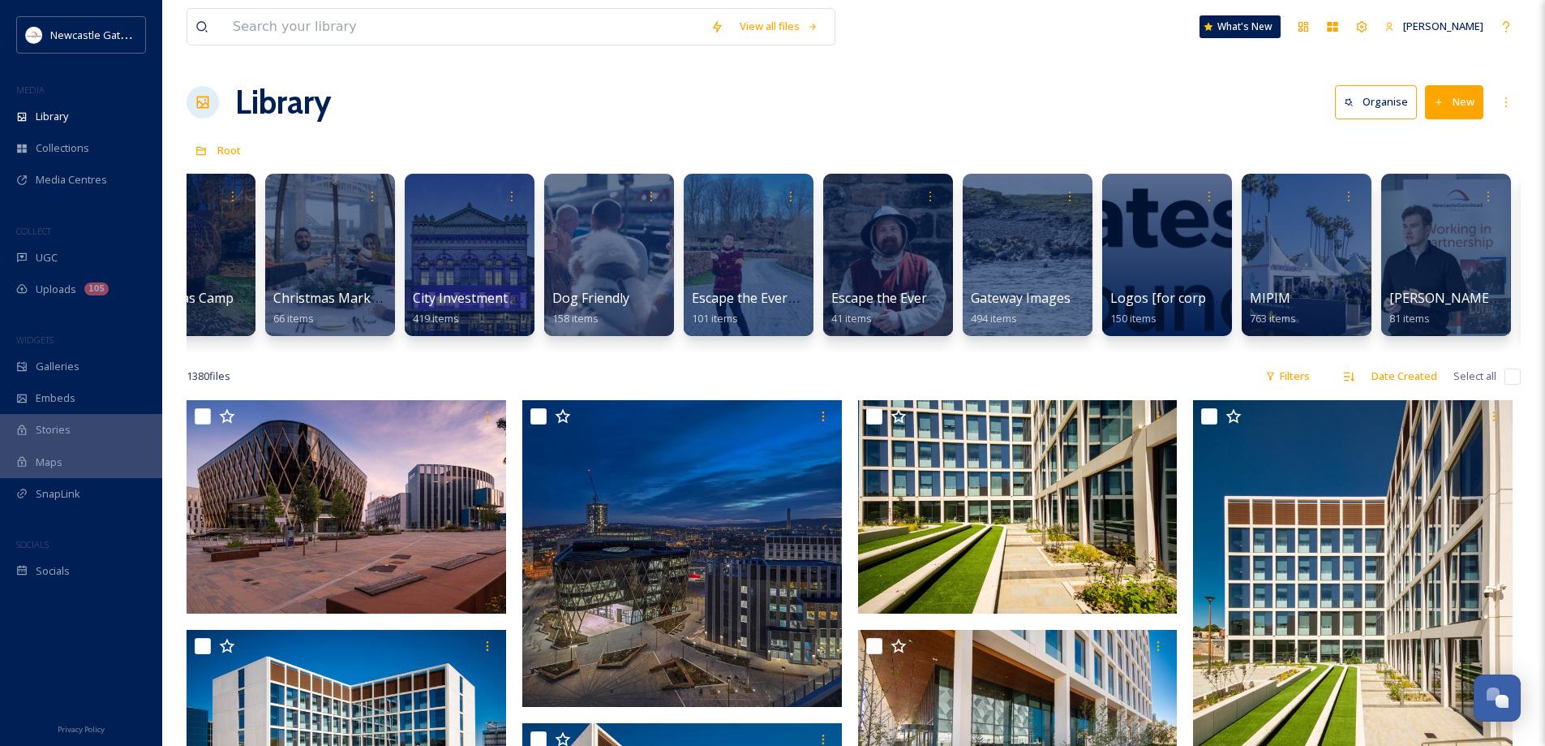
scroll to position [0, 638]
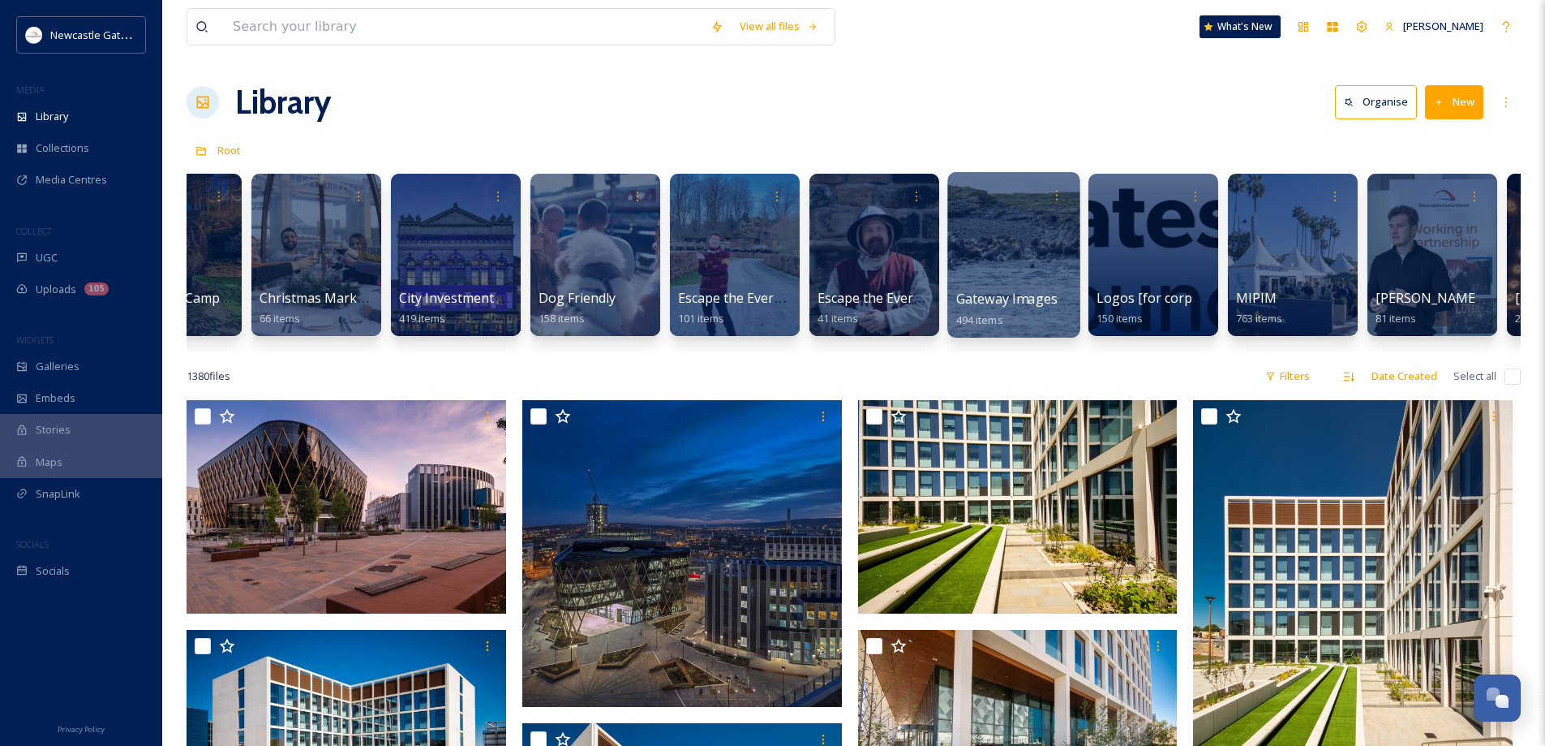
click at [992, 271] on div at bounding box center [1014, 254] width 132 height 165
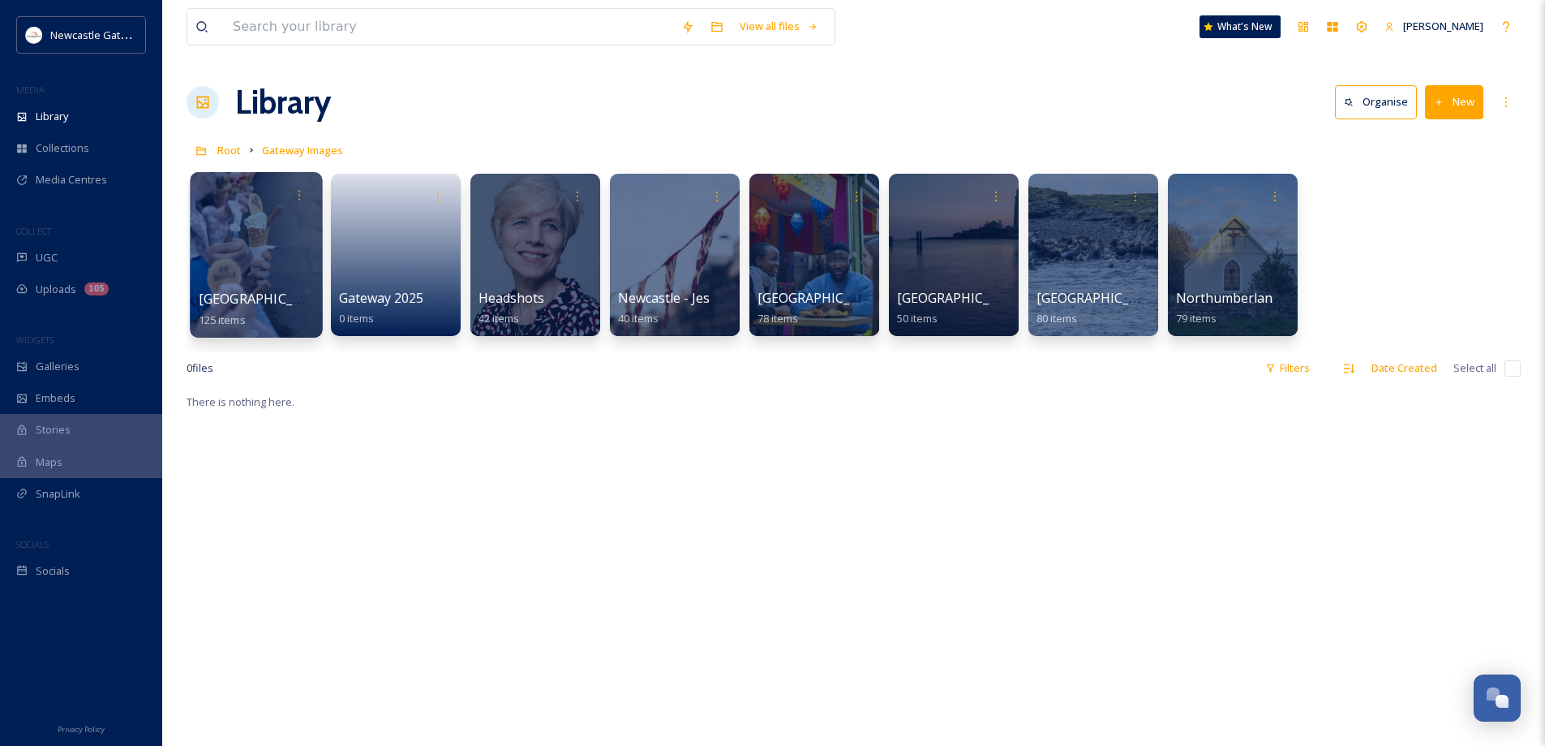
click at [242, 290] on span "[GEOGRAPHIC_DATA]" at bounding box center [265, 299] width 133 height 18
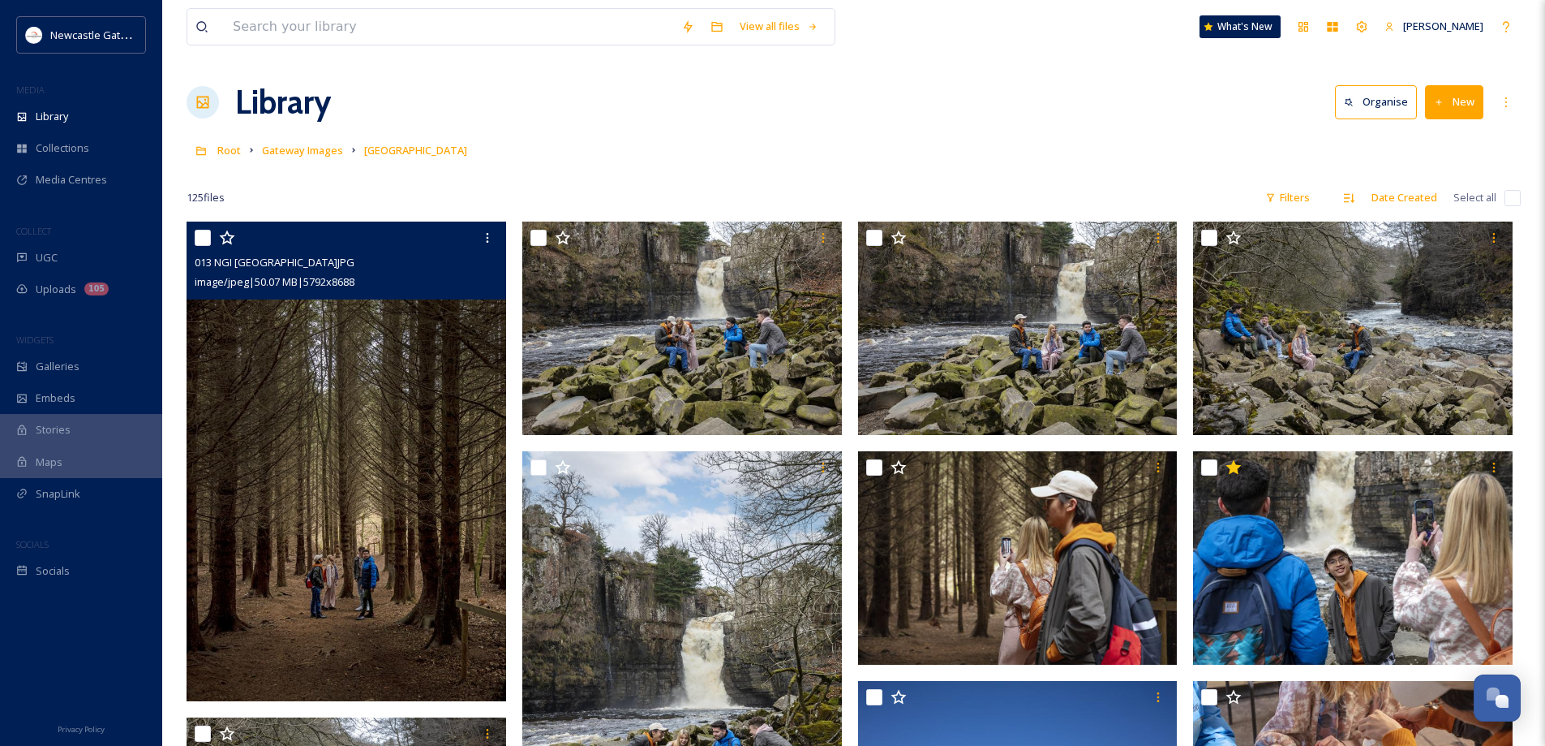
click at [430, 396] on img at bounding box center [347, 460] width 320 height 479
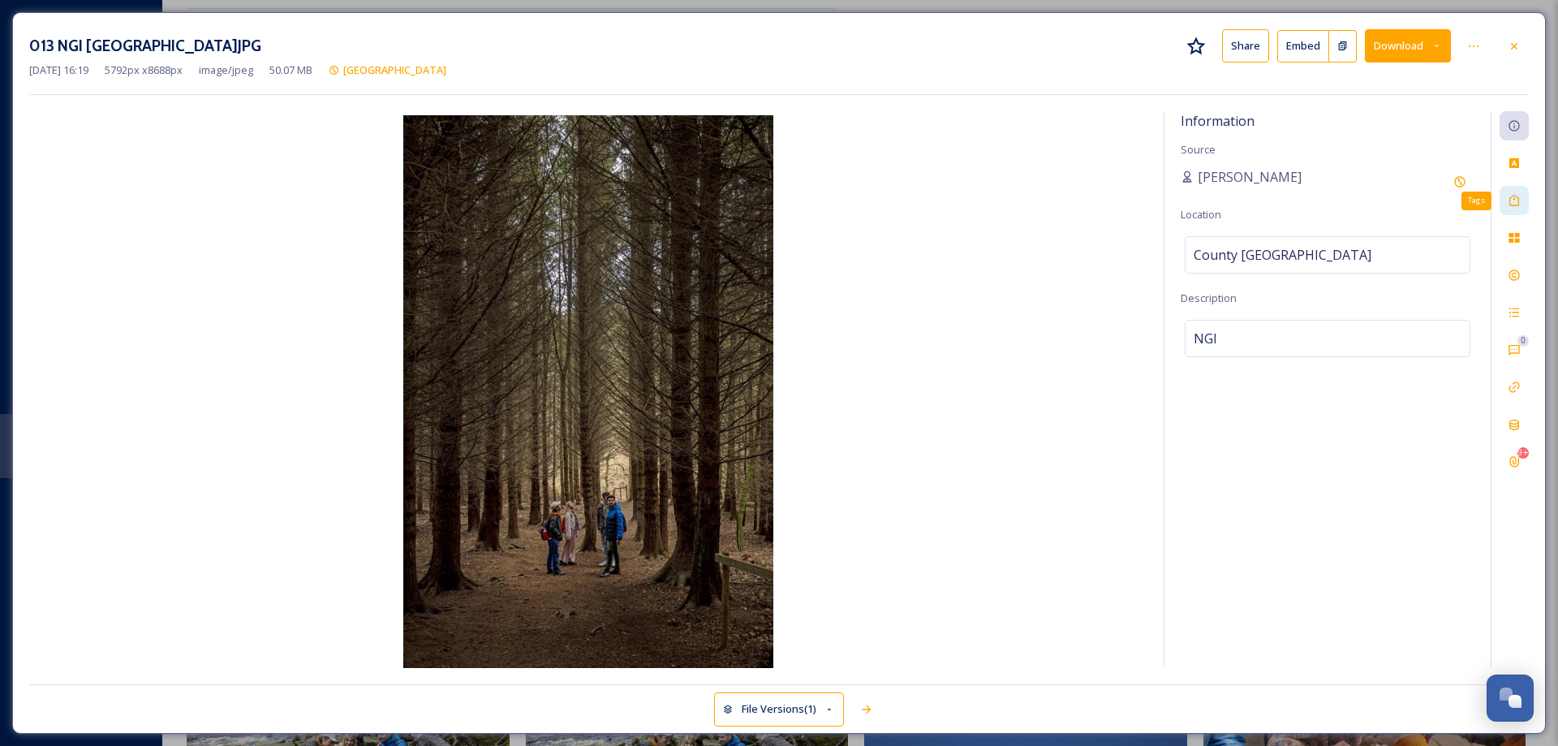
click at [1513, 199] on icon at bounding box center [1514, 200] width 10 height 11
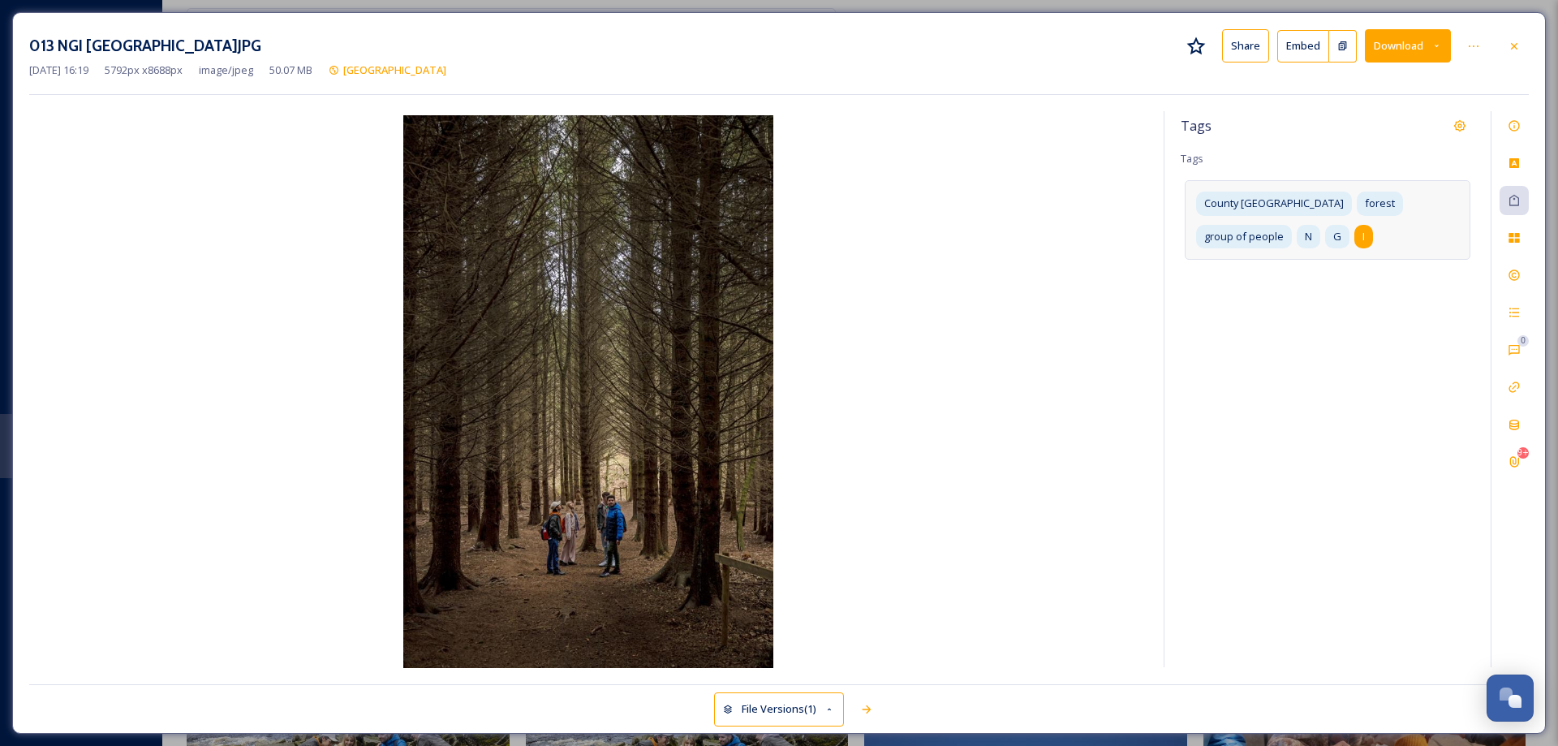
click at [1354, 238] on div "I" at bounding box center [1363, 237] width 19 height 24
click at [1425, 237] on icon at bounding box center [1426, 236] width 6 height 6
click at [1386, 234] on icon at bounding box center [1385, 236] width 6 height 6
click at [1340, 238] on icon at bounding box center [1339, 236] width 13 height 13
click at [1519, 130] on icon at bounding box center [1513, 125] width 13 height 13
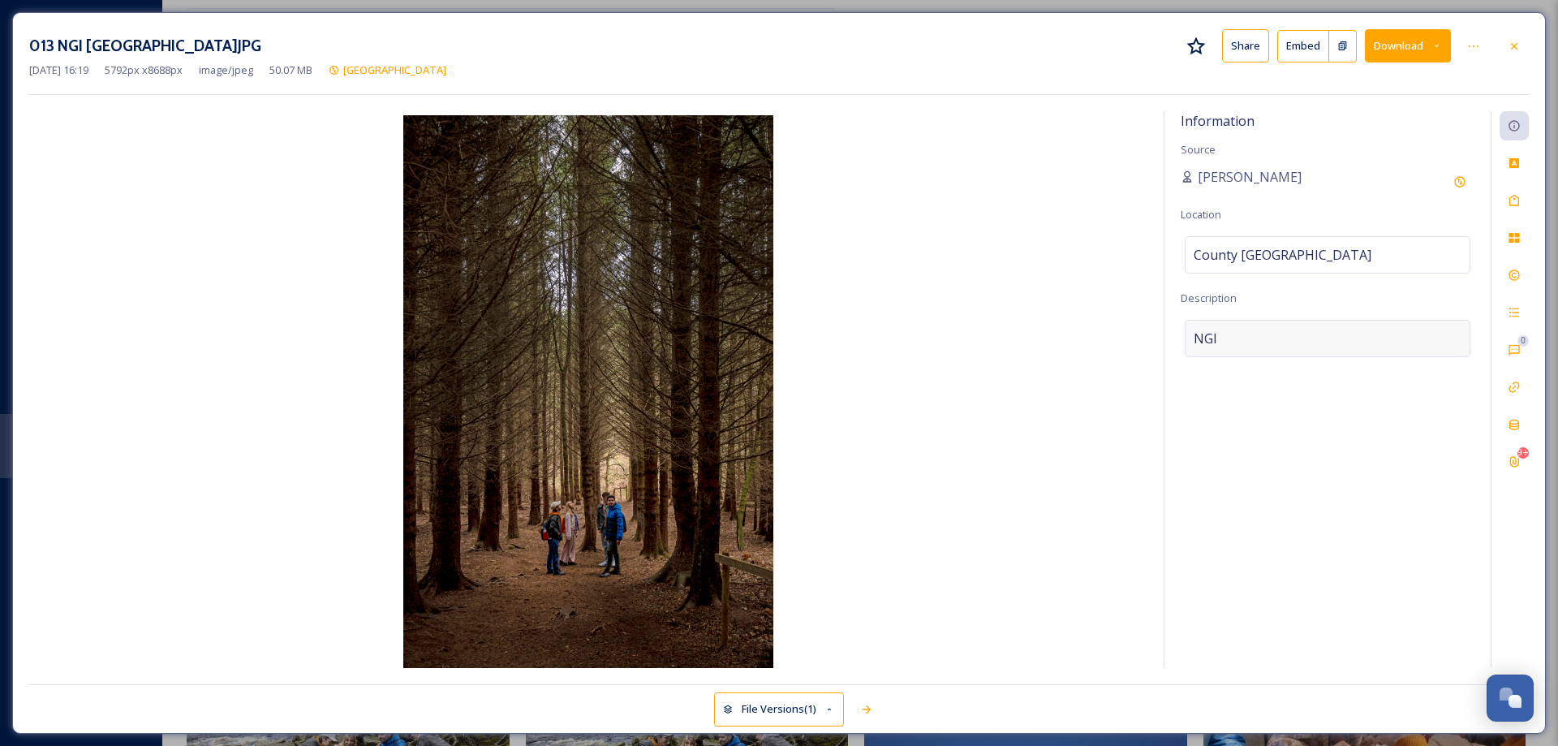
click at [1235, 335] on div "NGI" at bounding box center [1327, 338] width 286 height 37
drag, startPoint x: 1235, startPoint y: 335, endPoint x: 1187, endPoint y: 343, distance: 49.3
click at [1187, 343] on textarea "NGI" at bounding box center [1327, 387] width 294 height 135
type textarea "Forest in [GEOGRAPHIC_DATA]"
click at [1519, 243] on icon at bounding box center [1513, 238] width 11 height 10
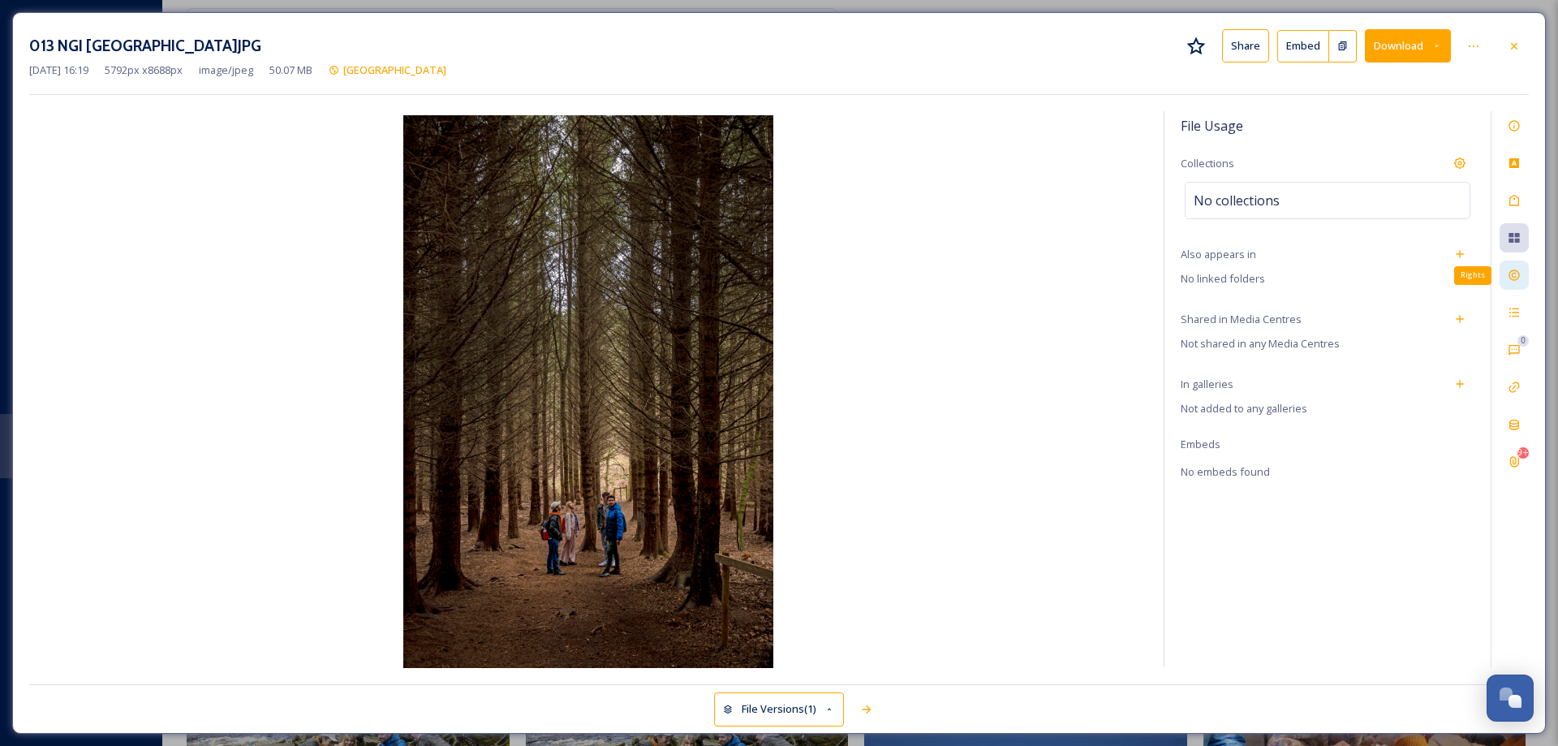
click at [1509, 277] on icon at bounding box center [1513, 275] width 11 height 11
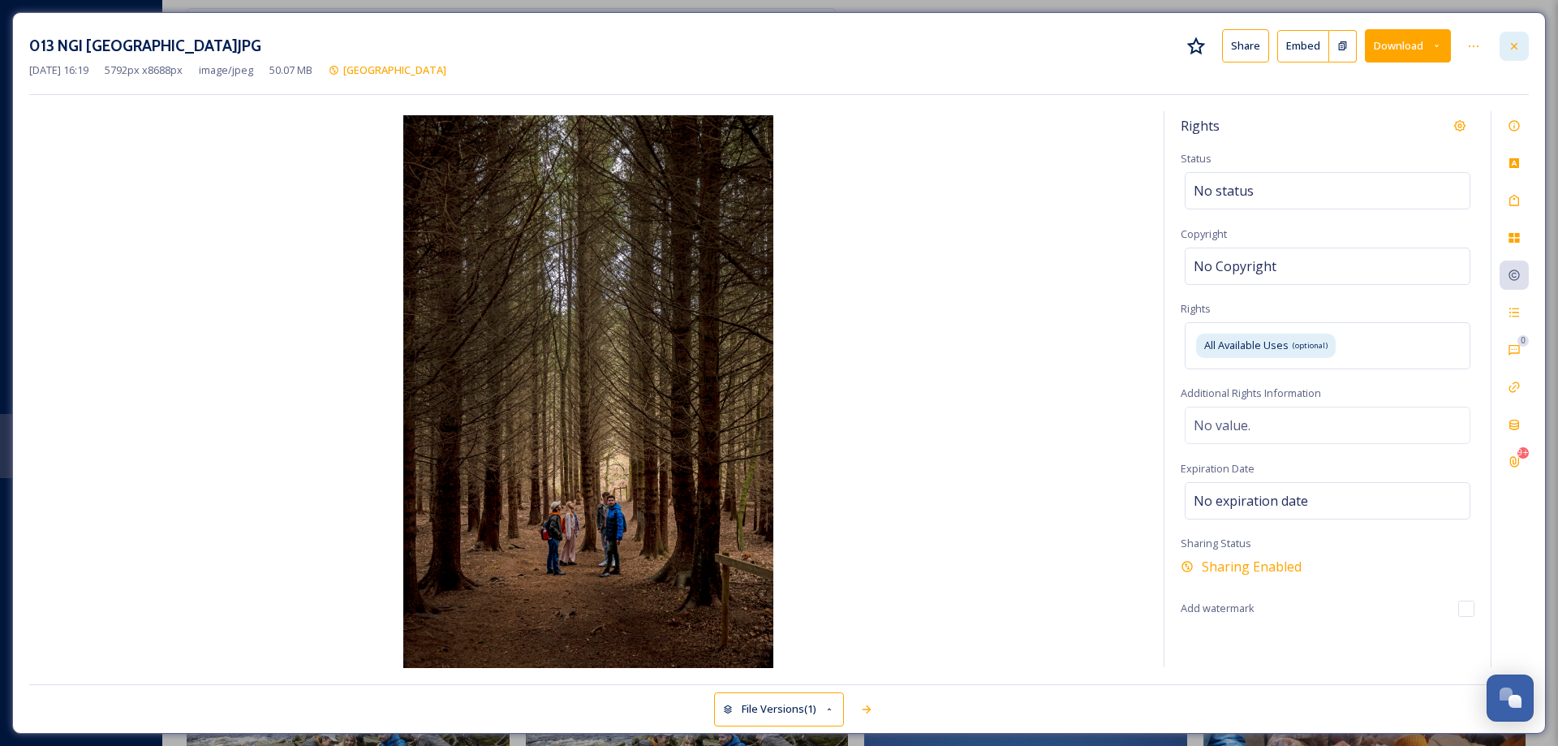
click at [1515, 47] on icon at bounding box center [1513, 45] width 6 height 6
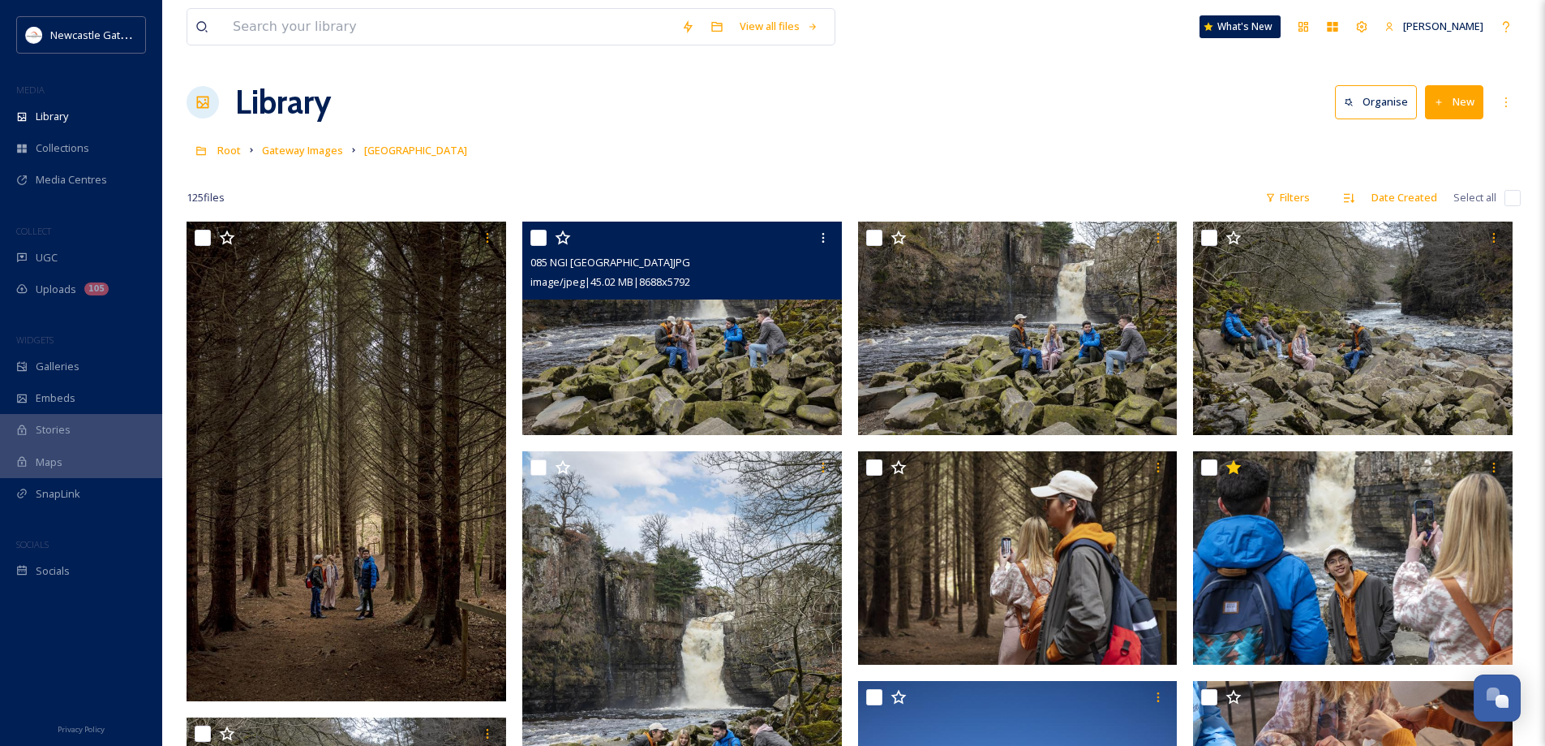
click at [666, 363] on img at bounding box center [682, 327] width 320 height 213
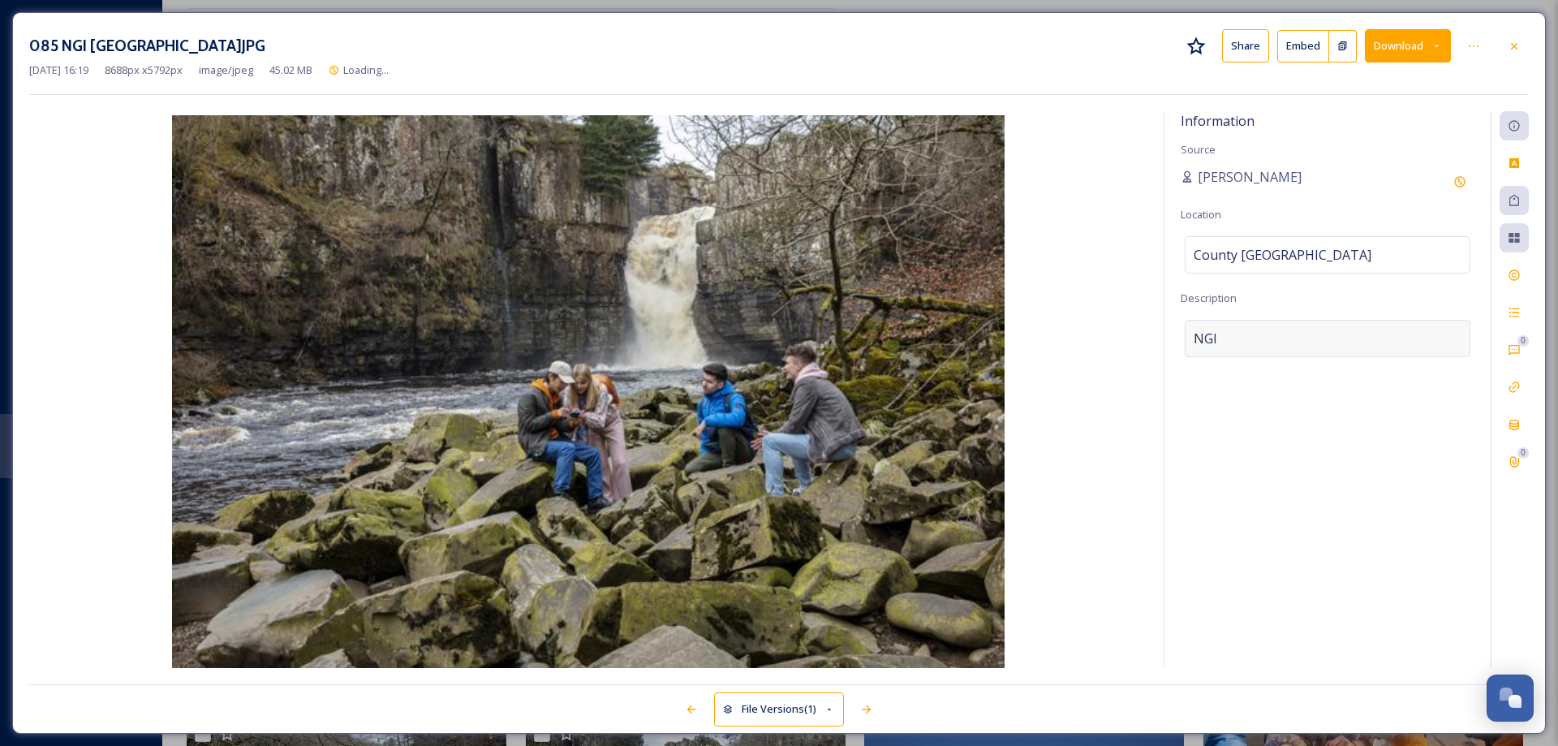
click at [1230, 341] on div "NGI" at bounding box center [1327, 338] width 286 height 37
drag, startPoint x: 1228, startPoint y: 333, endPoint x: 1166, endPoint y: 327, distance: 62.7
click at [1166, 327] on div "Information Source [PERSON_NAME] Location [GEOGRAPHIC_DATA] Description NGI Add…" at bounding box center [1327, 389] width 326 height 556
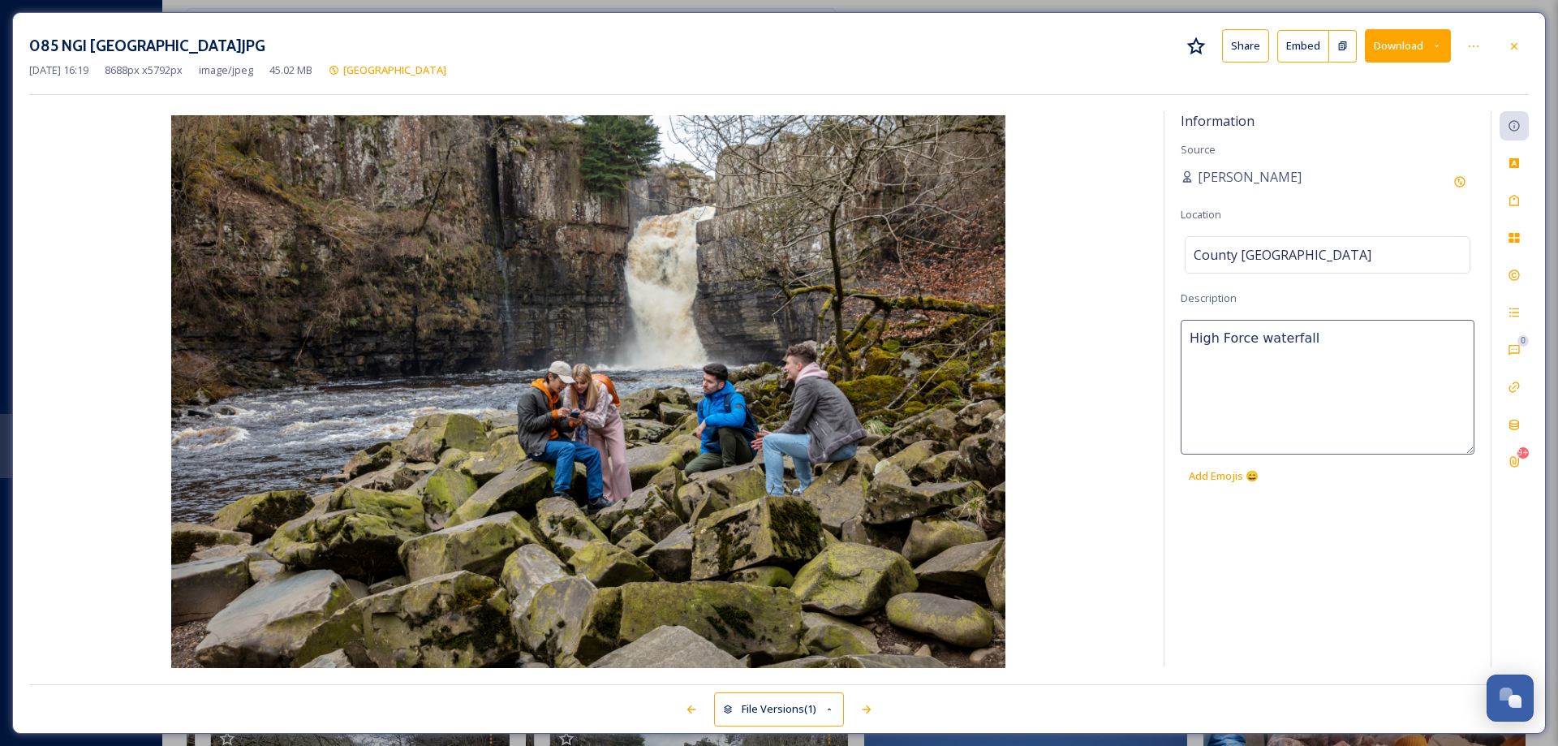
type textarea "High Force waterfall"
click at [1522, 202] on div "Tags" at bounding box center [1513, 200] width 29 height 29
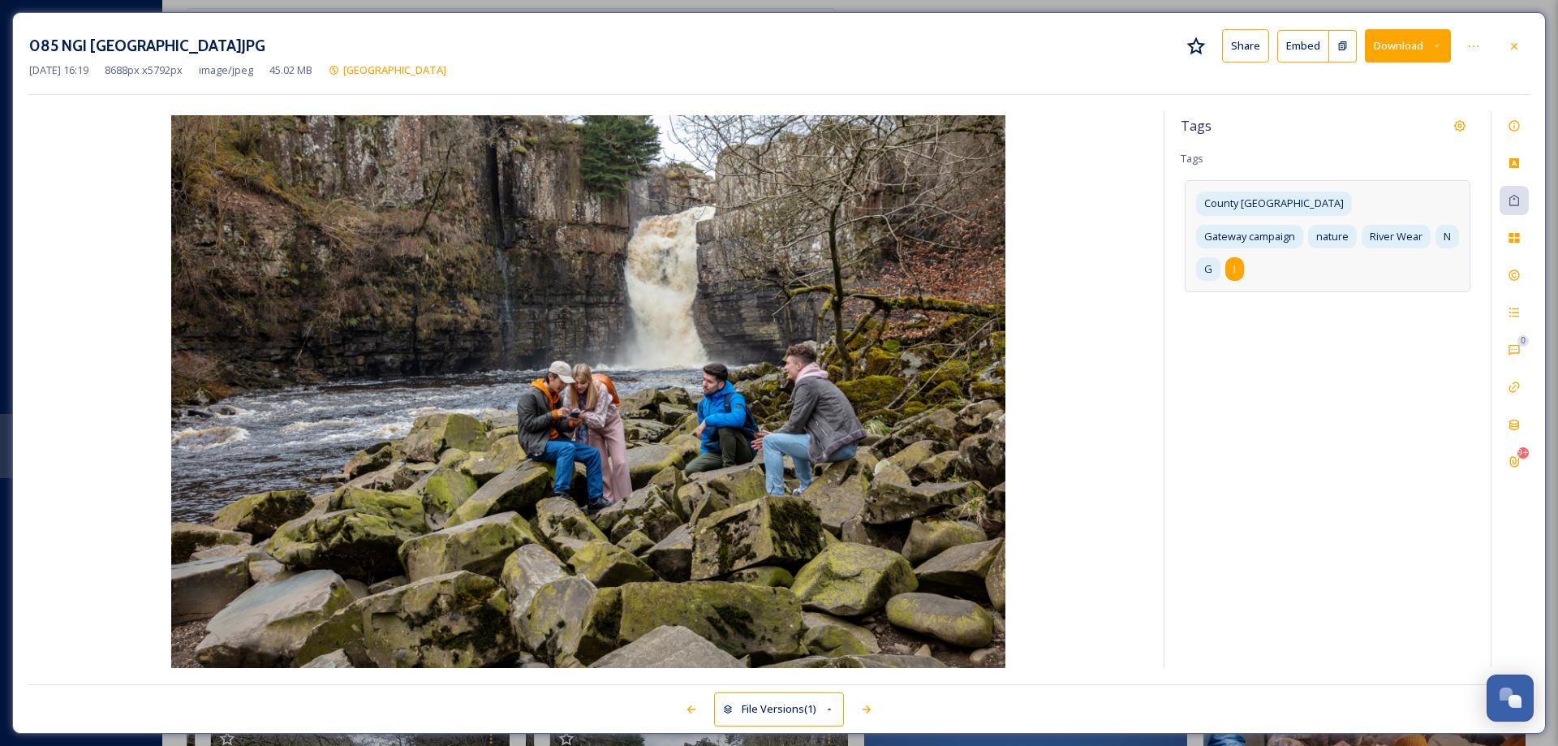
click at [1244, 257] on div "I" at bounding box center [1234, 269] width 19 height 24
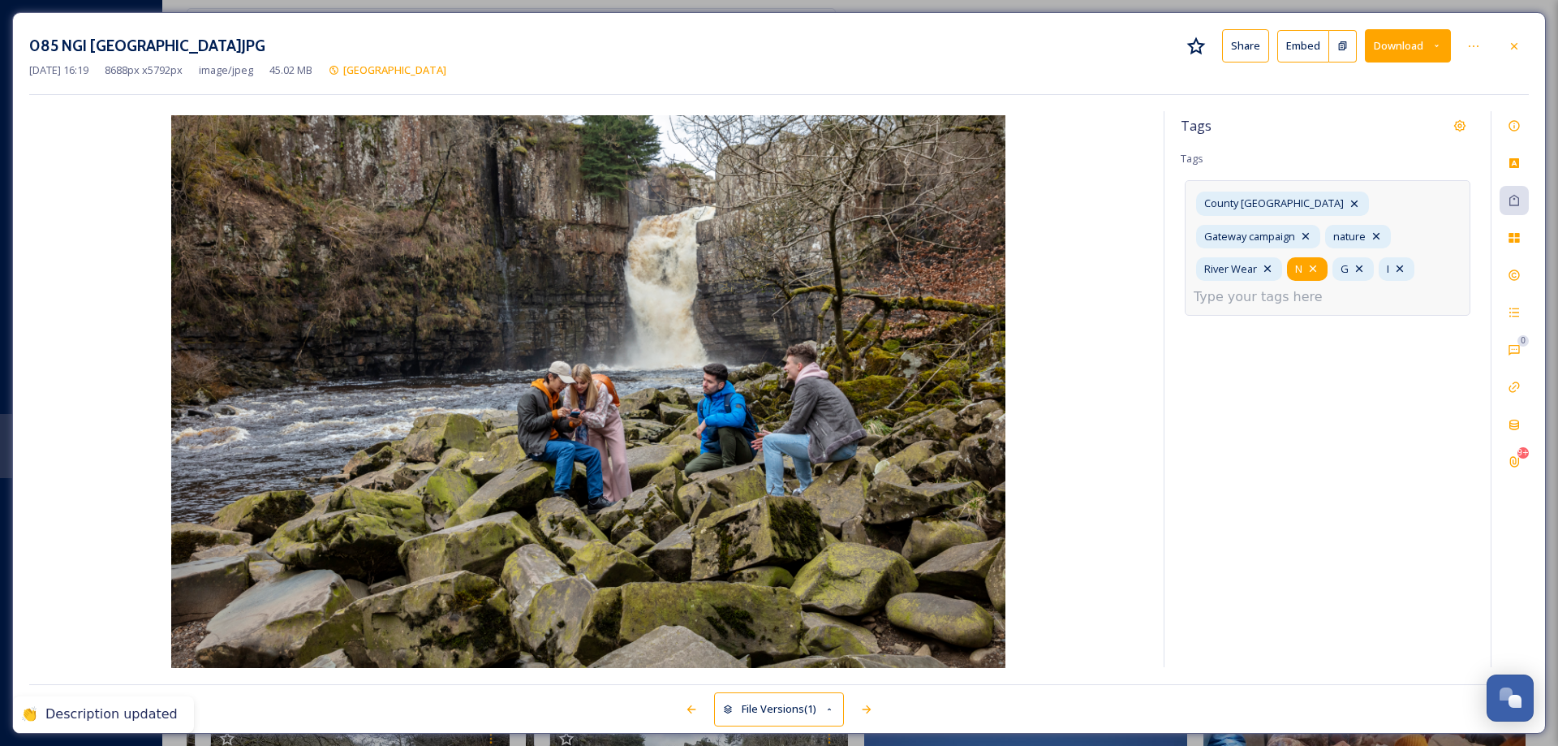
click at [1319, 262] on icon at bounding box center [1312, 268] width 13 height 13
click at [1365, 262] on icon at bounding box center [1358, 268] width 13 height 13
click at [1427, 235] on div "County Durham Gateway campaign nature River Wear I" at bounding box center [1327, 247] width 286 height 135
click at [1314, 262] on icon at bounding box center [1307, 268] width 13 height 13
click at [1284, 264] on input at bounding box center [1365, 268] width 162 height 19
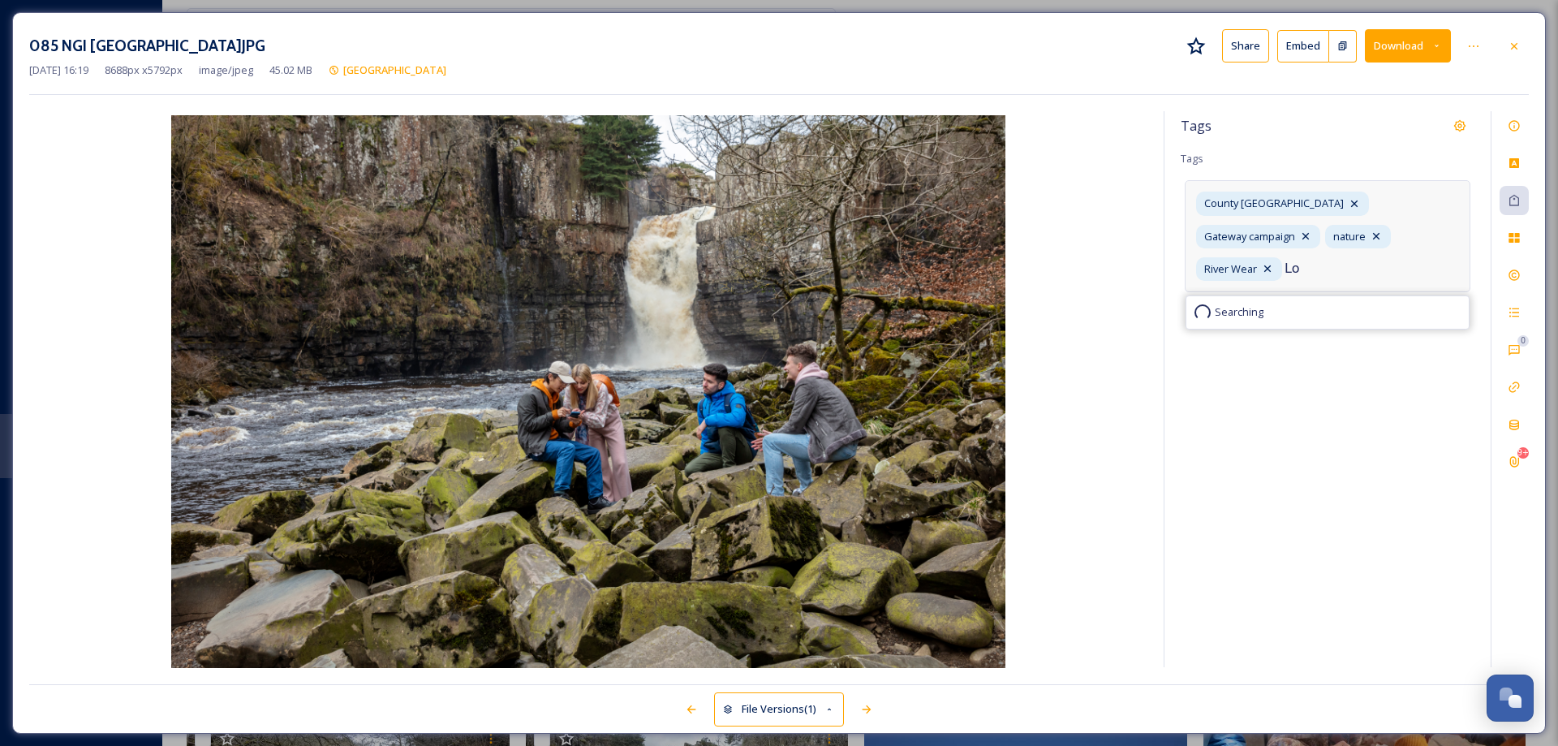
type input "L"
type input "High"
click at [1261, 305] on span "High Force Waterfall" at bounding box center [1242, 311] width 97 height 15
click at [1516, 241] on icon at bounding box center [1513, 238] width 11 height 10
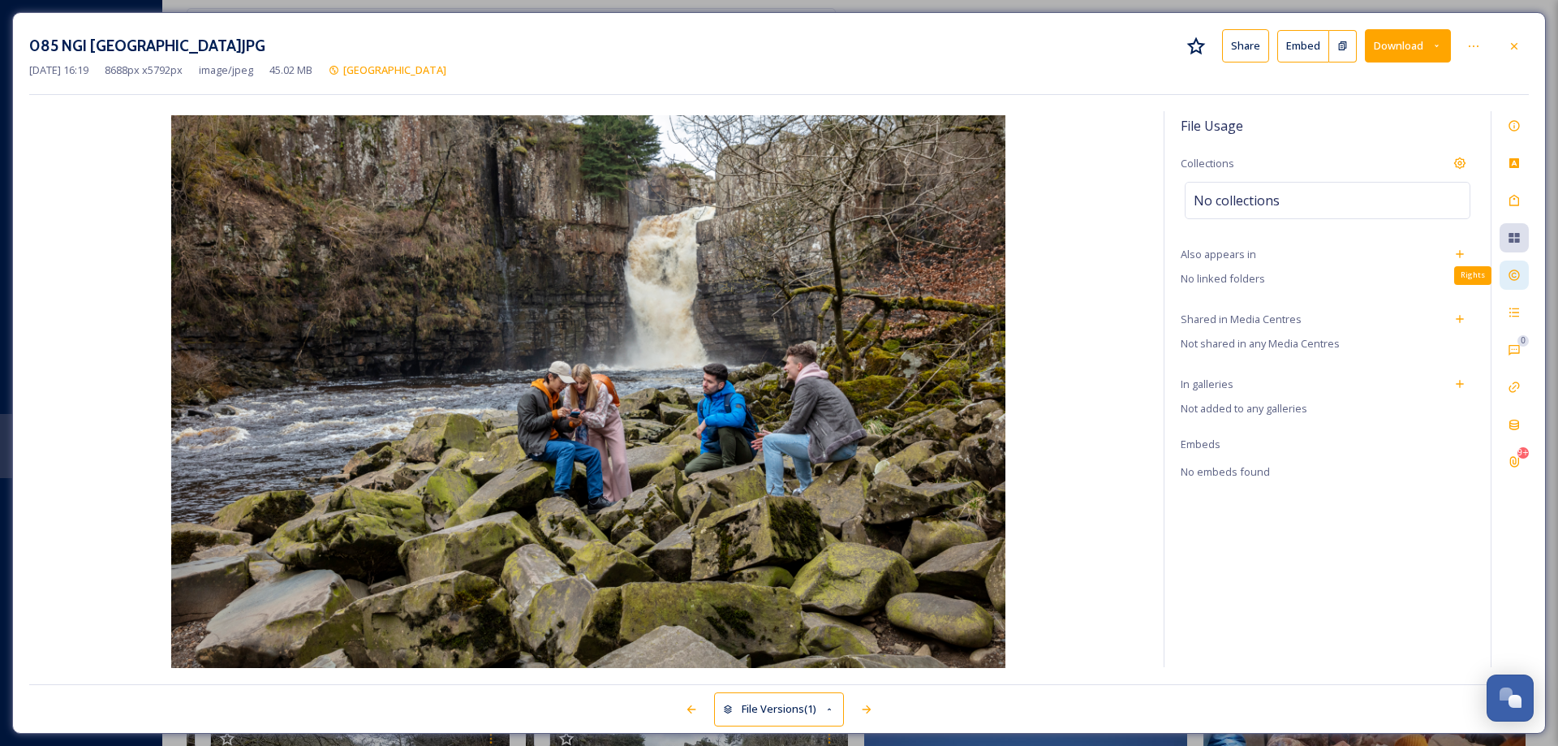
click at [1517, 275] on icon at bounding box center [1513, 275] width 13 height 13
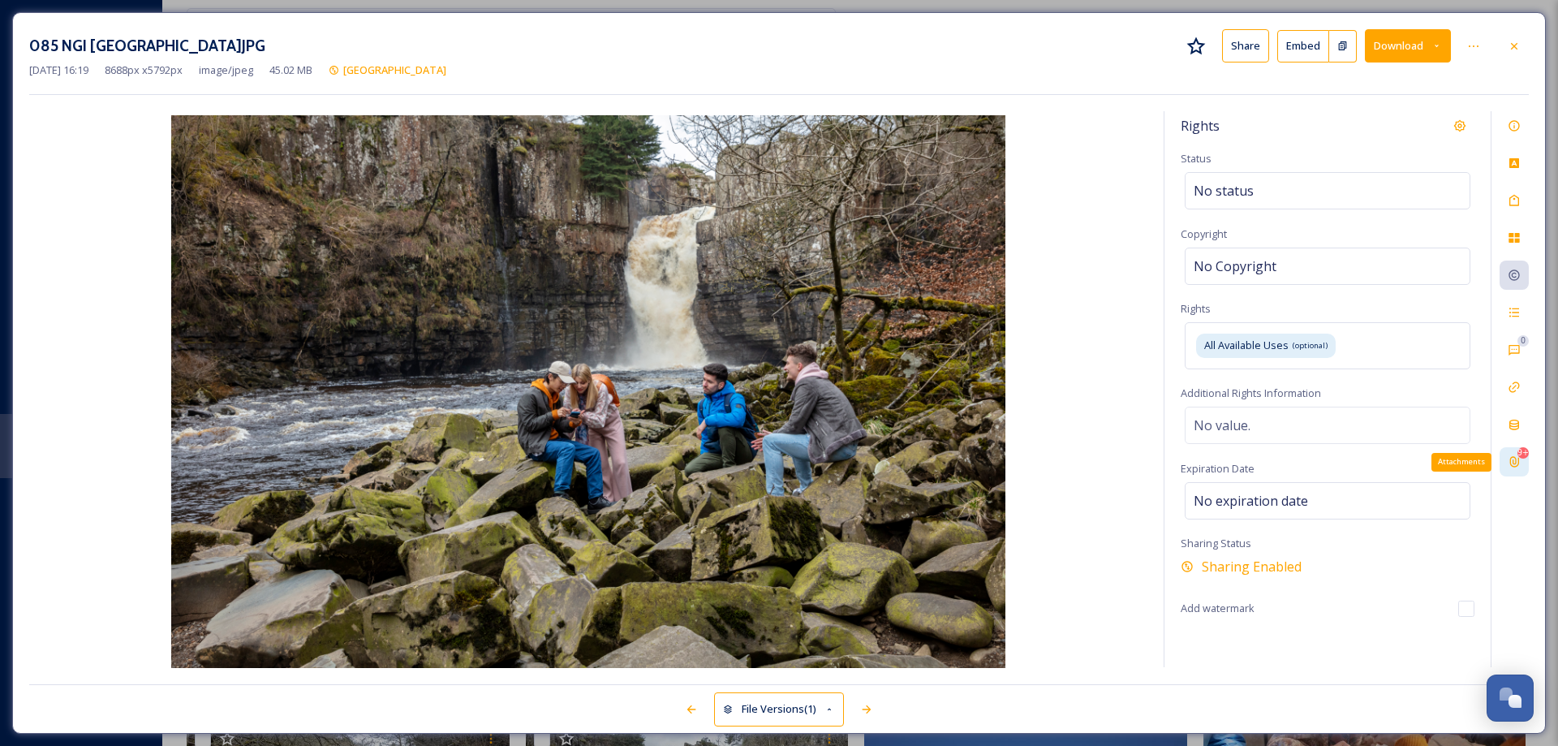
click at [1517, 458] on icon at bounding box center [1513, 461] width 13 height 13
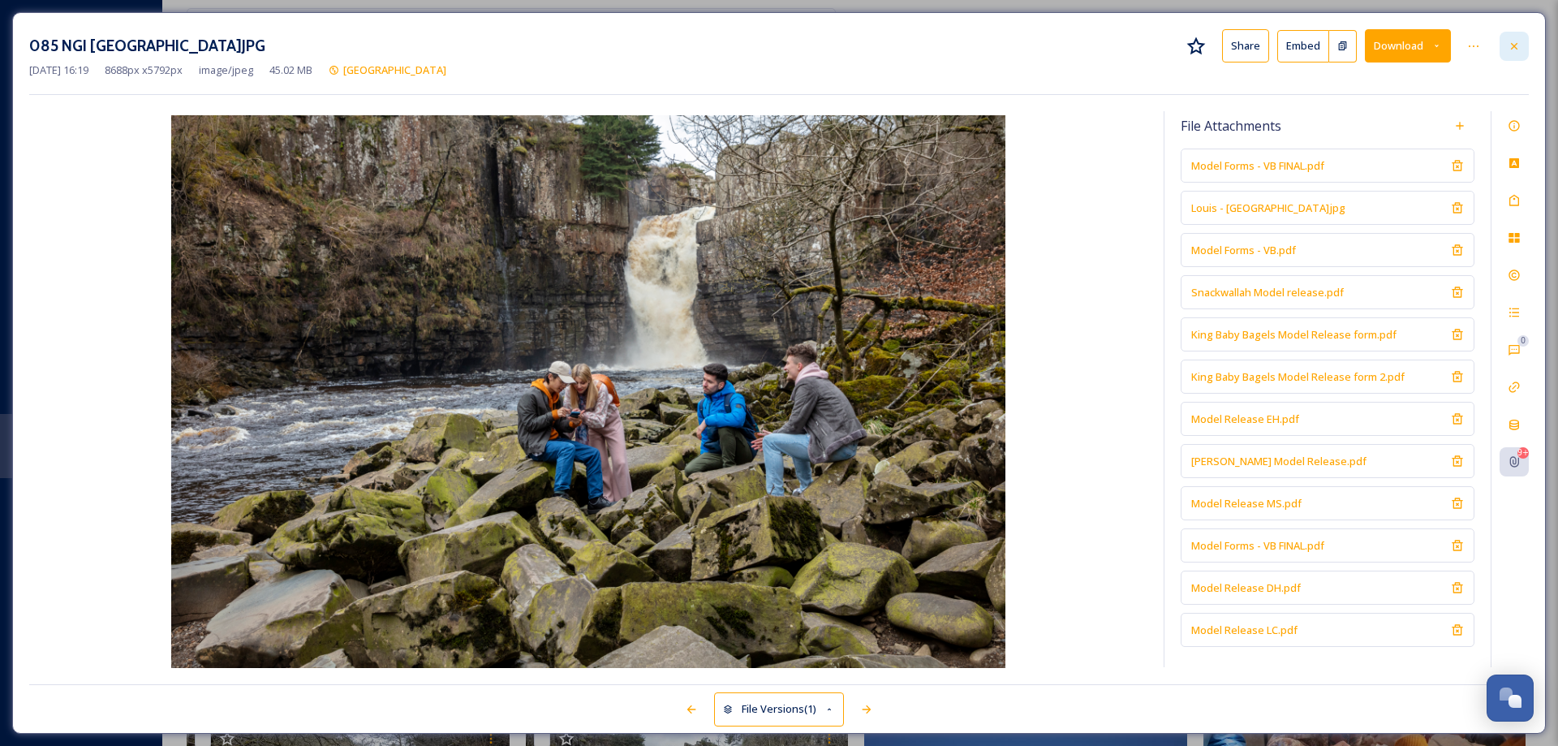
click at [1516, 50] on icon at bounding box center [1513, 46] width 13 height 13
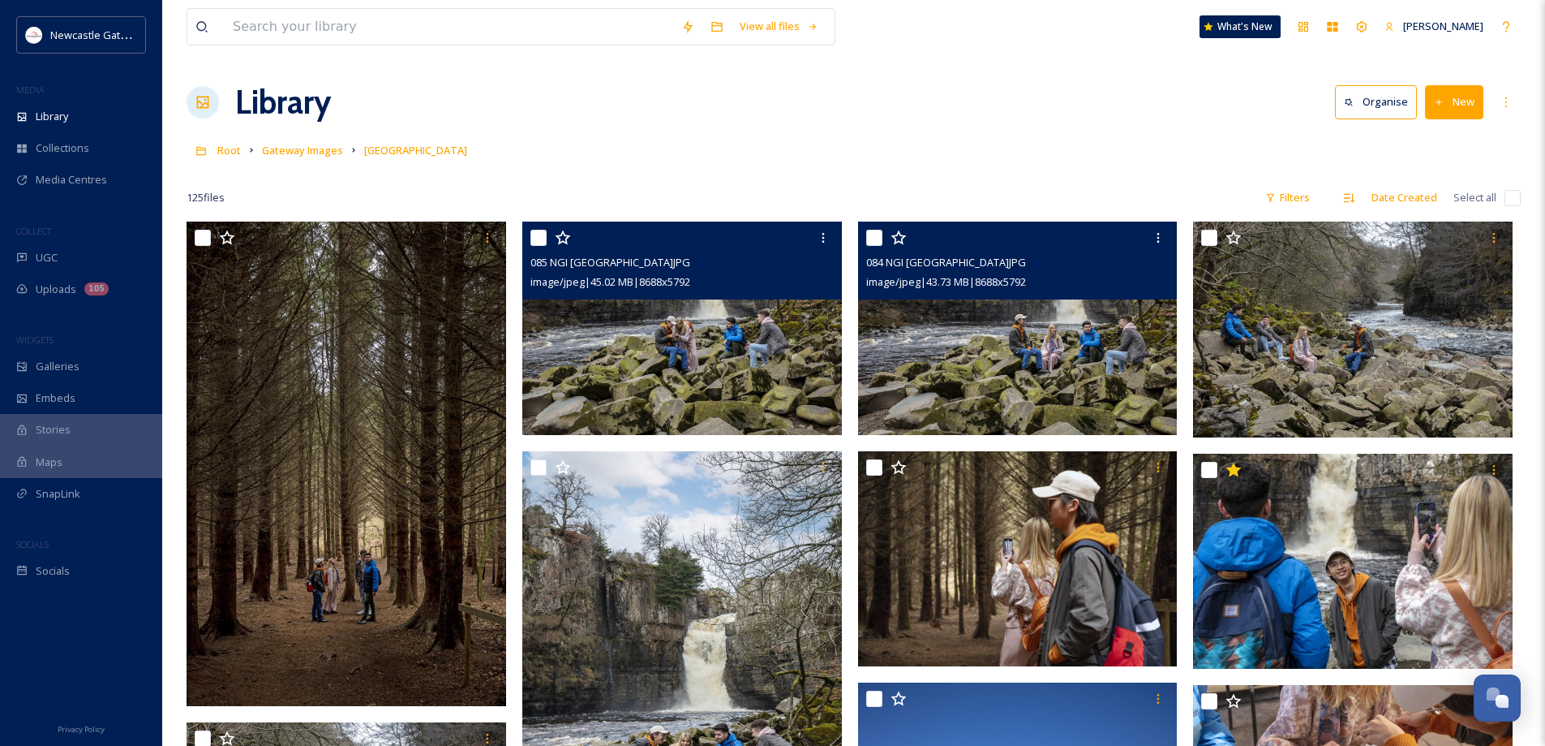
click at [1003, 364] on img at bounding box center [1018, 327] width 320 height 213
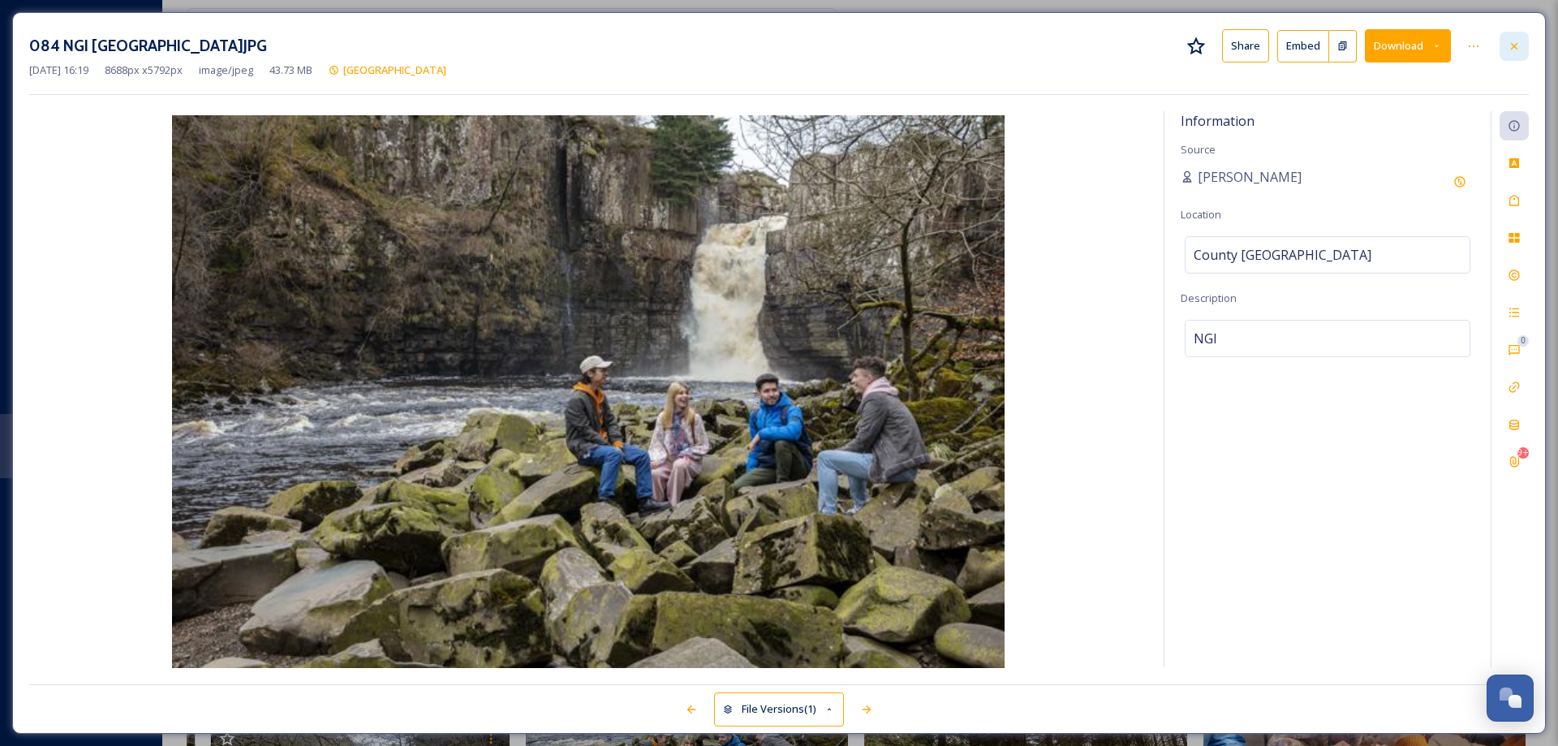
click at [1524, 44] on div at bounding box center [1513, 46] width 29 height 29
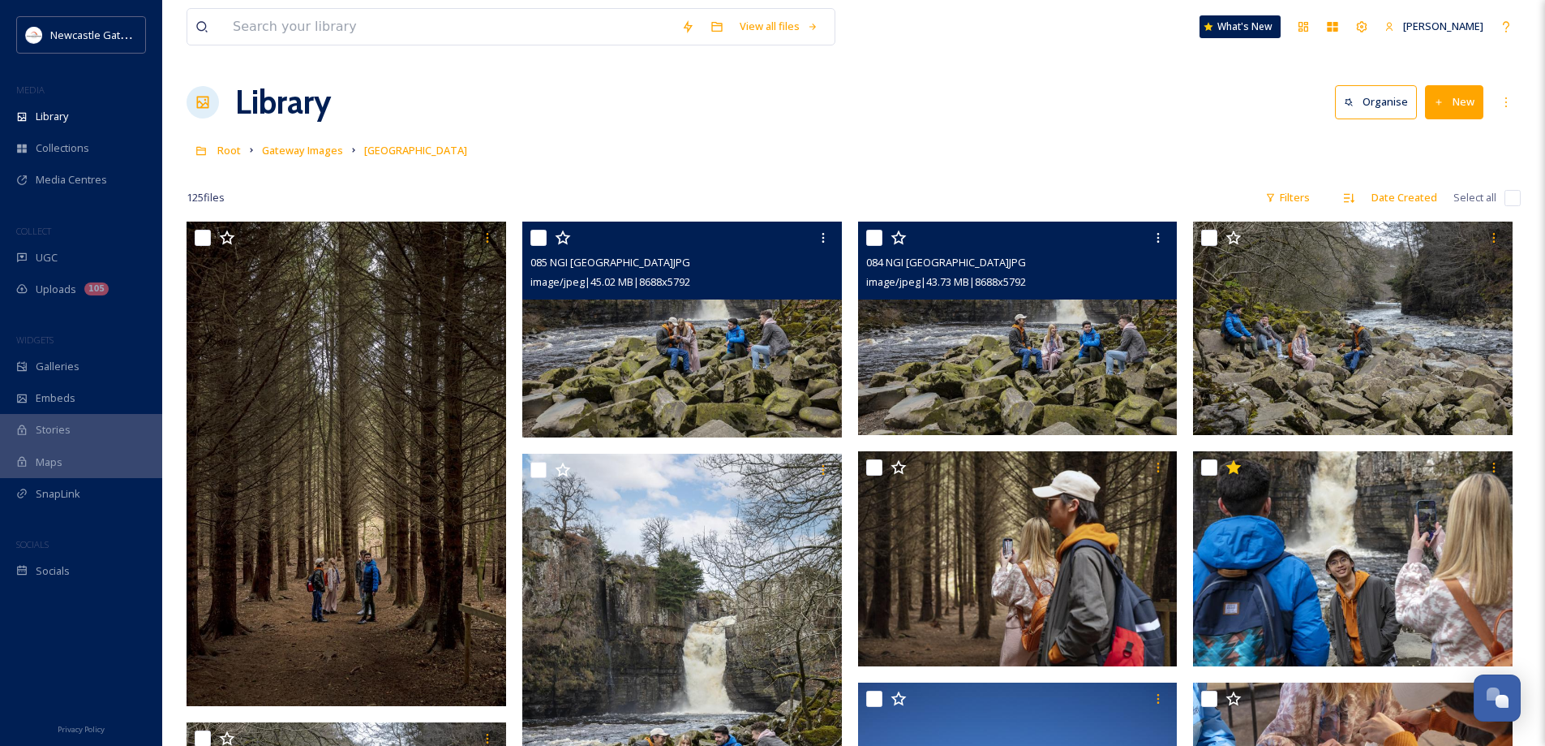
click at [998, 343] on img at bounding box center [1018, 327] width 320 height 213
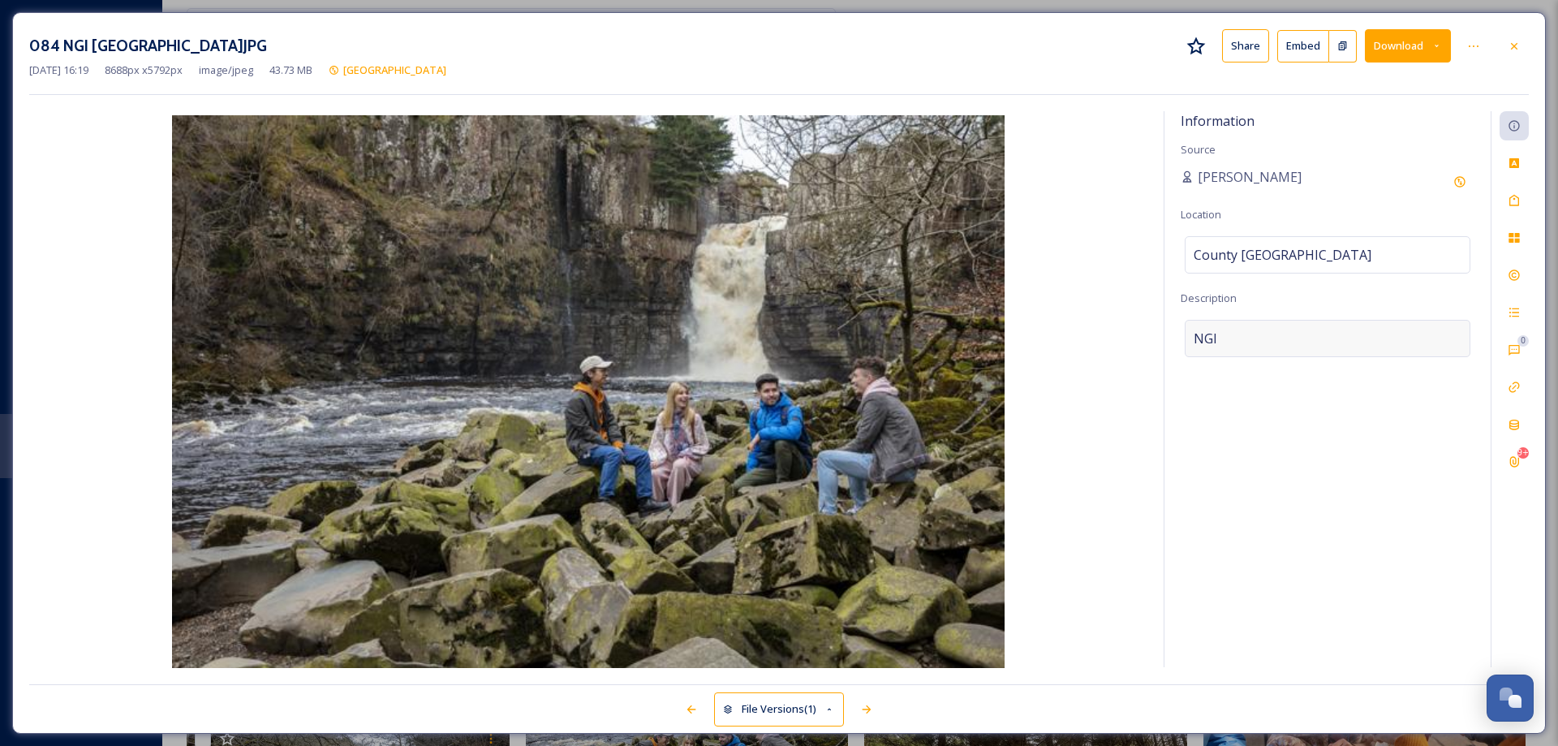
click at [1251, 334] on div "NGI" at bounding box center [1327, 338] width 286 height 37
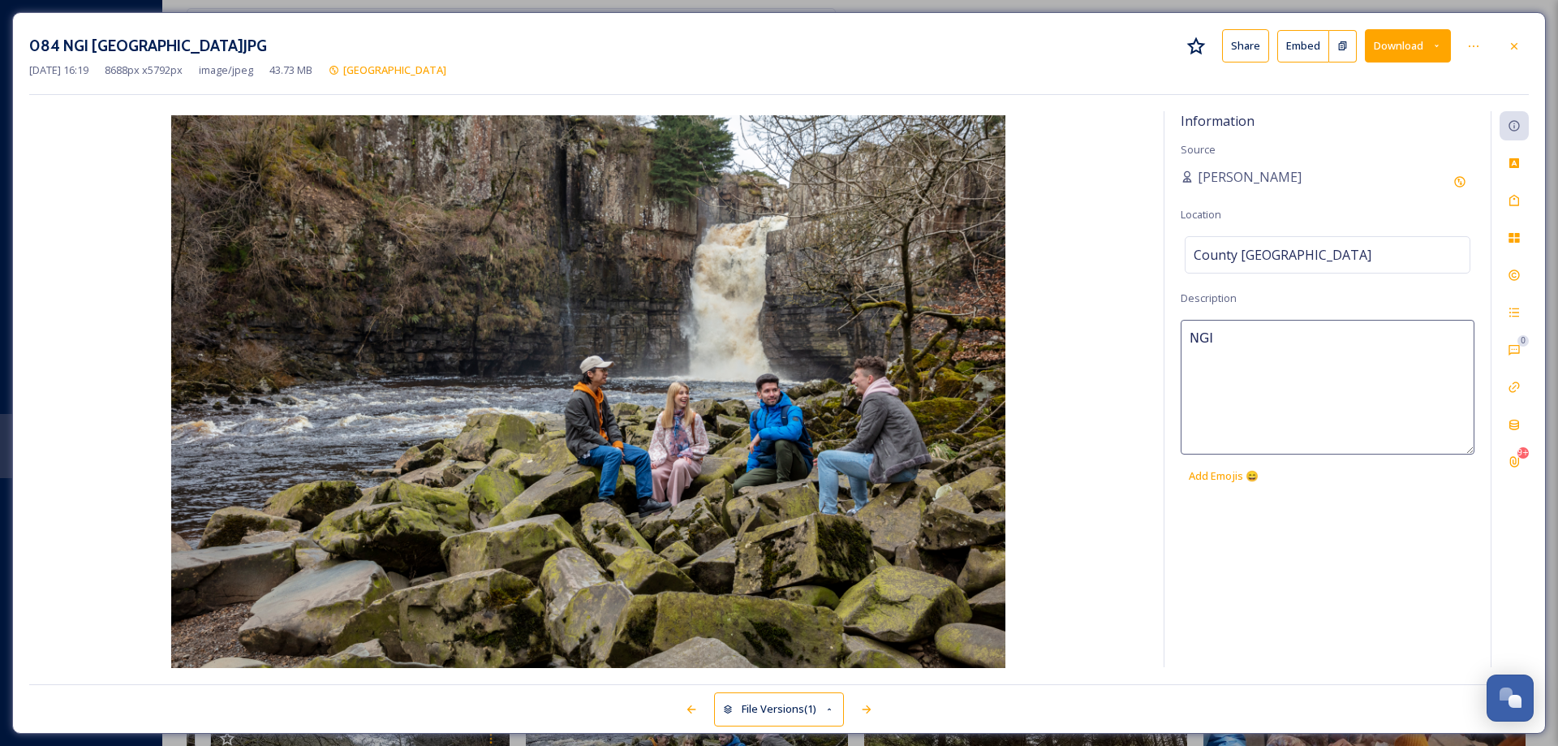
drag, startPoint x: 1247, startPoint y: 337, endPoint x: 1169, endPoint y: 337, distance: 77.9
click at [1169, 337] on div "Information Source [PERSON_NAME] Location [GEOGRAPHIC_DATA] Description NGI Add…" at bounding box center [1327, 389] width 326 height 556
type textarea "High Force Waterfall"
